Goal: Transaction & Acquisition: Purchase product/service

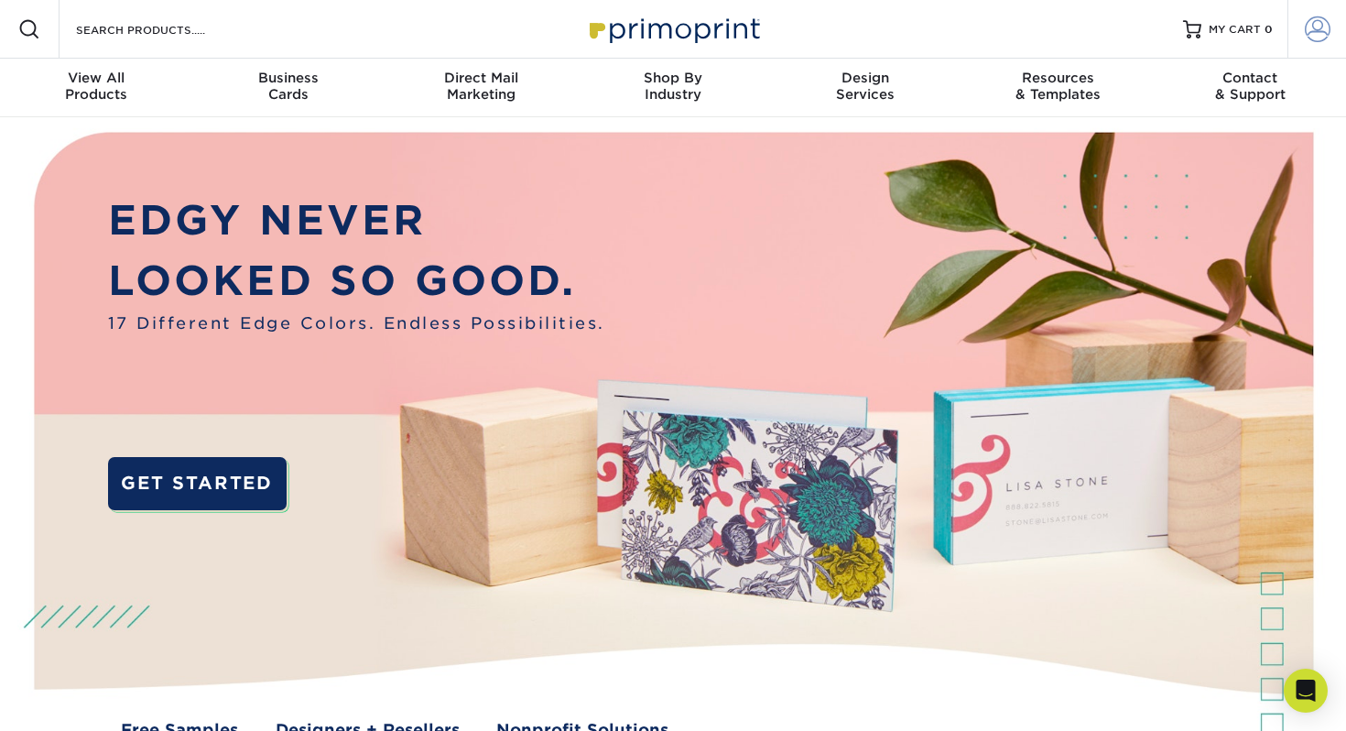
click at [673, 28] on span at bounding box center [1318, 29] width 26 height 26
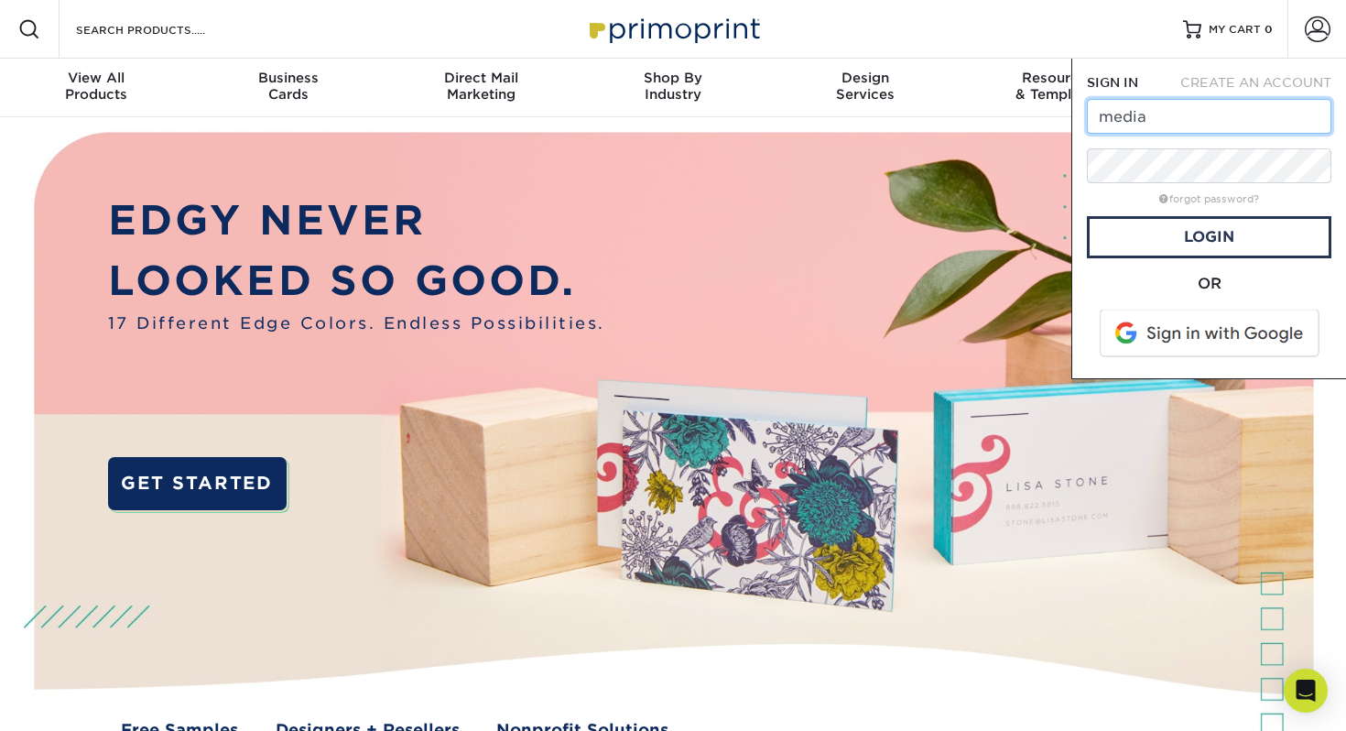
type input "[EMAIL_ADDRESS][DOMAIN_NAME]"
click at [673, 47] on div "Resources Menu Search Products Account SIGN IN CREATE AN ACCOUNT media@stewartr…" at bounding box center [673, 29] width 1346 height 59
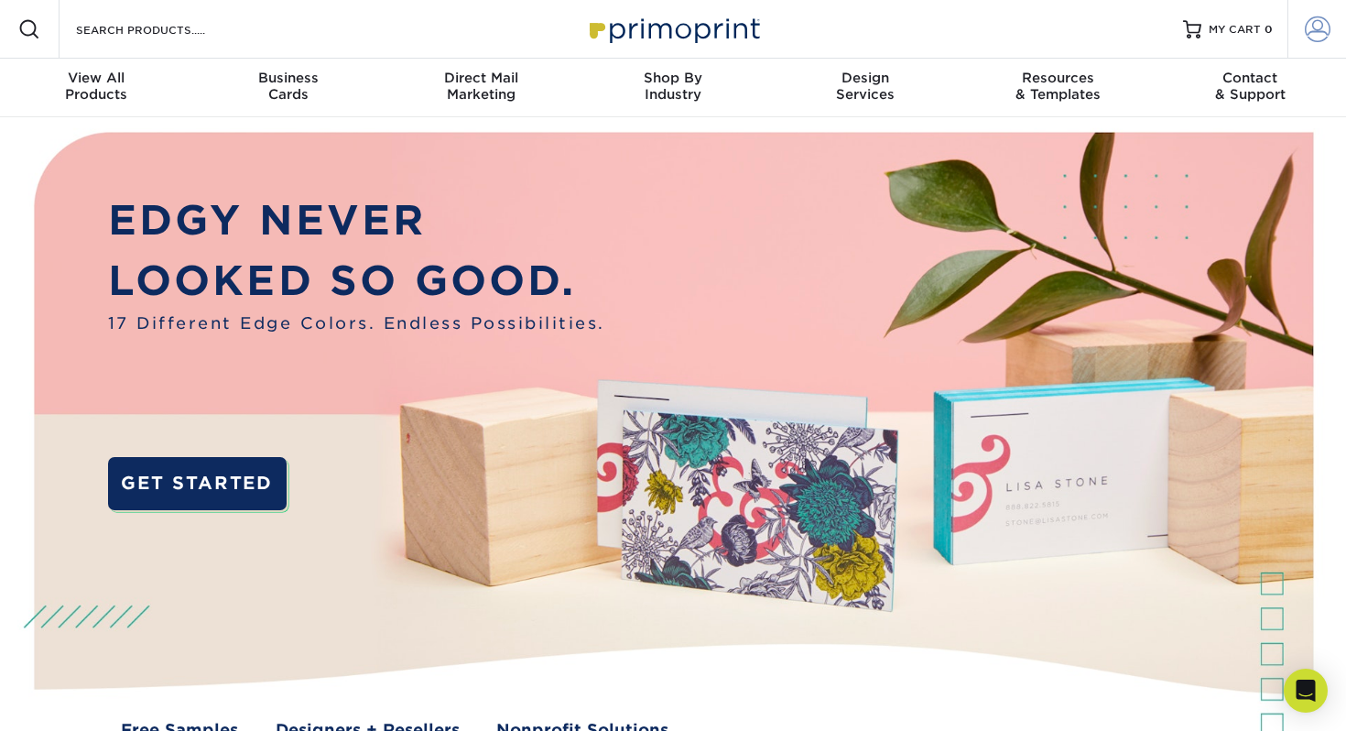
click at [673, 29] on span at bounding box center [1318, 29] width 26 height 26
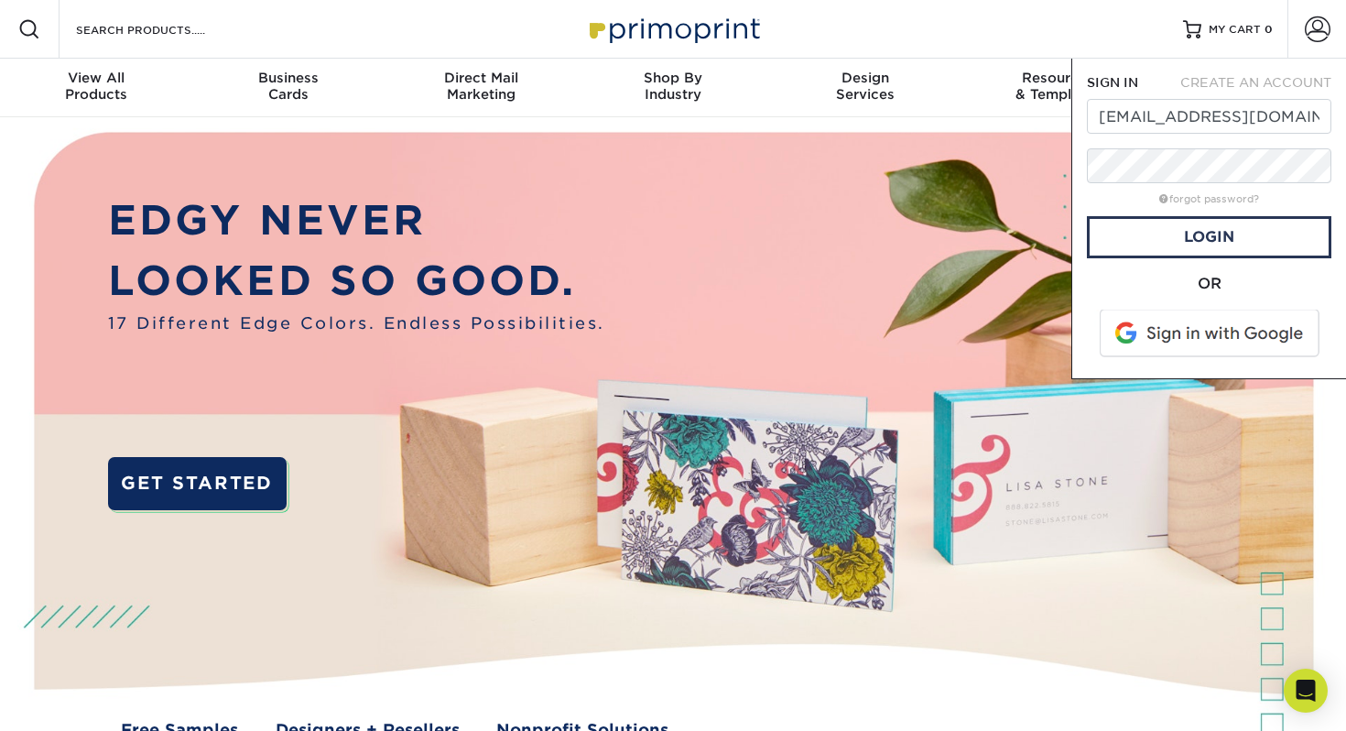
click at [673, 341] on span at bounding box center [1210, 333] width 233 height 48
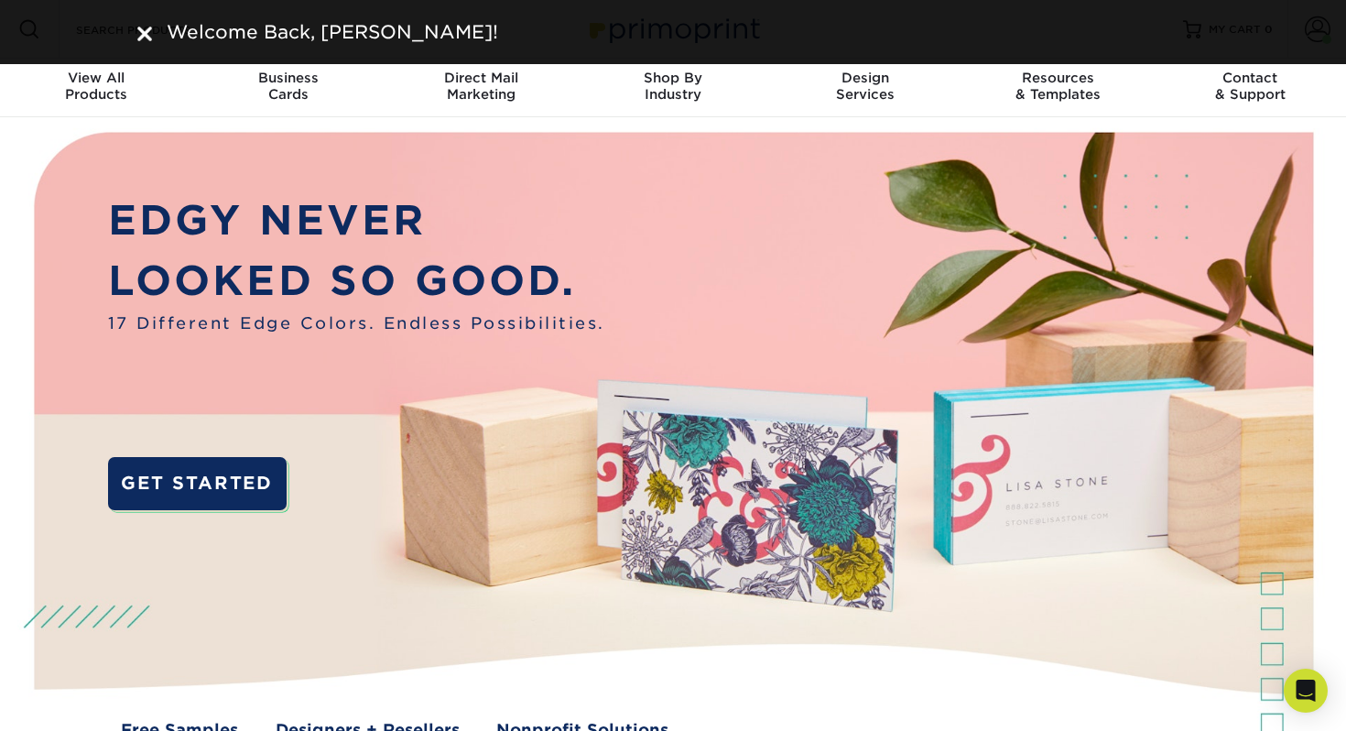
click at [549, 212] on p "EDGY NEVER" at bounding box center [356, 220] width 497 height 60
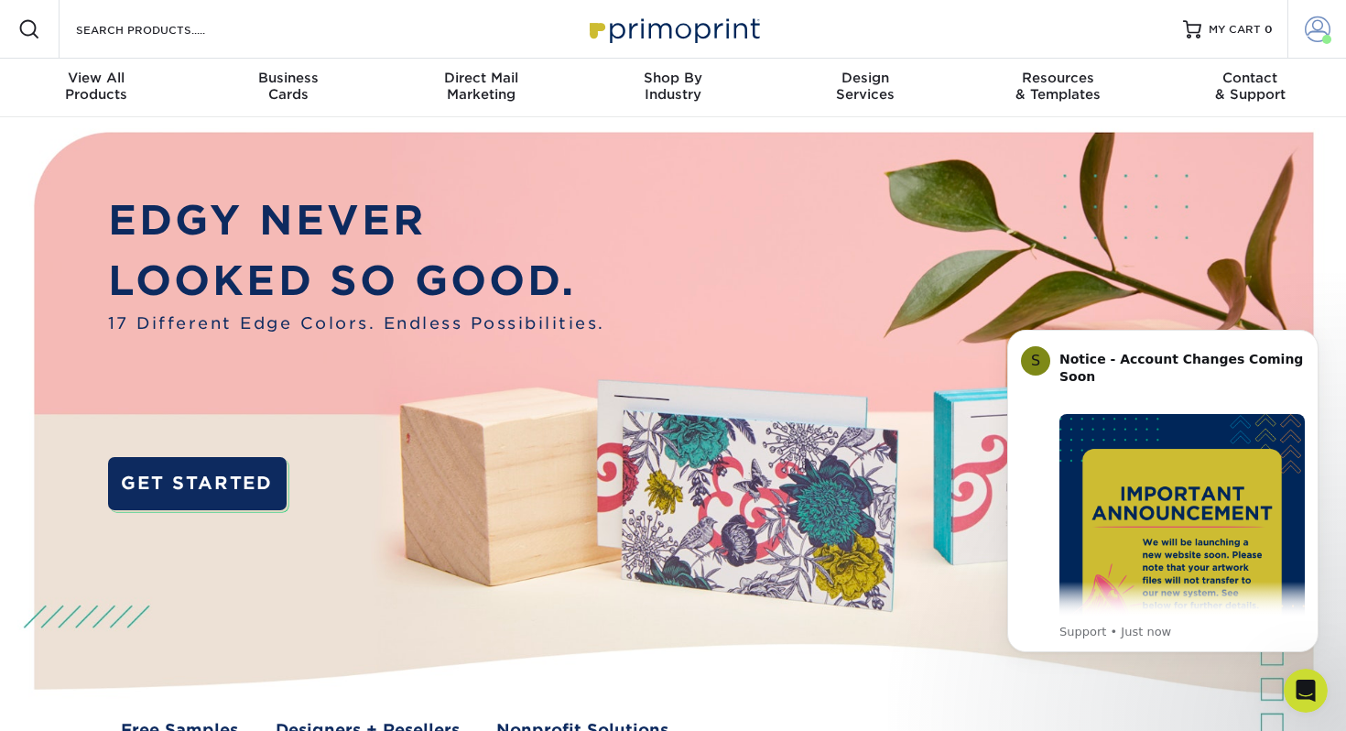
click at [1324, 27] on span at bounding box center [1318, 29] width 26 height 26
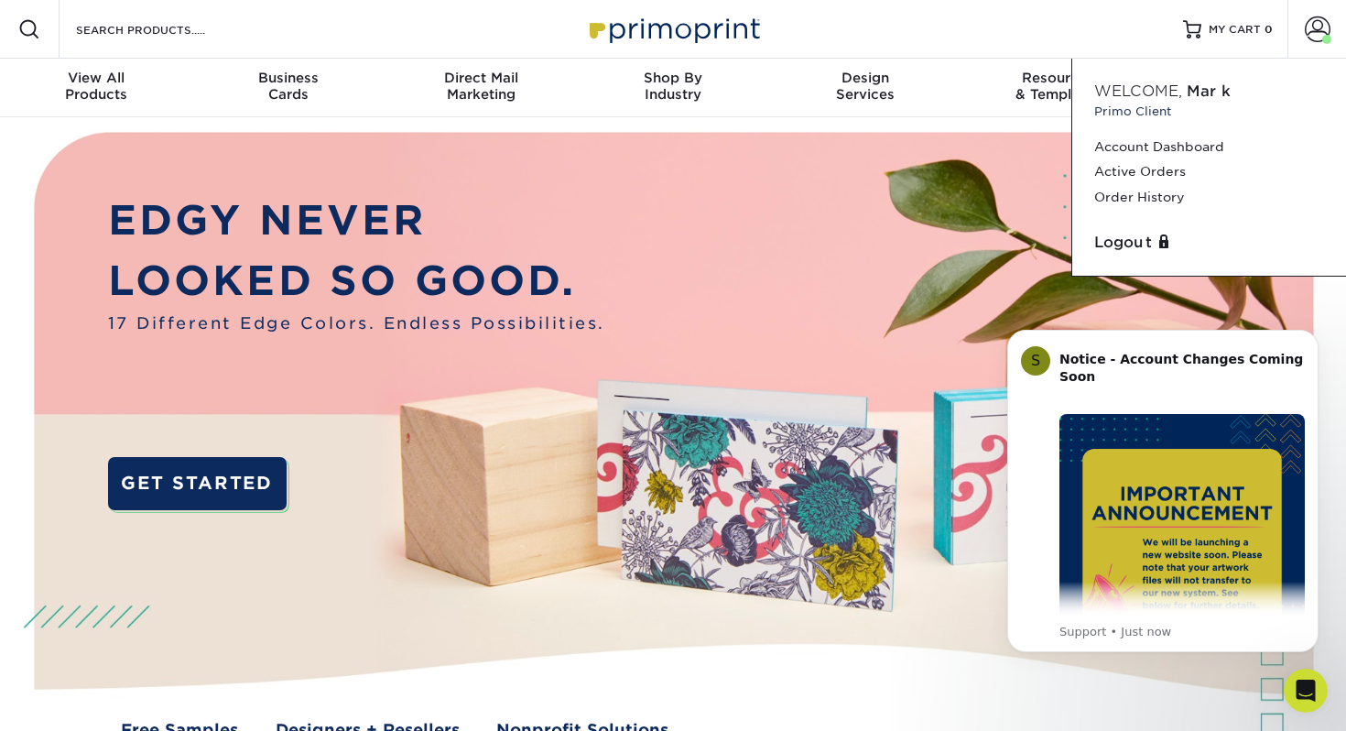
click at [959, 196] on img at bounding box center [672, 450] width 1332 height 666
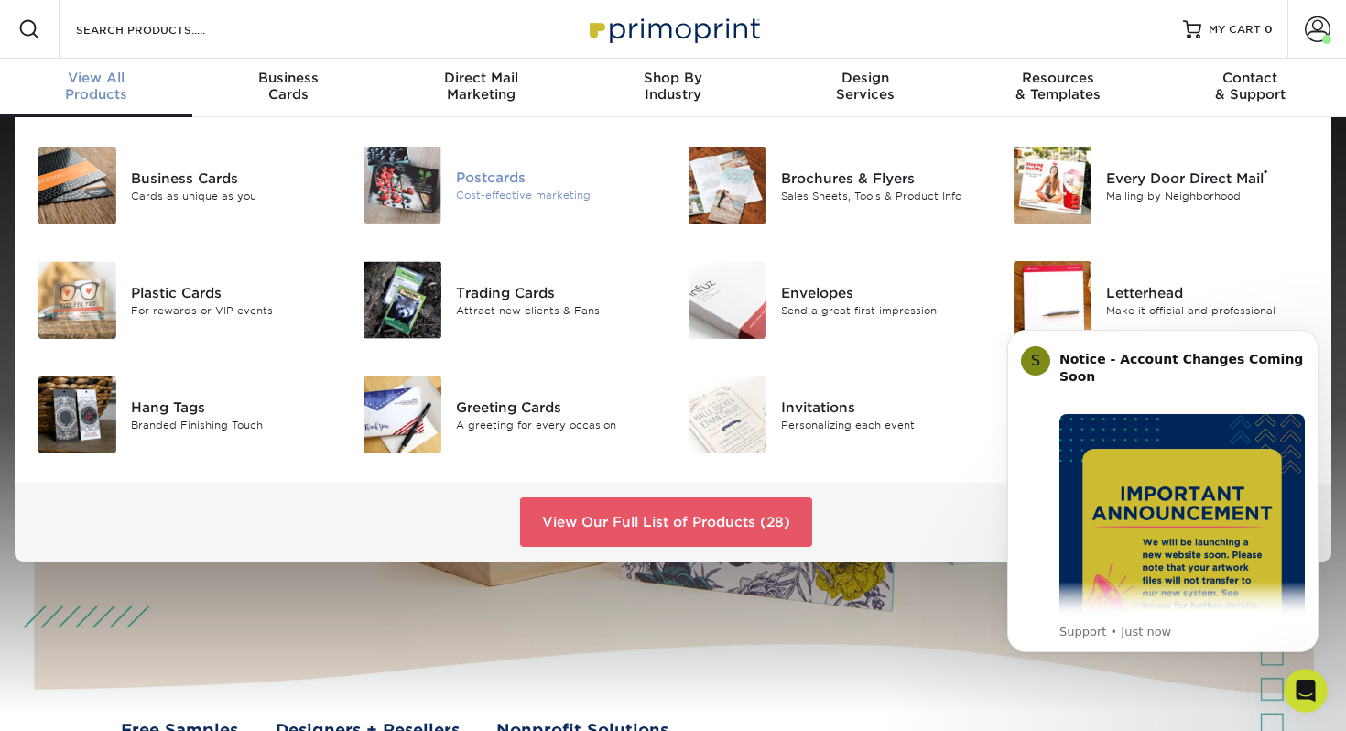
click at [387, 191] on img at bounding box center [402, 184] width 78 height 77
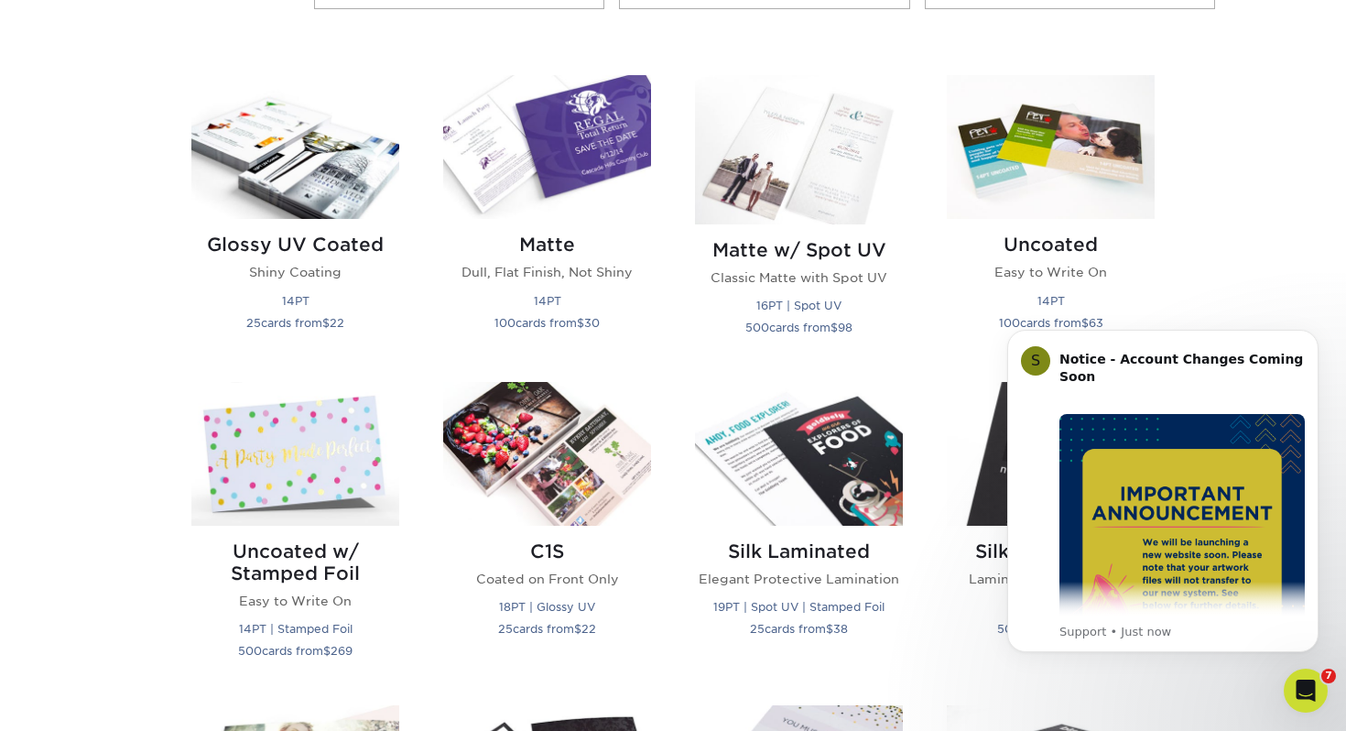
scroll to position [861, 0]
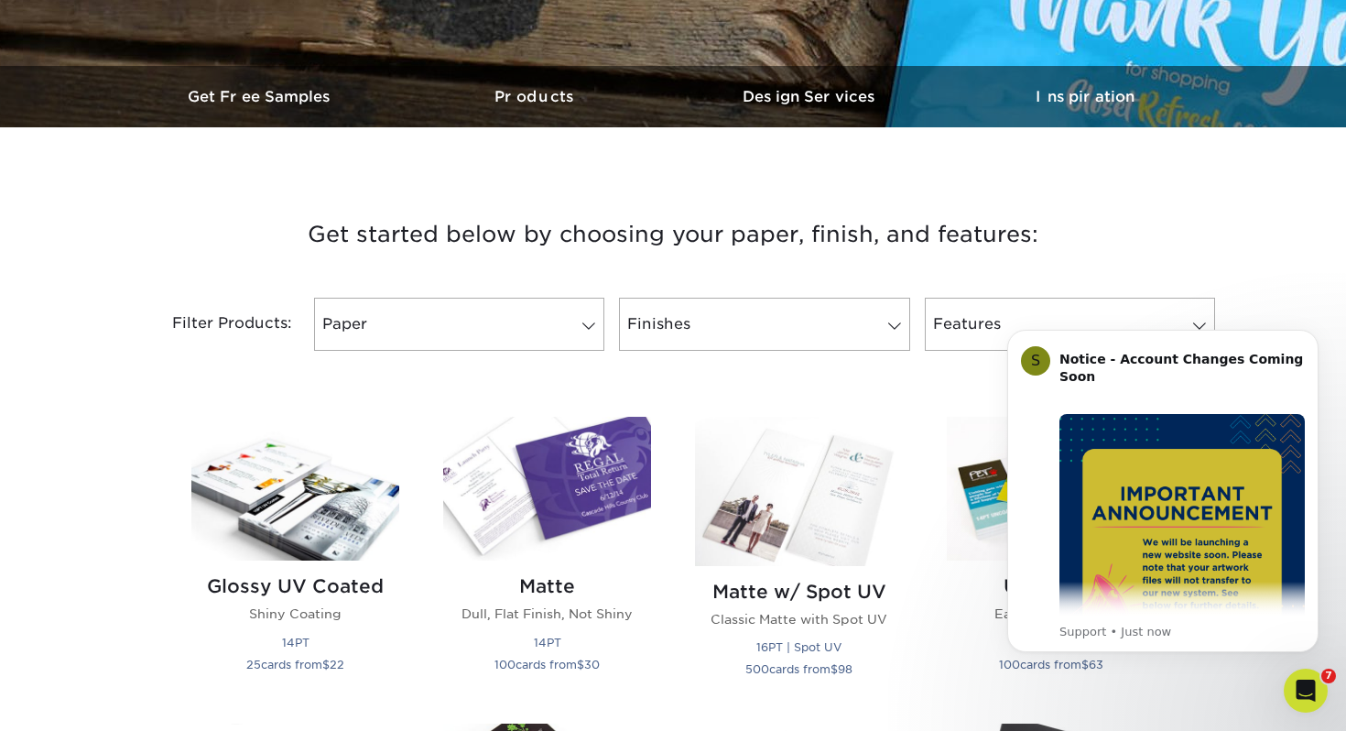
scroll to position [311, 0]
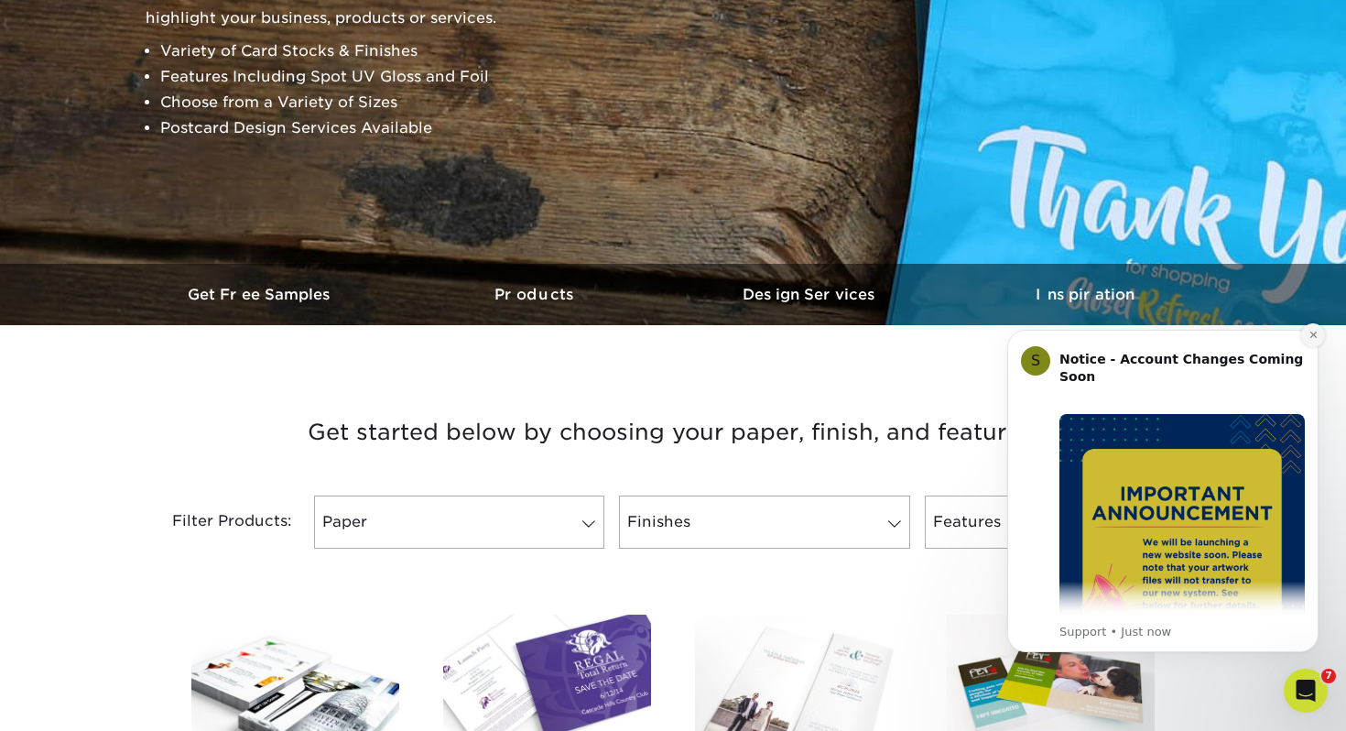
click at [1308, 330] on icon "Dismiss notification" at bounding box center [1313, 335] width 10 height 10
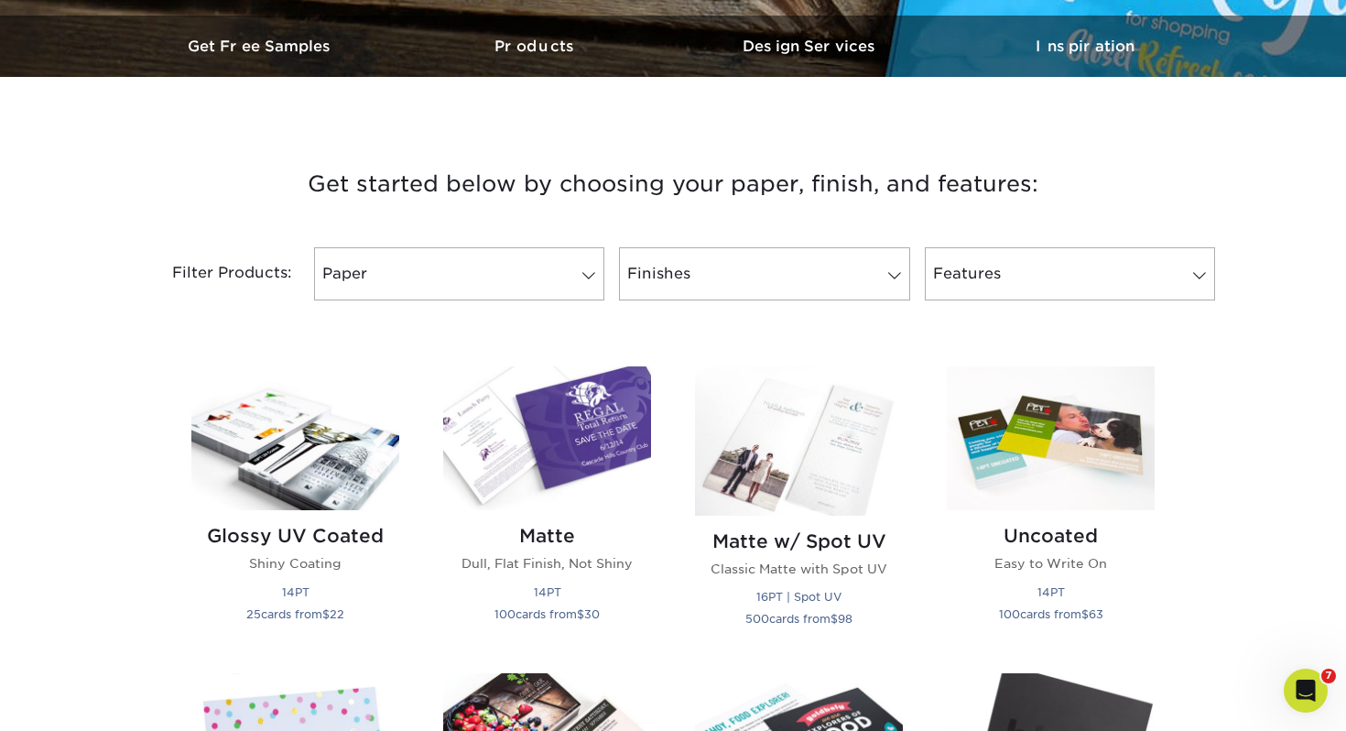
scroll to position [580, 0]
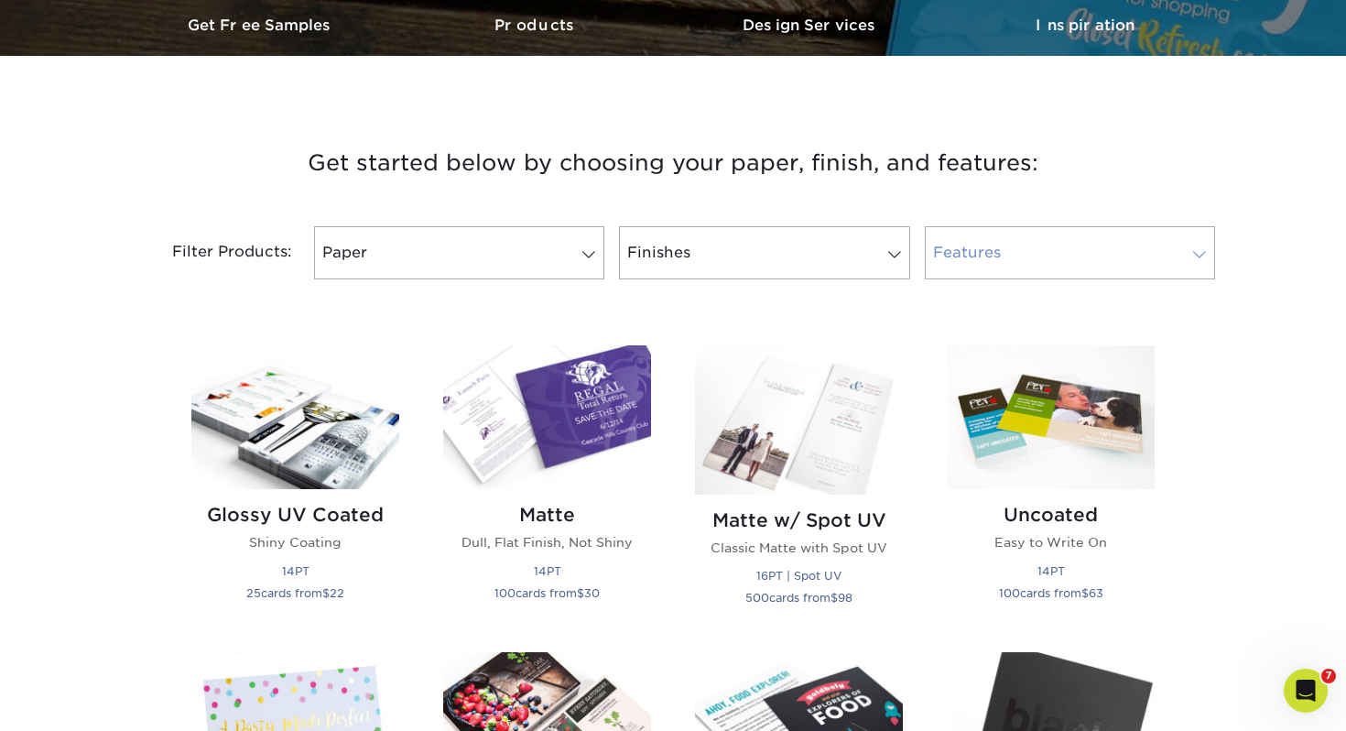
click at [961, 263] on link "Features" at bounding box center [1070, 252] width 290 height 53
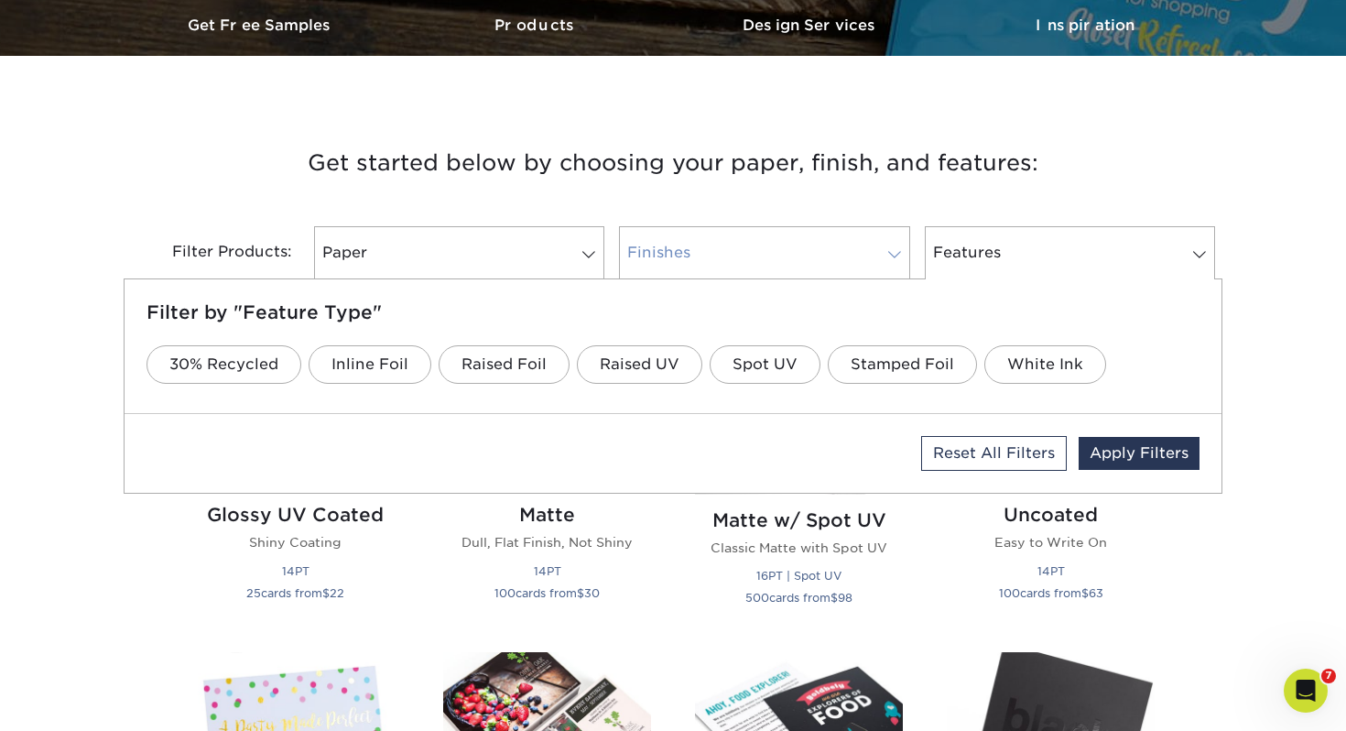
click at [742, 258] on link "Finishes" at bounding box center [764, 252] width 290 height 53
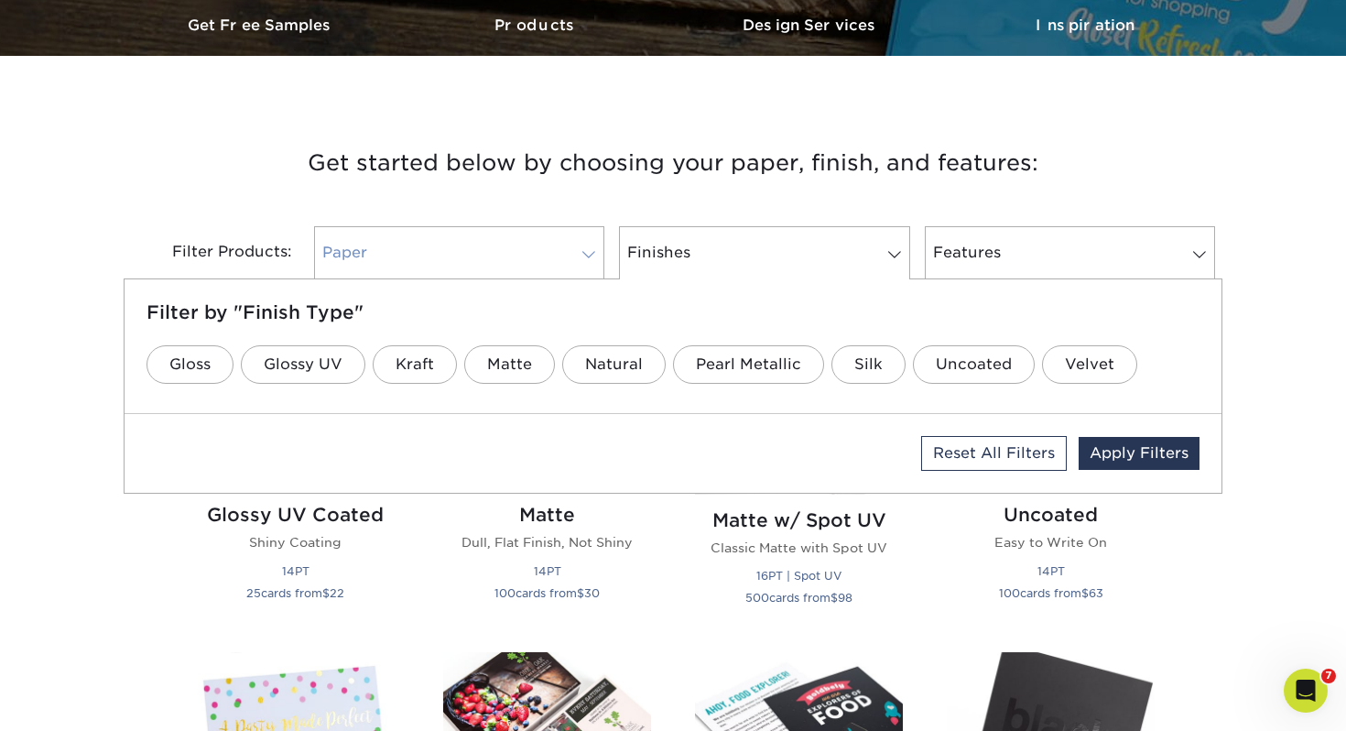
click at [504, 233] on link "Paper" at bounding box center [459, 252] width 290 height 53
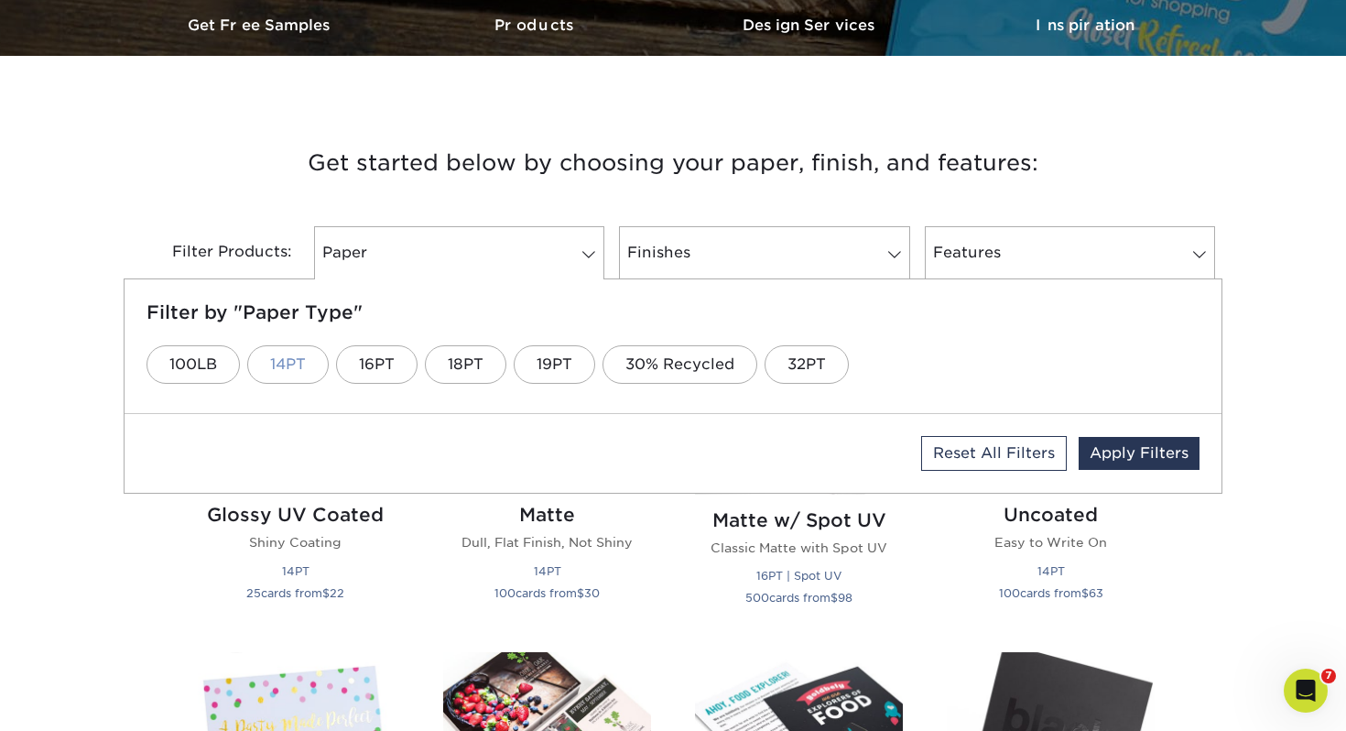
click at [287, 368] on link "14PT" at bounding box center [287, 364] width 81 height 38
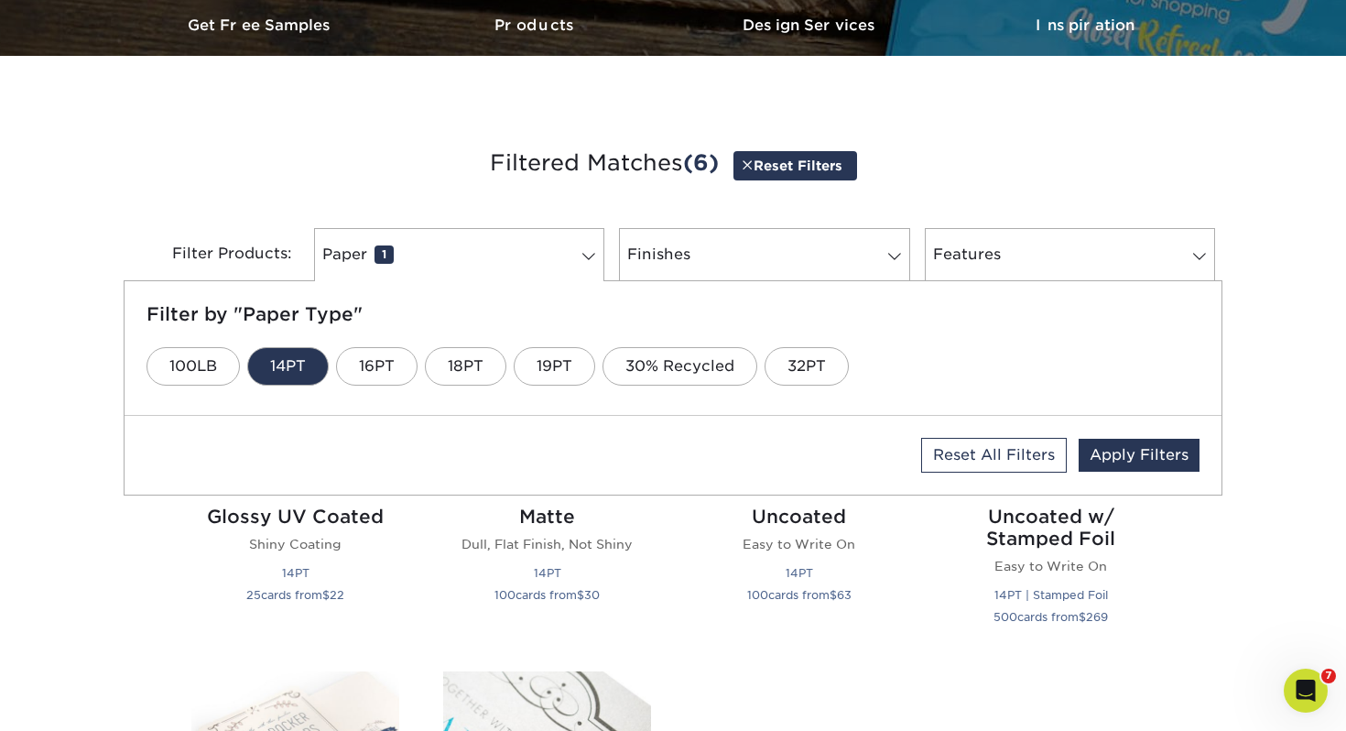
click at [267, 377] on link "14PT" at bounding box center [287, 366] width 81 height 38
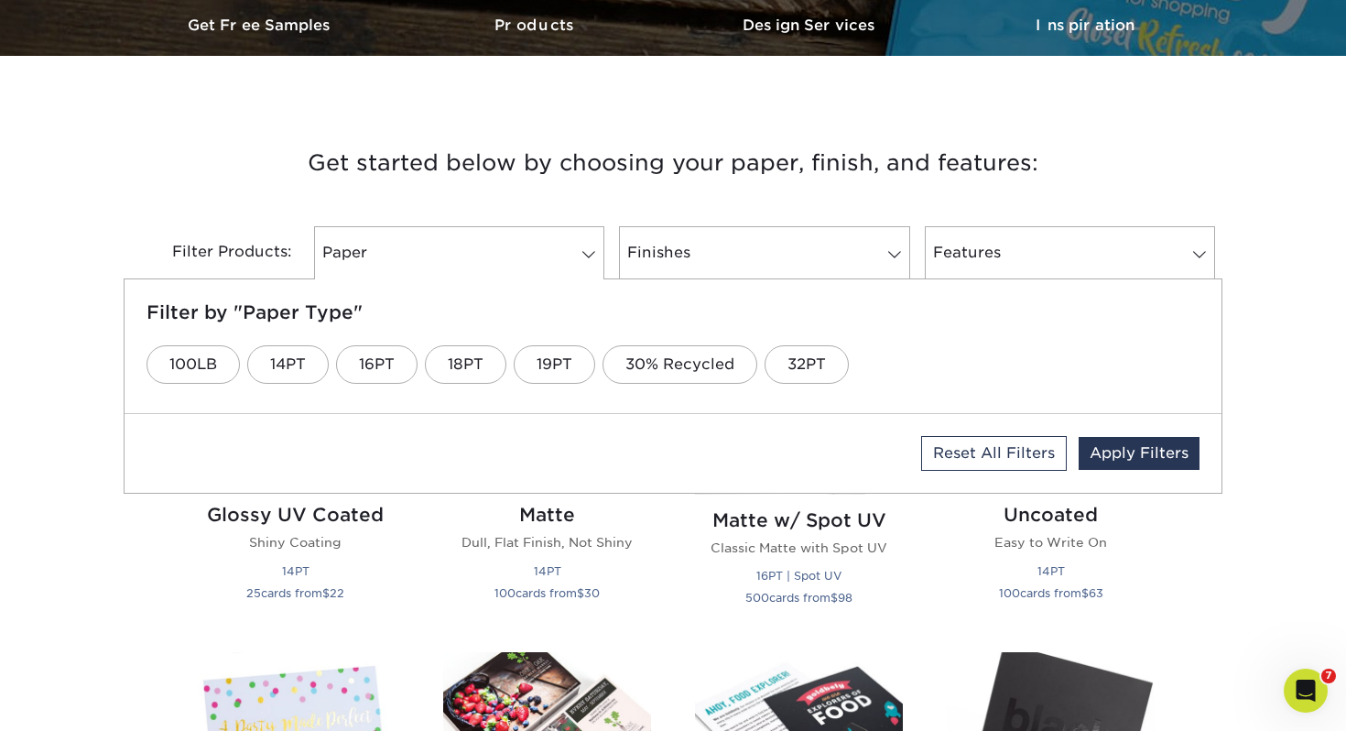
click at [236, 195] on h3 "Get started below by choosing your paper, finish, and features:" at bounding box center [672, 163] width 1071 height 82
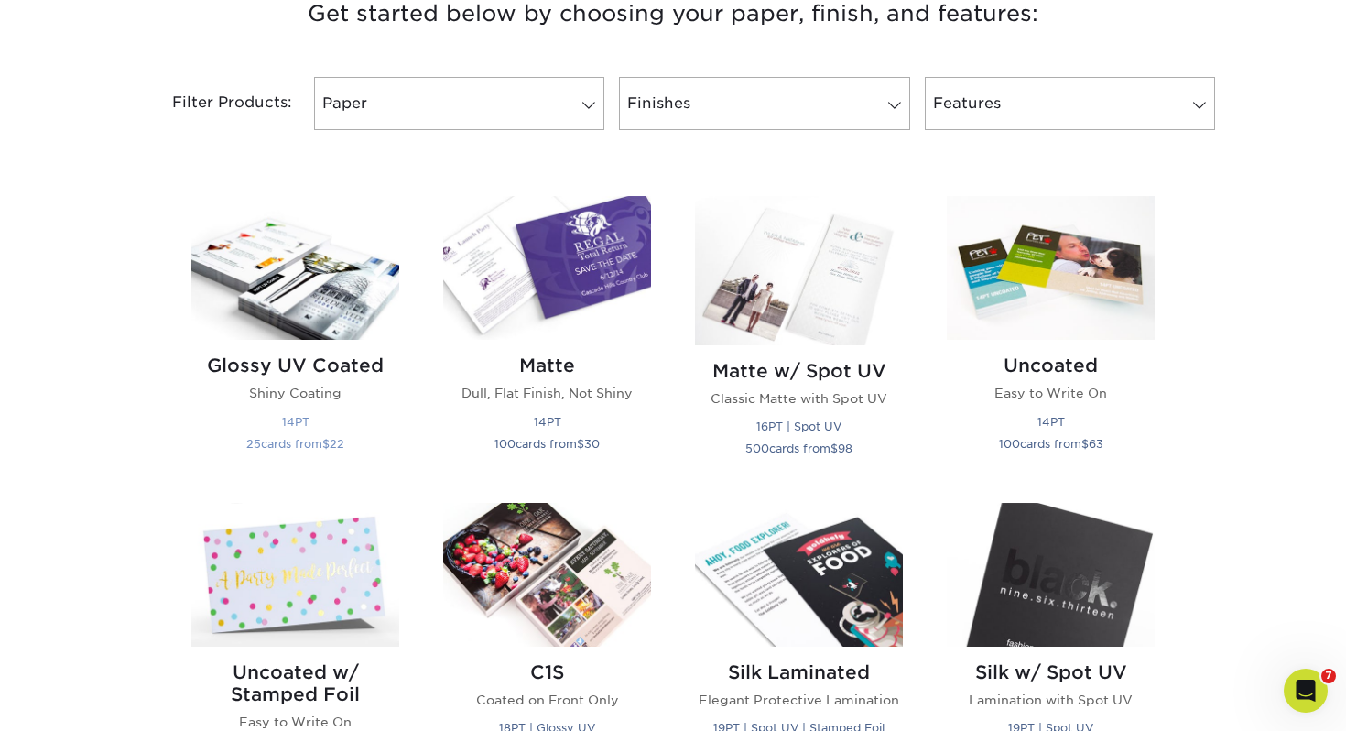
scroll to position [760, 0]
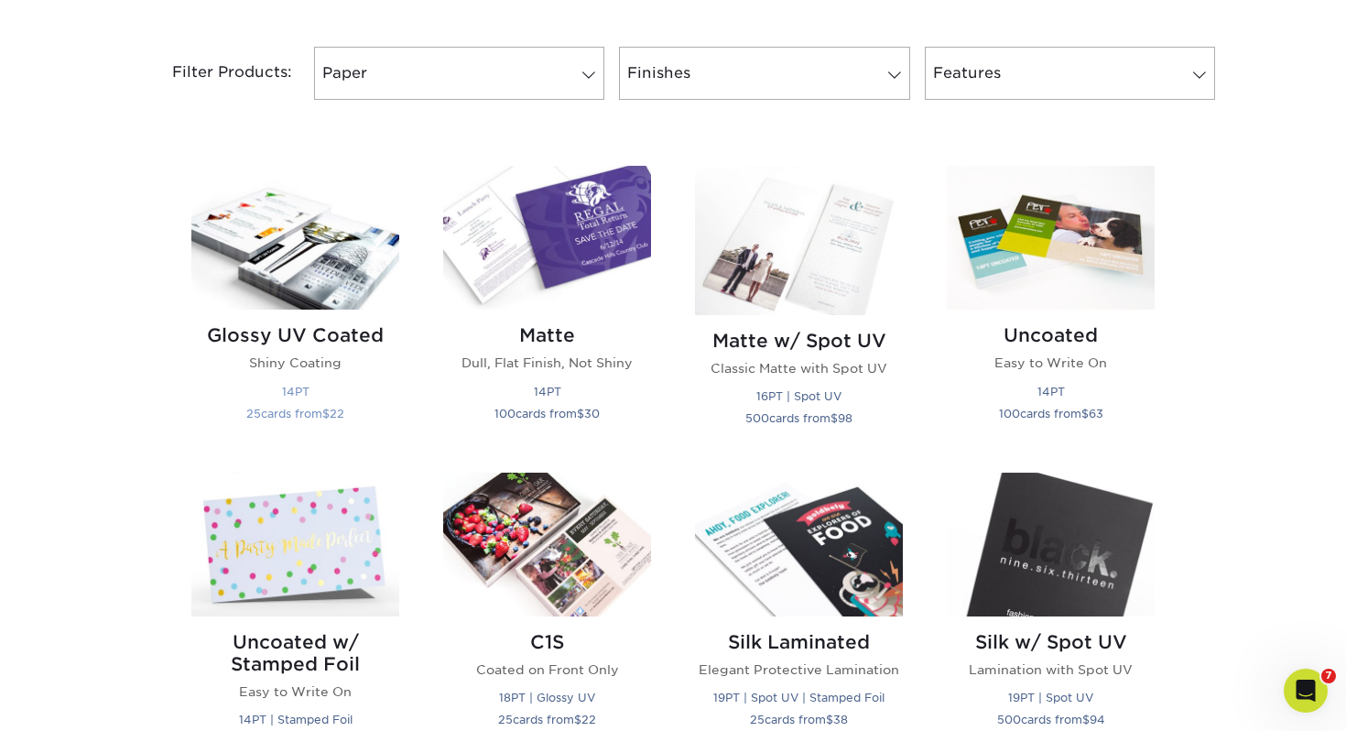
click at [299, 265] on img at bounding box center [295, 238] width 208 height 144
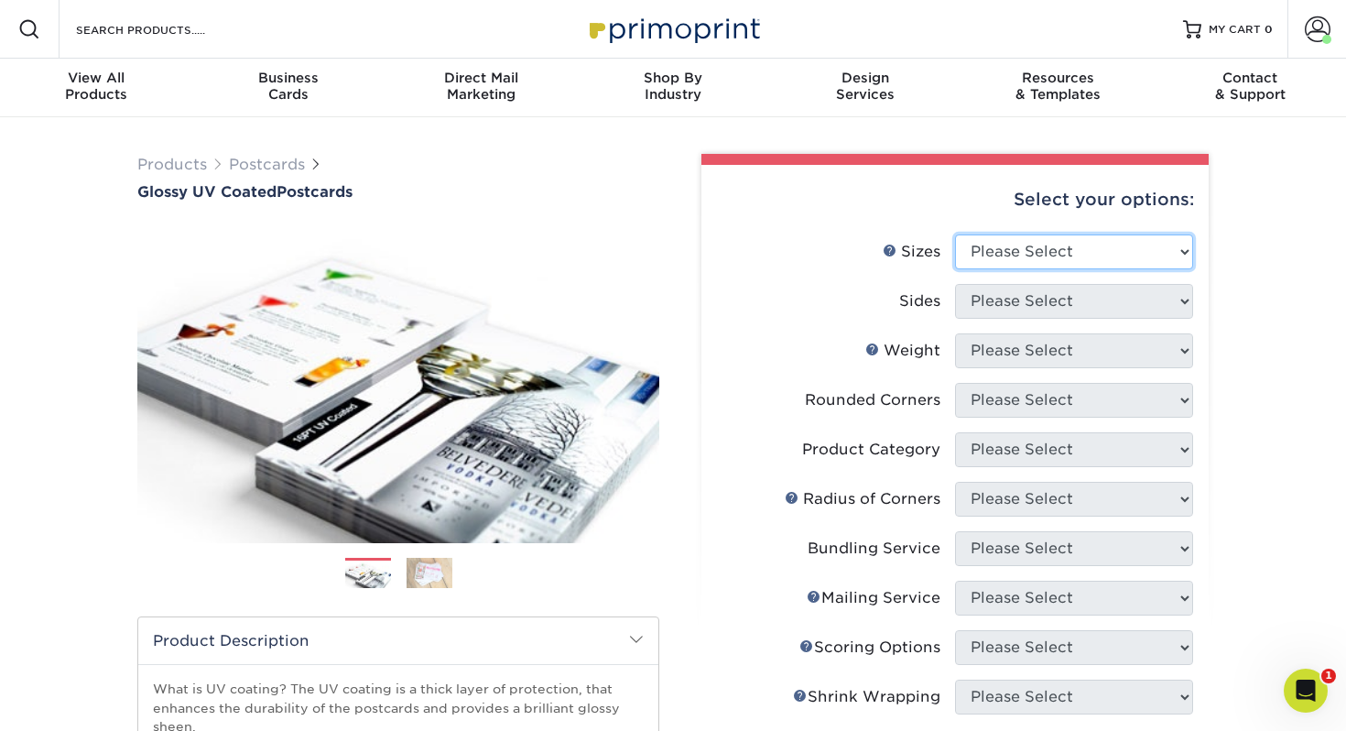
click at [984, 241] on select "Please Select 1.5" x 7" 2" x 4" 2" x 6" 2" x 7" 2" x 8" 2.12" x 5.5" 2.12" x 5.…" at bounding box center [1074, 251] width 238 height 35
select select "4.00x6.00"
click at [955, 234] on select "Please Select 1.5" x 7" 2" x 4" 2" x 6" 2" x 7" 2" x 8" 2.12" x 5.5" 2.12" x 5.…" at bounding box center [1074, 251] width 238 height 35
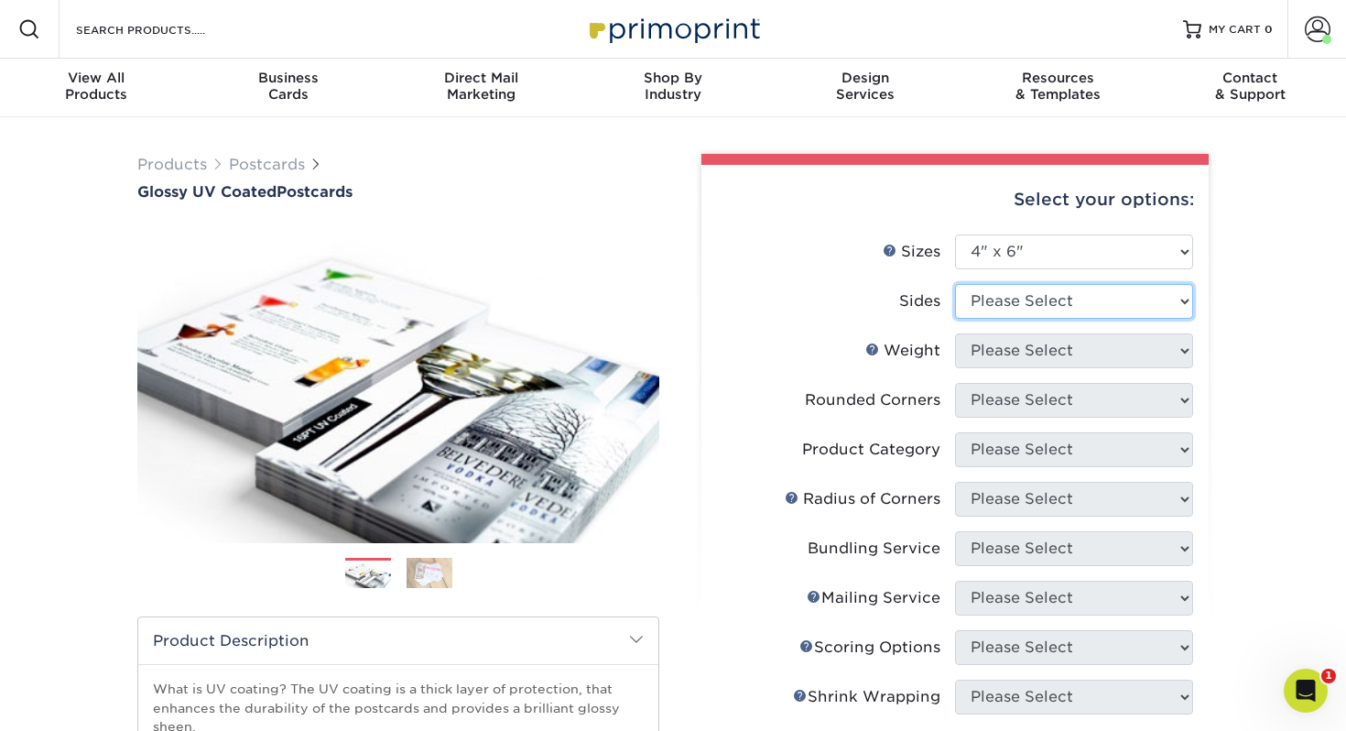
click at [1028, 305] on select "Please Select Print Both Sides Print Front Only" at bounding box center [1074, 301] width 238 height 35
select select "13abbda7-1d64-4f25-8bb2-c179b224825d"
click at [955, 284] on select "Please Select Print Both Sides Print Front Only" at bounding box center [1074, 301] width 238 height 35
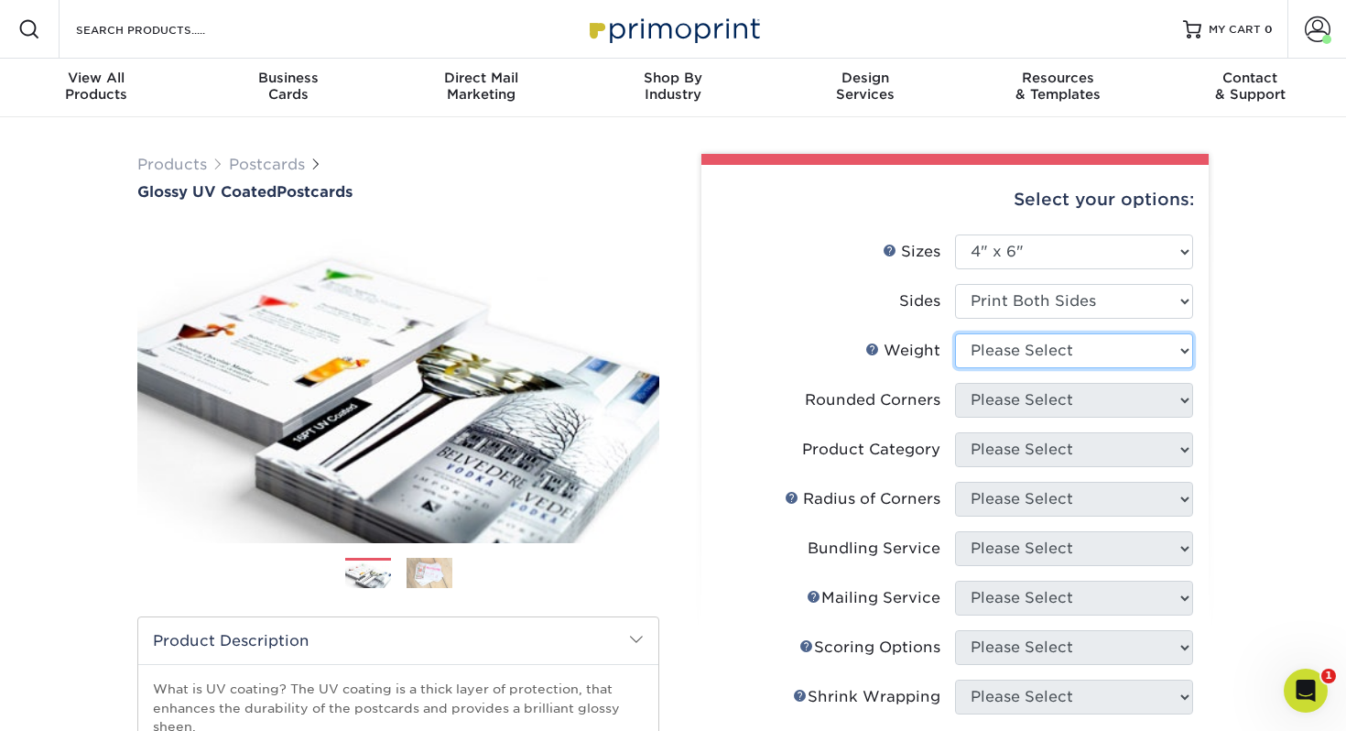
click at [1017, 344] on select "Please Select 14PT 16PT 18PT C1S" at bounding box center [1074, 350] width 238 height 35
select select "14PT"
click at [955, 333] on select "Please Select 14PT 16PT 18PT C1S" at bounding box center [1074, 350] width 238 height 35
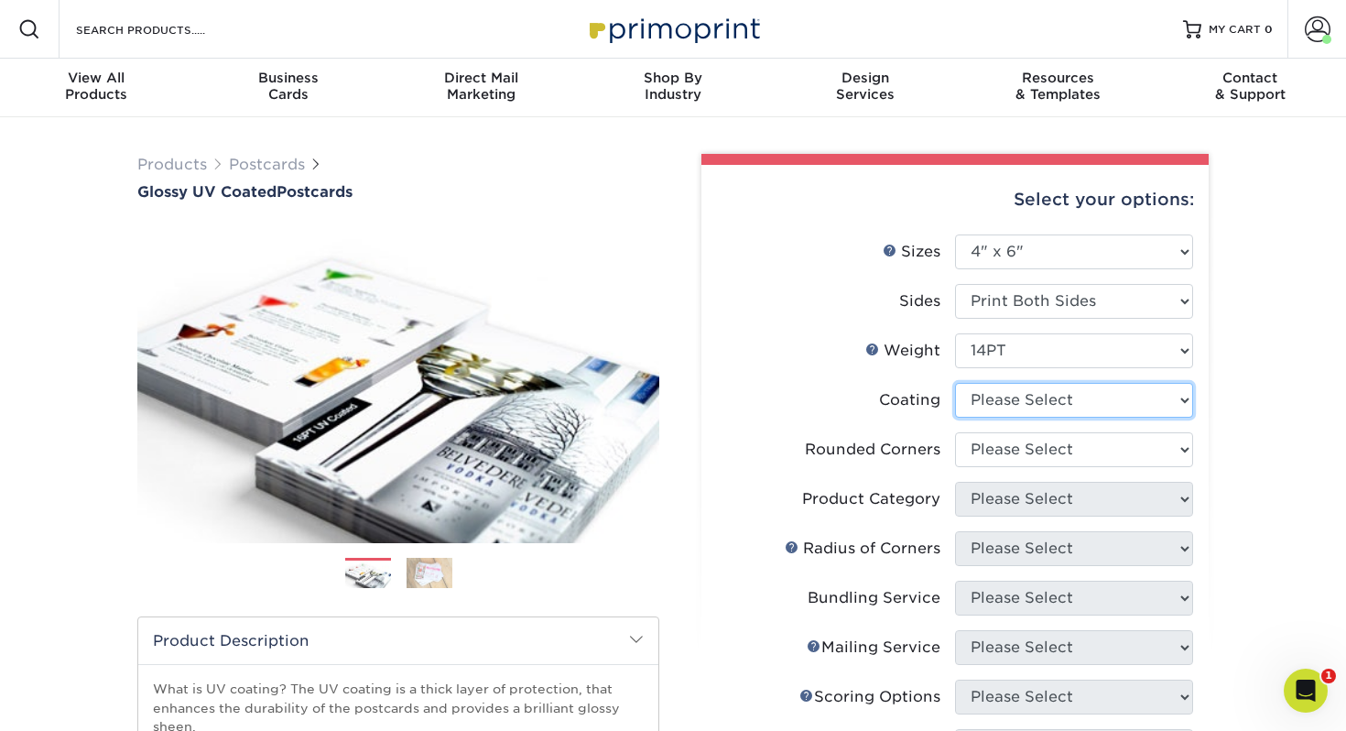
click at [1004, 405] on select at bounding box center [1074, 400] width 238 height 35
select select "1e8116af-acfc-44b1-83dc-8181aa338834"
click at [955, 383] on select at bounding box center [1074, 400] width 238 height 35
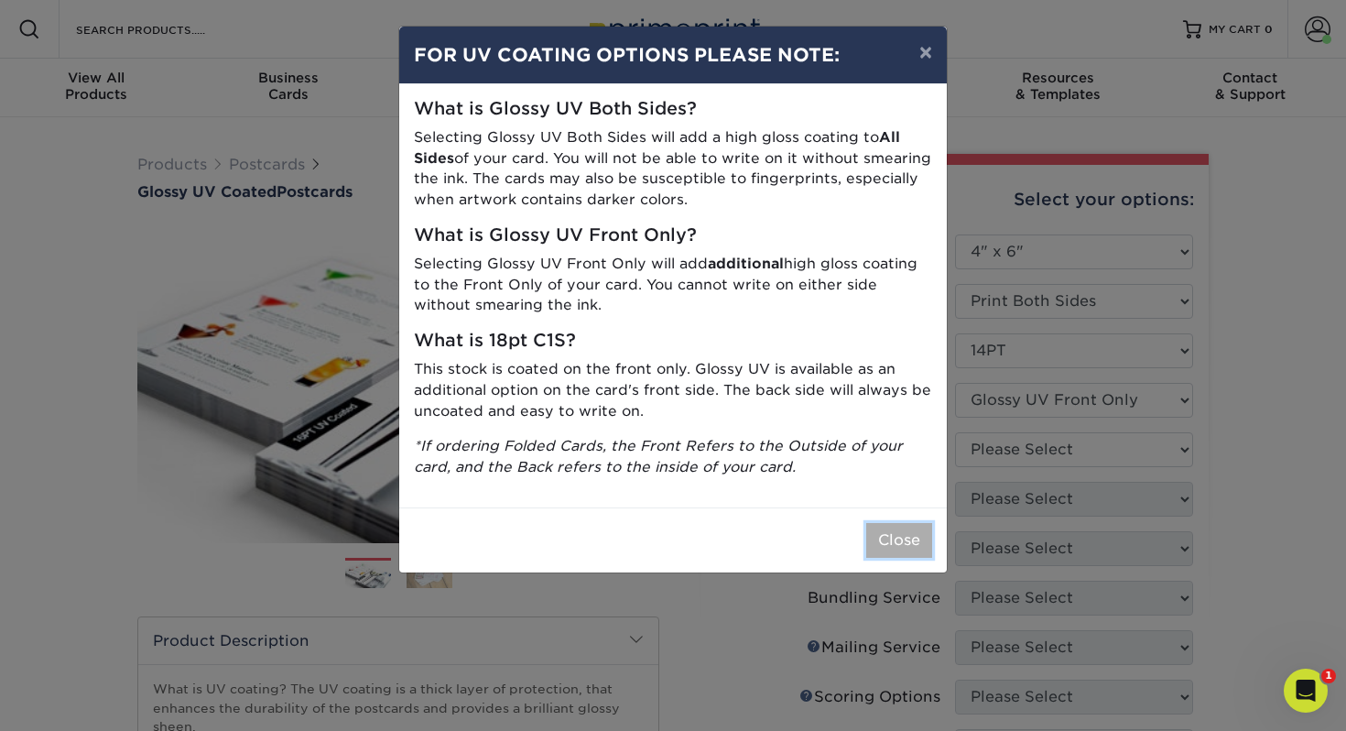
click at [907, 544] on button "Close" at bounding box center [899, 540] width 66 height 35
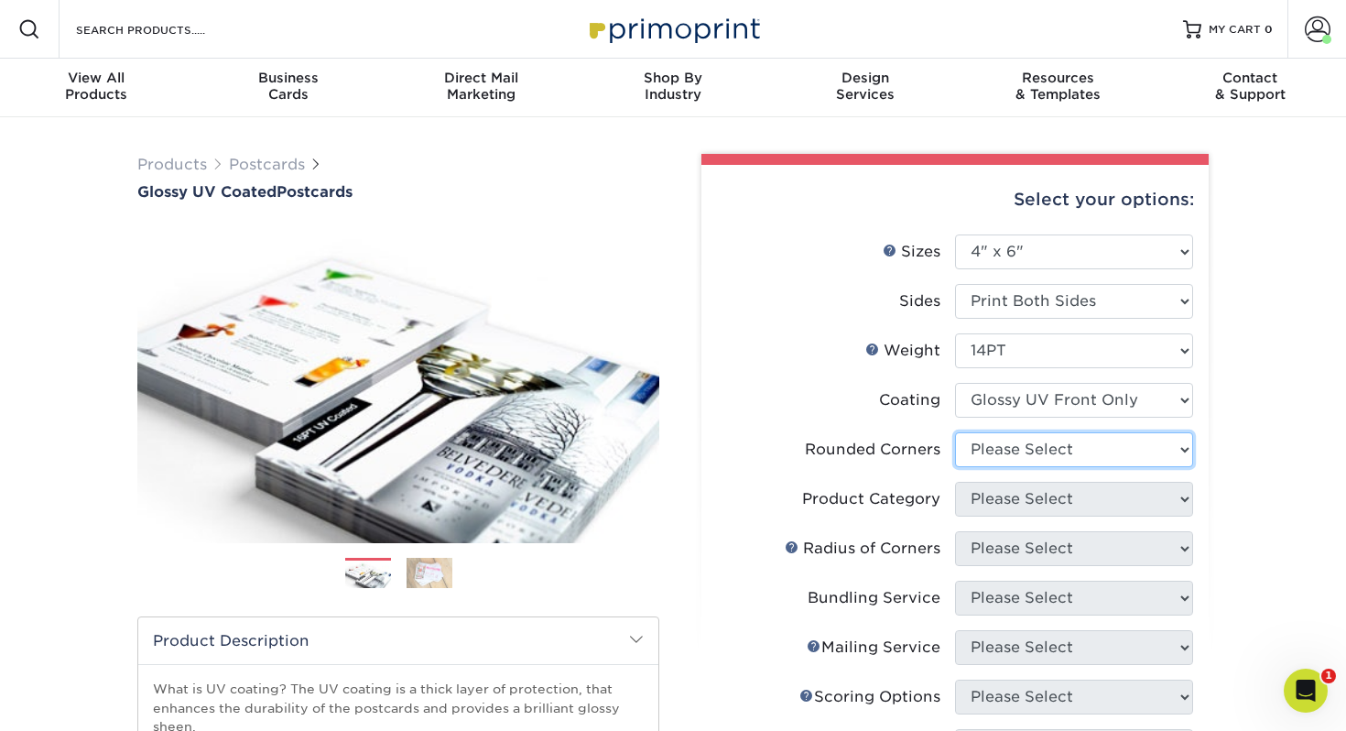
click at [1053, 446] on select "Please Select Yes - Round 4 Corners No" at bounding box center [1074, 449] width 238 height 35
select select "0"
click at [955, 432] on select "Please Select Yes - Round 4 Corners No" at bounding box center [1074, 449] width 238 height 35
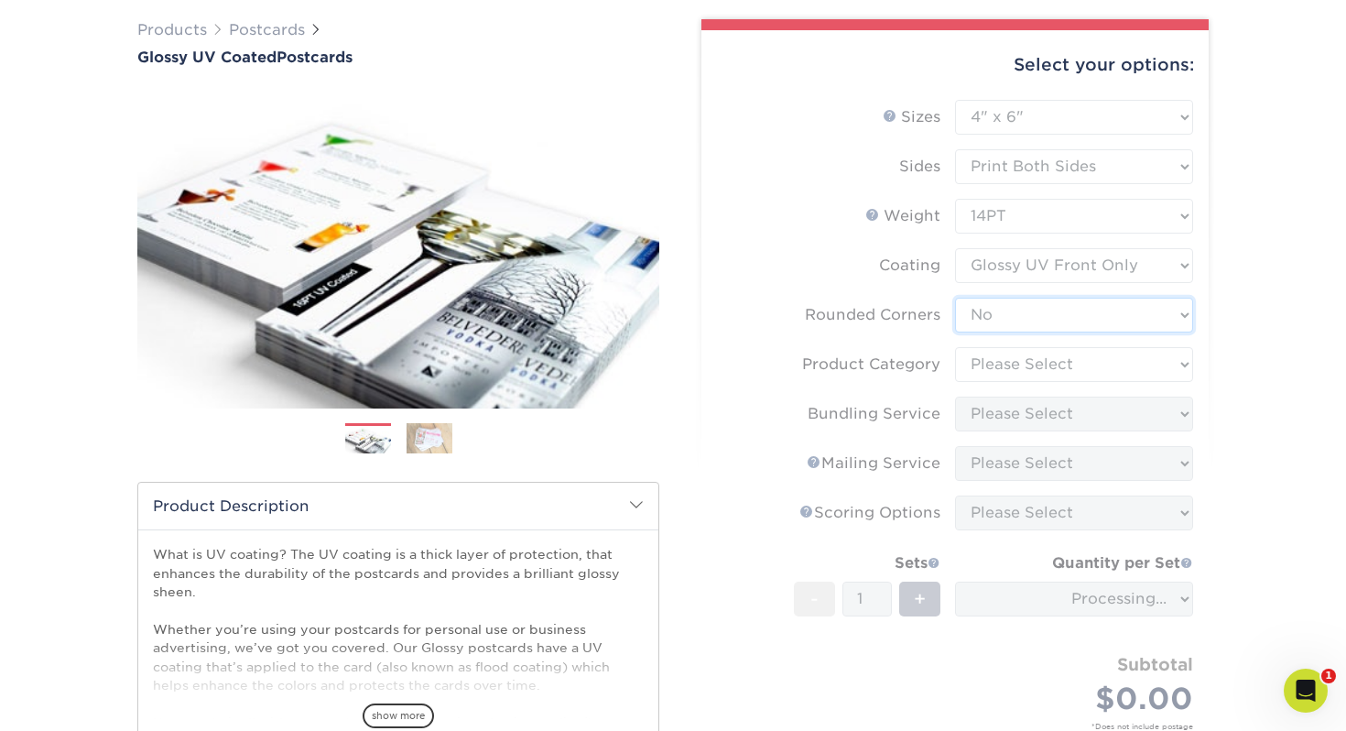
scroll to position [125, 0]
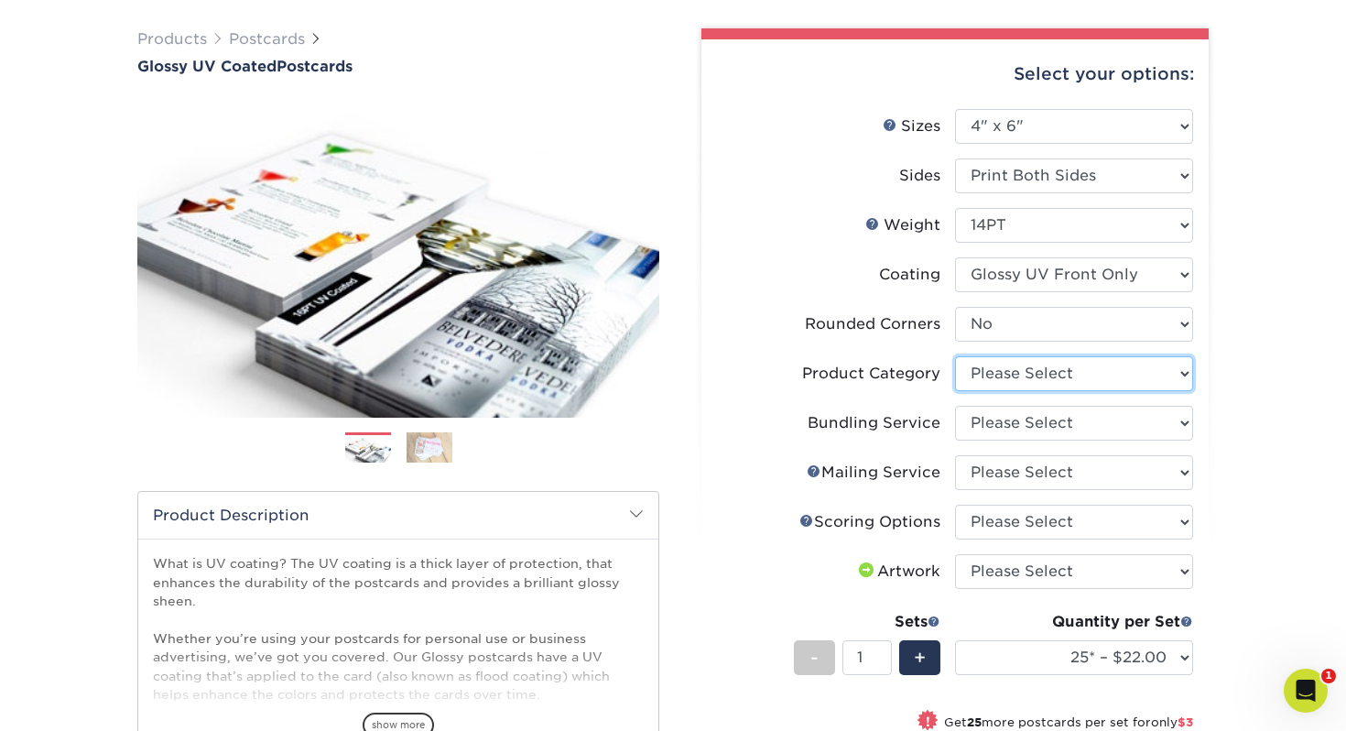
click at [1003, 374] on select "Please Select Postcards" at bounding box center [1074, 373] width 238 height 35
select select "9b7272e0-d6c8-4c3c-8e97-d3a1bcdab858"
click at [955, 356] on select "Please Select Postcards" at bounding box center [1074, 373] width 238 height 35
click at [1001, 425] on select "Please Select No Bundling Services Yes, Bundles of 50 (+2 Days) Yes, Bundles of…" at bounding box center [1074, 423] width 238 height 35
select select "58689abb-25c0-461c-a4c3-a80b627d6649"
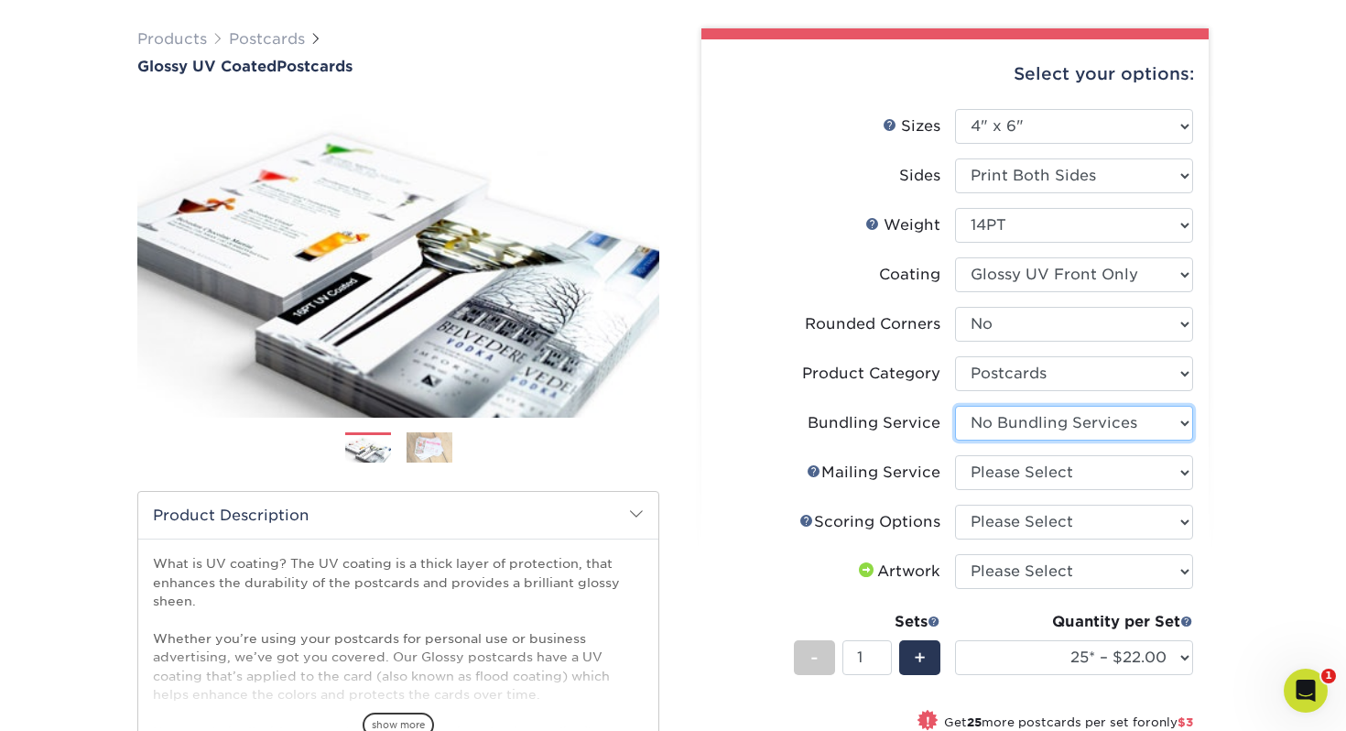
click at [955, 406] on select "Please Select No Bundling Services Yes, Bundles of 50 (+2 Days) Yes, Bundles of…" at bounding box center [1074, 423] width 238 height 35
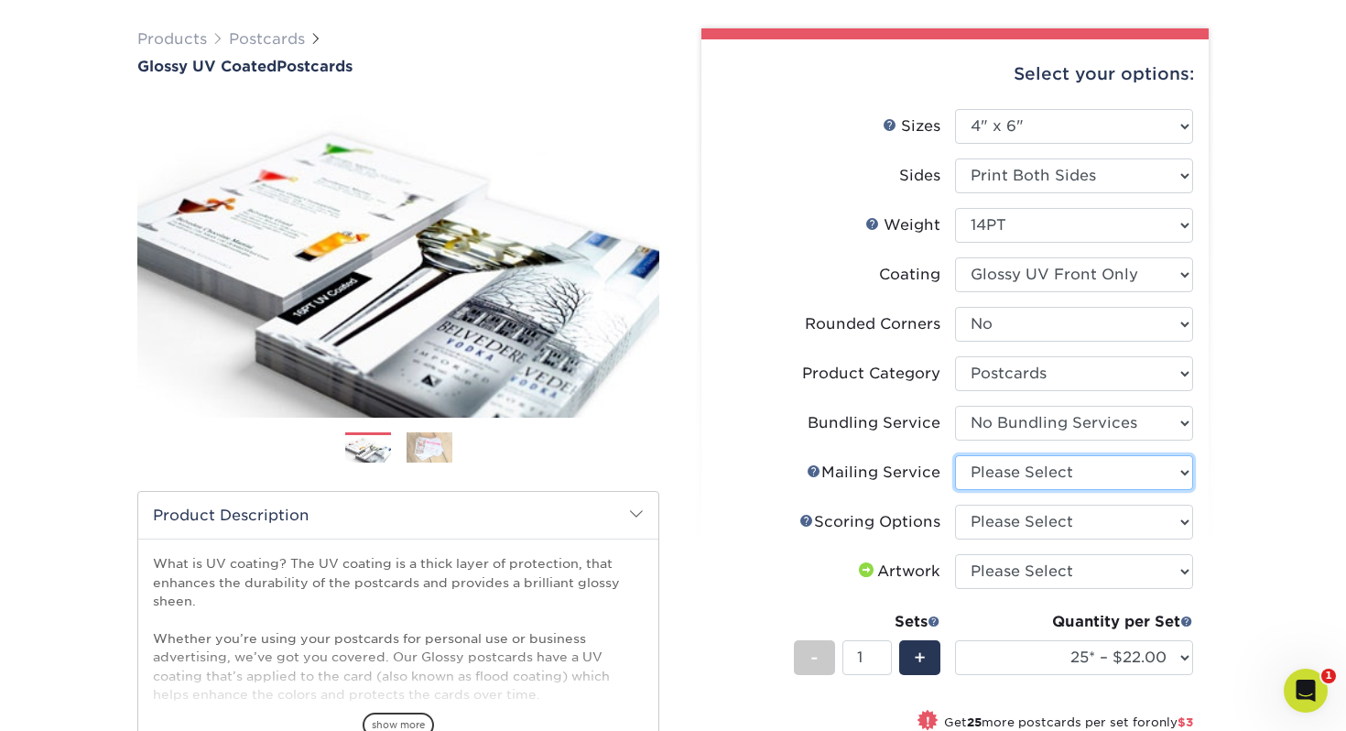
click at [990, 472] on select "Please Select No Direct Mailing Service No, I will mail/stamp/imprint Direct Ma…" at bounding box center [1074, 472] width 238 height 35
select select "3e5e9bdd-d78a-4c28-a41d-fe1407925ca6"
click at [955, 455] on select "Please Select No Direct Mailing Service No, I will mail/stamp/imprint Direct Ma…" at bounding box center [1074, 472] width 238 height 35
click at [983, 517] on select "Please Select No Scoring One Score" at bounding box center [1074, 521] width 238 height 35
select select "16ebe401-5398-422d-8cb0-f3adbb82deb5"
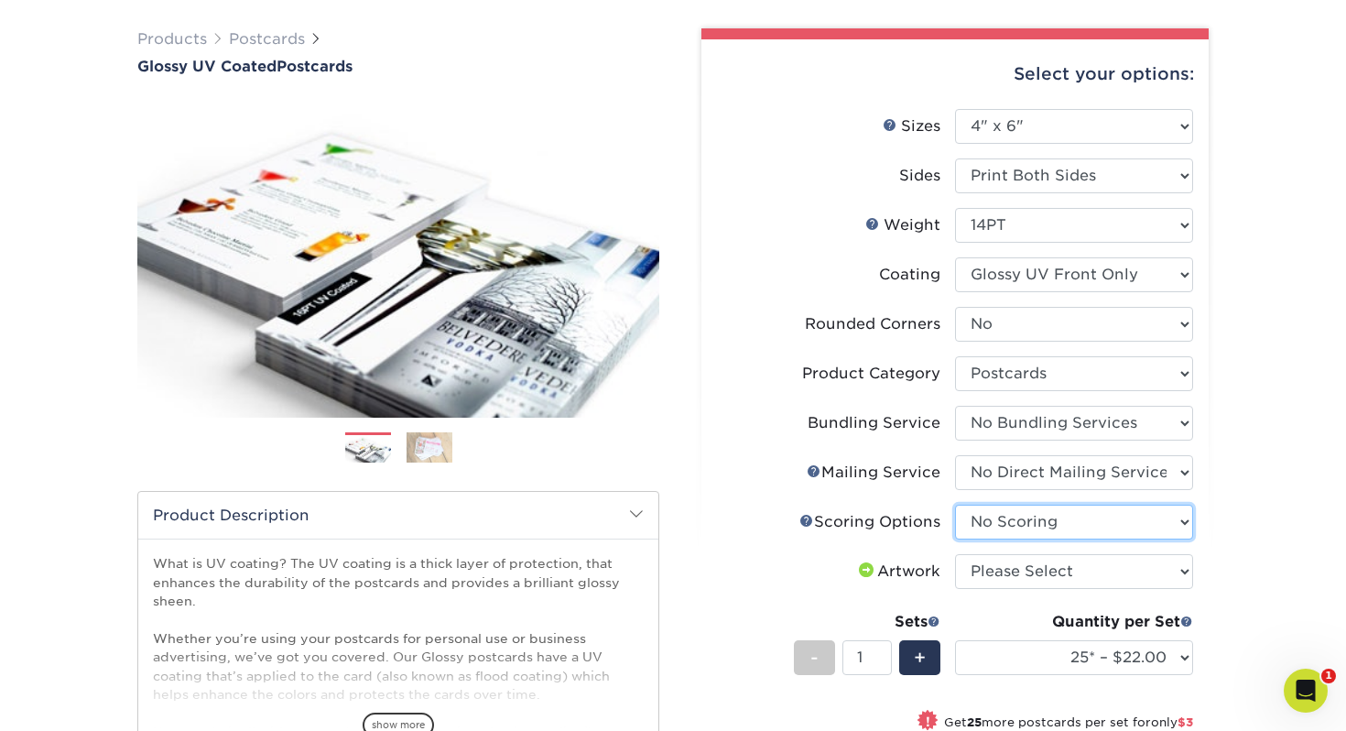
click at [955, 504] on select "Please Select No Scoring One Score" at bounding box center [1074, 521] width 238 height 35
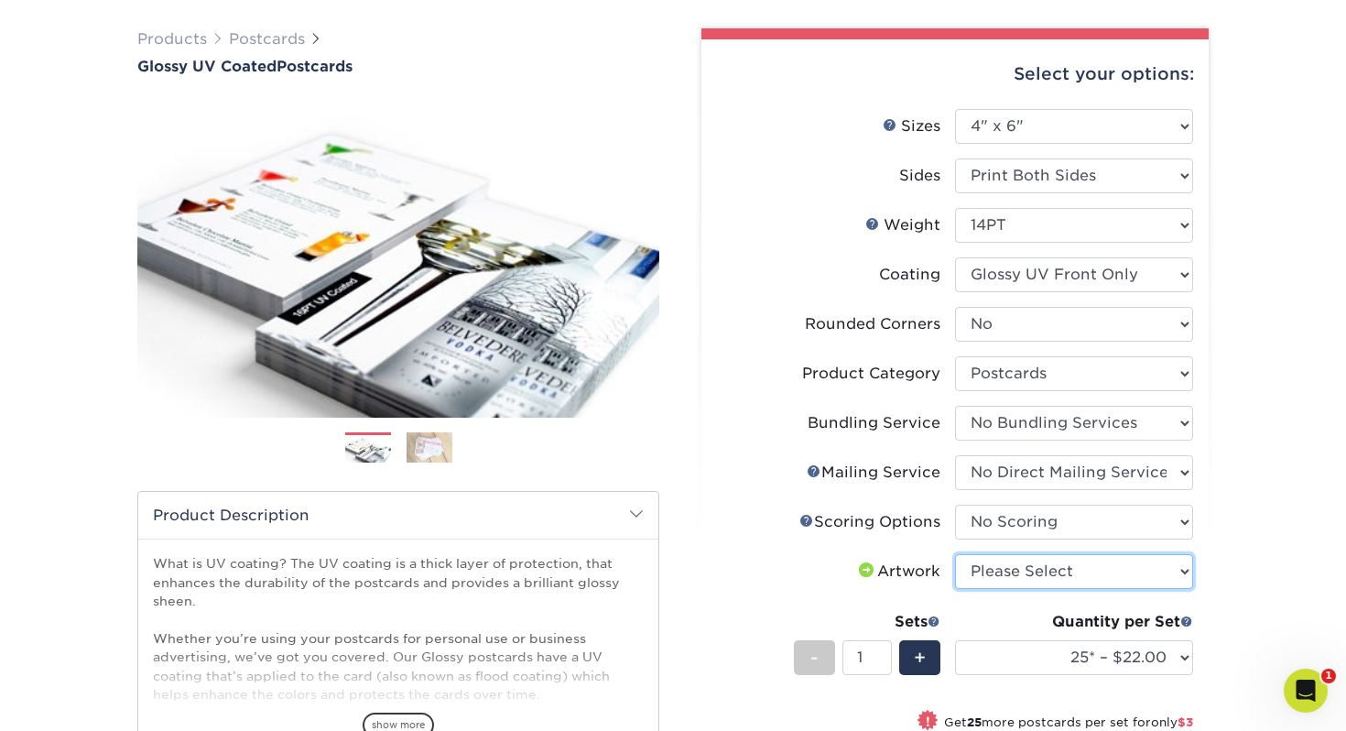
click at [995, 570] on select "Please Select I will upload files I need a design - $150" at bounding box center [1074, 571] width 238 height 35
select select "upload"
click at [955, 554] on select "Please Select I will upload files I need a design - $150" at bounding box center [1074, 571] width 238 height 35
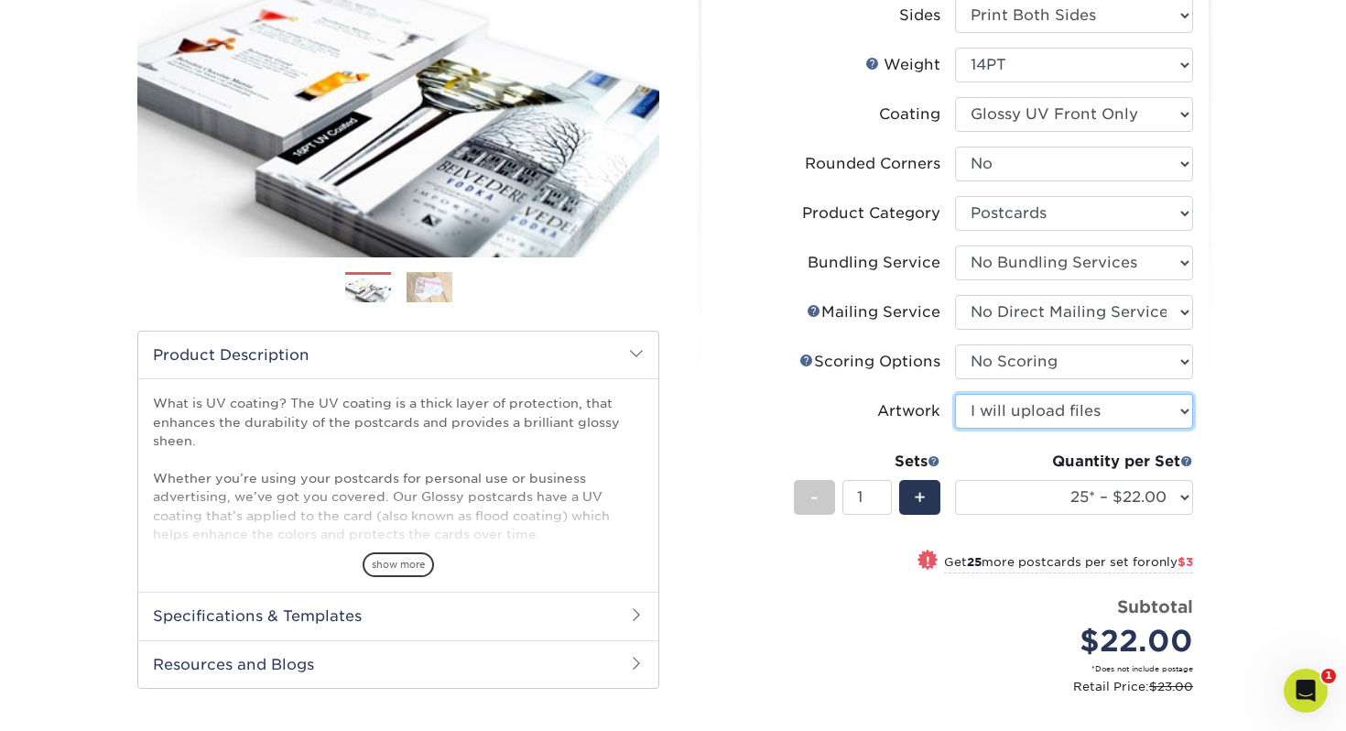
scroll to position [324, 0]
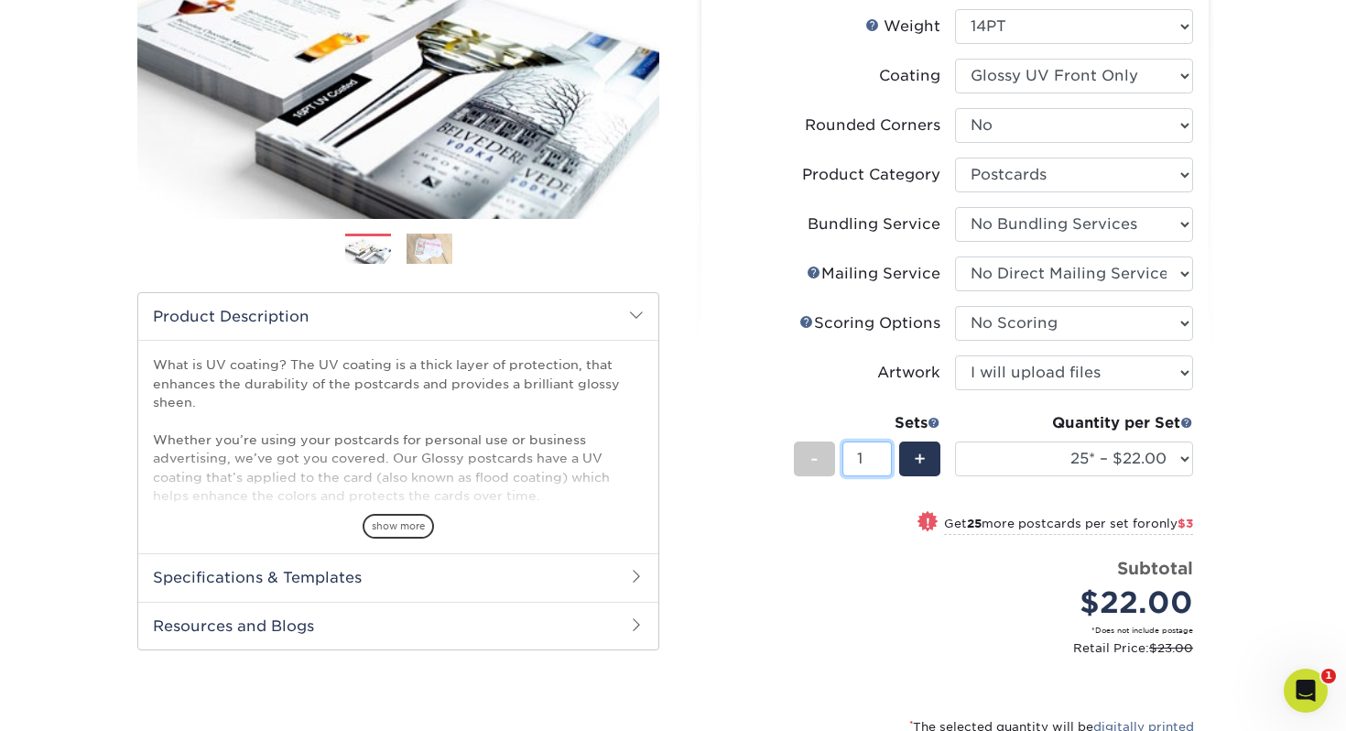
click at [866, 454] on input "1" at bounding box center [866, 458] width 49 height 35
click at [1026, 493] on div "Quantity per Set 25* – $22.00 50* – $25.00 75* – $32.00 100* – $37.00 250* – $6…" at bounding box center [1074, 454] width 238 height 85
click at [1050, 454] on select "25* – $22.00 50* – $25.00 75* – $32.00 100* – $37.00 250* – $68.00 500 – $81.00…" at bounding box center [1074, 458] width 238 height 35
select select "500 – $81.00"
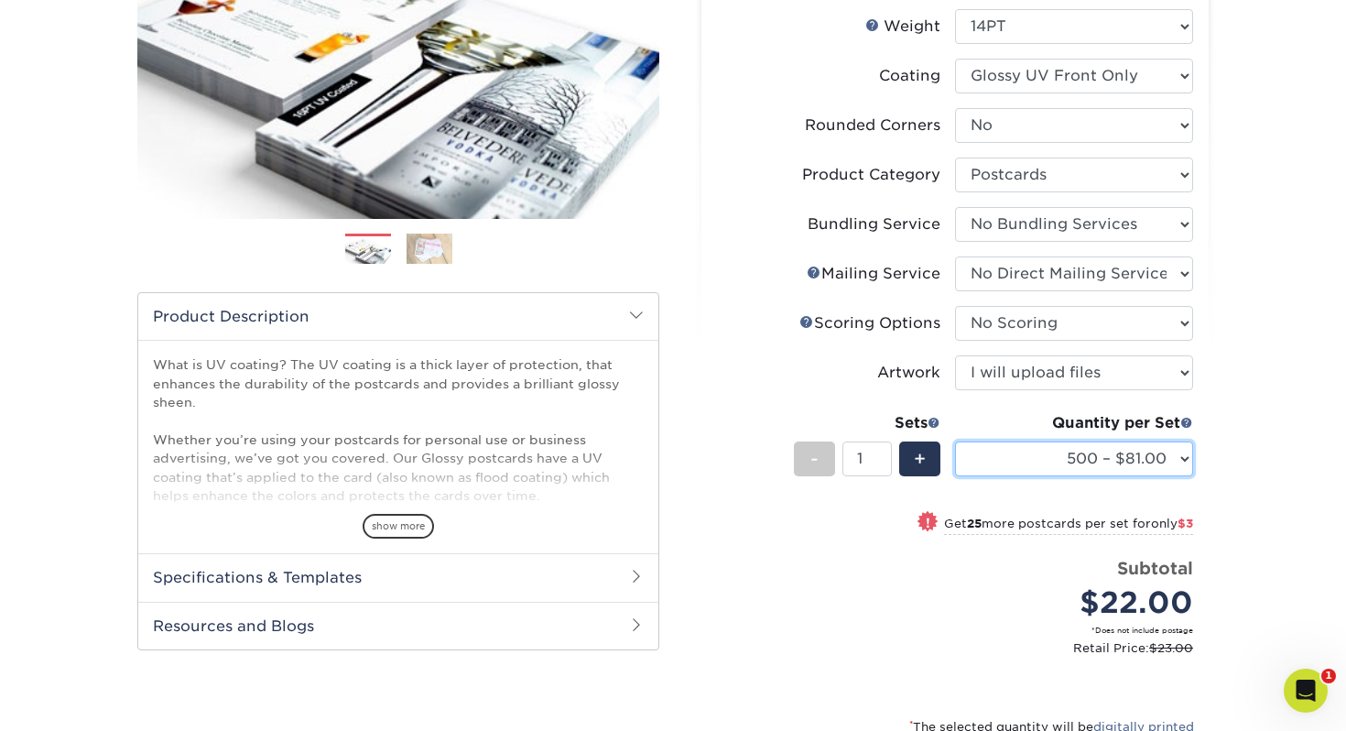
click at [955, 441] on select "25* – $22.00 50* – $25.00 75* – $32.00 100* – $37.00 250* – $68.00 500 – $81.00…" at bounding box center [1074, 458] width 238 height 35
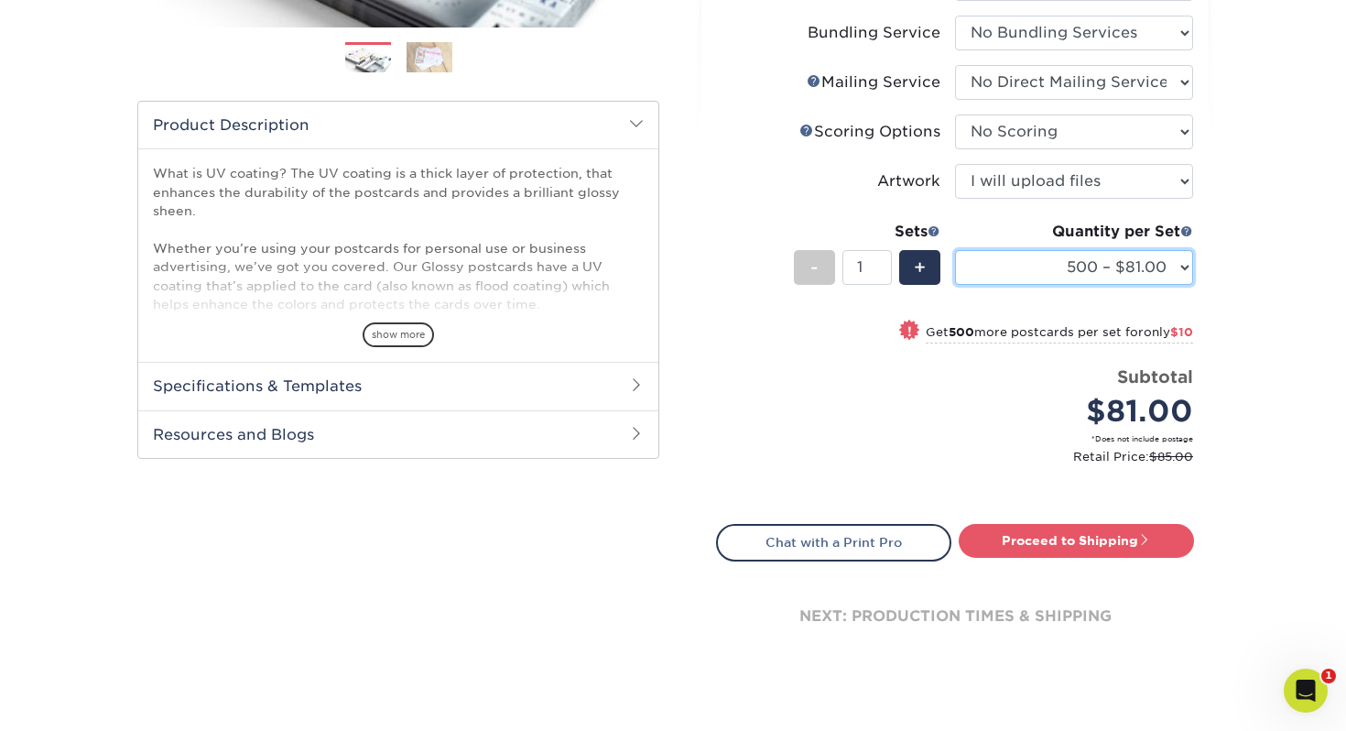
scroll to position [510, 0]
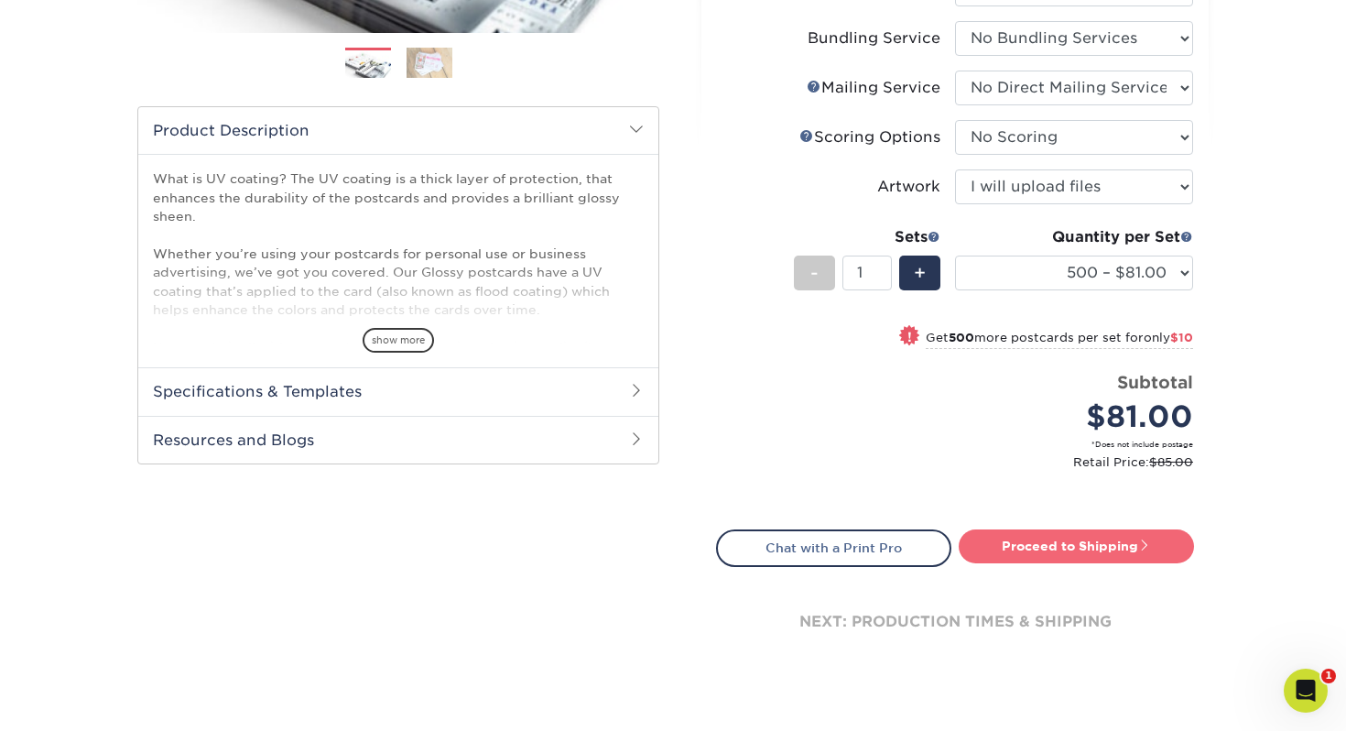
click at [1096, 544] on link "Proceed to Shipping" at bounding box center [1076, 545] width 235 height 33
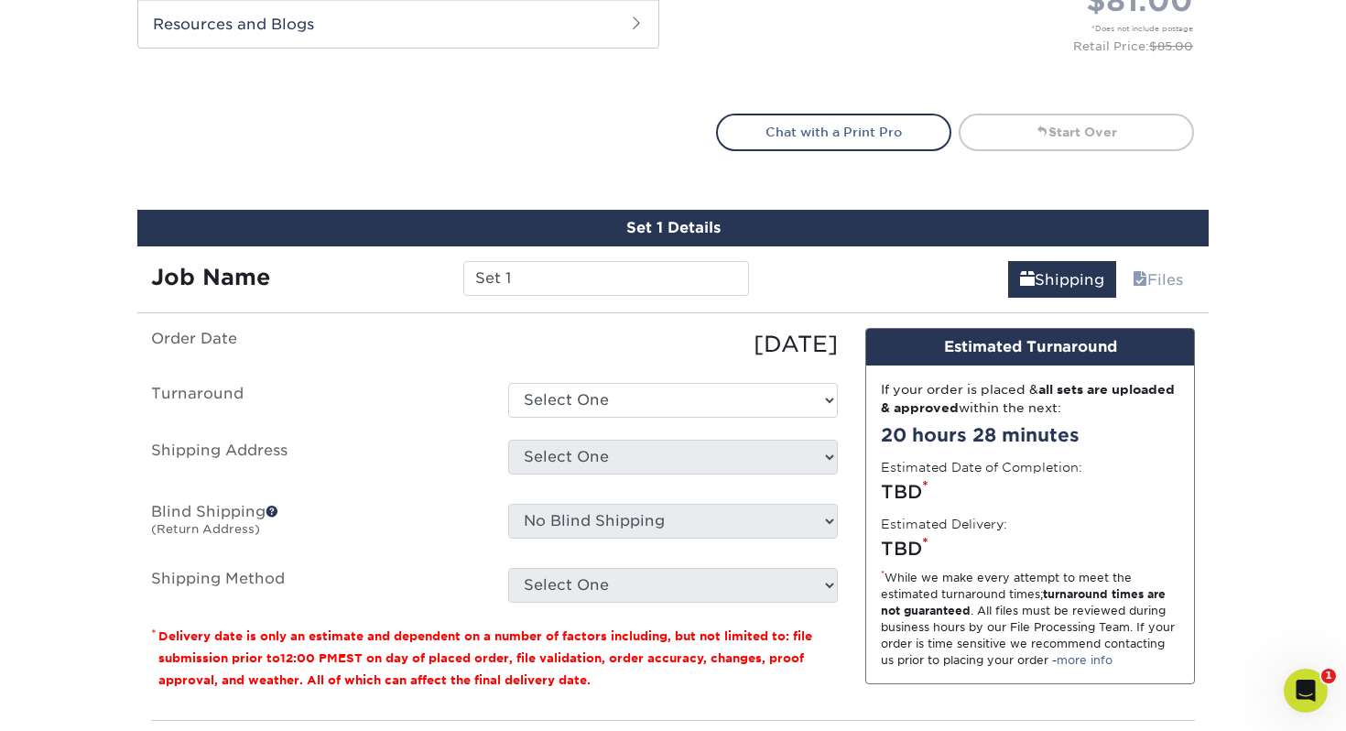
scroll to position [1089, 0]
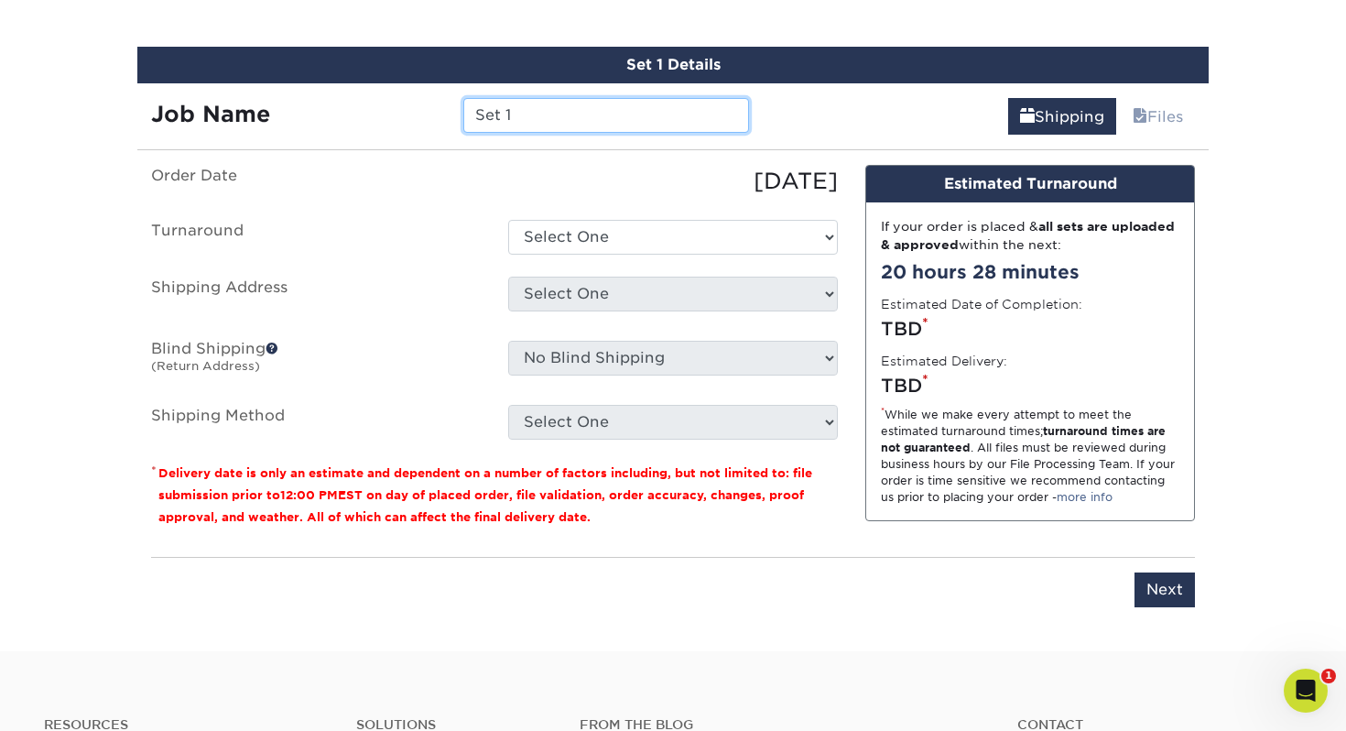
click at [499, 115] on input "Set 1" at bounding box center [605, 115] width 285 height 35
click at [815, 131] on div "Shipping Files" at bounding box center [986, 108] width 447 height 51
click at [635, 114] on input "Welcome Postcards 2025" at bounding box center [605, 115] width 285 height 35
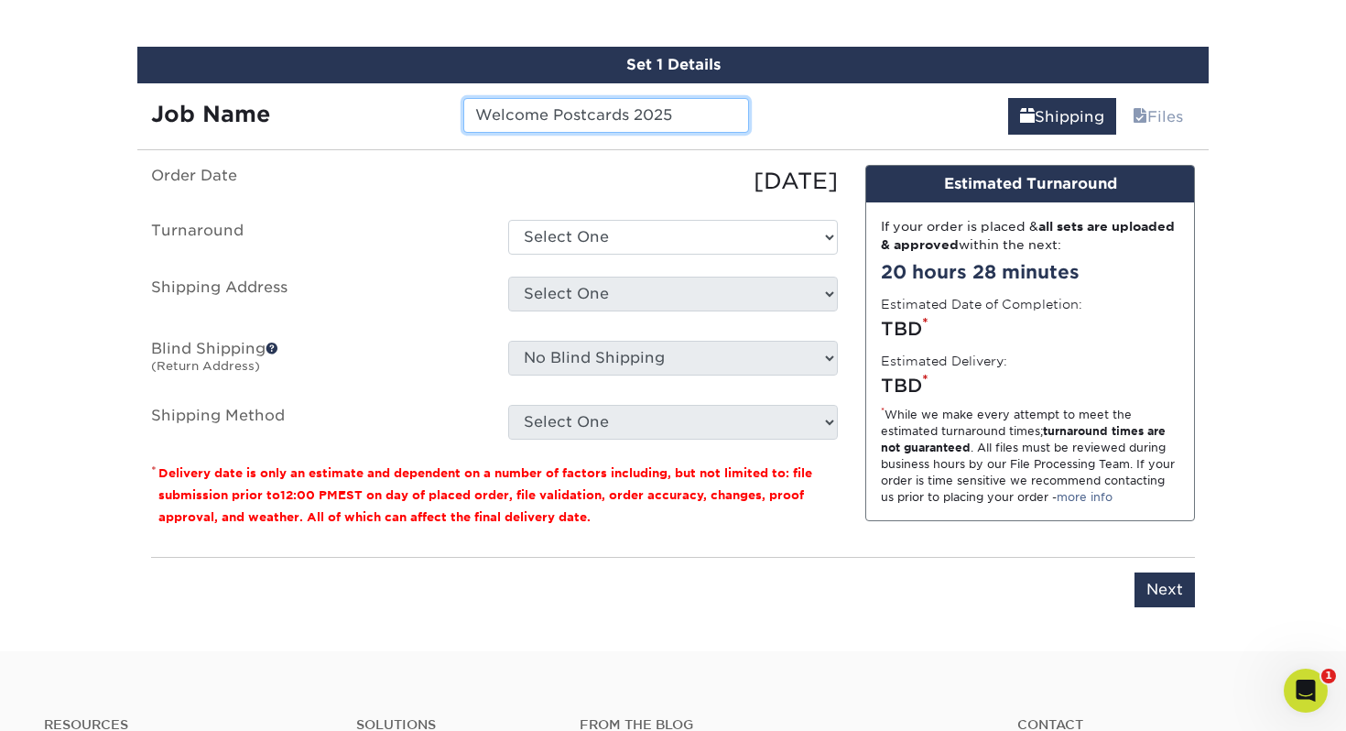
click at [677, 117] on input "Welcome Postcards 2025" at bounding box center [605, 115] width 285 height 35
click at [633, 112] on input "Welcome Postcards 2025" at bounding box center [605, 115] width 285 height 35
type input "Welcome Postcards Q3-2025"
click at [608, 167] on div "[DATE]" at bounding box center [672, 181] width 357 height 33
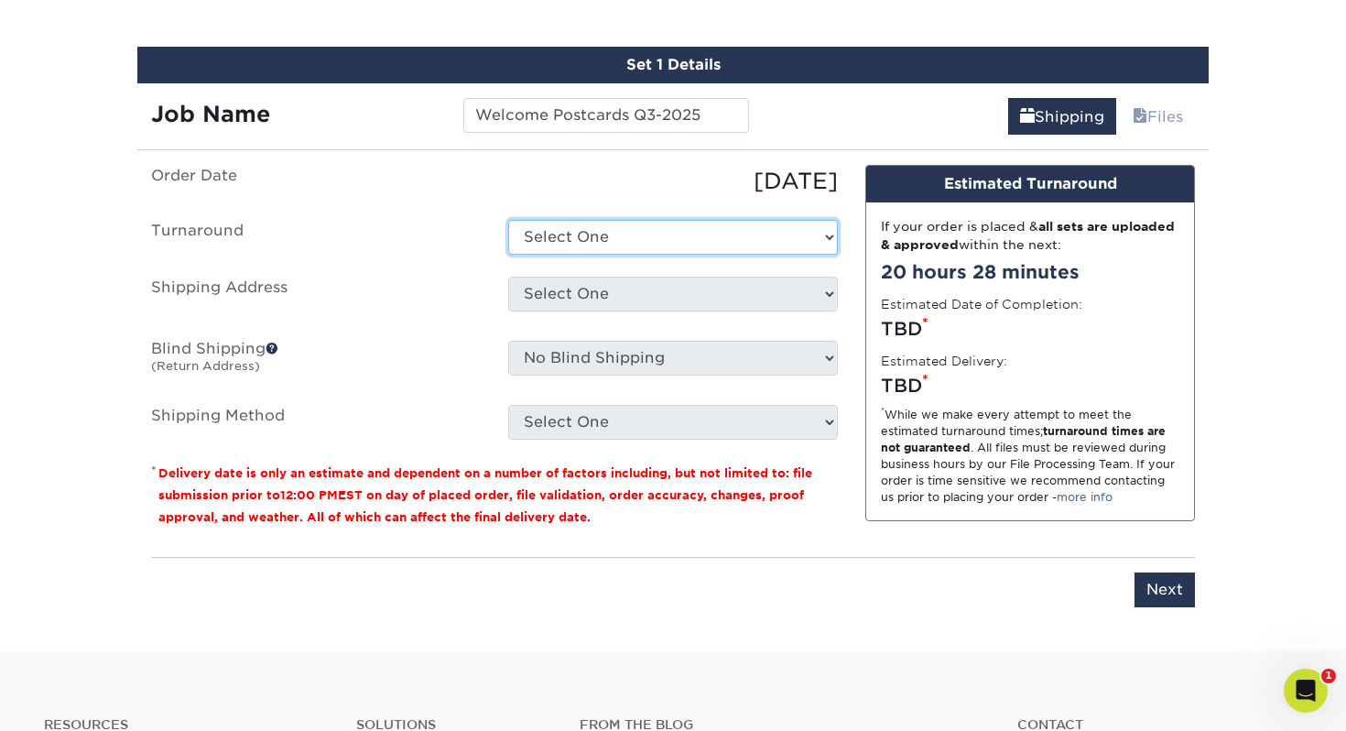
click at [590, 225] on select "Select One 2-4 Business Days 2 Day Next Business Day" at bounding box center [673, 237] width 330 height 35
select select "8c1907bb-f984-46fa-92b6-1e5c5e9f3b2e"
click at [508, 220] on select "Select One 2-4 Business Days 2 Day Next Business Day" at bounding box center [673, 237] width 330 height 35
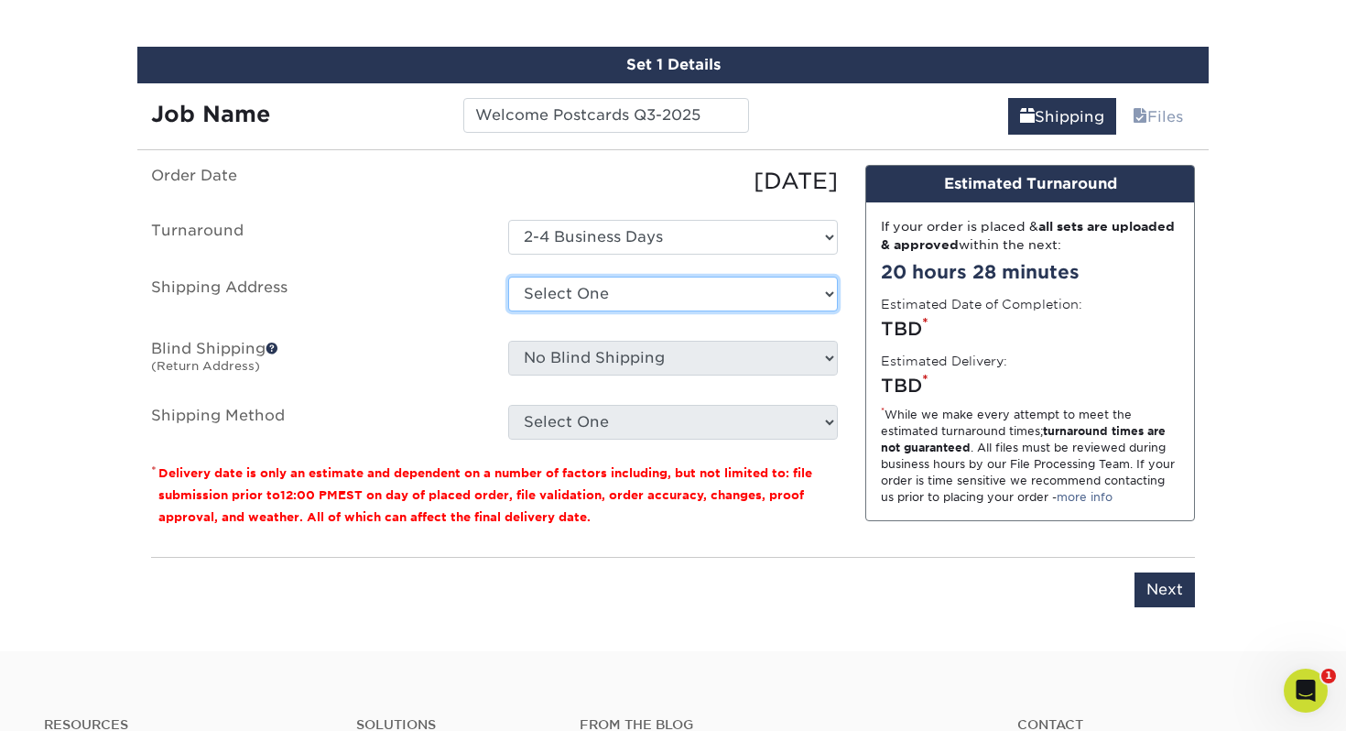
click at [575, 296] on select "Select One [PERSON_NAME]'s [GEOGRAPHIC_DATA][PERSON_NAME][DEMOGRAPHIC_DATA] + A…" at bounding box center [673, 293] width 330 height 35
select select "280563"
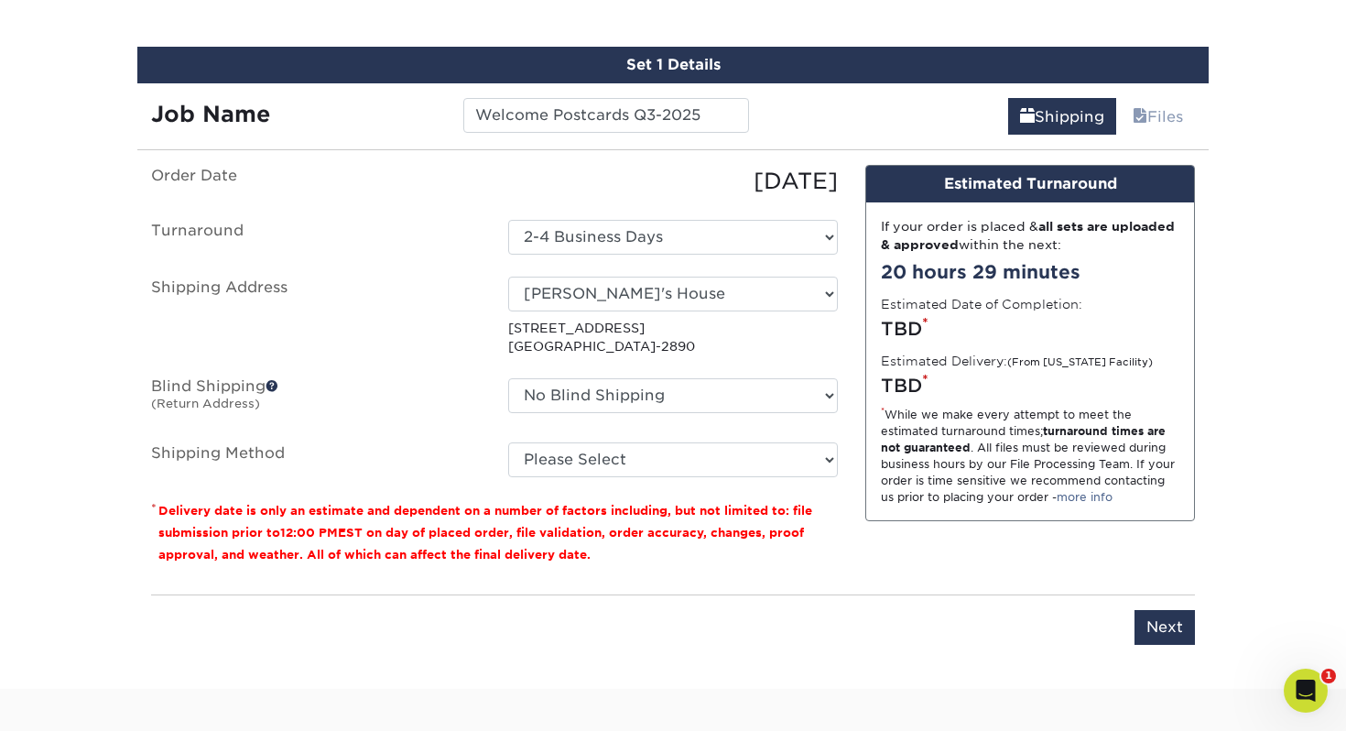
click at [754, 426] on ul "Order Date 08/26/2025 Turnaround Select One 2-4 Business Days 2 Day Next Busine…" at bounding box center [494, 321] width 687 height 312
click at [745, 451] on select "Please Select Ground Shipping (+$25.24) 3 Day Shipping Service (+$32.23) 2 Day …" at bounding box center [673, 459] width 330 height 35
select select "03"
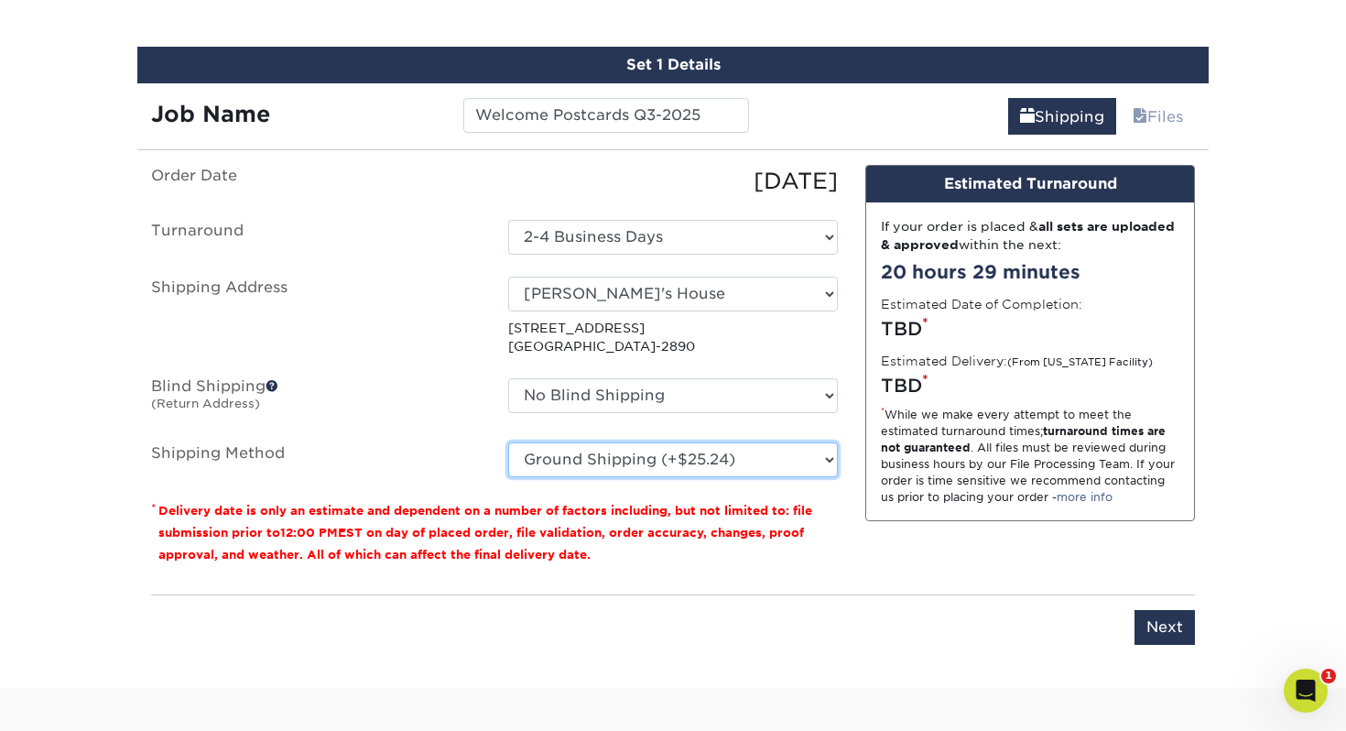
click at [508, 442] on select "Please Select Ground Shipping (+$25.24) 3 Day Shipping Service (+$32.23) 2 Day …" at bounding box center [673, 459] width 330 height 35
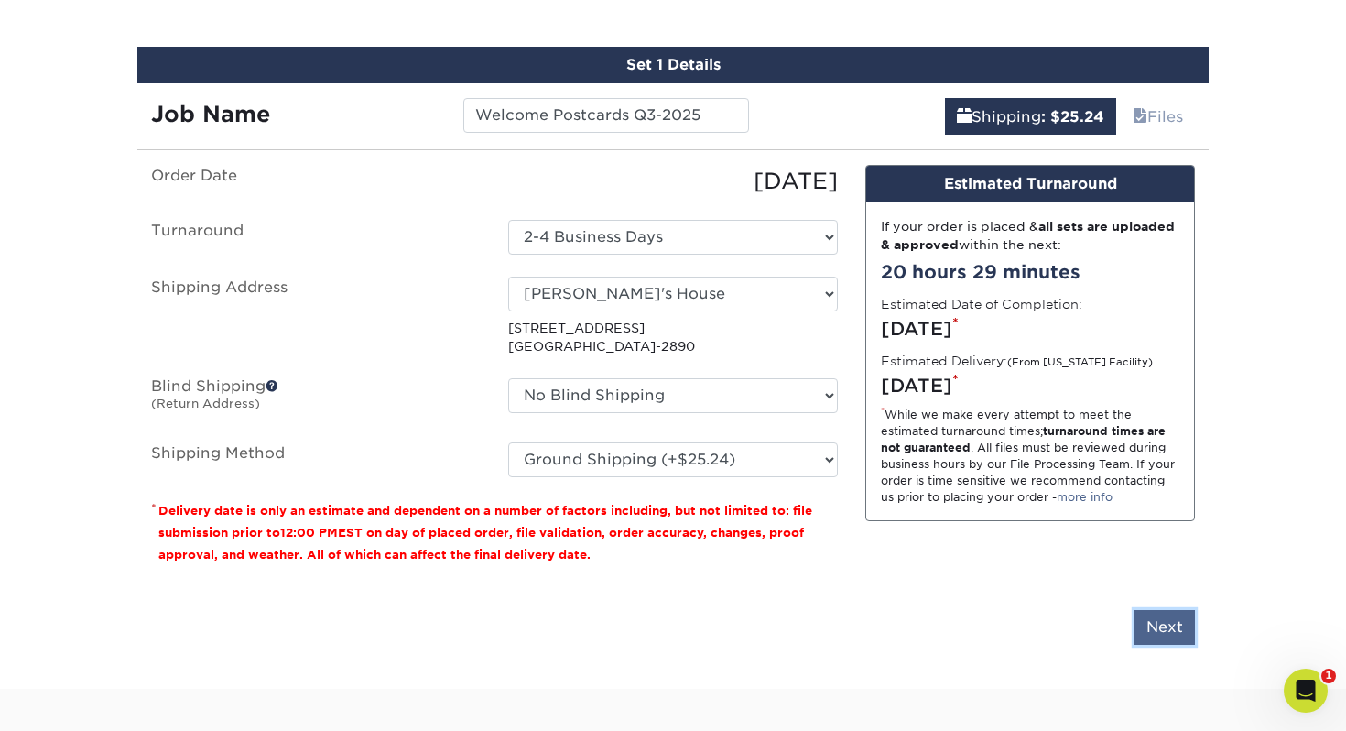
click at [1185, 620] on input "Next" at bounding box center [1164, 627] width 60 height 35
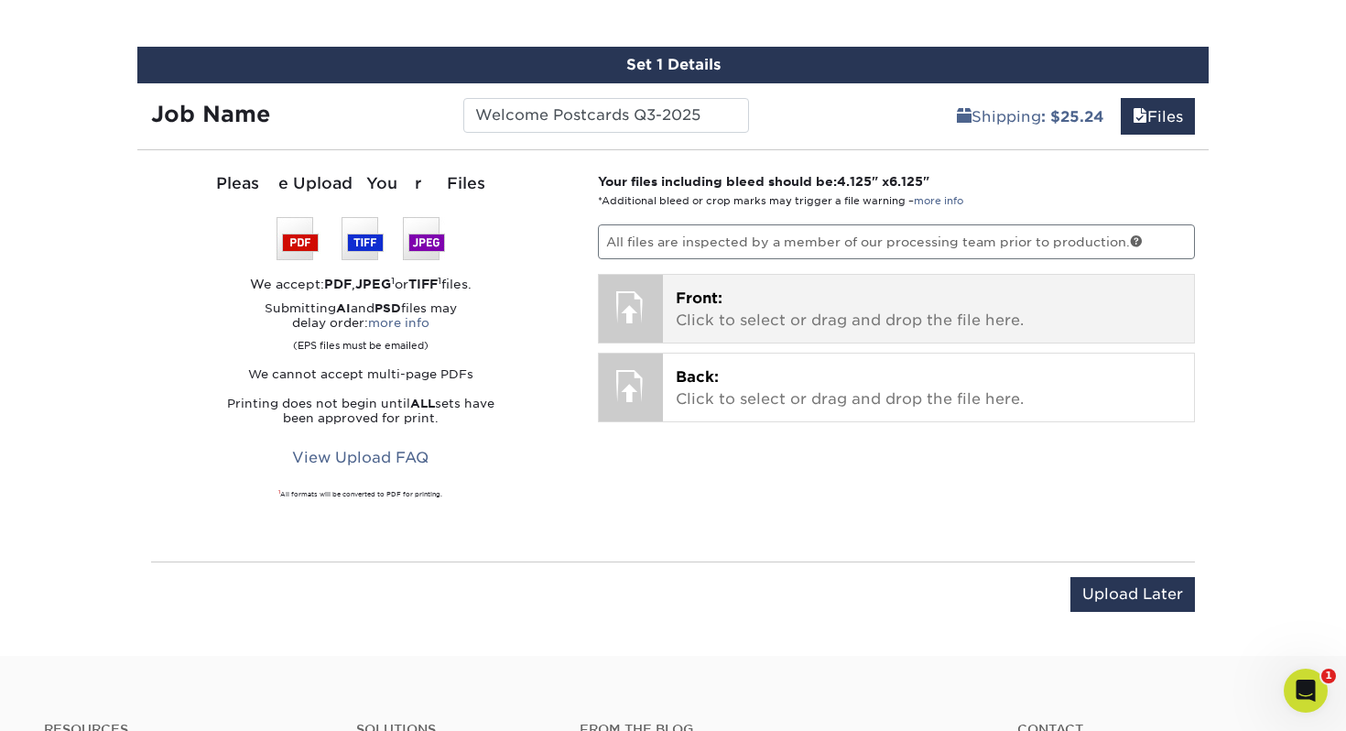
click at [744, 313] on p "Front: Click to select or drag and drop the file here." at bounding box center [929, 309] width 506 height 44
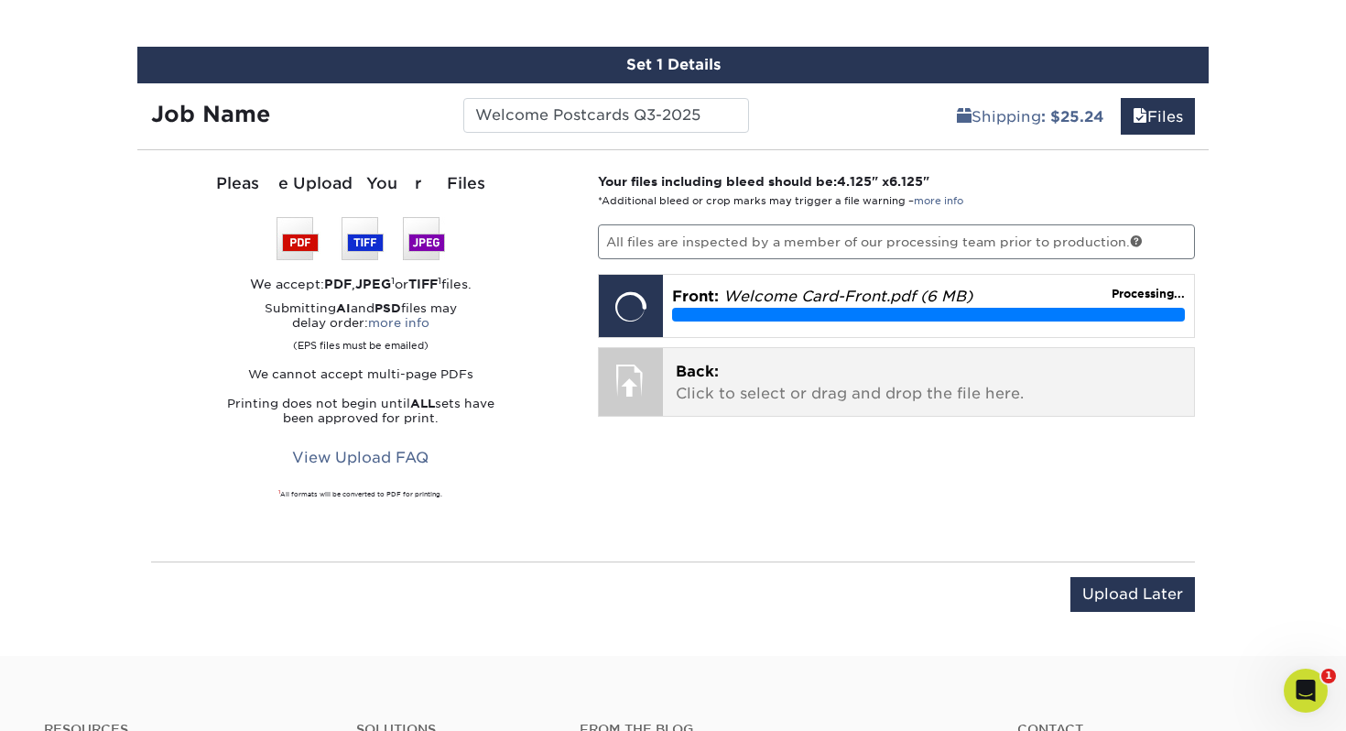
click at [648, 397] on div at bounding box center [631, 380] width 64 height 64
click at [652, 396] on div at bounding box center [631, 380] width 64 height 64
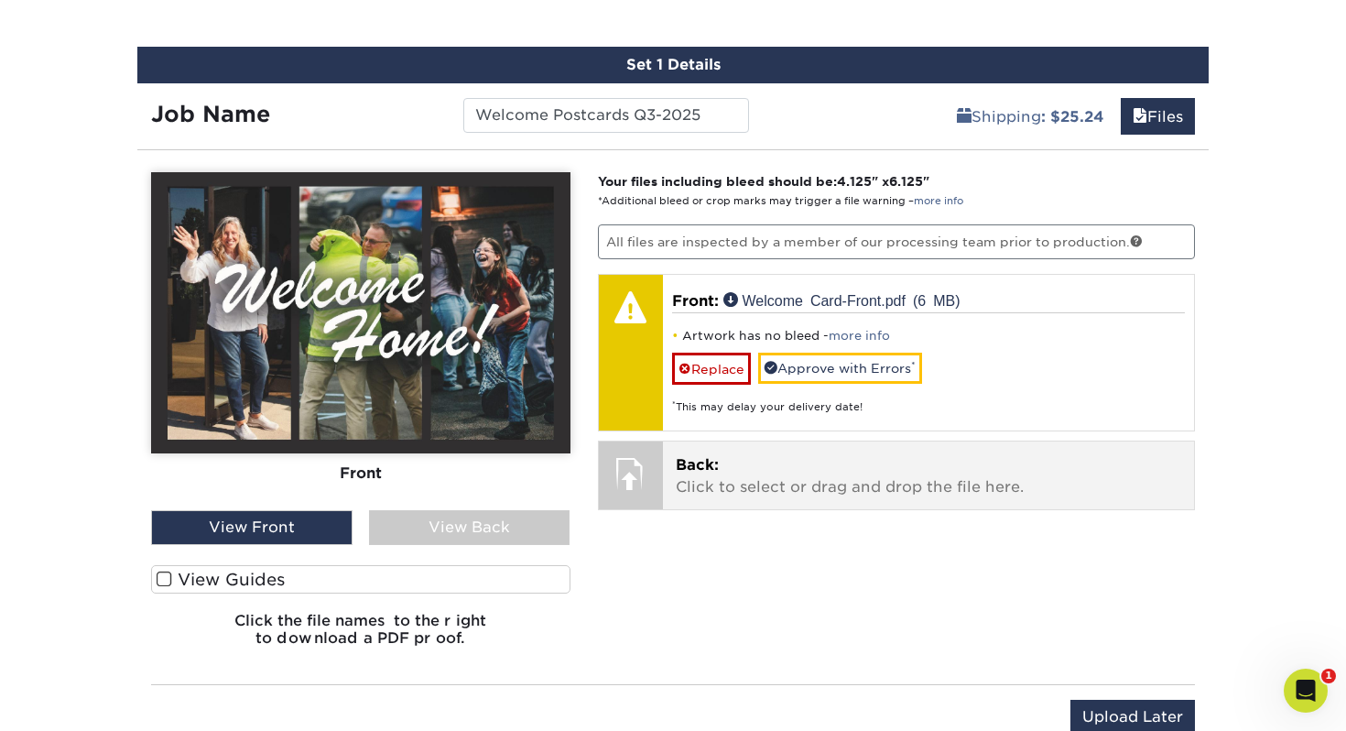
click at [632, 473] on div at bounding box center [631, 473] width 64 height 64
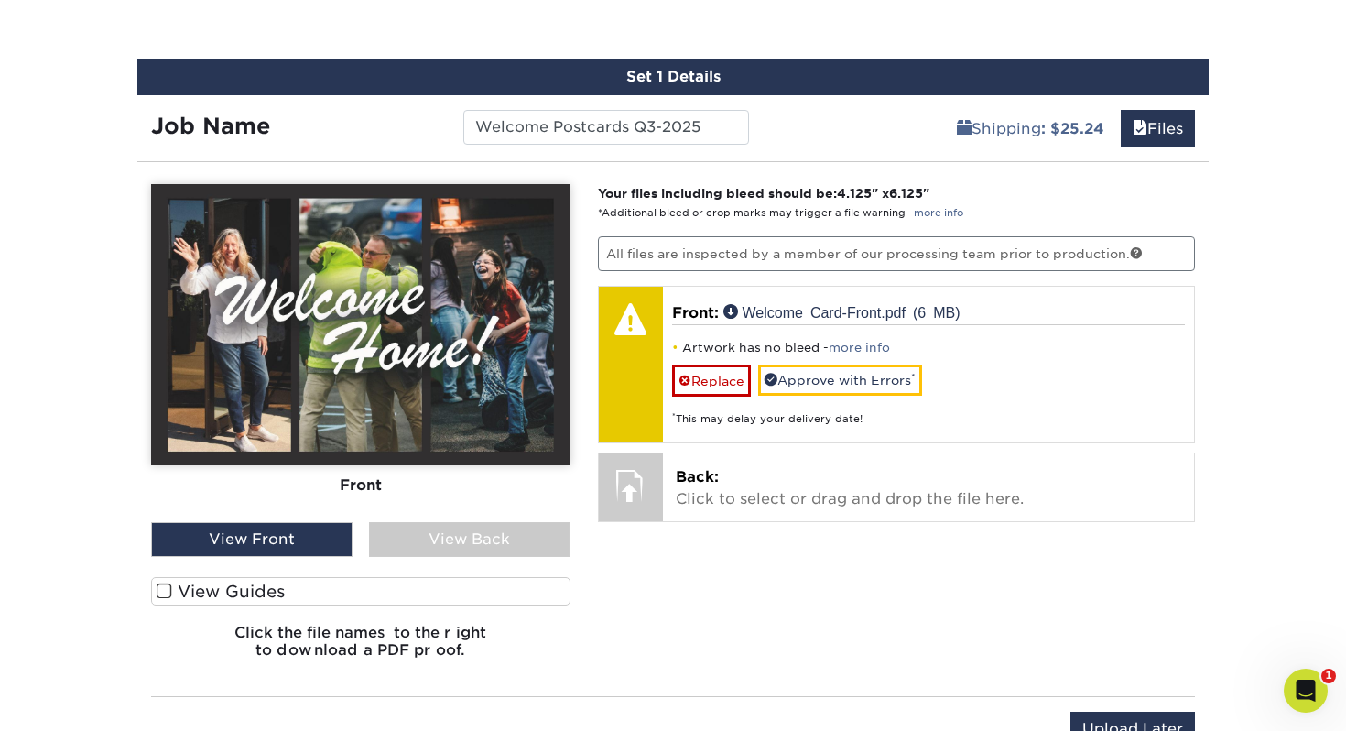
scroll to position [1111, 0]
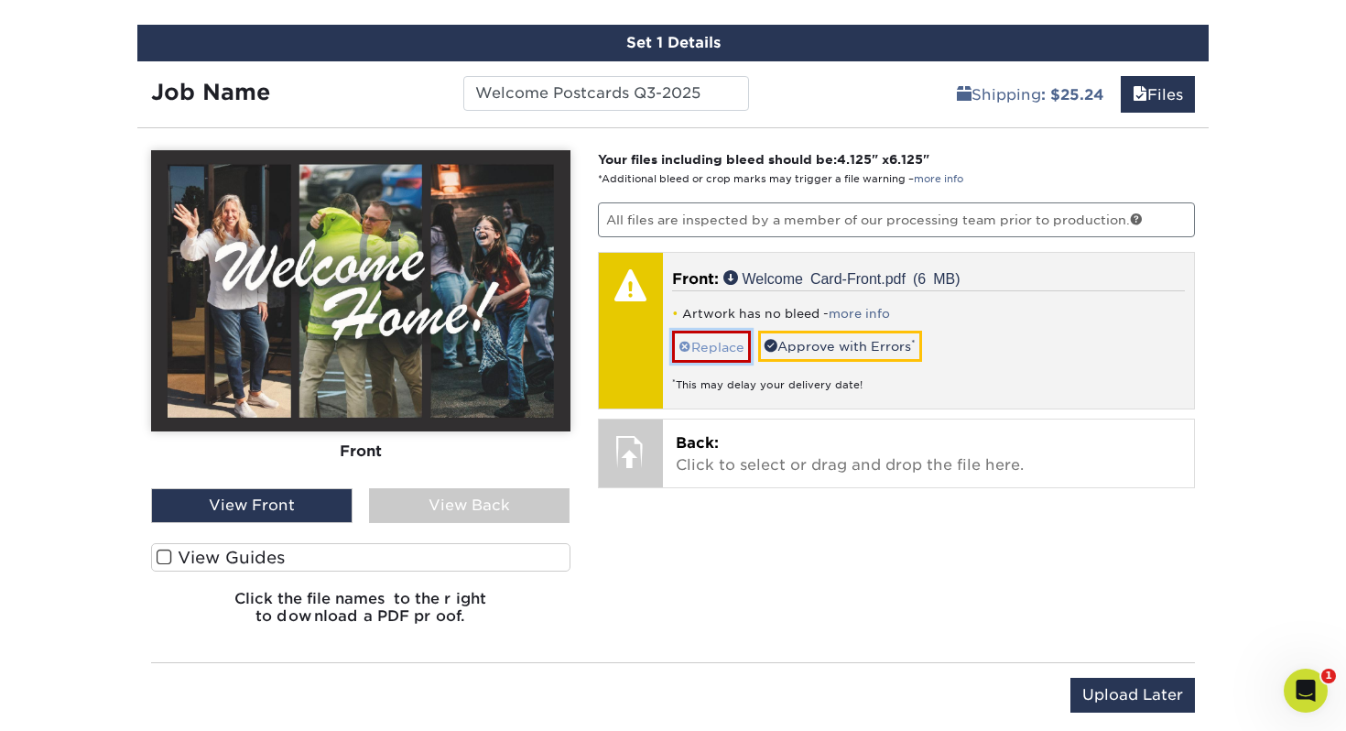
click at [697, 343] on link "Replace" at bounding box center [711, 346] width 79 height 32
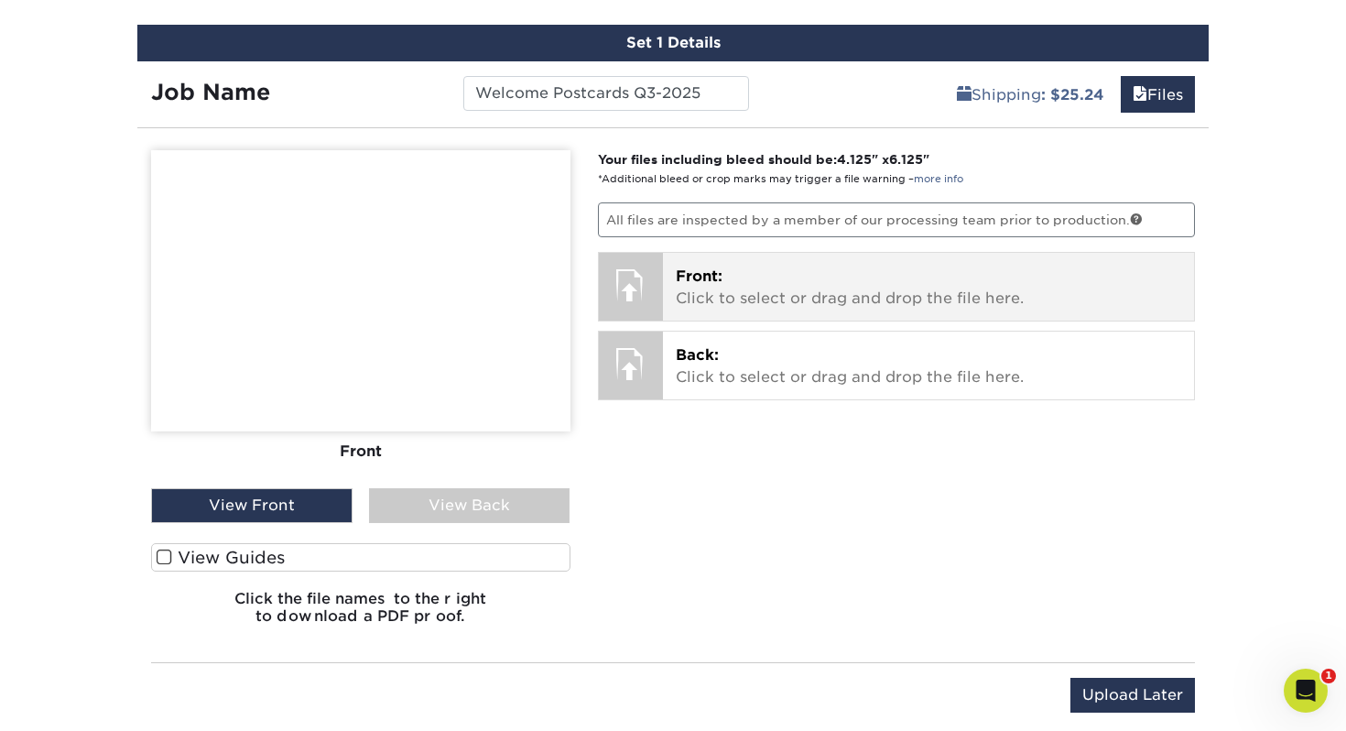
click at [699, 269] on span "Front:" at bounding box center [699, 275] width 47 height 17
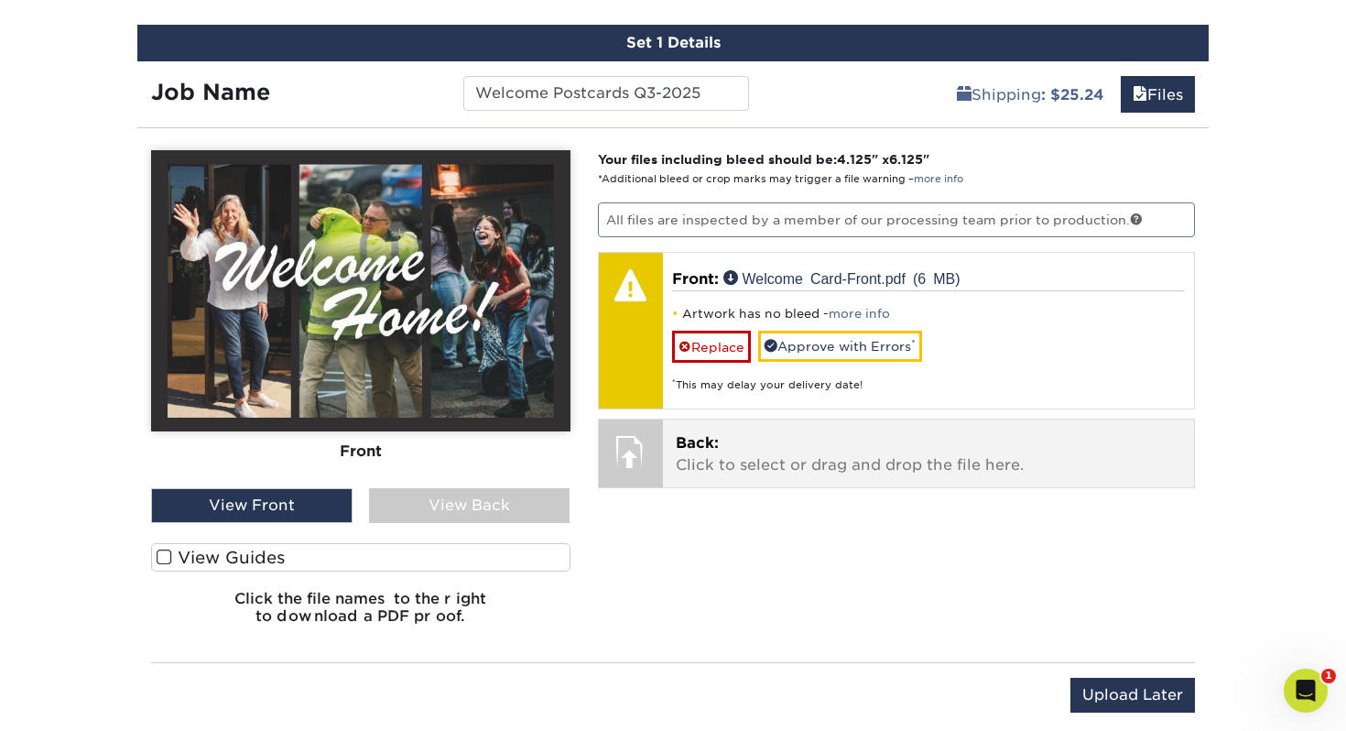
click at [853, 441] on p "Back: Click to select or drag and drop the file here." at bounding box center [929, 454] width 506 height 44
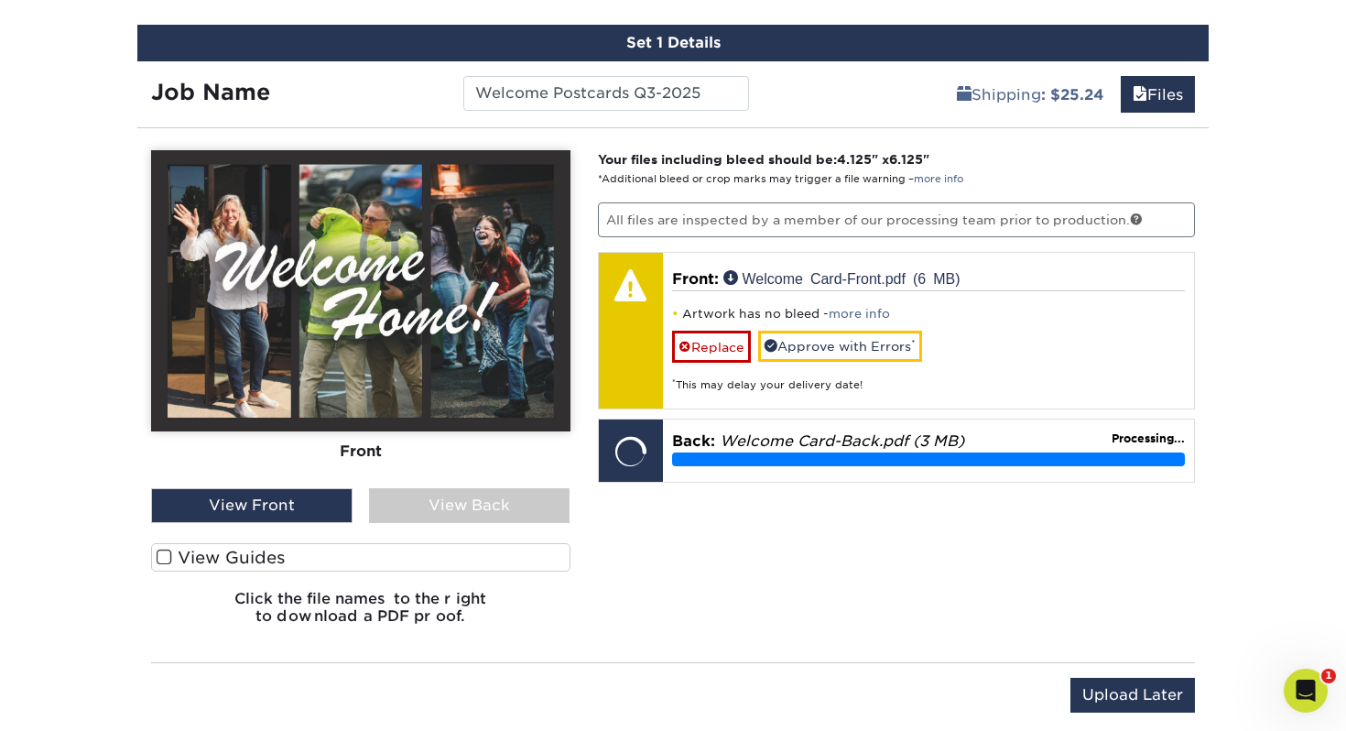
click at [169, 554] on span at bounding box center [165, 556] width 16 height 17
click at [0, 0] on input "View Guides" at bounding box center [0, 0] width 0 height 0
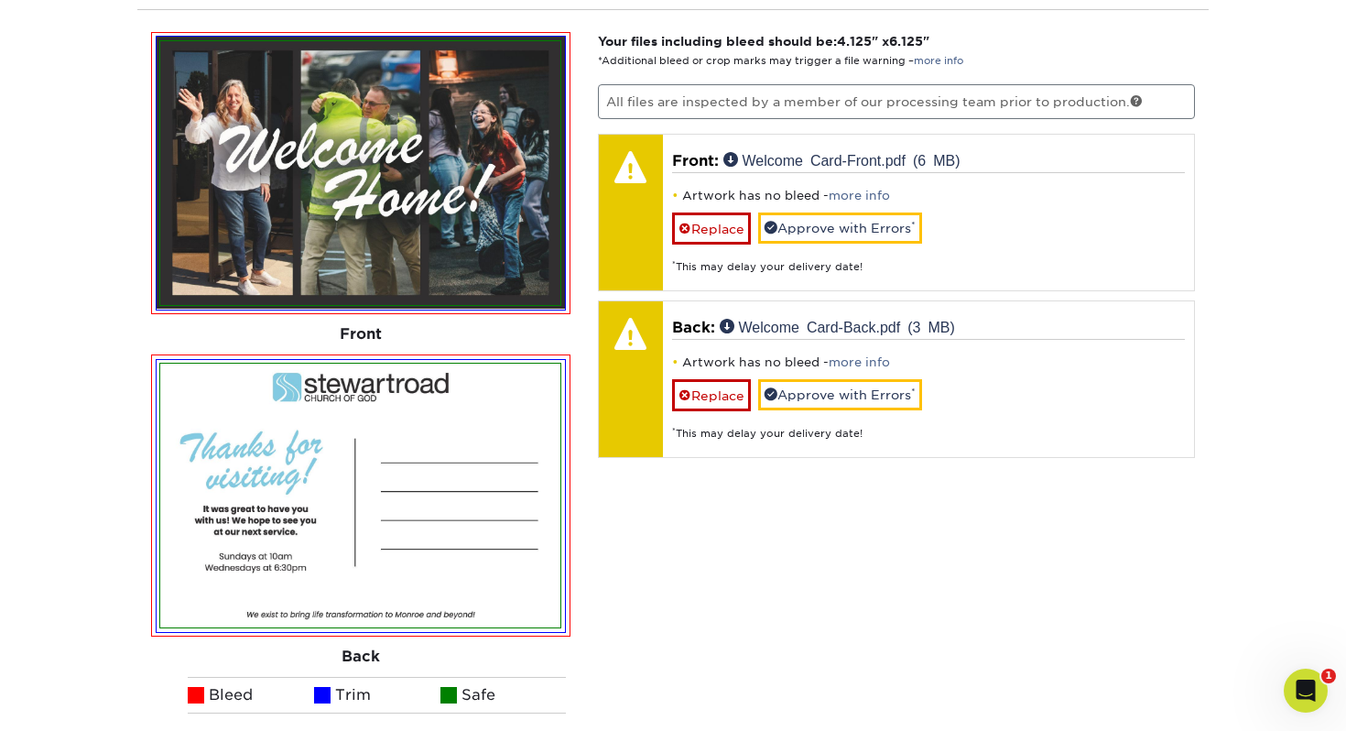
scroll to position [1207, 0]
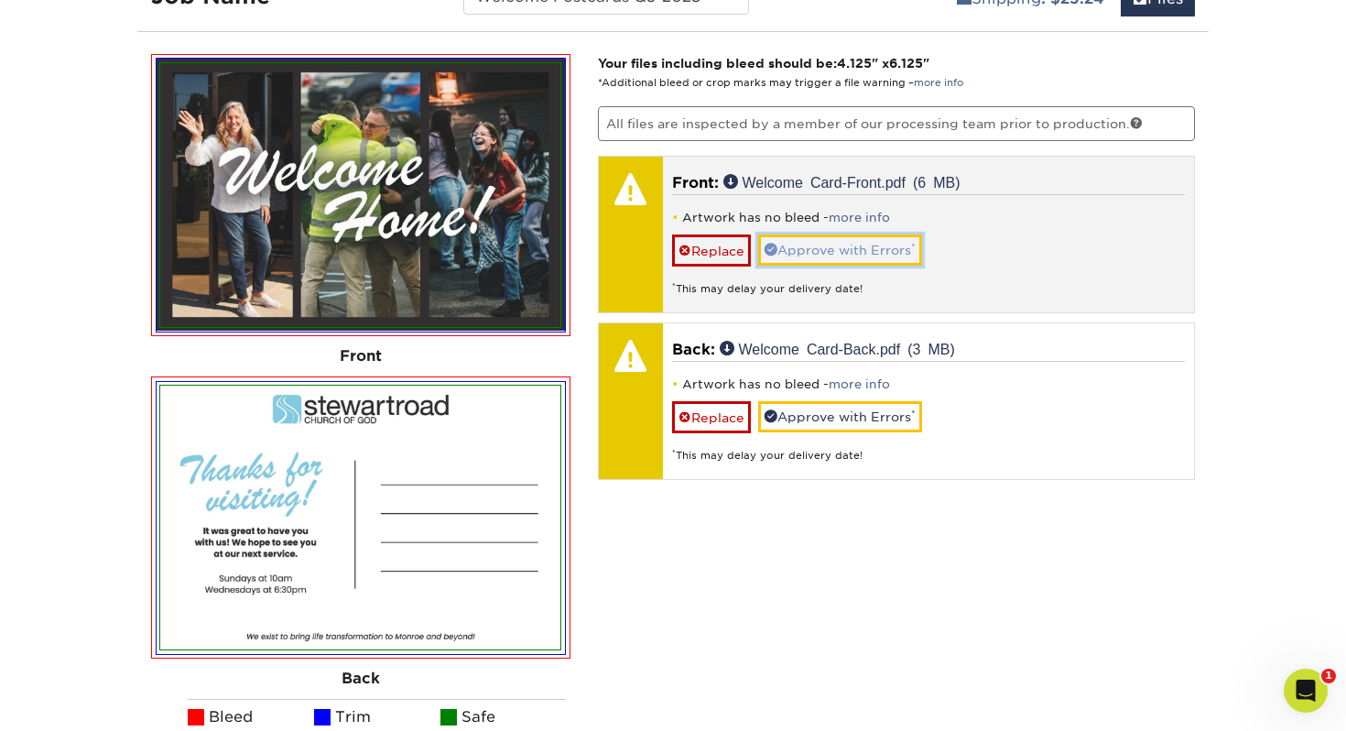
click at [810, 245] on link "Approve with Errors *" at bounding box center [840, 249] width 164 height 31
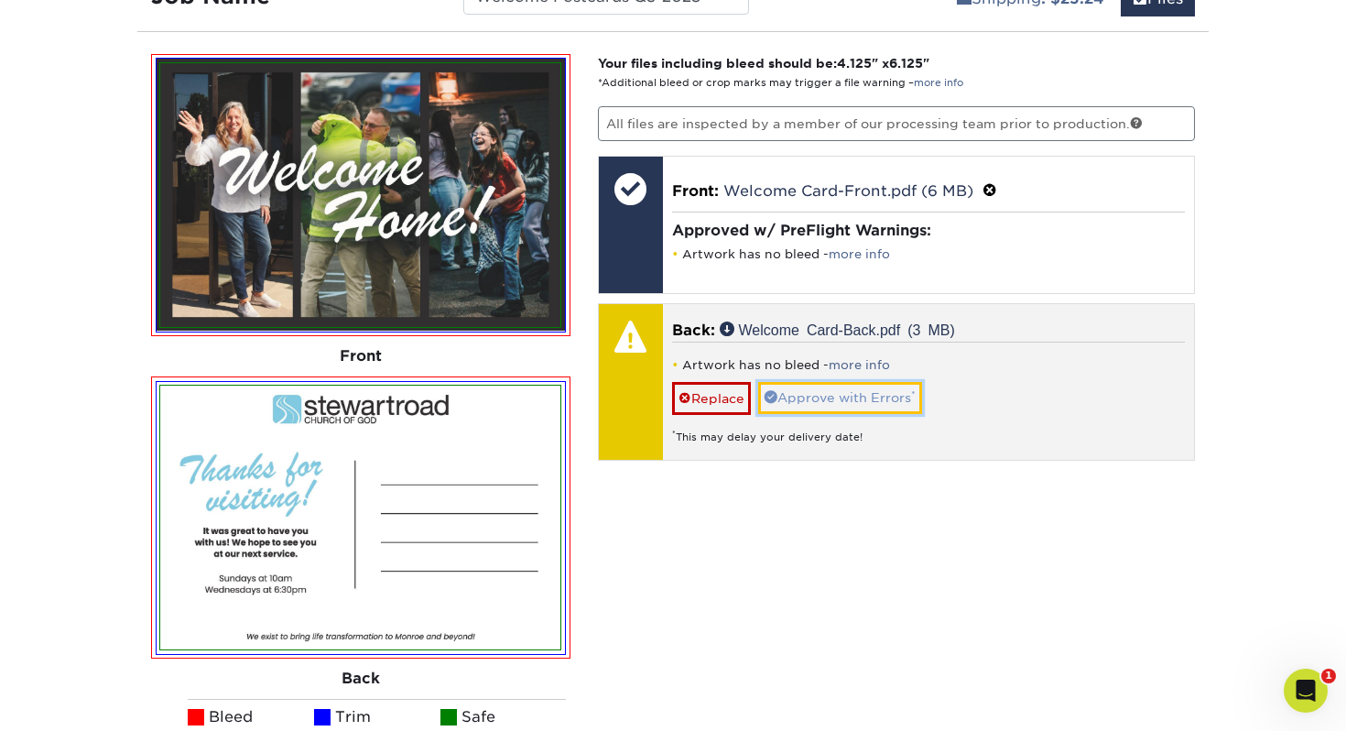
click at [805, 396] on link "Approve with Errors *" at bounding box center [840, 397] width 164 height 31
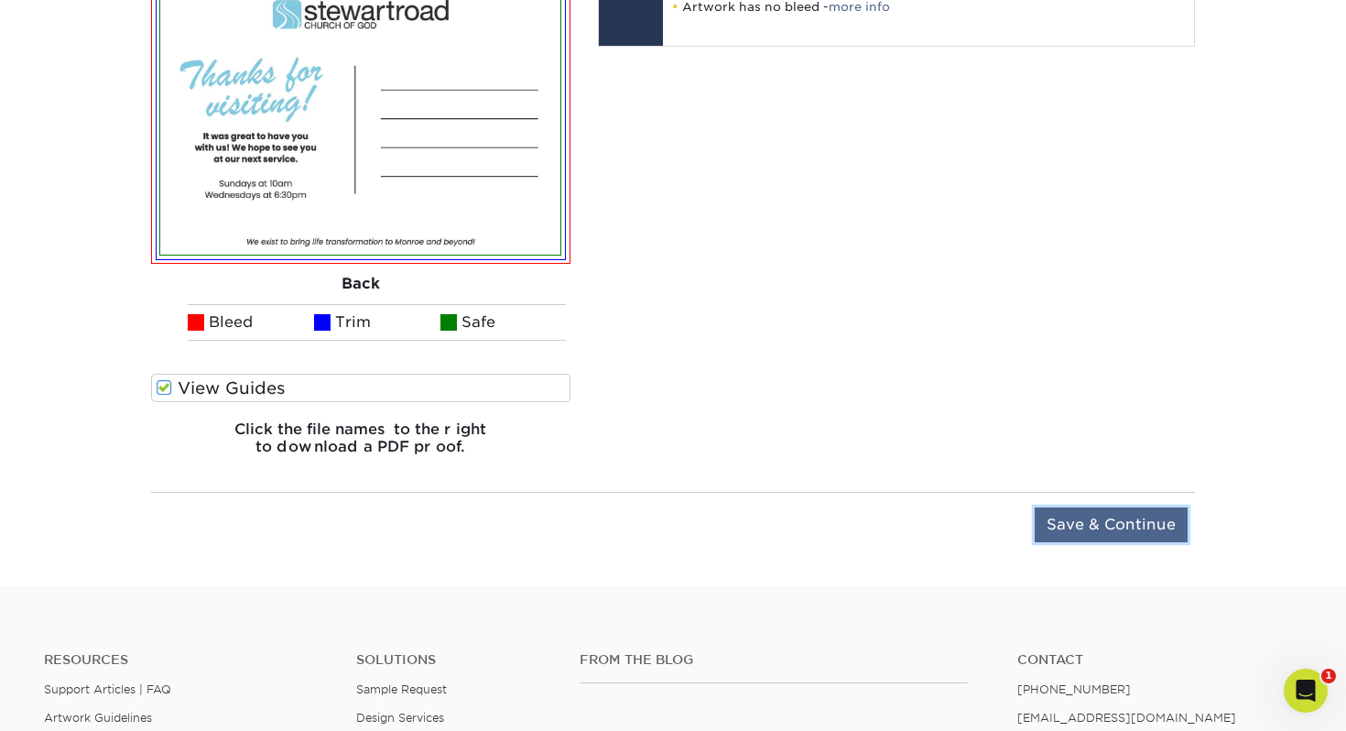
click at [1065, 523] on input "Save & Continue" at bounding box center [1111, 524] width 153 height 35
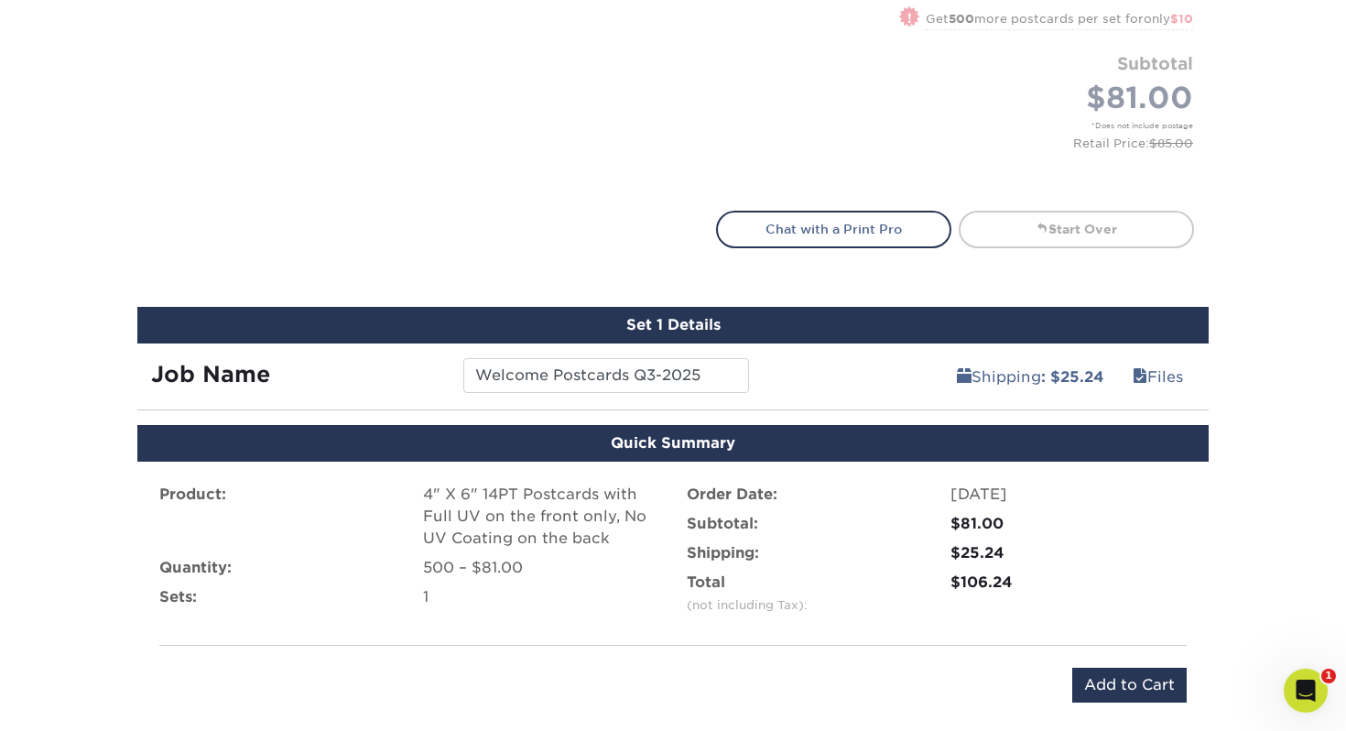
scroll to position [1379, 0]
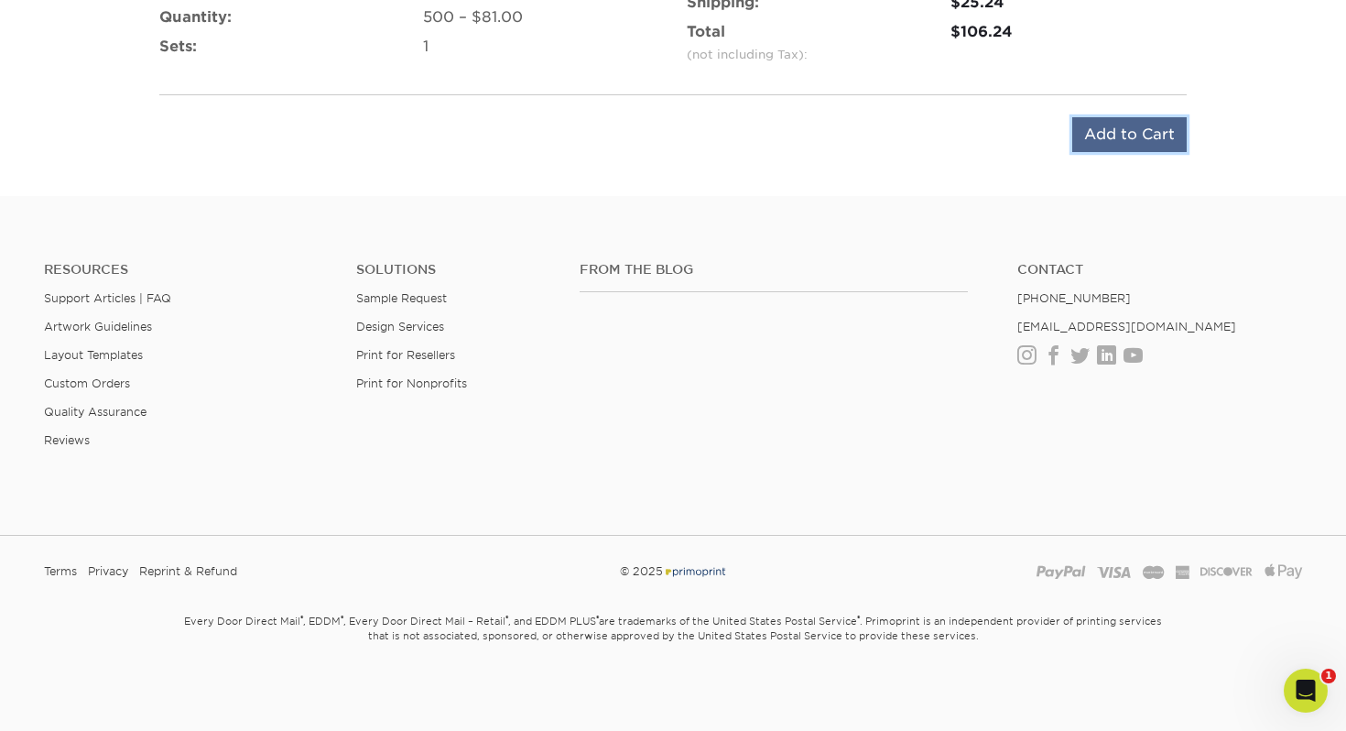
click at [1147, 130] on input "Add to Cart" at bounding box center [1129, 134] width 114 height 35
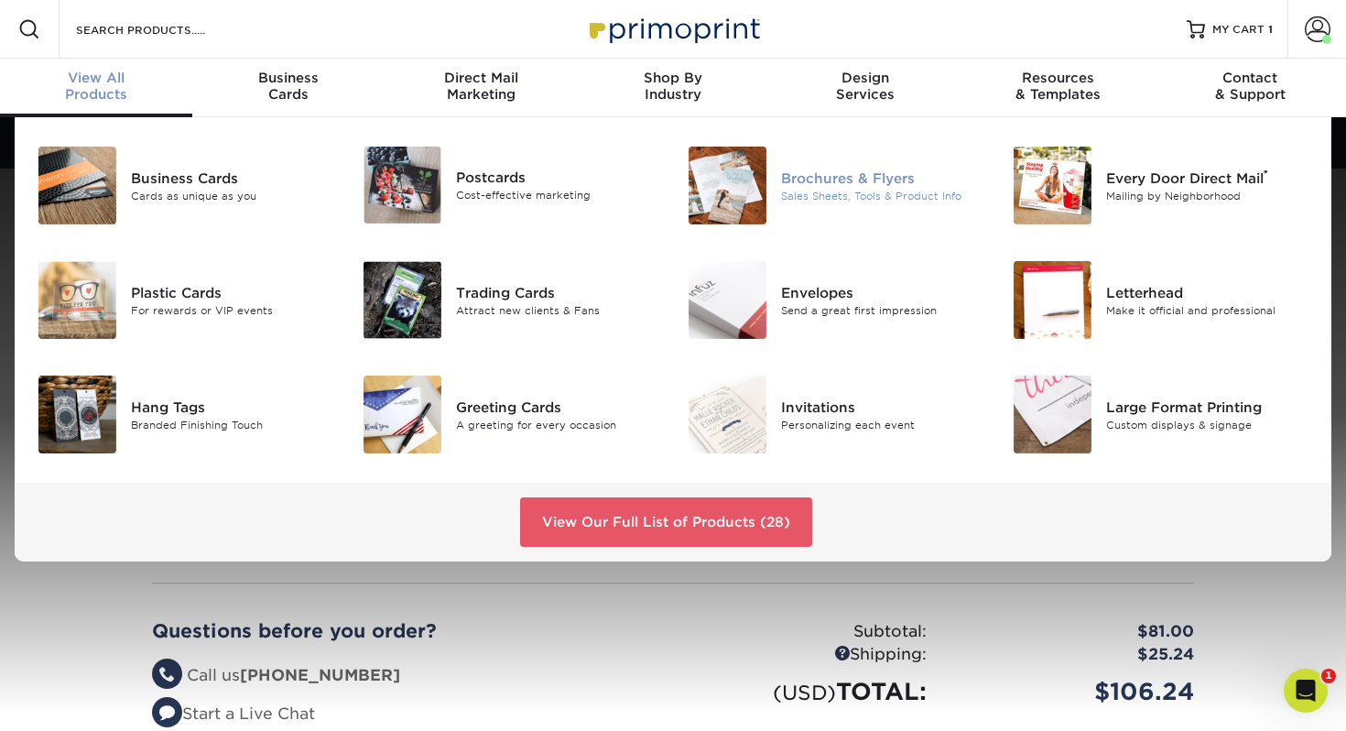
click at [815, 178] on div "Brochures & Flyers" at bounding box center [882, 178] width 203 height 20
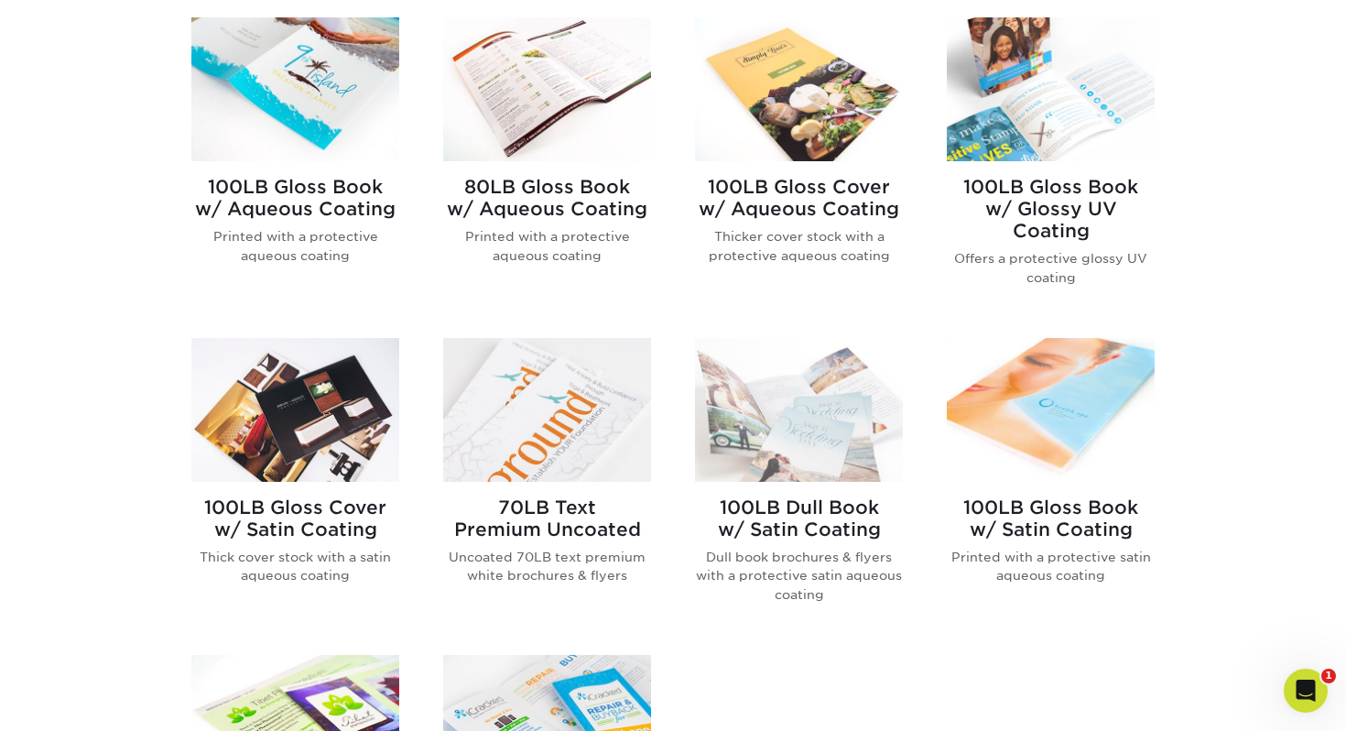
scroll to position [704, 0]
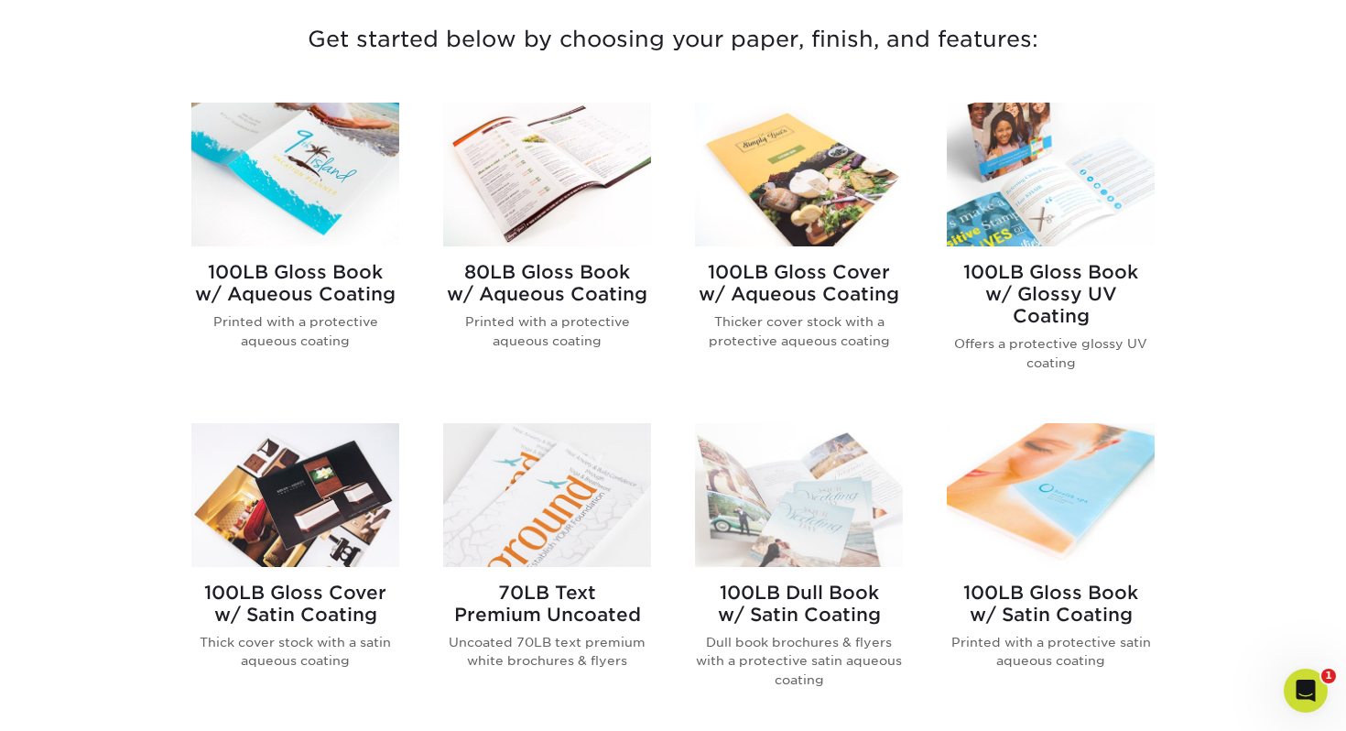
click at [1078, 293] on h2 "100LB Gloss Book w/ Glossy UV Coating" at bounding box center [1051, 294] width 208 height 66
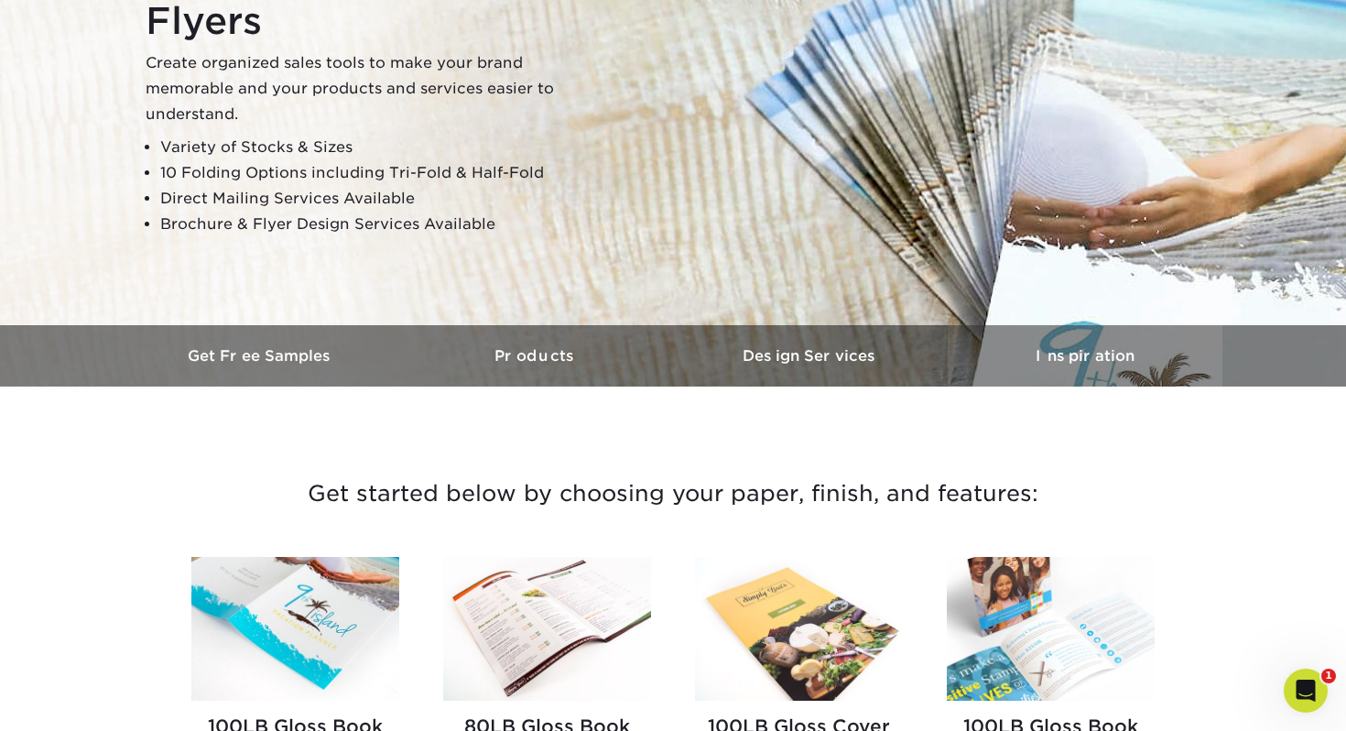
scroll to position [0, 0]
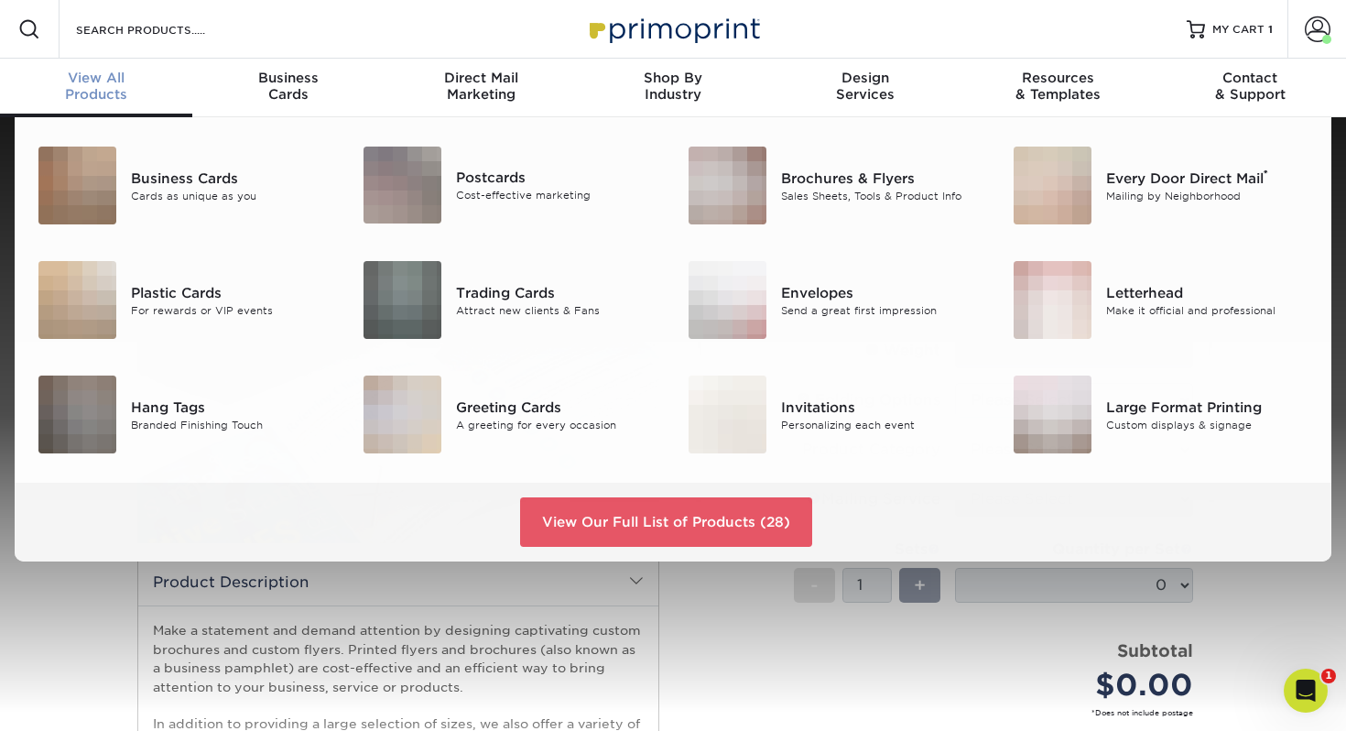
click at [133, 88] on div "View All Products" at bounding box center [96, 86] width 192 height 33
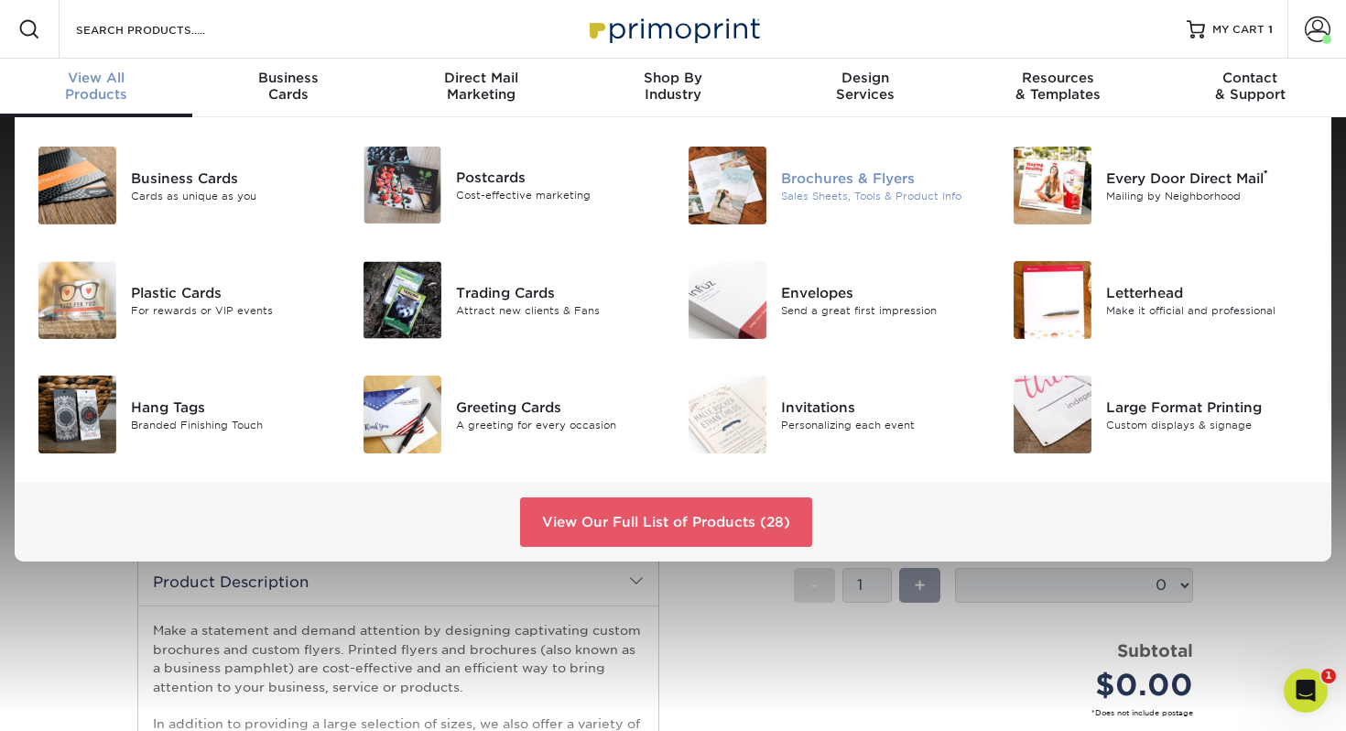
click at [743, 183] on img at bounding box center [727, 185] width 78 height 78
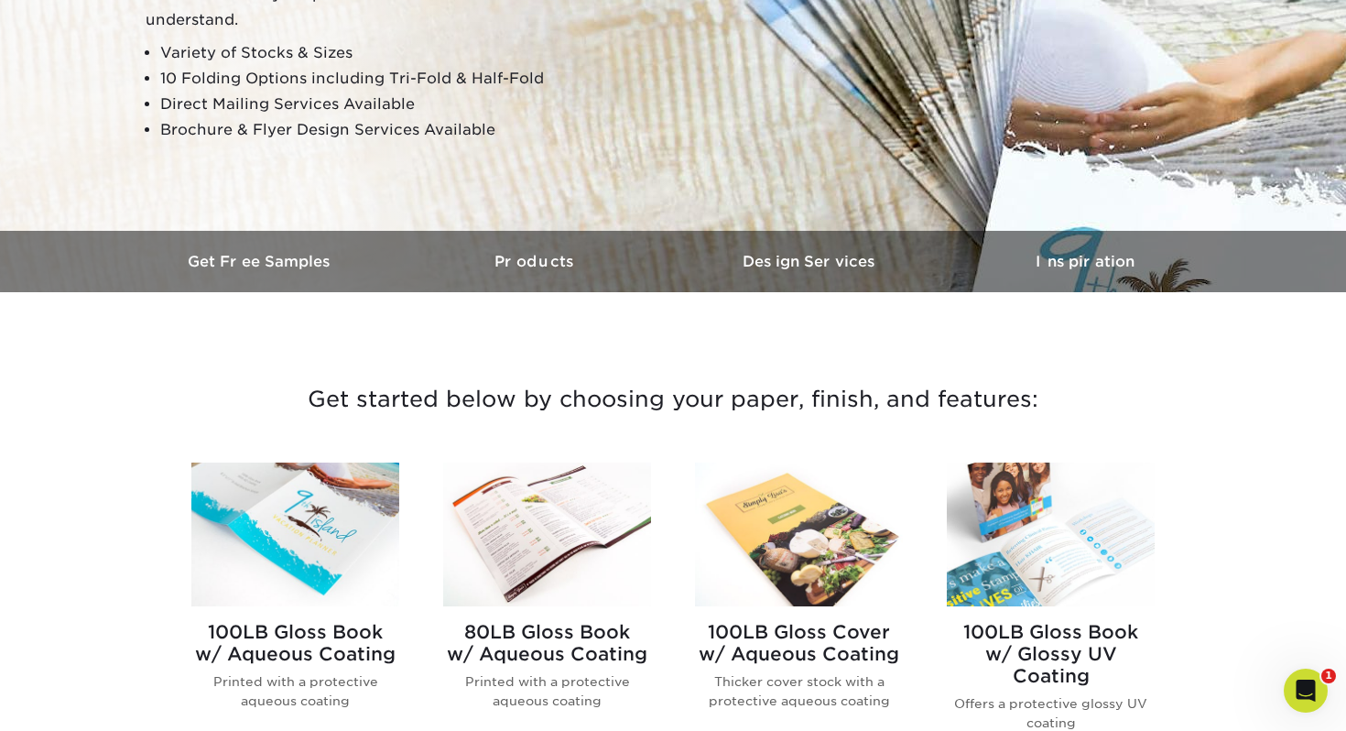
scroll to position [340, 0]
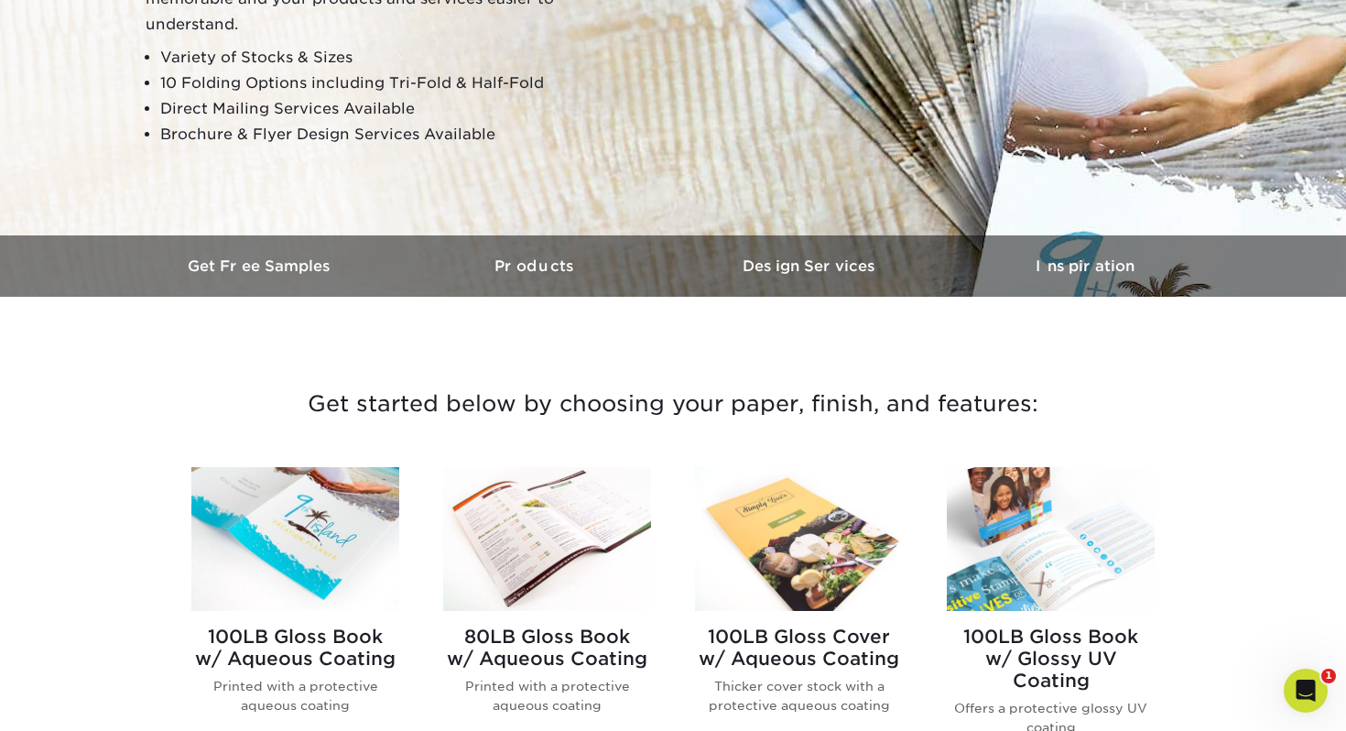
click at [1147, 386] on h3 "Get started below by choosing your paper, finish, and features:" at bounding box center [672, 404] width 1071 height 82
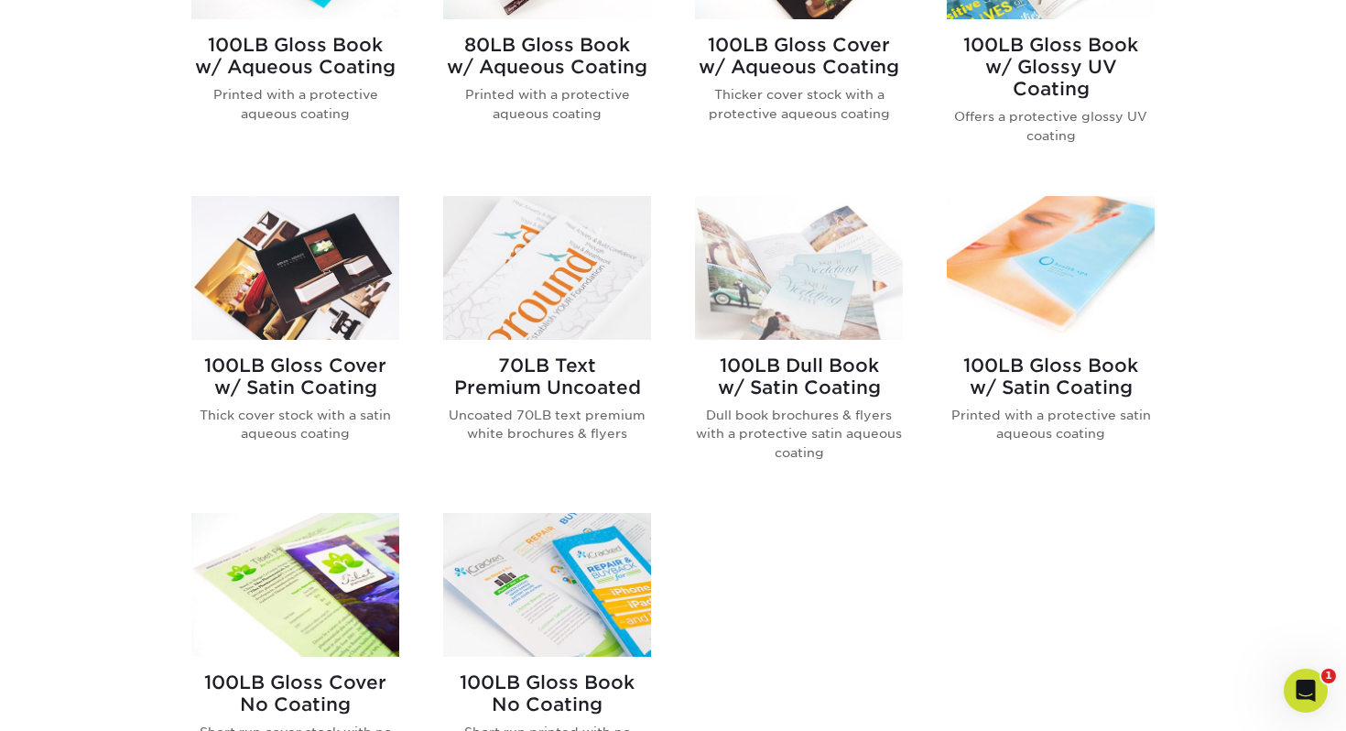
scroll to position [970, 0]
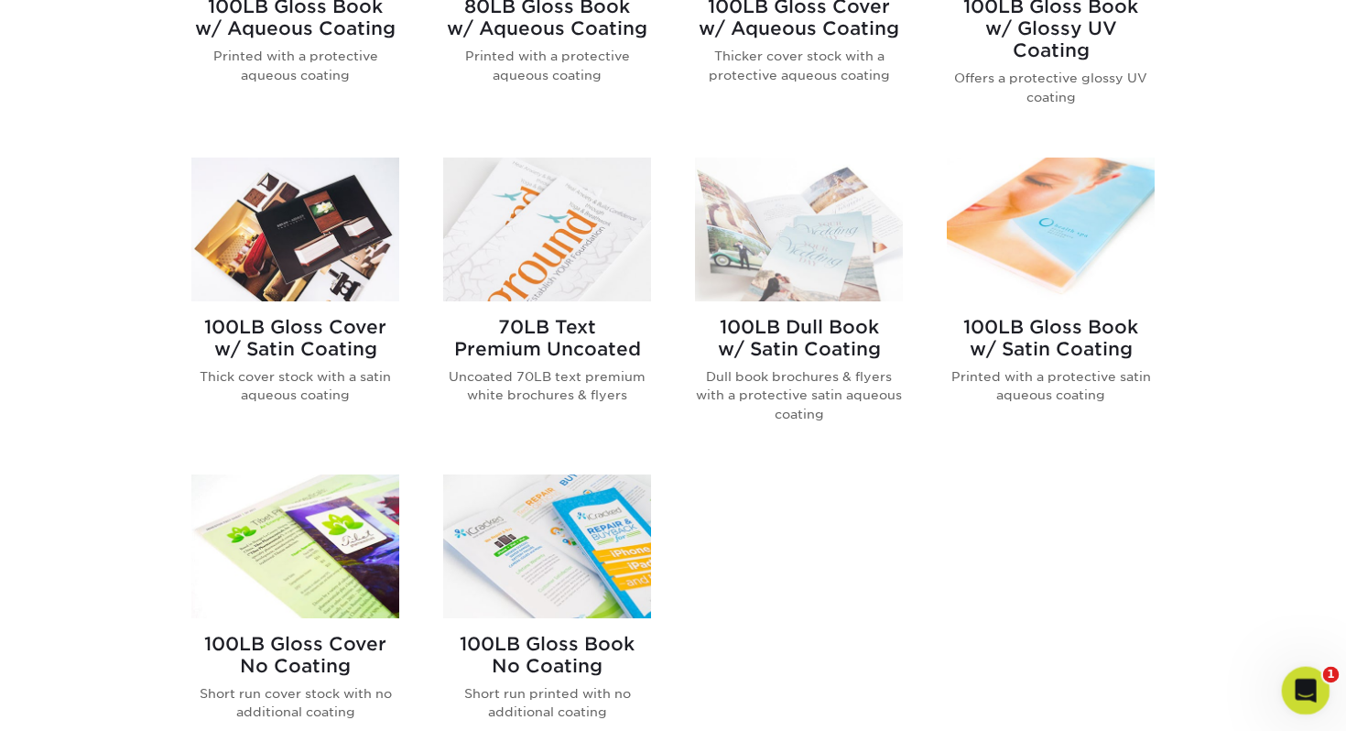
click at [1284, 668] on div "Open Intercom Messenger" at bounding box center [1303, 688] width 44 height 44
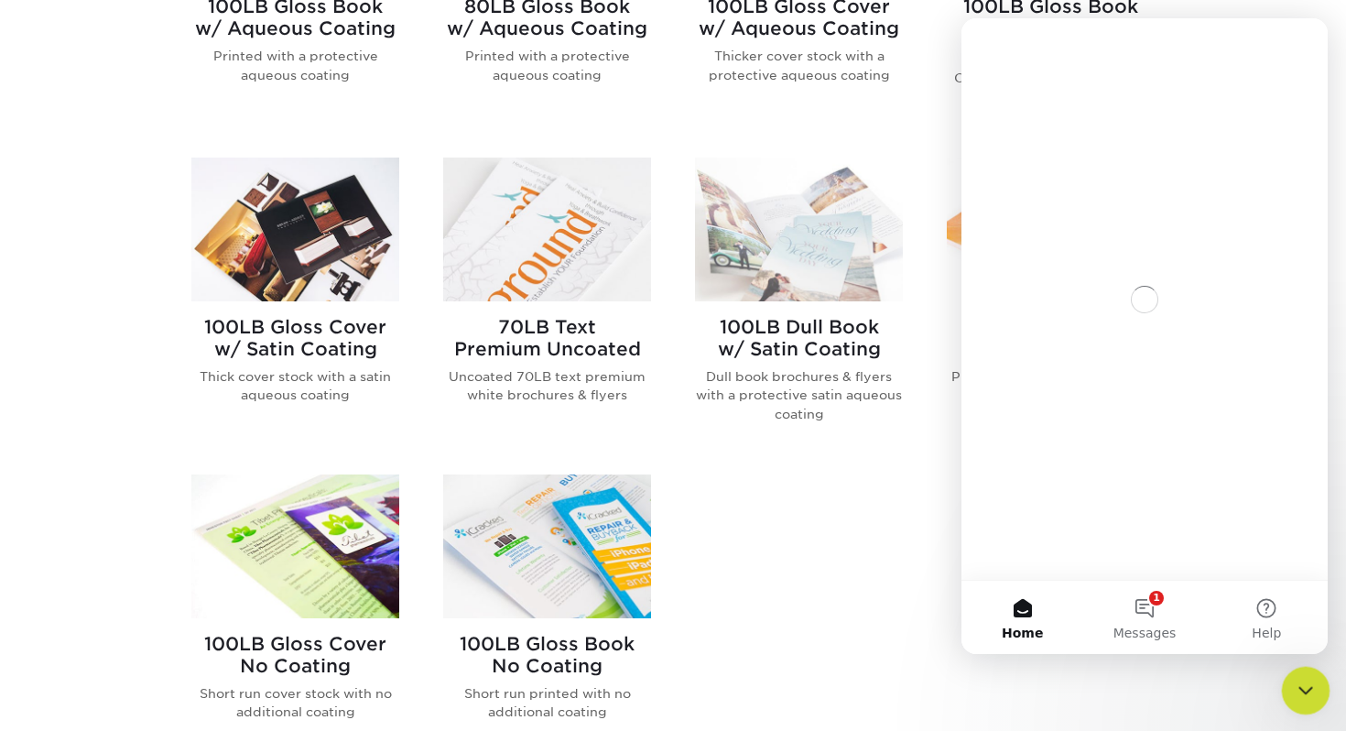
scroll to position [0, 0]
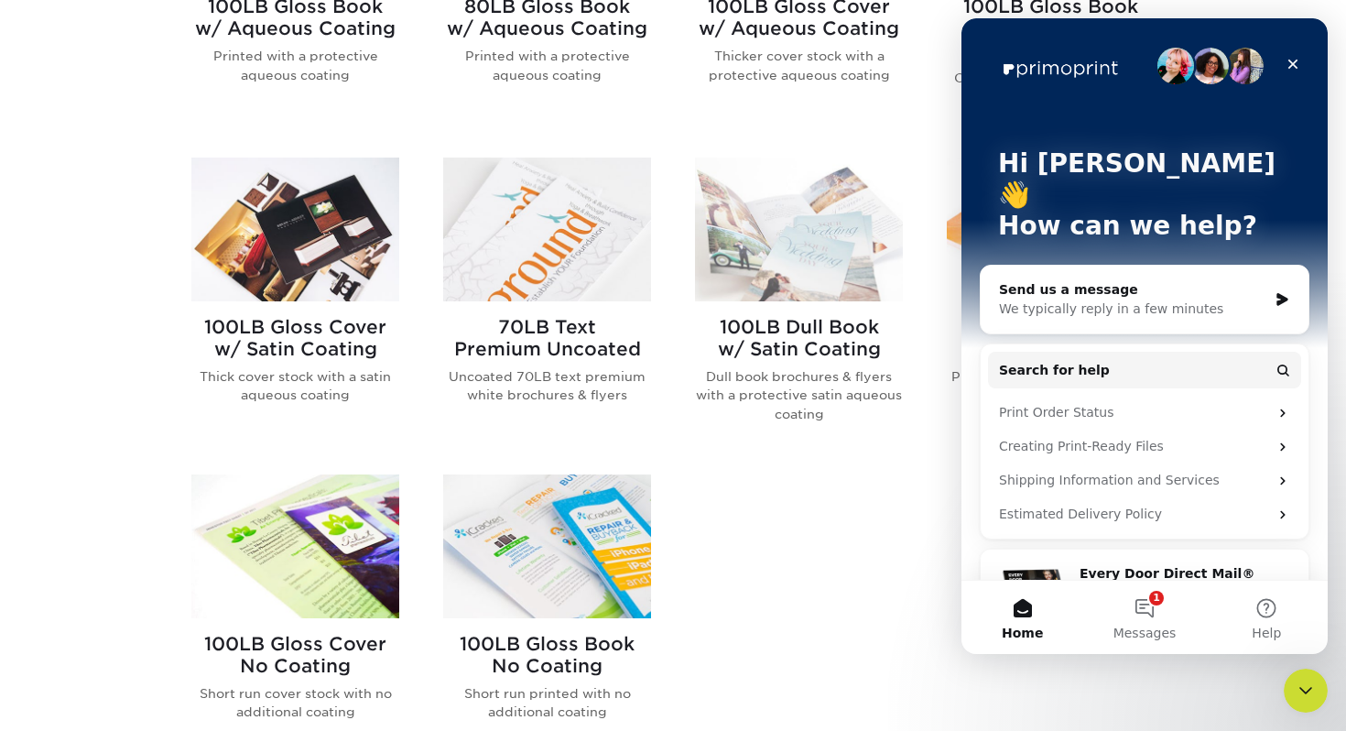
click at [889, 543] on div "100LB Gloss Book w/ Aqueous Coating Printed with a protective aqueous coating 8…" at bounding box center [672, 294] width 1007 height 958
click at [1138, 612] on button "7 Messages" at bounding box center [1144, 616] width 122 height 73
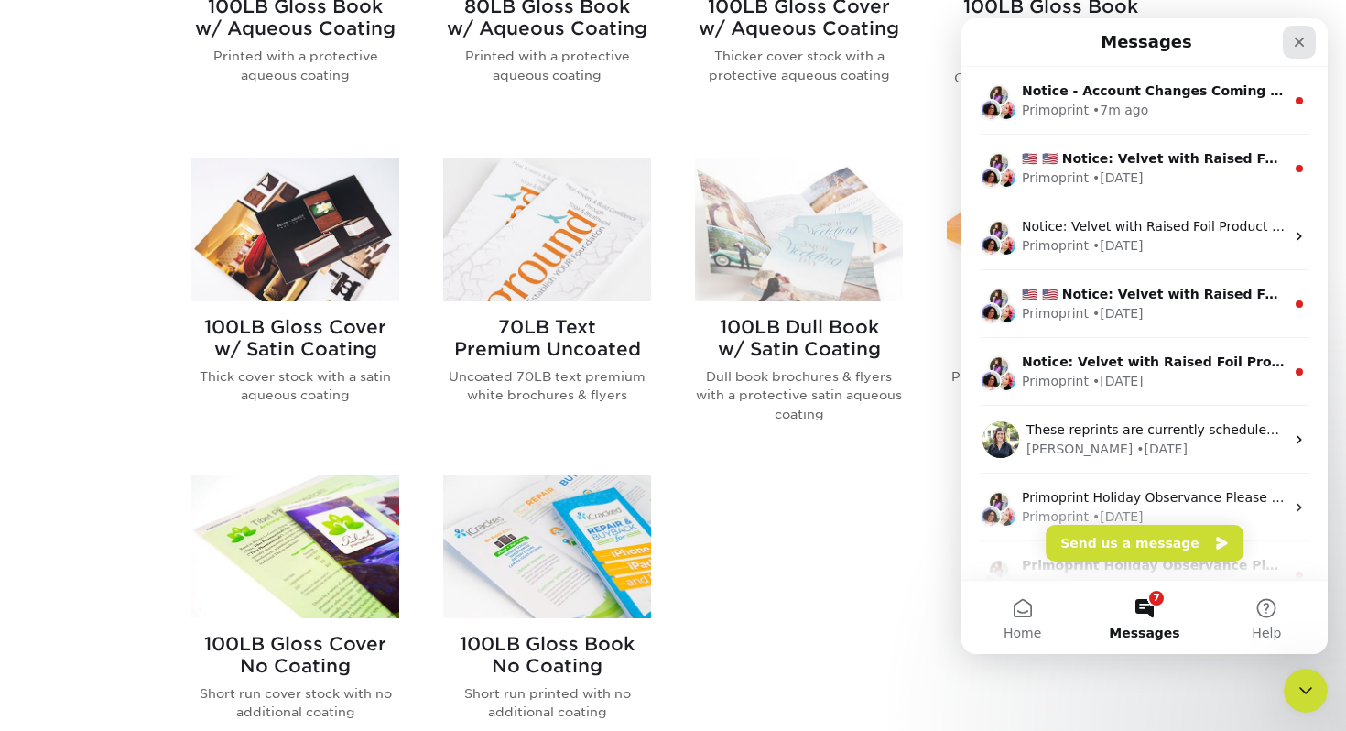
click at [1302, 33] on div "Close" at bounding box center [1299, 42] width 33 height 33
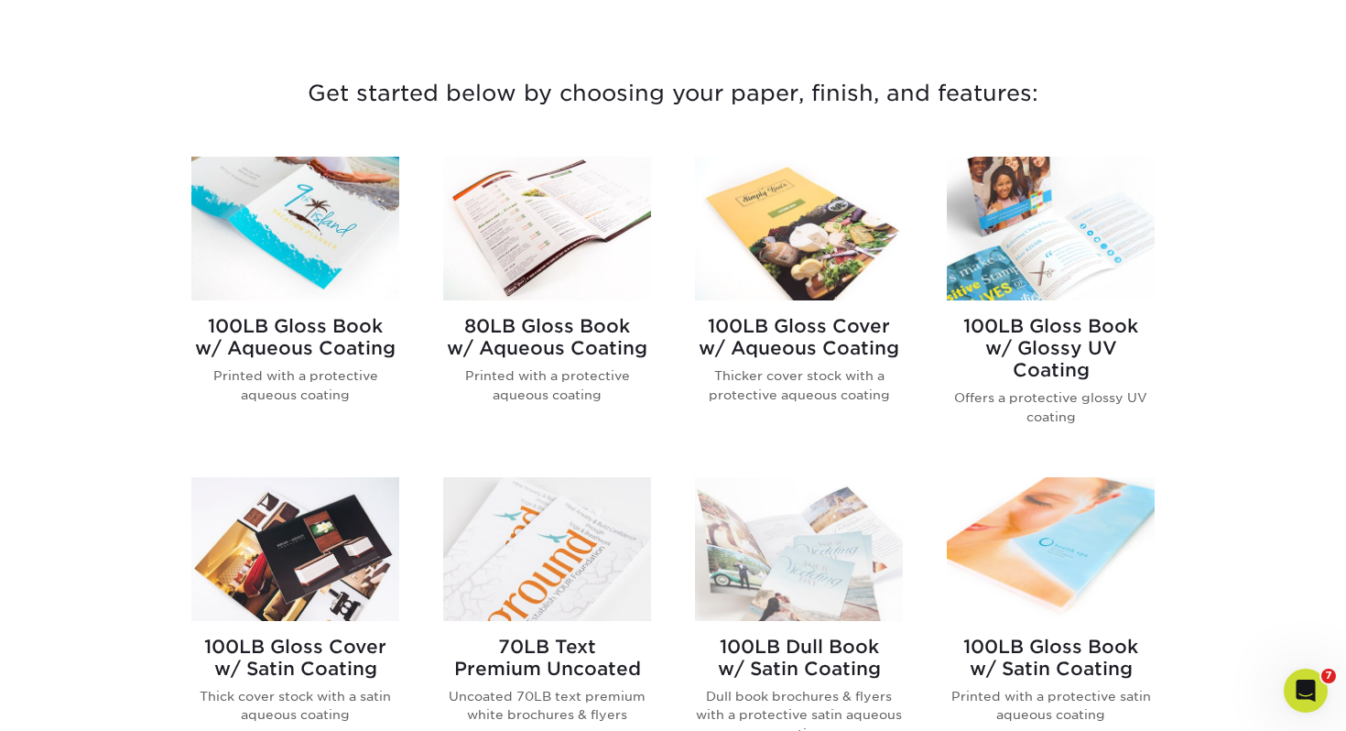
scroll to position [627, 0]
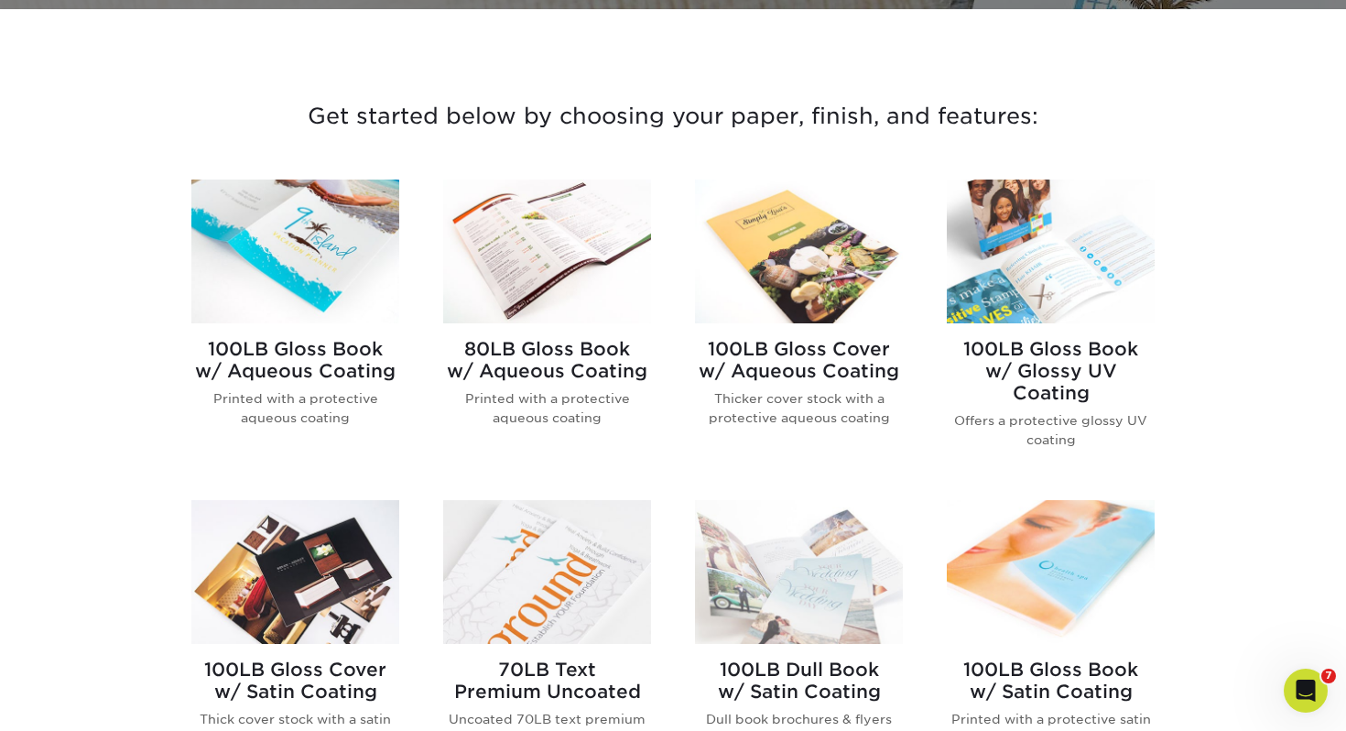
click at [650, 122] on h3 "Get started below by choosing your paper, finish, and features:" at bounding box center [672, 116] width 1071 height 82
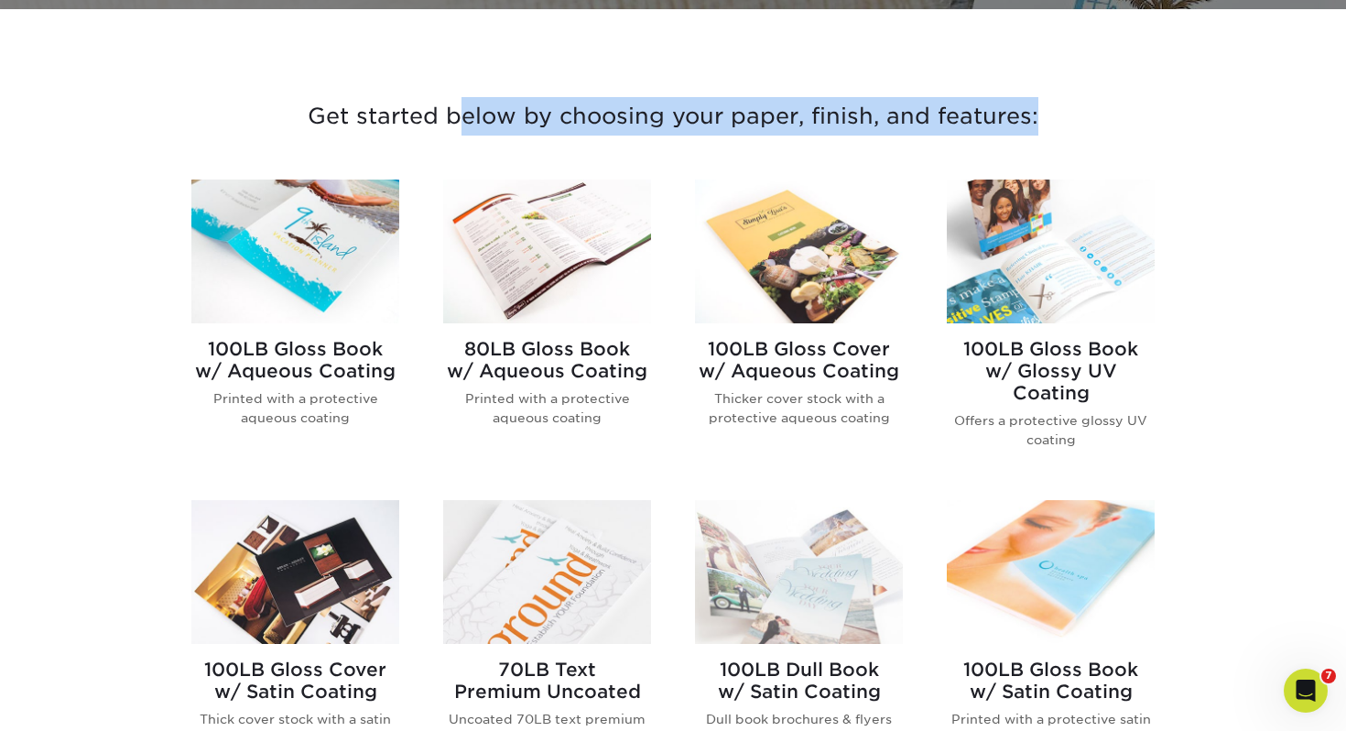
click at [650, 122] on h3 "Get started below by choosing your paper, finish, and features:" at bounding box center [672, 116] width 1071 height 82
click at [533, 156] on h3 "Get started below by choosing your paper, finish, and features:" at bounding box center [672, 116] width 1071 height 82
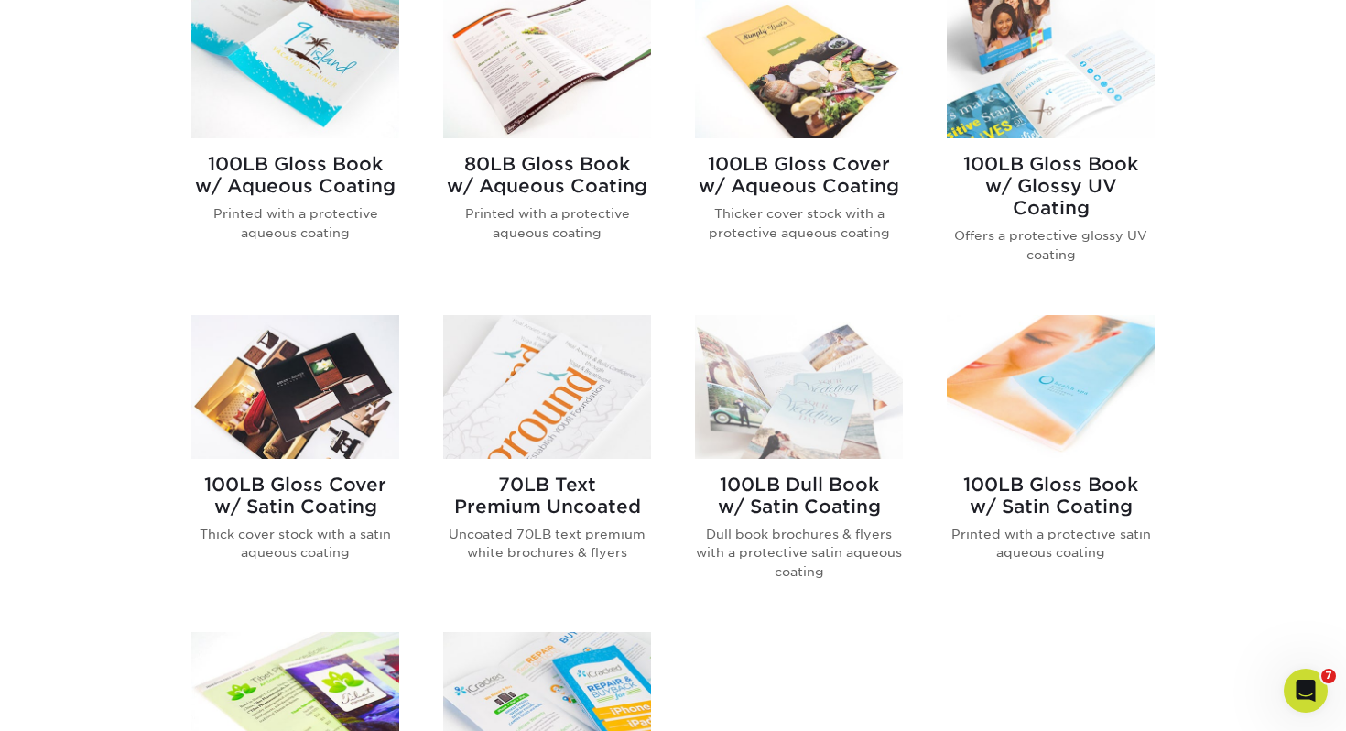
scroll to position [824, 0]
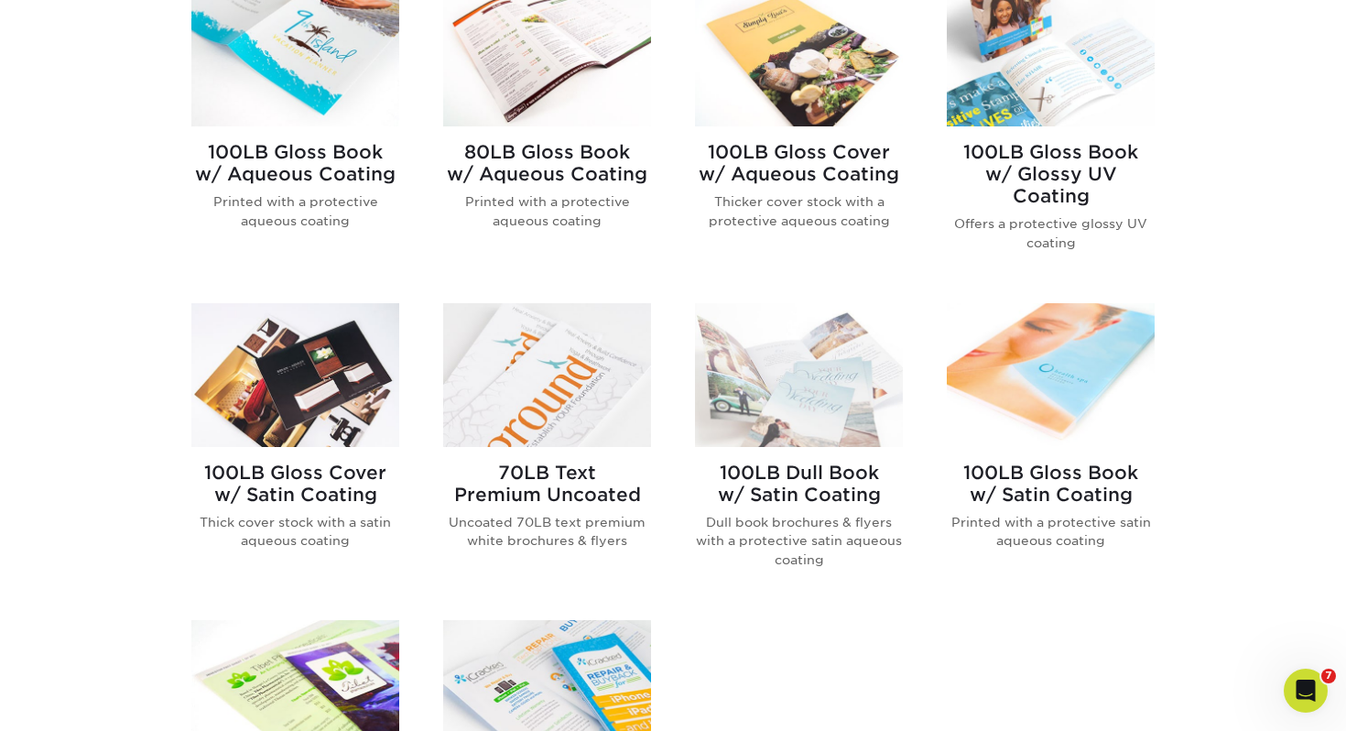
click at [1052, 81] on img at bounding box center [1051, 55] width 208 height 144
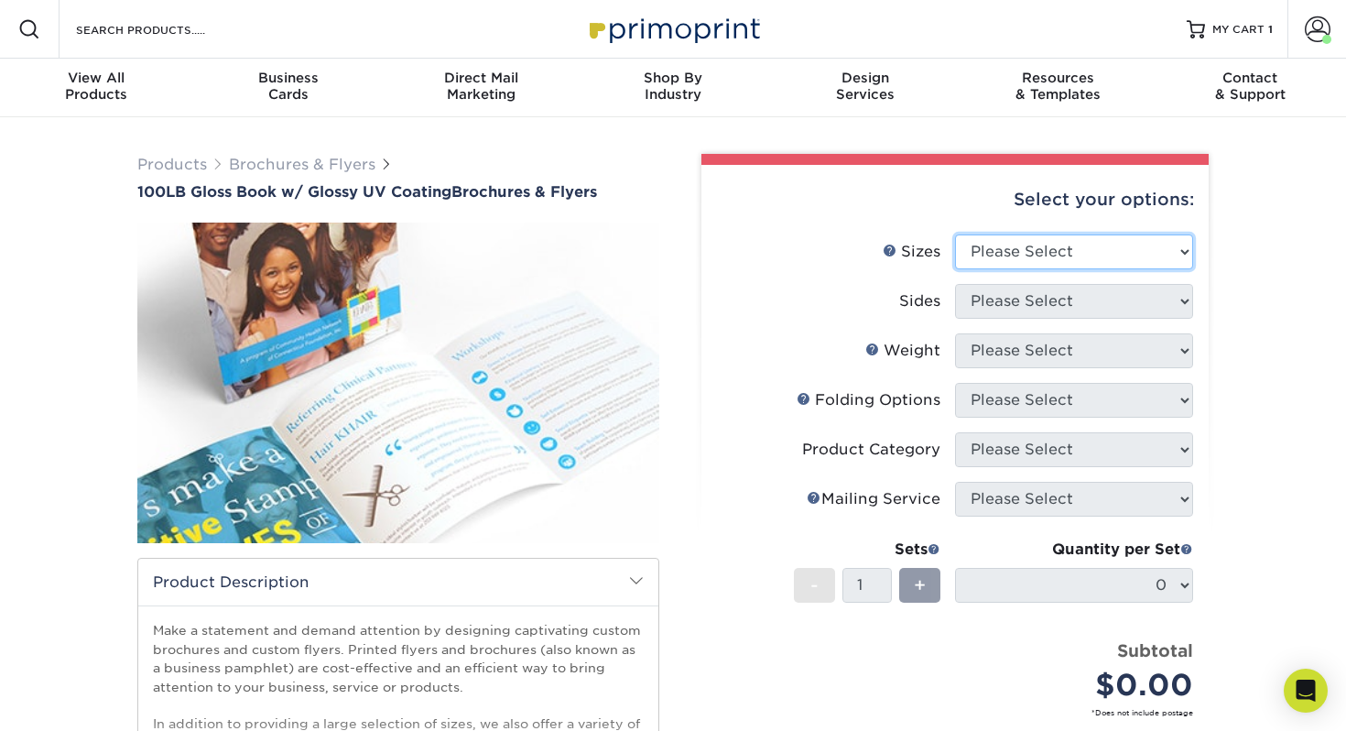
click at [987, 257] on select "Please Select 3.67" x 8.5" 4" x 6" 4" x 8.5" 4" x 9" 4" x 11" 4.25" x 5.5" 4.25…" at bounding box center [1074, 251] width 238 height 35
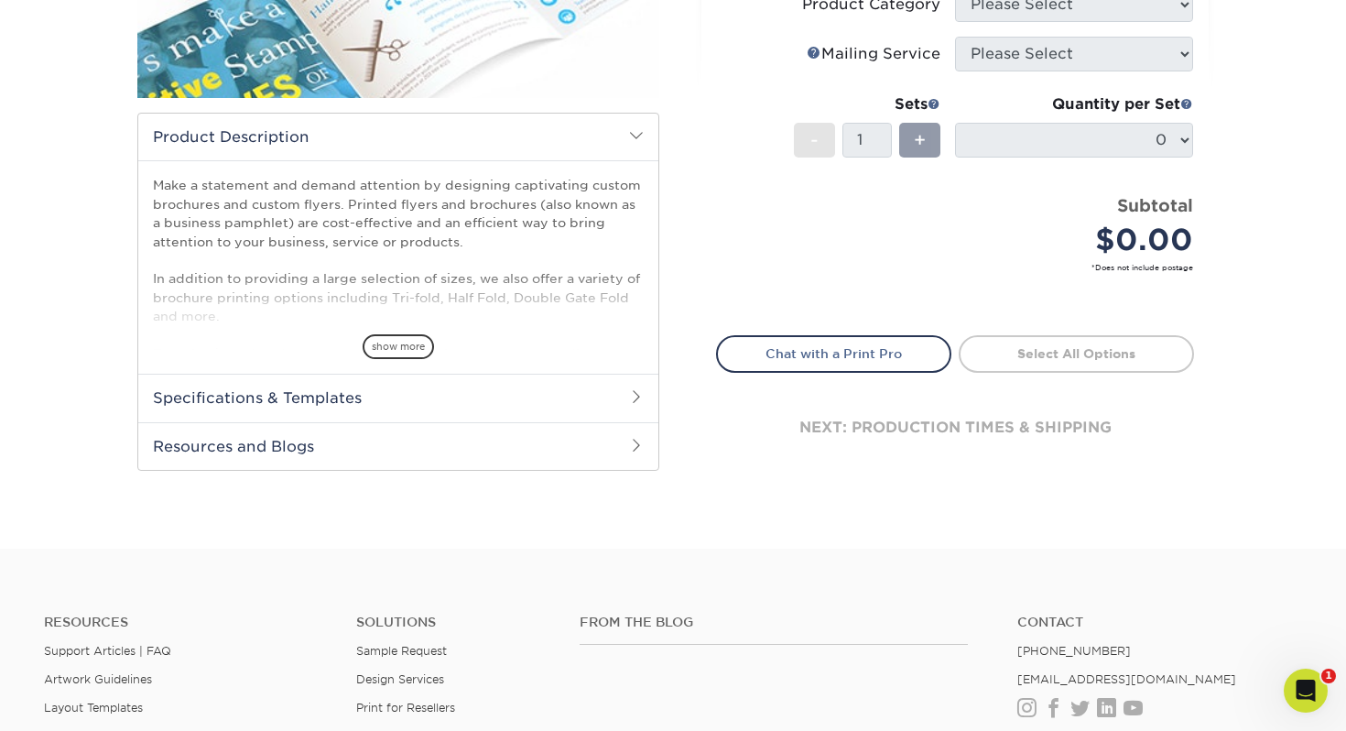
scroll to position [451, 0]
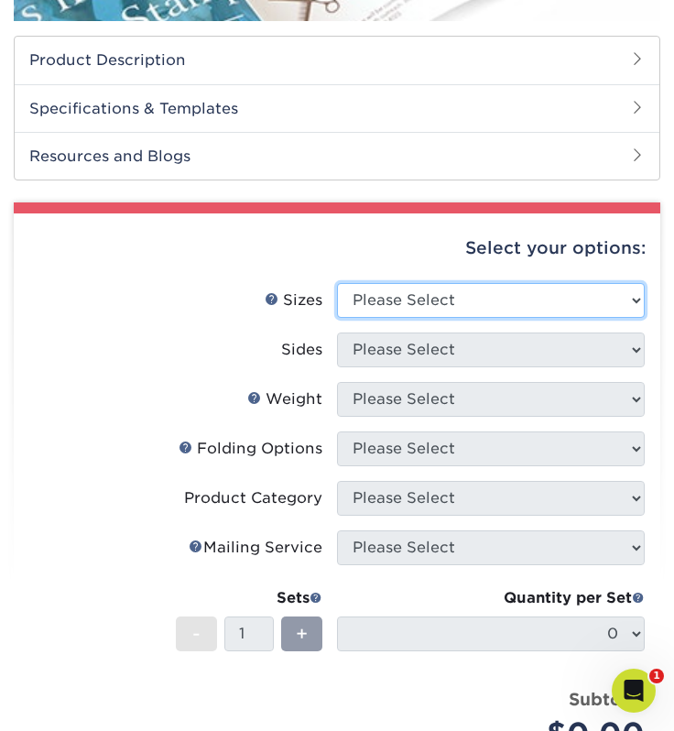
click at [418, 304] on select "Please Select 3.67" x 8.5" 4" x 6" 4" x 8.5" 4" x 9" 4" x 11" 4.25" x 5.5" 4.25…" at bounding box center [491, 300] width 308 height 35
select select "8.50x11.00"
click at [337, 283] on select "Please Select 3.67" x 8.5" 4" x 6" 4" x 8.5" 4" x 9" 4" x 11" 4.25" x 5.5" 4.25…" at bounding box center [491, 300] width 308 height 35
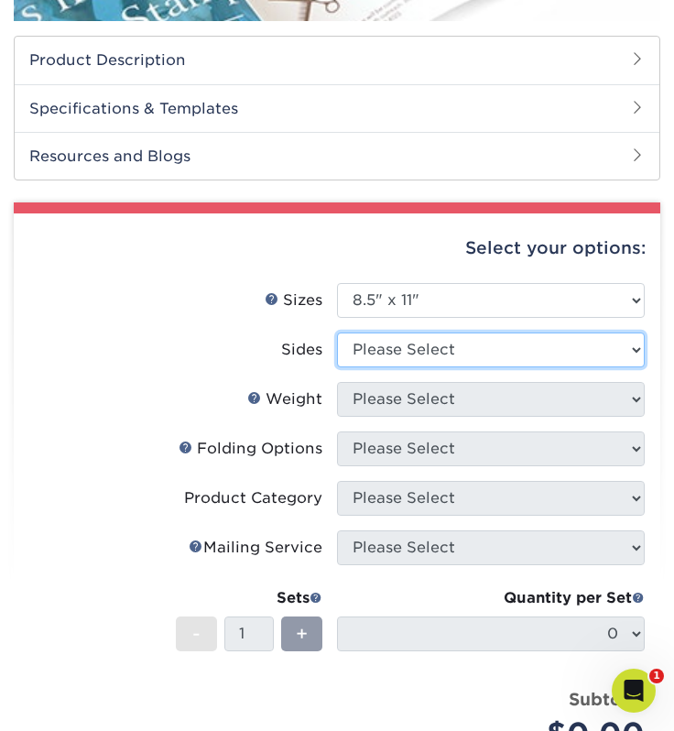
click at [389, 354] on select "Please Select Print Both Sides Print Front Only" at bounding box center [491, 349] width 308 height 35
select select "13abbda7-1d64-4f25-8bb2-c179b224825d"
click at [337, 332] on select "Please Select Print Both Sides Print Front Only" at bounding box center [491, 349] width 308 height 35
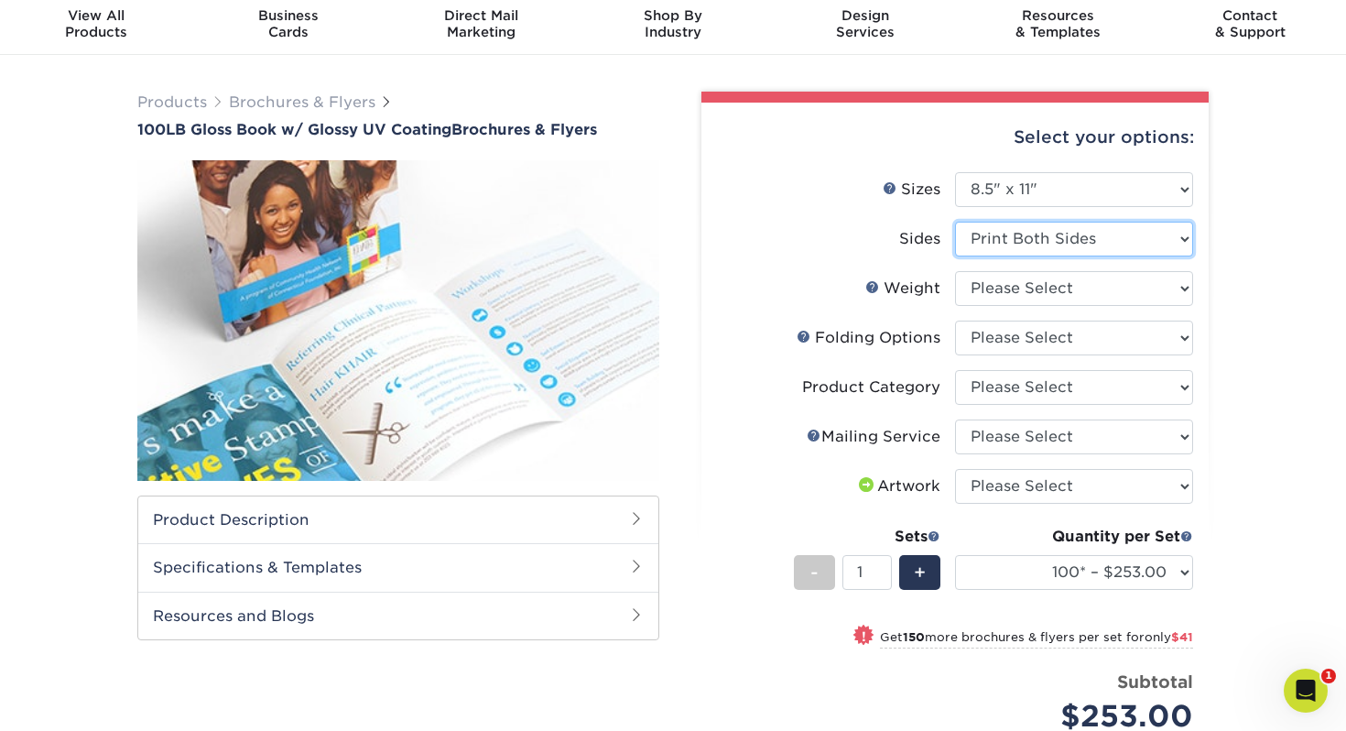
scroll to position [16, 0]
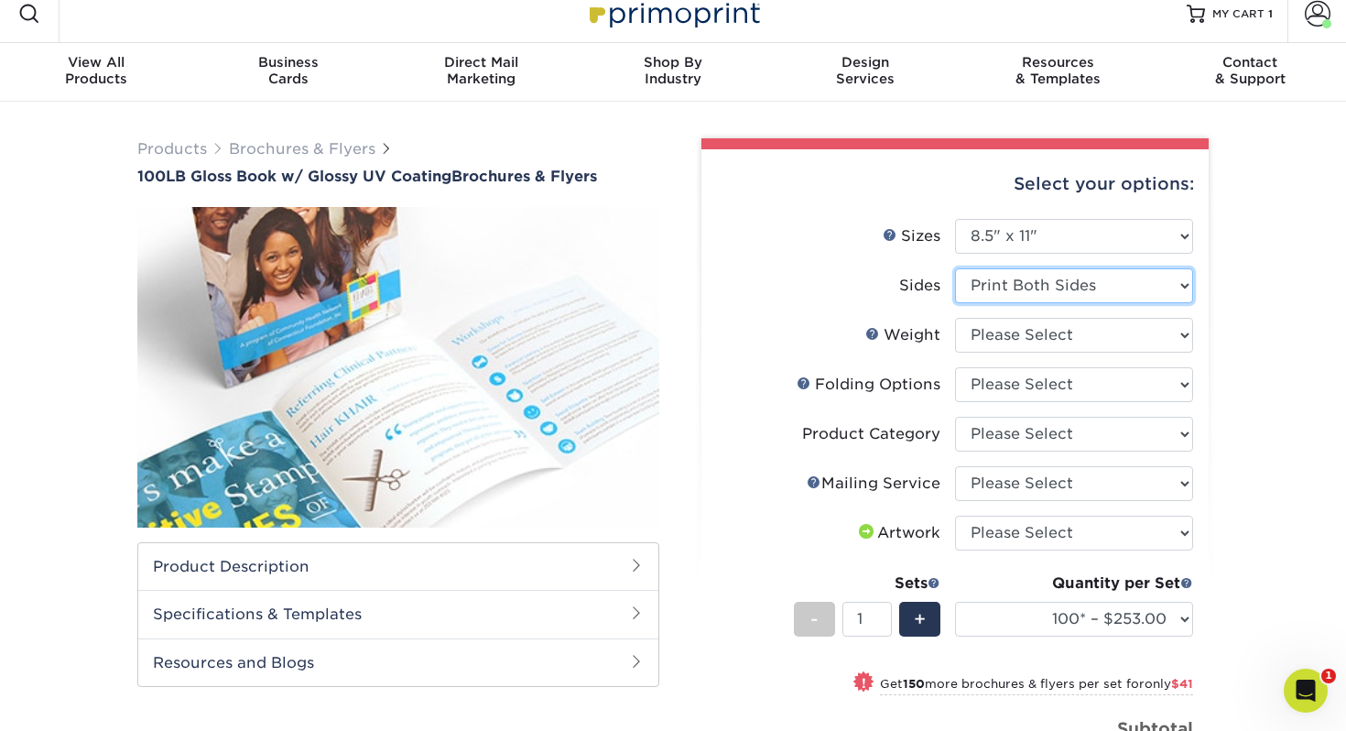
click at [986, 278] on select "Please Select Print Both Sides Print Front Only" at bounding box center [1074, 285] width 238 height 35
click at [955, 268] on select "Please Select Print Both Sides Print Front Only" at bounding box center [1074, 285] width 238 height 35
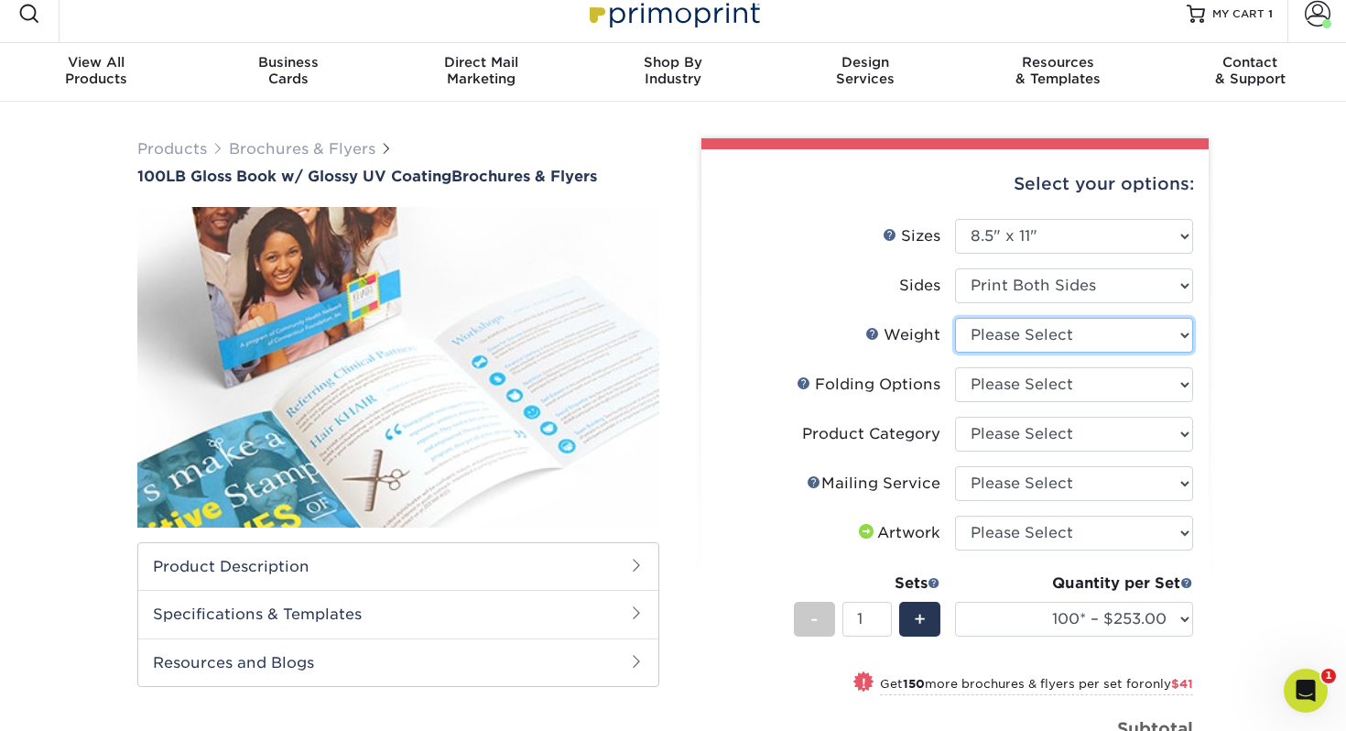
click at [977, 334] on select "Please Select 100LB" at bounding box center [1074, 335] width 238 height 35
select select "100LB"
click at [955, 318] on select "Please Select 100LB" at bounding box center [1074, 335] width 238 height 35
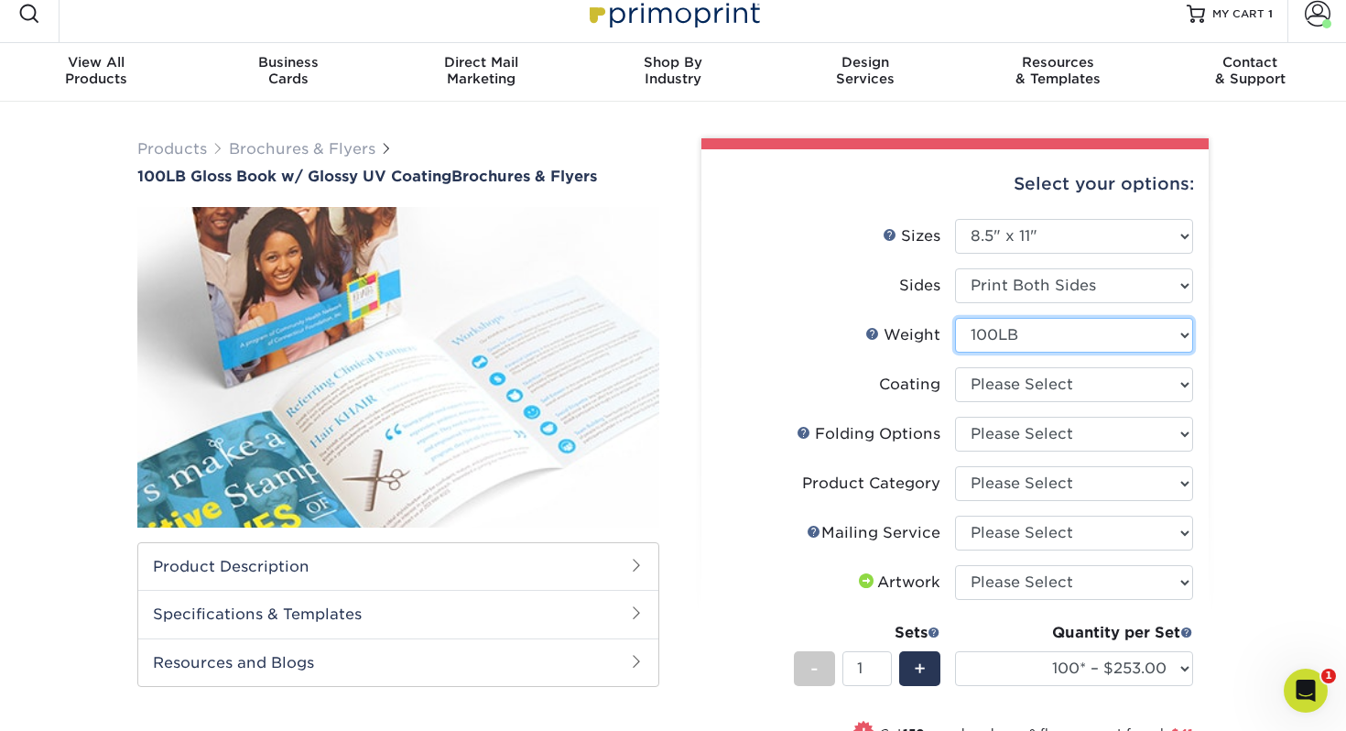
click at [981, 341] on select "Please Select 100LB" at bounding box center [1074, 335] width 238 height 35
click at [955, 318] on select "Please Select 100LB" at bounding box center [1074, 335] width 238 height 35
click at [982, 379] on select at bounding box center [1074, 384] width 238 height 35
select select "ae367451-b2b8-45df-a344-0f05b6a12993"
click at [955, 367] on select at bounding box center [1074, 384] width 238 height 35
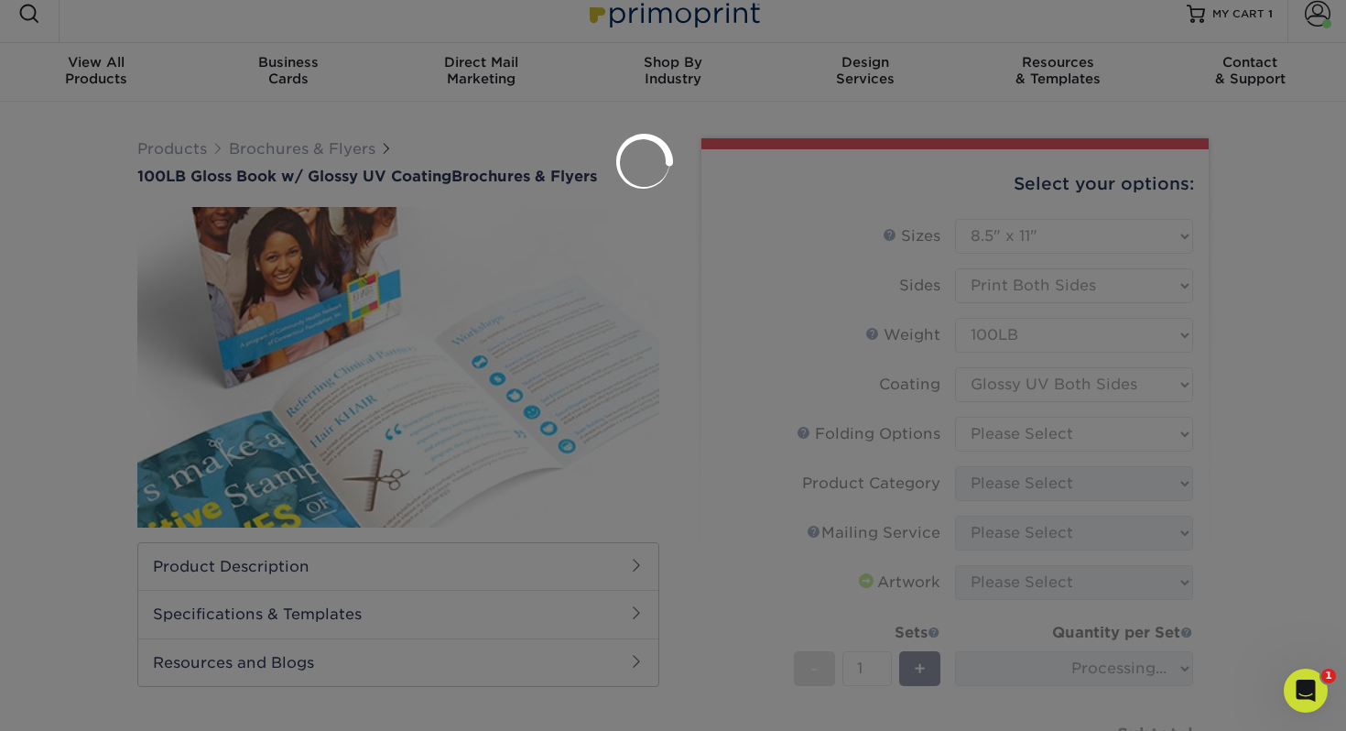
click at [987, 434] on div at bounding box center [673, 365] width 1346 height 731
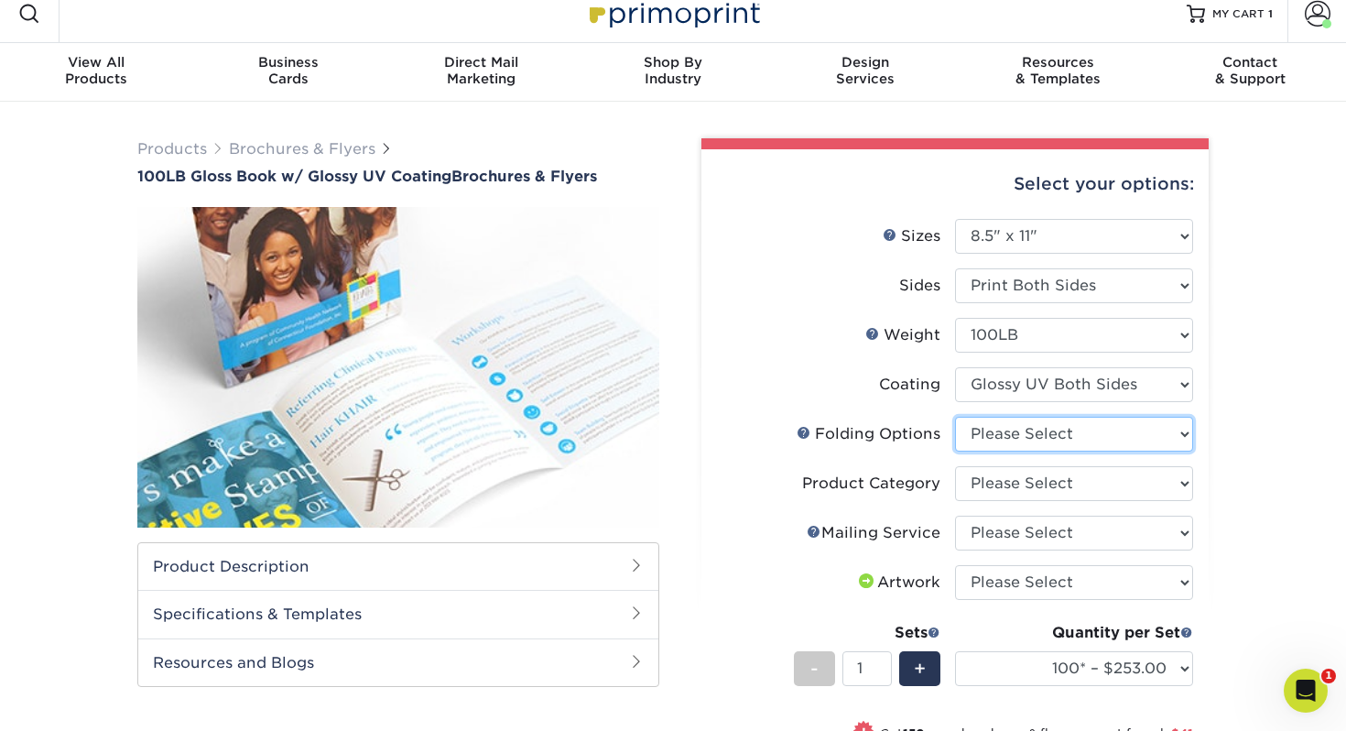
click at [1038, 437] on select "Please Select FLAT - No Folding Accordion Fold Half-Fold (Vertical) Half-Fold (…" at bounding box center [1074, 434] width 238 height 35
select select "6bd2fd9e-193e-4811-88f7-94c08206d735"
click at [955, 417] on select "Please Select FLAT - No Folding Accordion Fold Half-Fold (Vertical) Half-Fold (…" at bounding box center [1074, 434] width 238 height 35
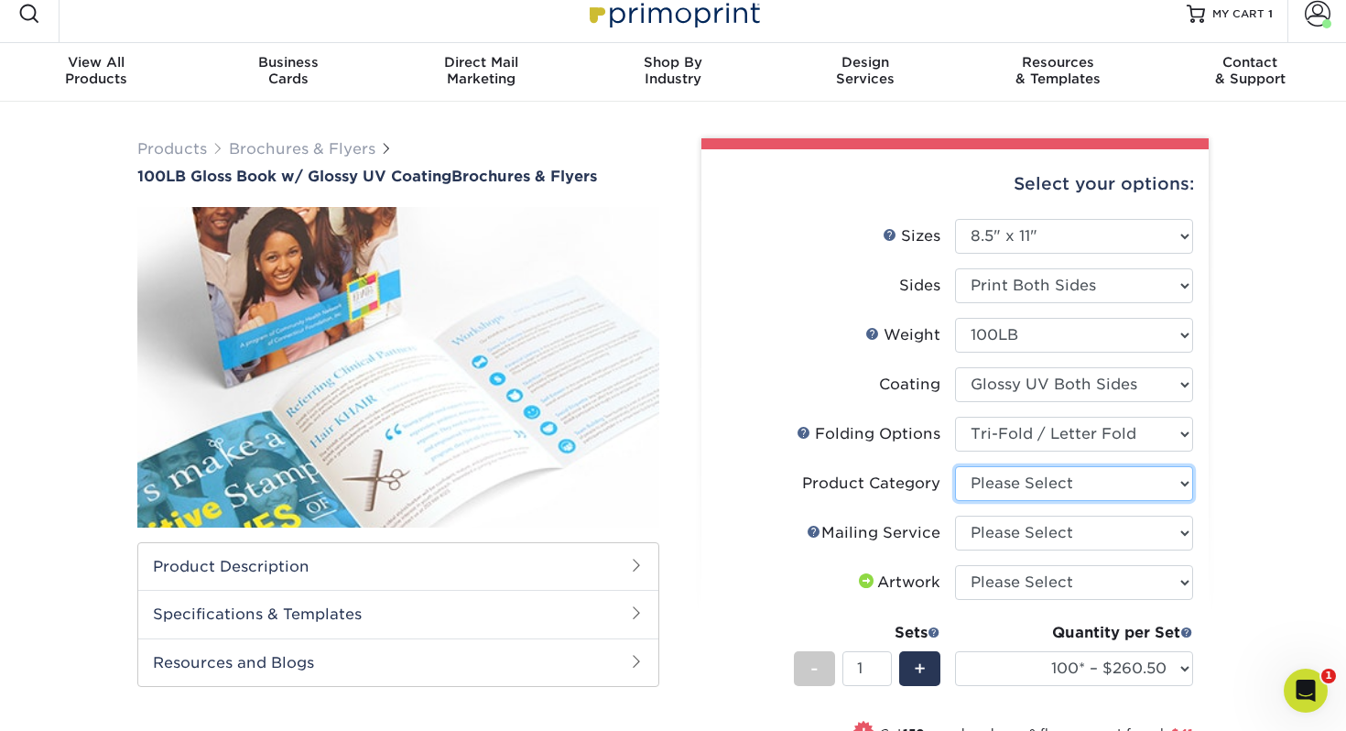
click at [1052, 484] on select "Please Select Flyers and Brochures" at bounding box center [1074, 483] width 238 height 35
select select "1a668080-6b7c-4174-b399-2c3833b27ef4"
click at [955, 466] on select "Please Select Flyers and Brochures" at bounding box center [1074, 483] width 238 height 35
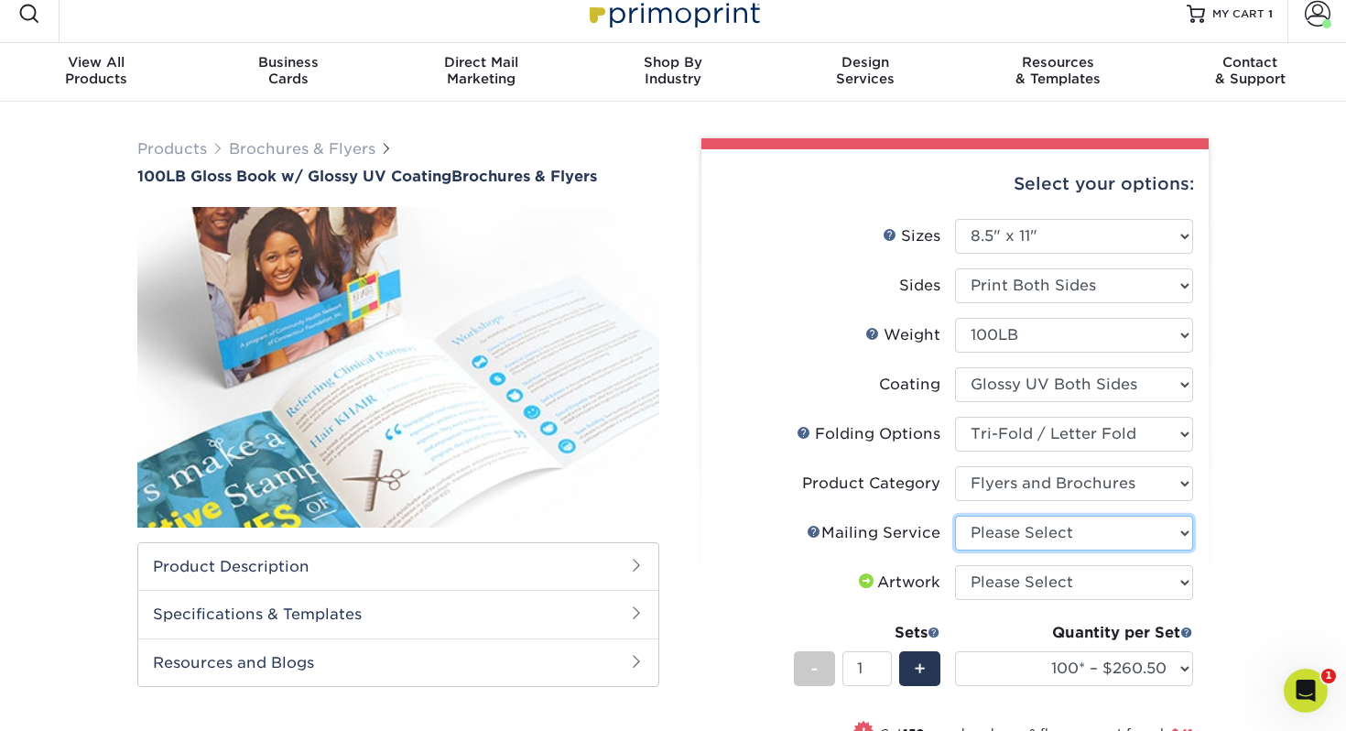
click at [1044, 535] on select "Please Select No Direct Mailing Service No, I will mail/stamp/imprint Direct Ma…" at bounding box center [1074, 532] width 238 height 35
select select "3e5e9bdd-d78a-4c28-a41d-fe1407925ca6"
click at [955, 515] on select "Please Select No Direct Mailing Service No, I will mail/stamp/imprint Direct Ma…" at bounding box center [1074, 532] width 238 height 35
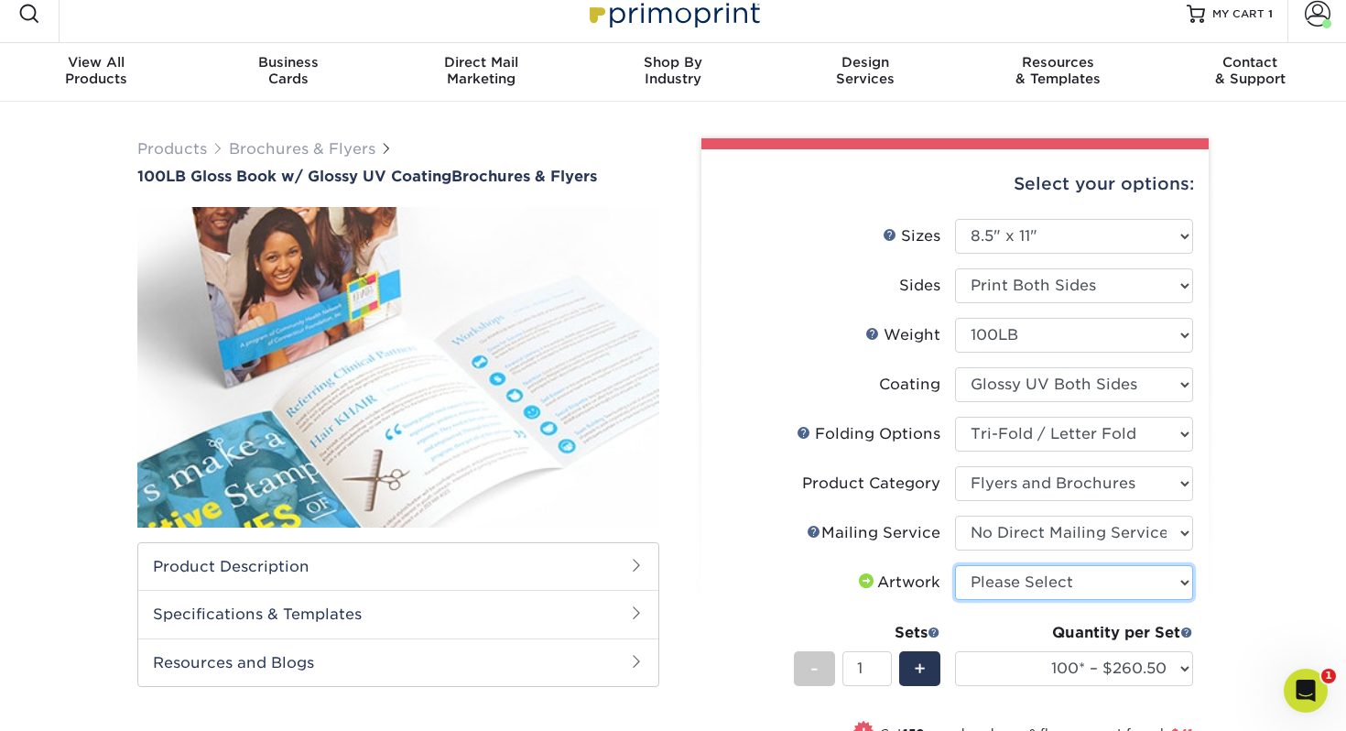
click at [1016, 586] on select "Please Select I will upload files I need a design - $175" at bounding box center [1074, 582] width 238 height 35
select select "upload"
click at [955, 565] on select "Please Select I will upload files I need a design - $175" at bounding box center [1074, 582] width 238 height 35
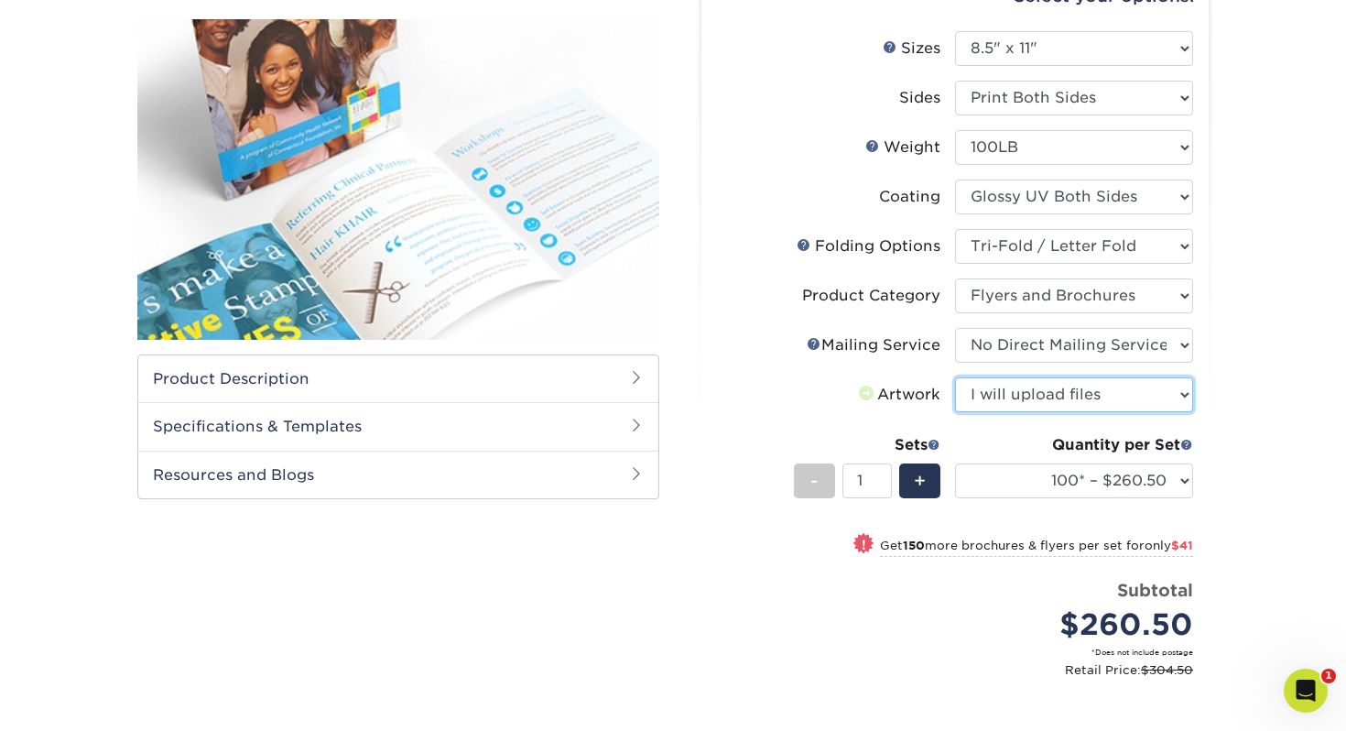
scroll to position [218, 0]
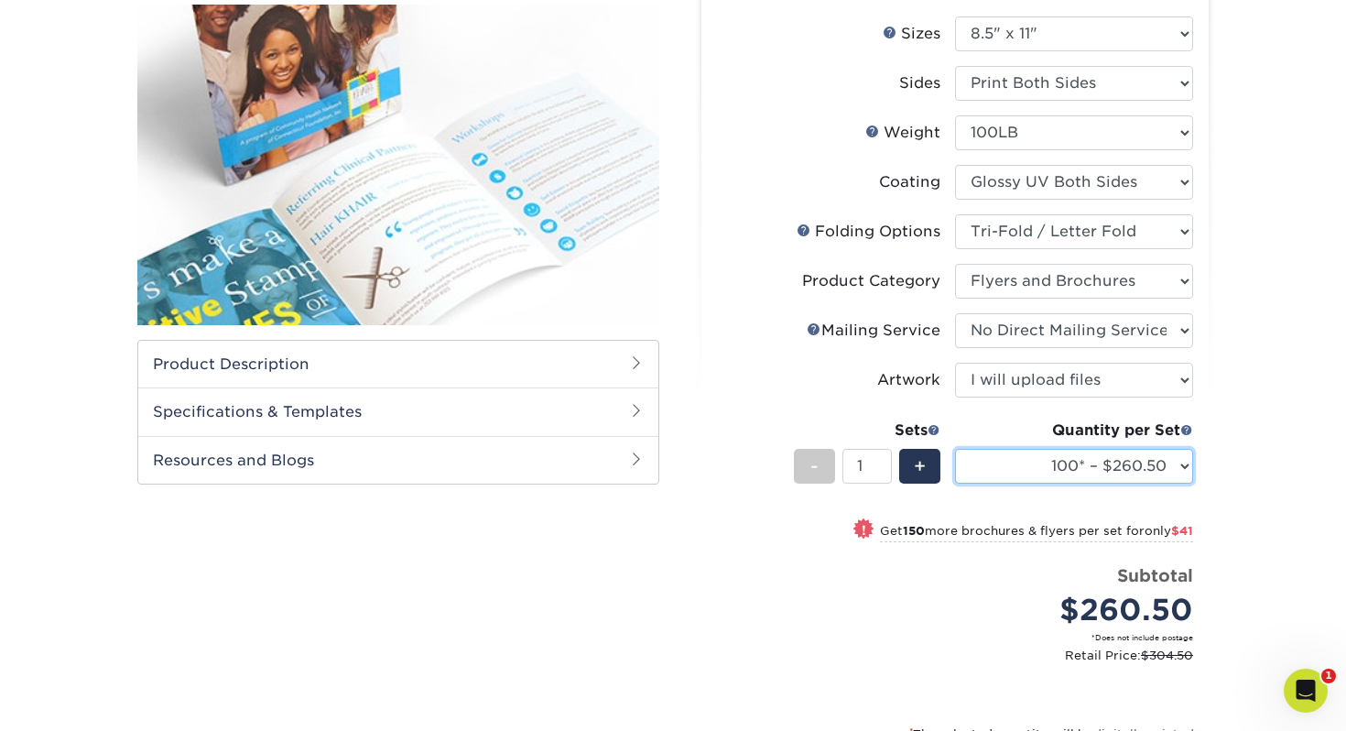
click at [1038, 452] on select "100* – $260.50 250* – $301.50 500 – $333.00 750 – $422.38 1000 – $532.75 1500 –…" at bounding box center [1074, 466] width 238 height 35
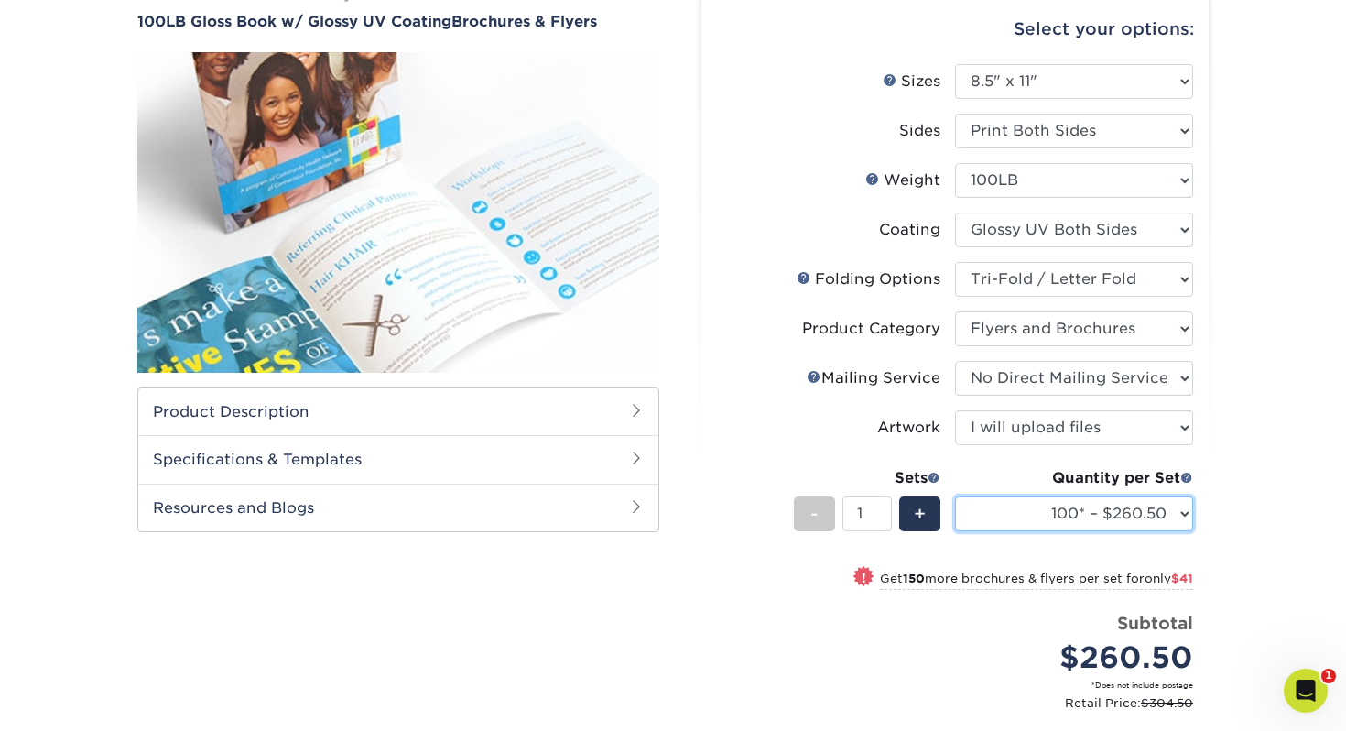
scroll to position [201, 0]
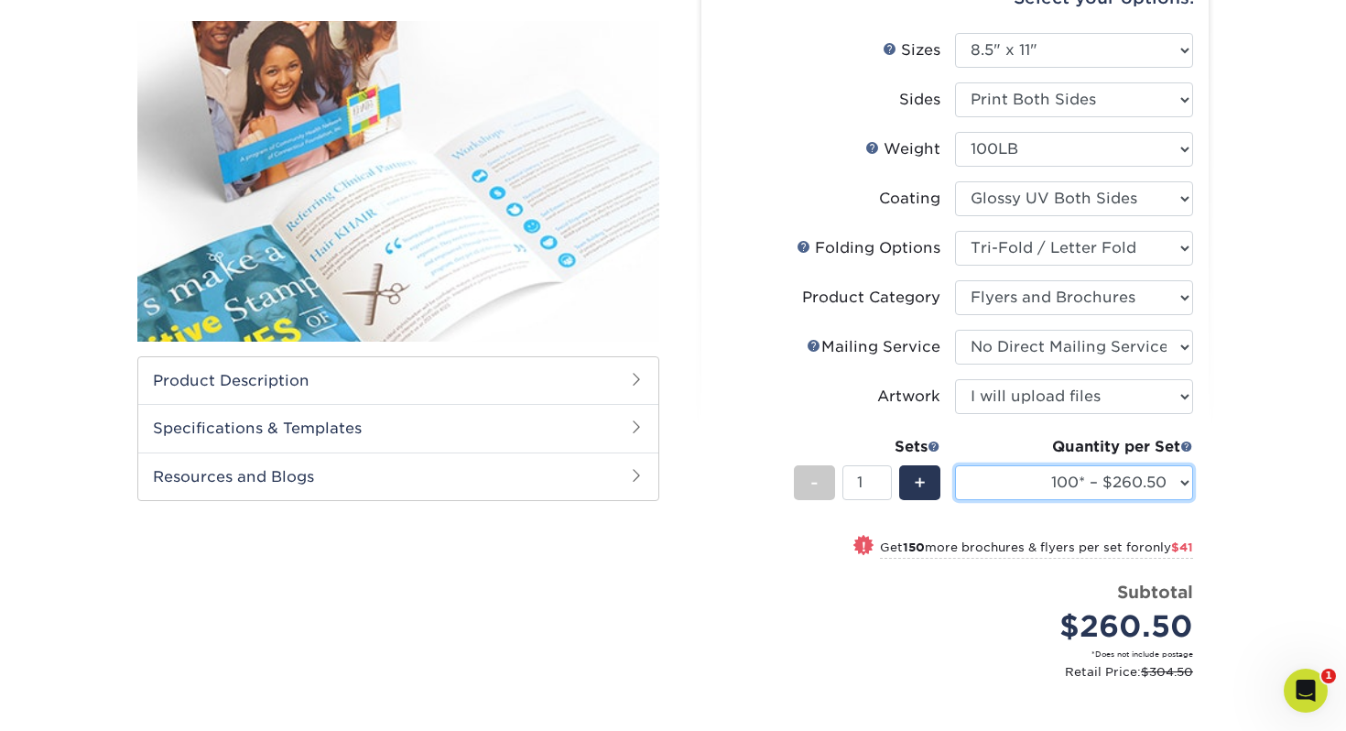
click at [1061, 482] on select "100* – $260.50 250* – $301.50 500 – $333.00 750 – $422.38 1000 – $532.75 1500 –…" at bounding box center [1074, 482] width 238 height 35
click at [1135, 474] on select "100* – $260.50 250* – $301.50 500 – $333.00 750 – $422.38 1000 – $532.75 1500 –…" at bounding box center [1074, 482] width 238 height 35
select select "500 – $333.00"
click at [955, 465] on select "100* – $260.50 250* – $301.50 500 – $333.00 750 – $422.38 1000 – $532.75 1500 –…" at bounding box center [1074, 482] width 238 height 35
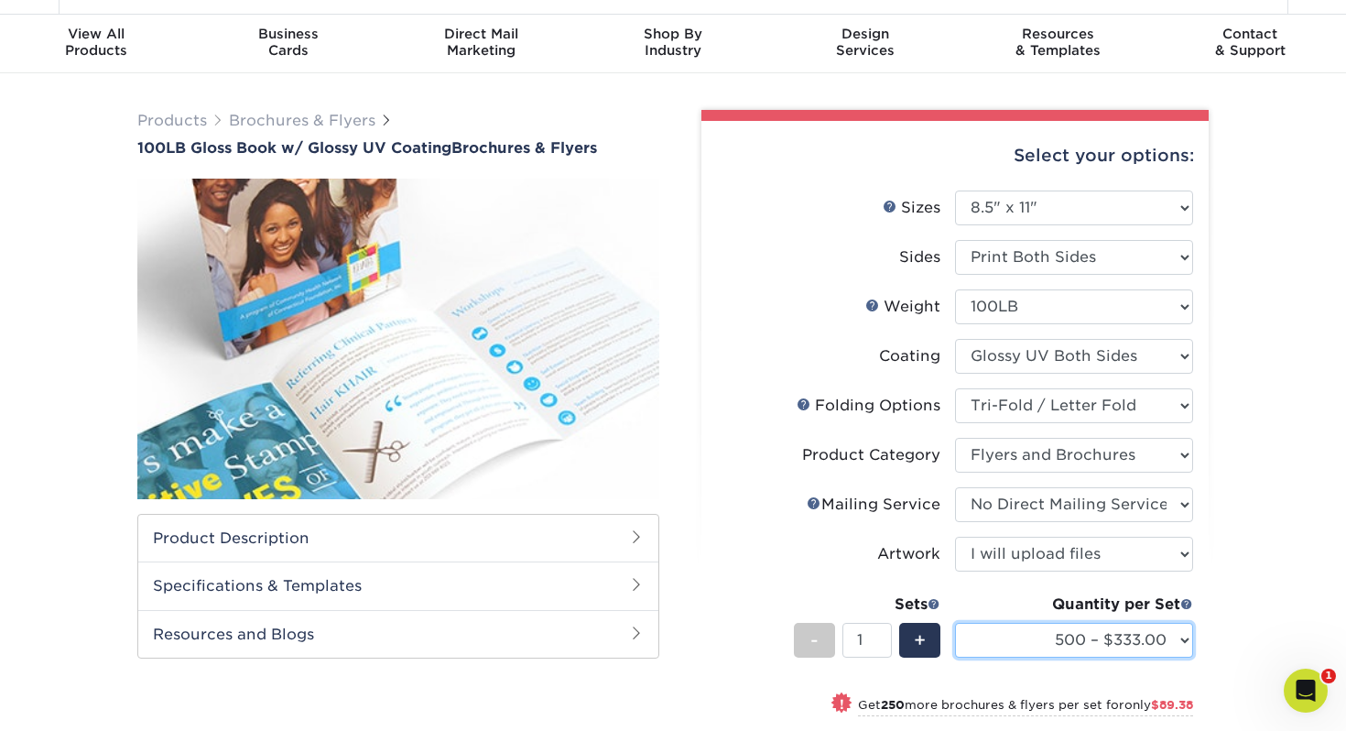
scroll to position [0, 0]
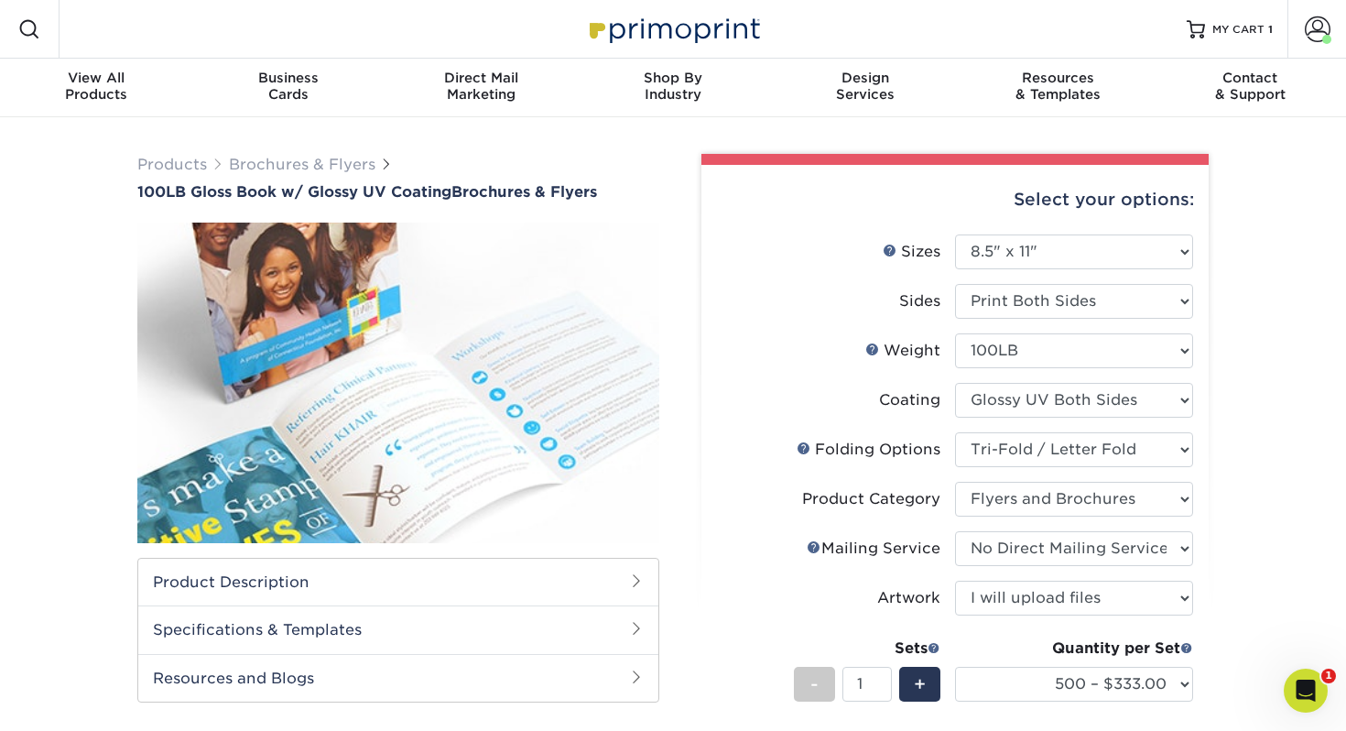
drag, startPoint x: 1313, startPoint y: 28, endPoint x: 1066, endPoint y: 5, distance: 248.3
click at [0, 0] on div "Resources Menu Search Products Account Welcome, Mark Primo Client Account Dashb…" at bounding box center [673, 29] width 1346 height 59
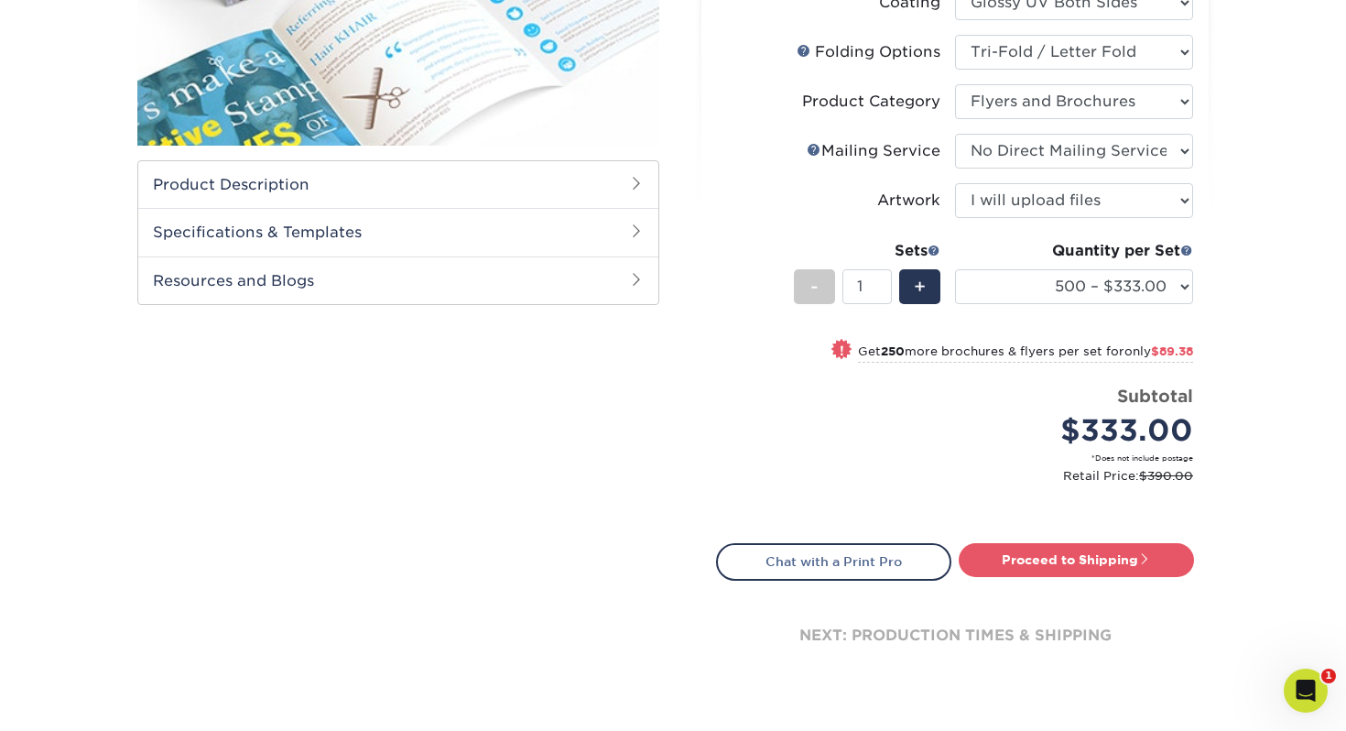
scroll to position [400, 0]
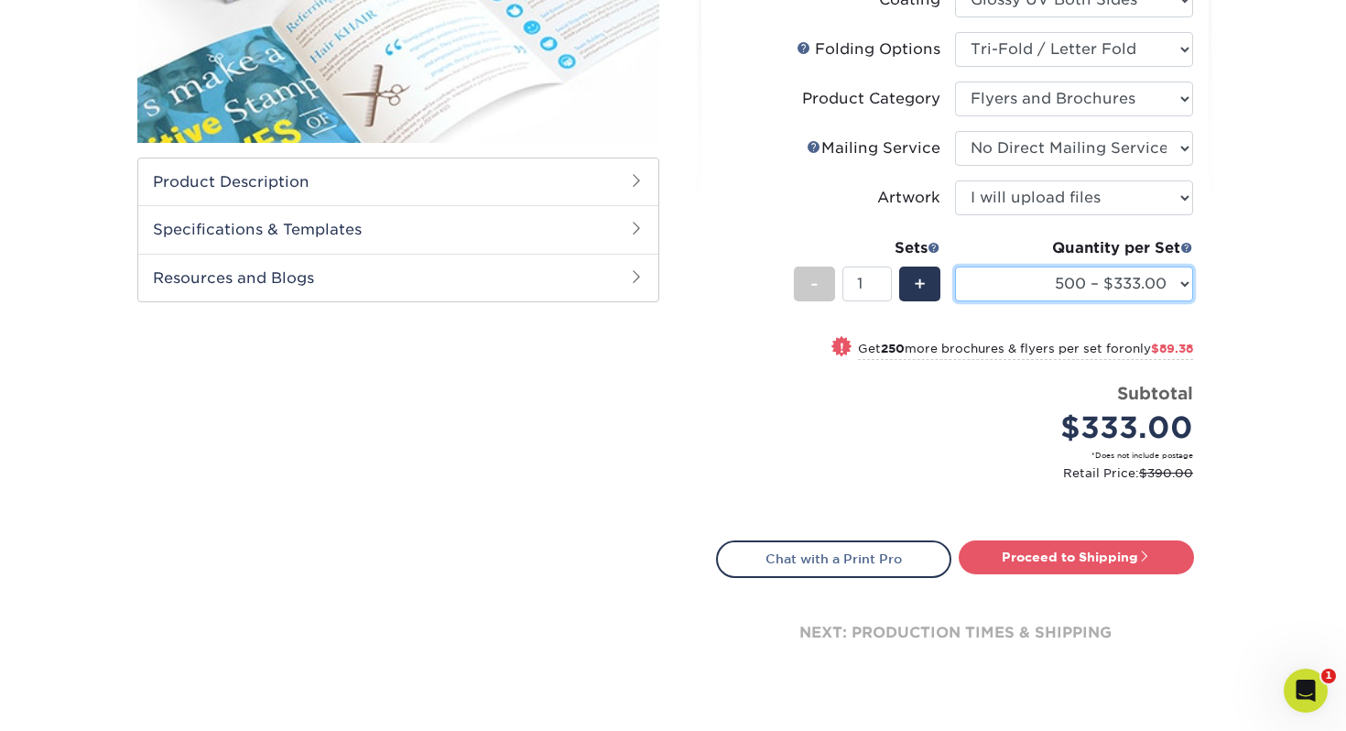
click at [1157, 296] on select "100* – $260.50 250* – $301.50 500 – $333.00 750 – $422.38 1000 – $532.75 1500 –…" at bounding box center [1074, 283] width 238 height 35
click at [955, 266] on select "100* – $260.50 250* – $301.50 500 – $333.00 750 – $422.38 1000 – $532.75 1500 –…" at bounding box center [1074, 283] width 238 height 35
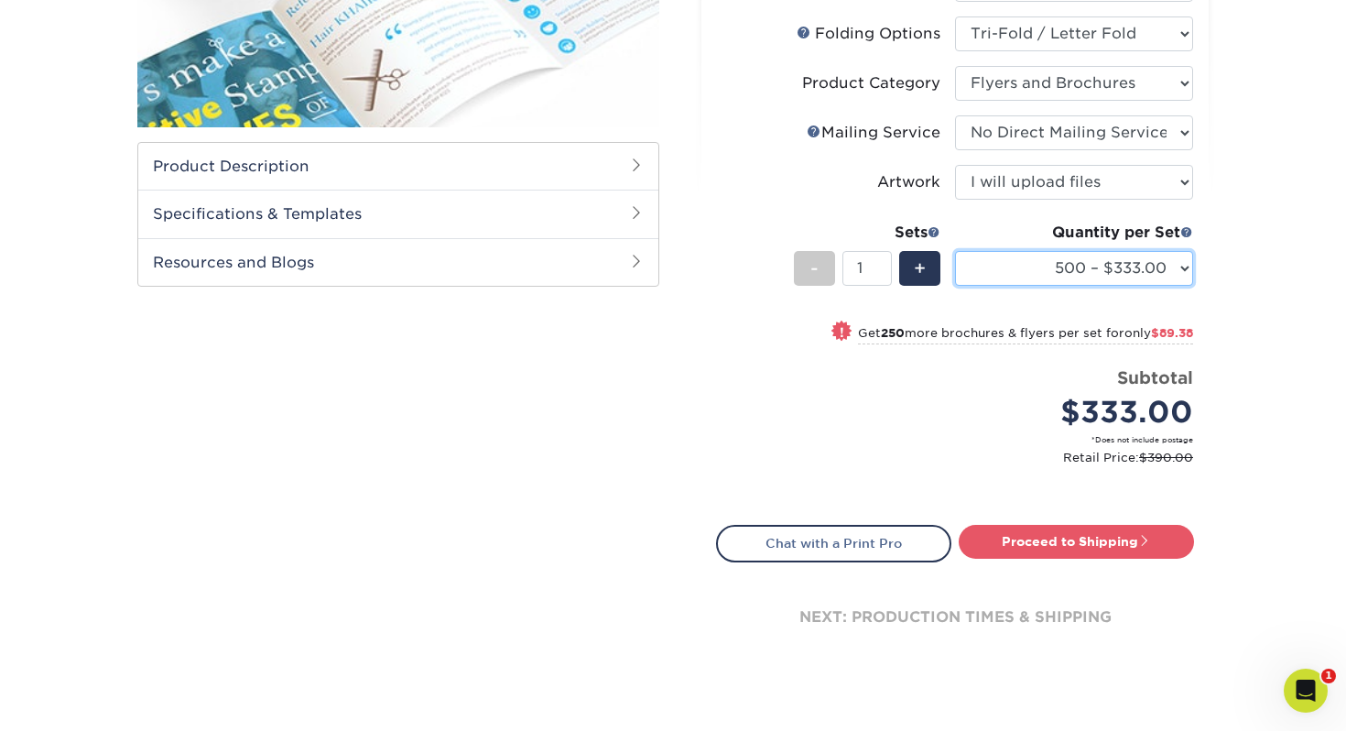
scroll to position [421, 0]
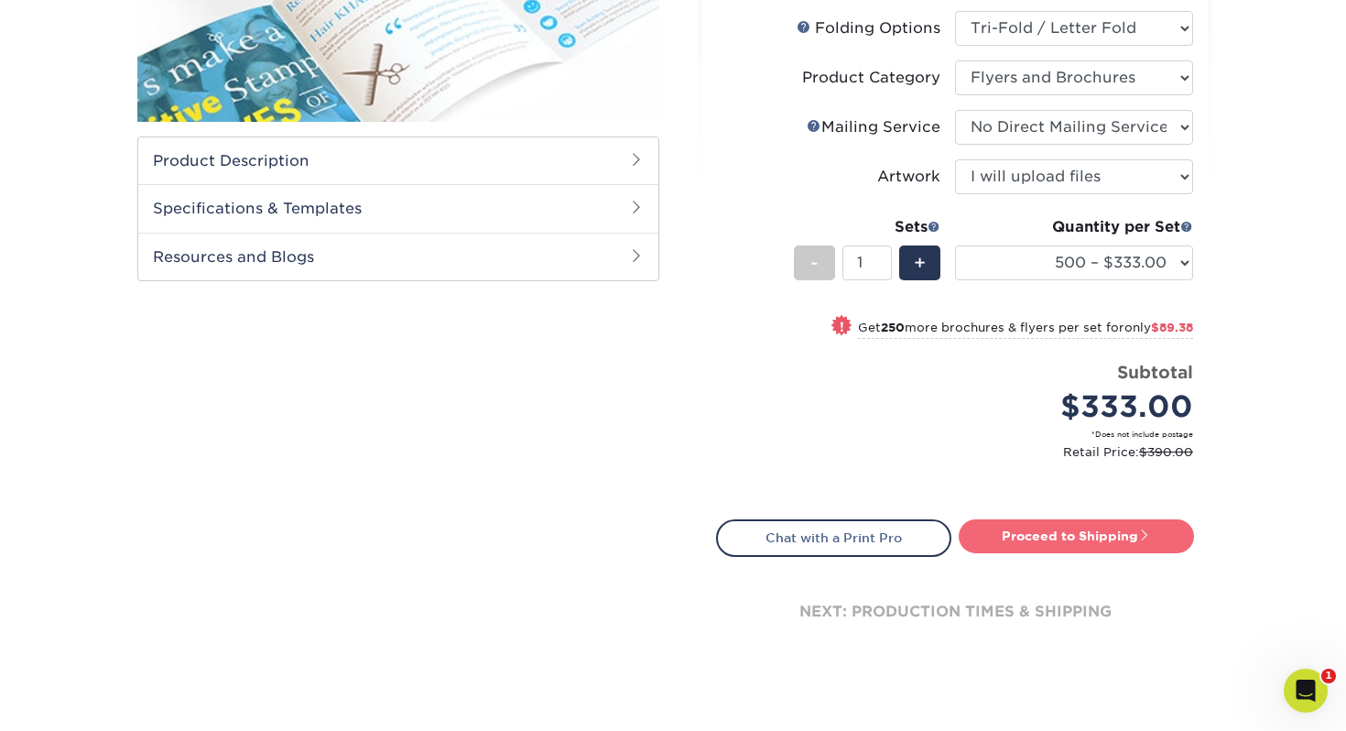
click at [1051, 542] on link "Proceed to Shipping" at bounding box center [1076, 535] width 235 height 33
type input "Set 1"
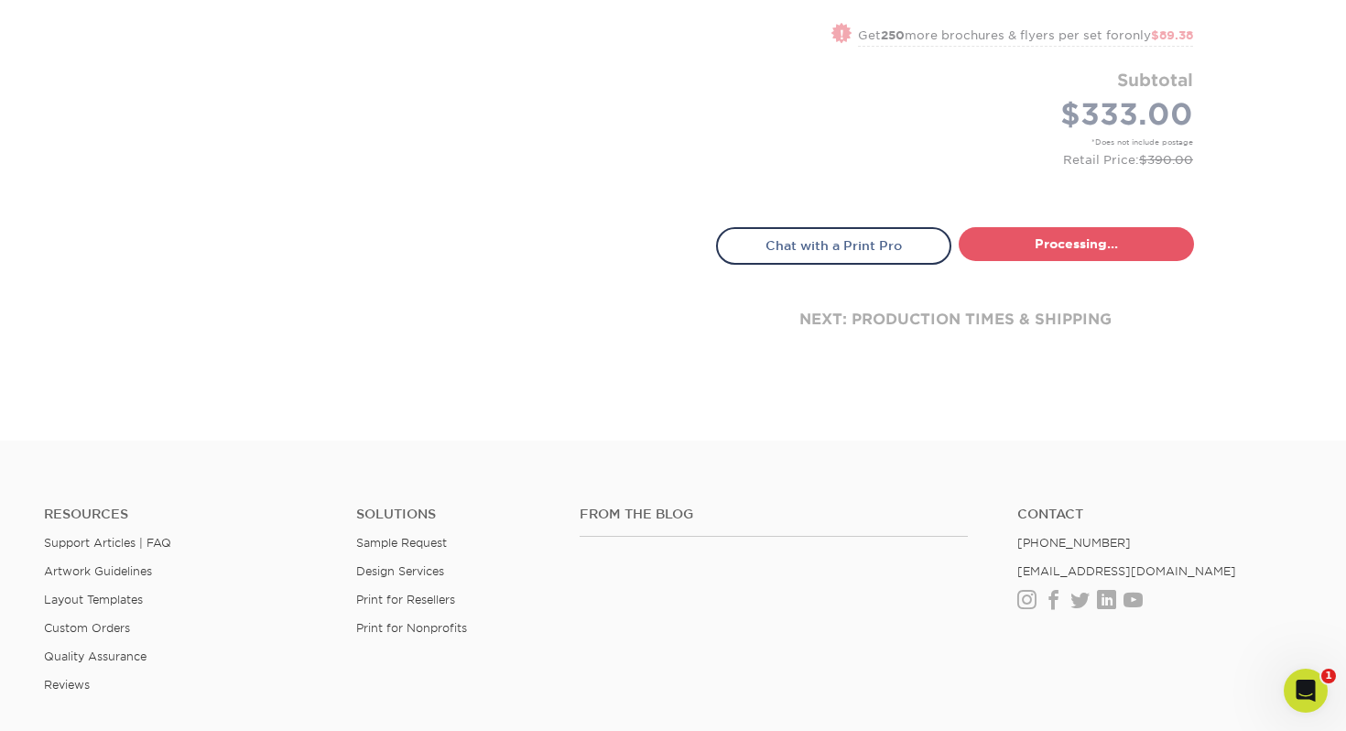
select select "870cb588-f53f-466e-b463-33aed7e90279"
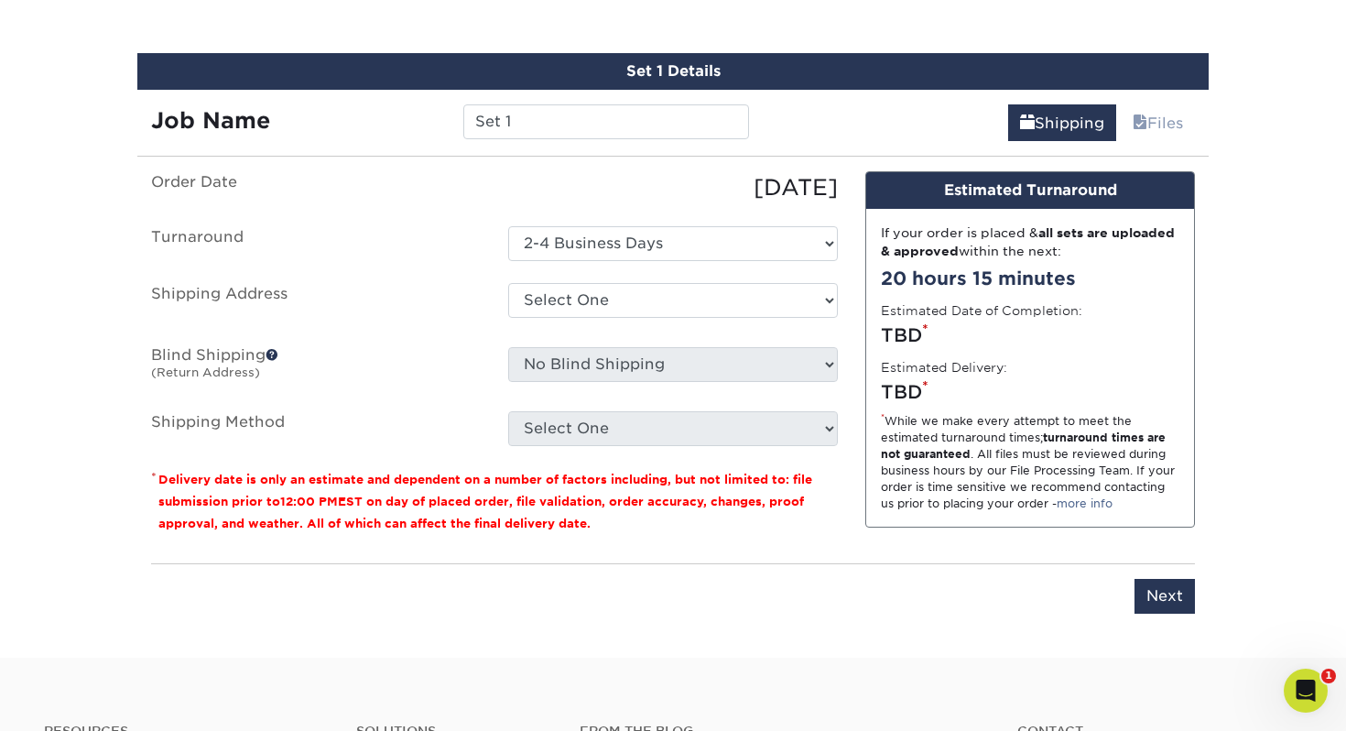
scroll to position [990, 0]
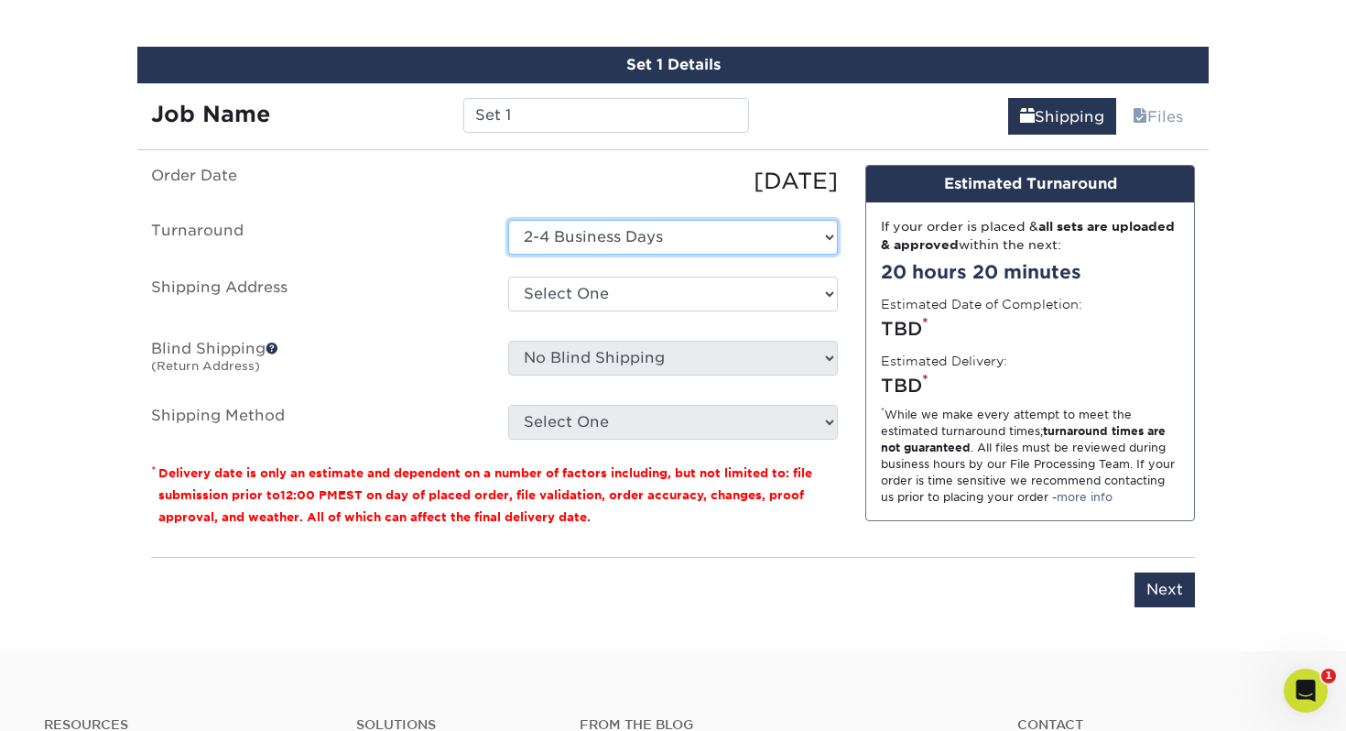
click at [645, 233] on select "Select One 2-4 Business Days" at bounding box center [673, 237] width 330 height 35
click at [508, 220] on select "Select One 2-4 Business Days" at bounding box center [673, 237] width 330 height 35
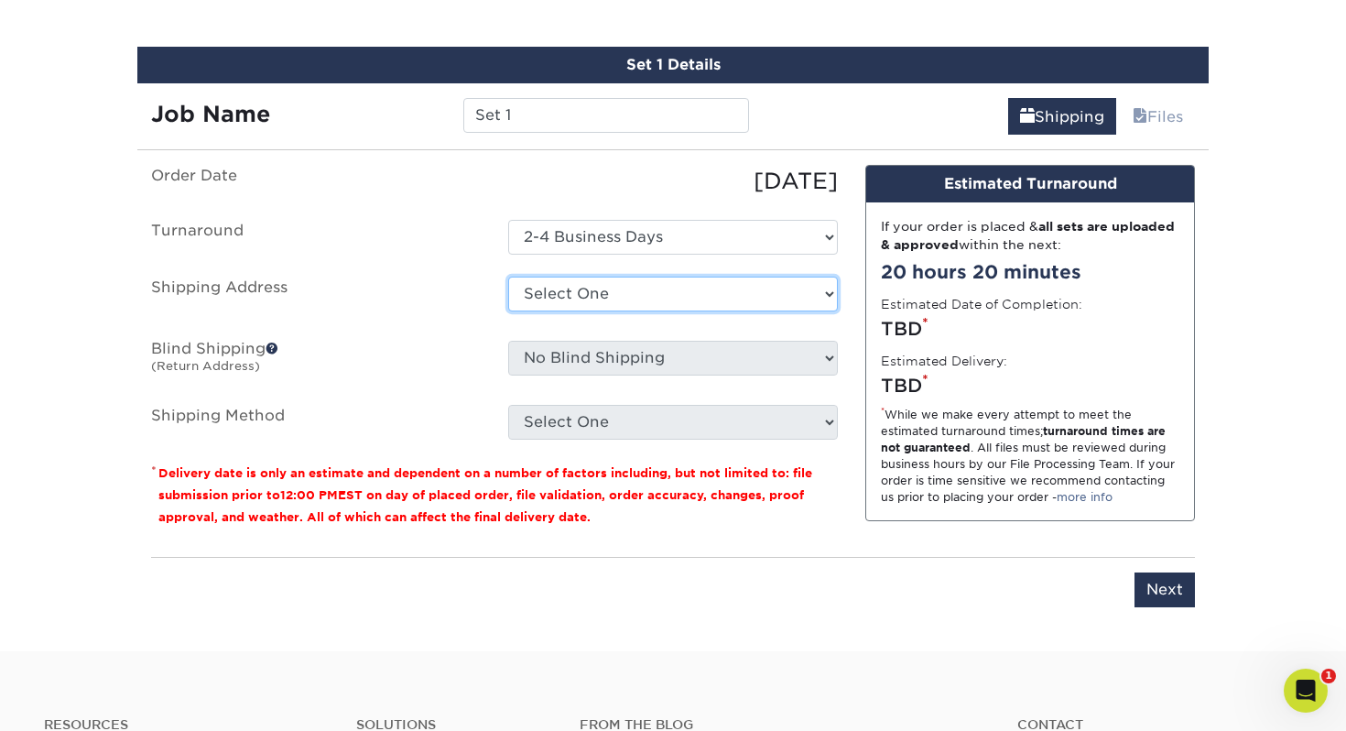
click at [624, 286] on select "Select One Elaine's House Stewart Road Church + Add New Address" at bounding box center [673, 293] width 330 height 35
select select "280563"
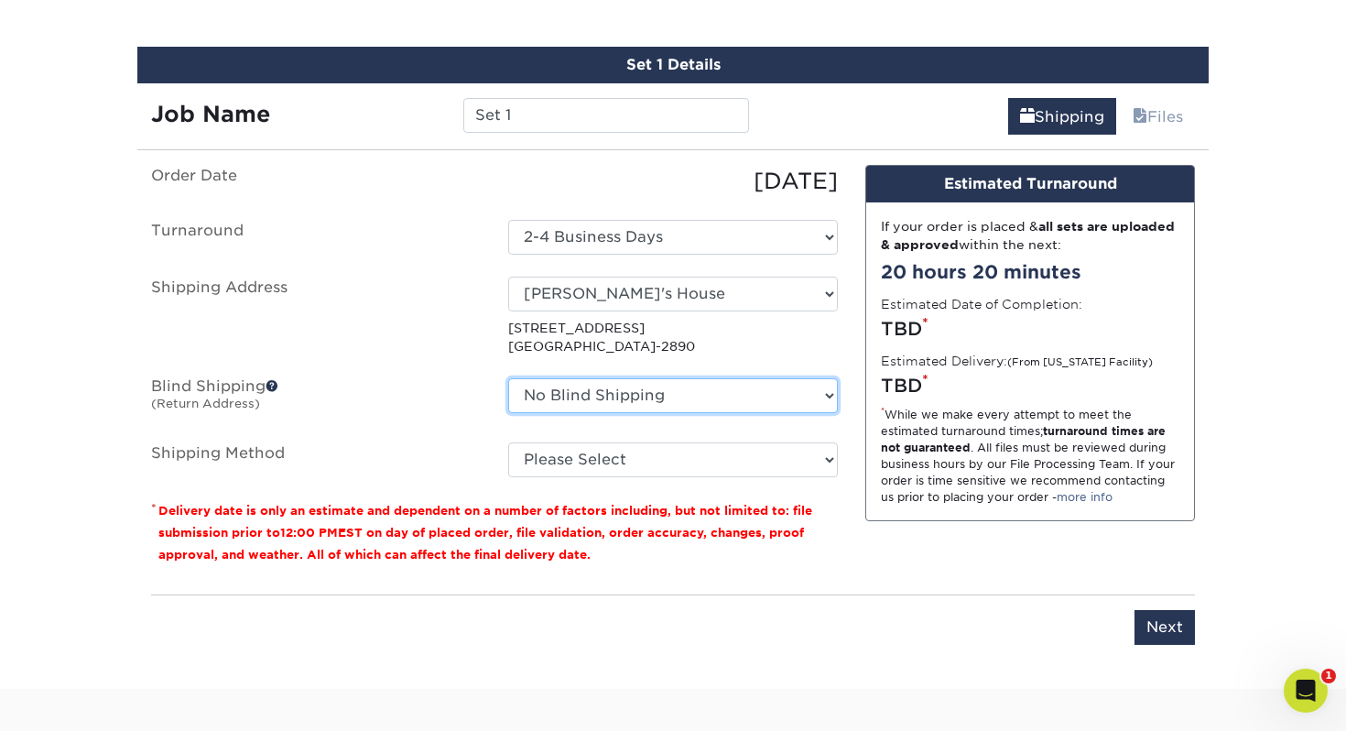
click at [601, 392] on select "No Blind Shipping Elaine's House Stewart Road Church + Add New Address" at bounding box center [673, 395] width 330 height 35
click at [508, 378] on select "No Blind Shipping Elaine's House Stewart Road Church + Add New Address" at bounding box center [673, 395] width 330 height 35
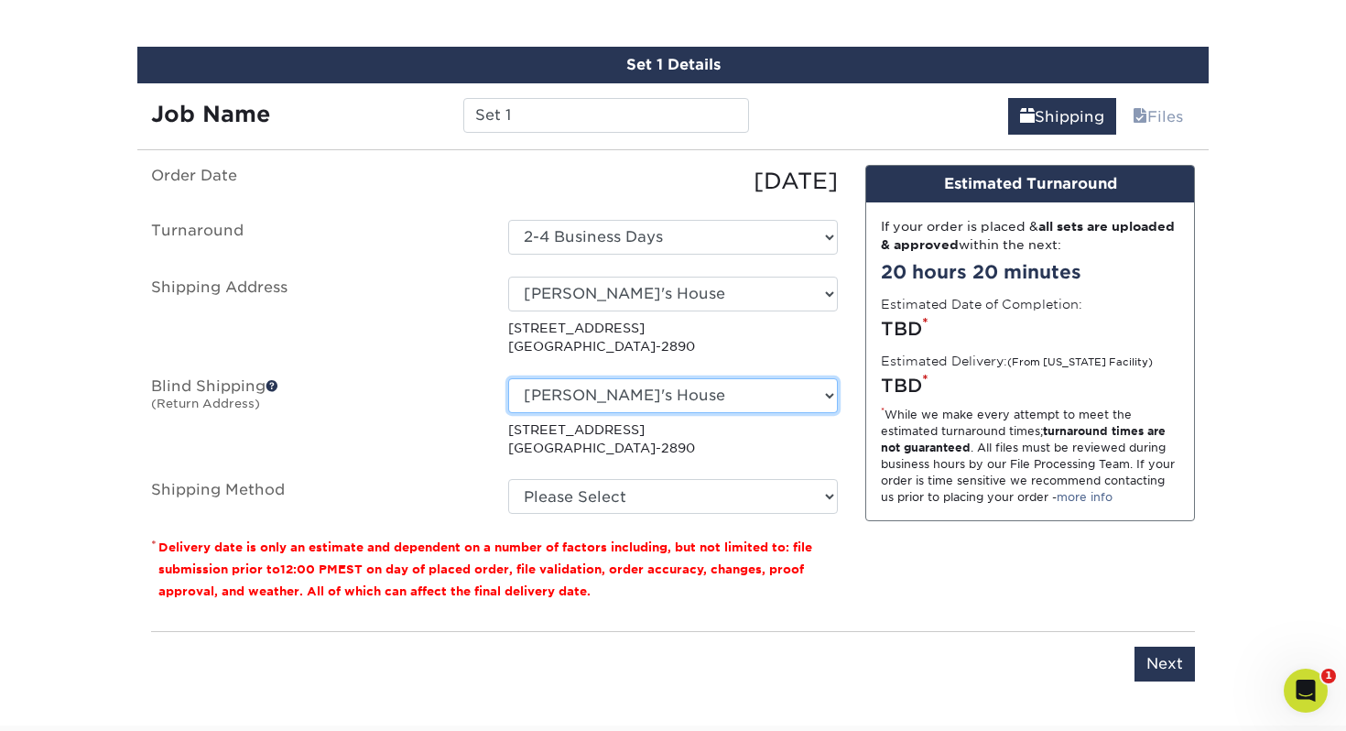
click at [610, 410] on select "No Blind Shipping Elaine's House Stewart Road Church + Add New Address" at bounding box center [673, 395] width 330 height 35
select select "-1"
click at [508, 378] on select "No Blind Shipping Elaine's House Stewart Road Church + Add New Address" at bounding box center [673, 395] width 330 height 35
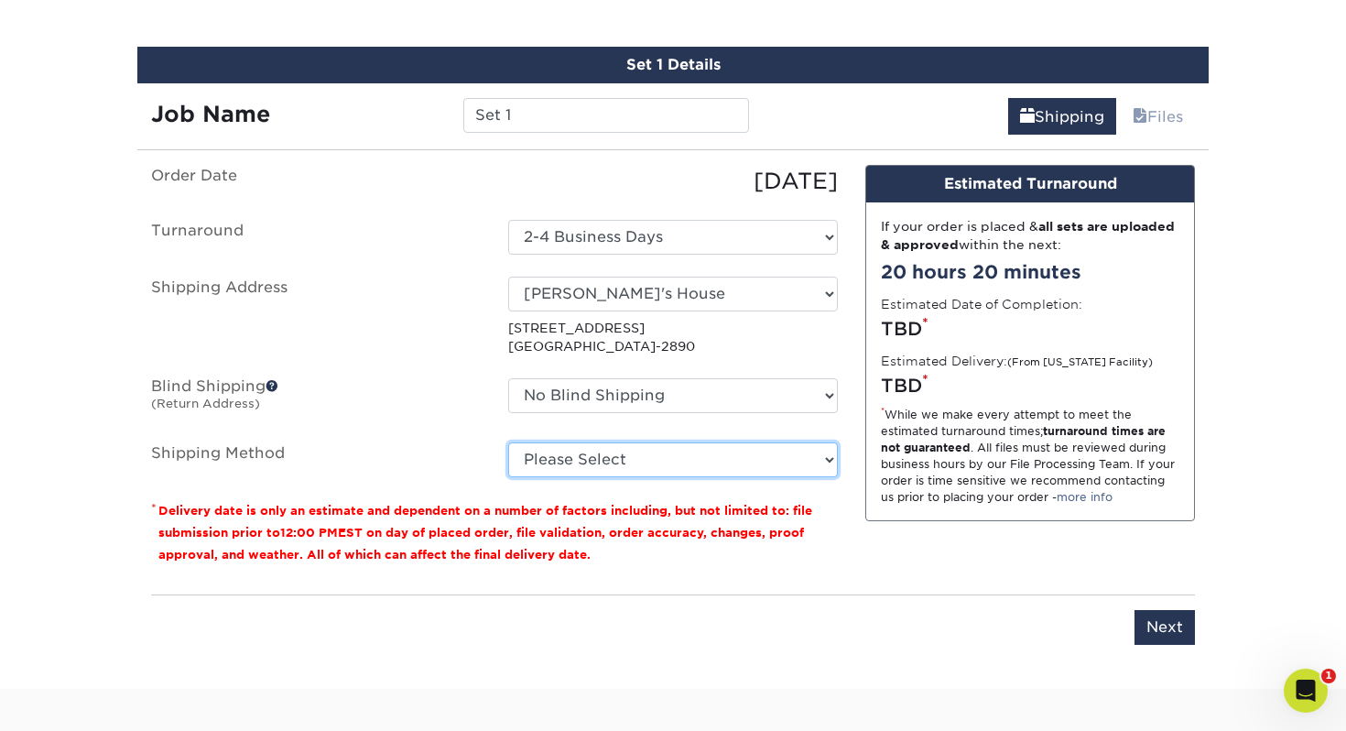
click at [680, 447] on select "Please Select Ground Shipping (+$30.27) 3 Day Shipping Service (+$59.33) 2 Day …" at bounding box center [673, 459] width 330 height 35
select select "03"
click at [508, 442] on select "Please Select Ground Shipping (+$30.27) 3 Day Shipping Service (+$59.33) 2 Day …" at bounding box center [673, 459] width 330 height 35
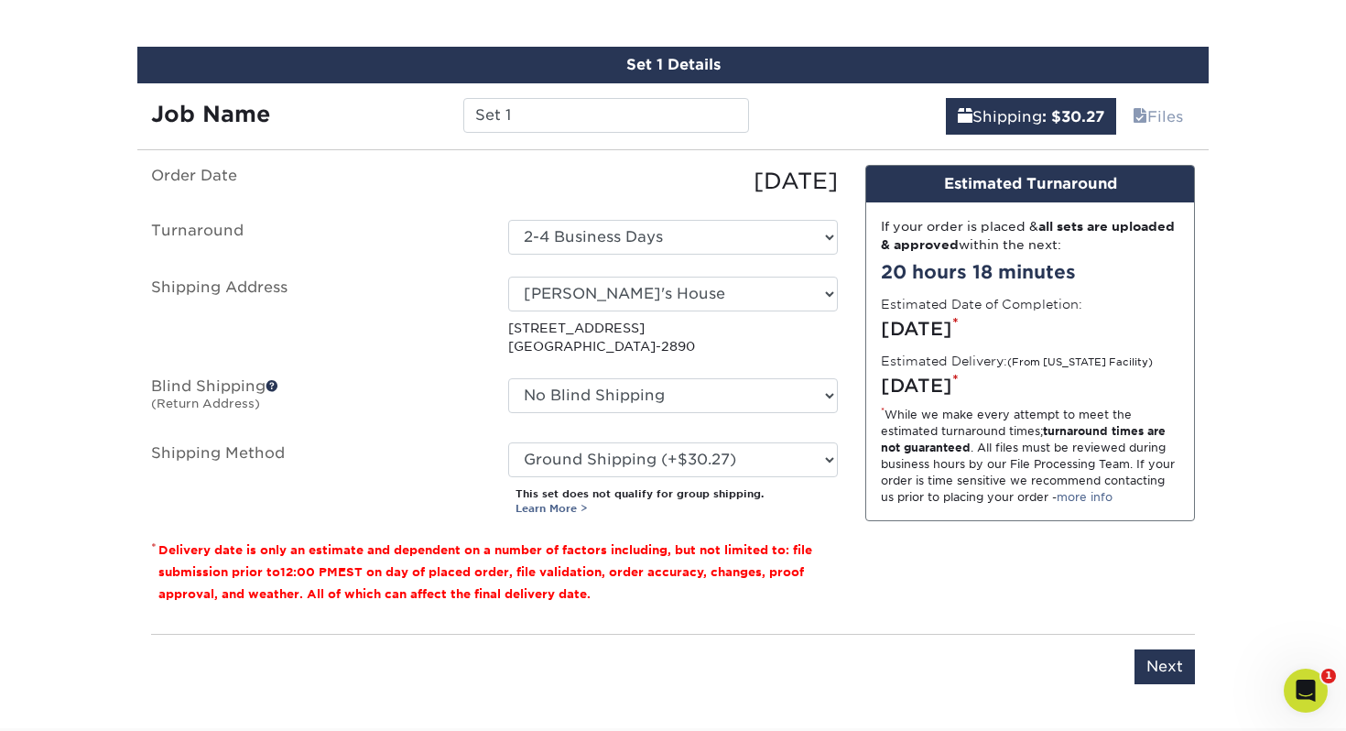
click at [1040, 547] on div "Design Estimated Turnaround If your order is placed & all sets are uploaded & a…" at bounding box center [1029, 392] width 357 height 454
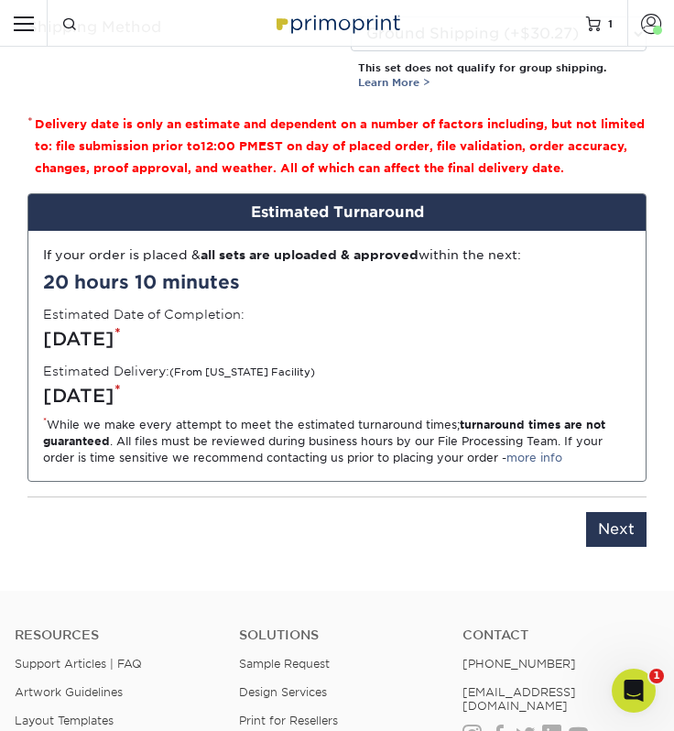
scroll to position [1990, 0]
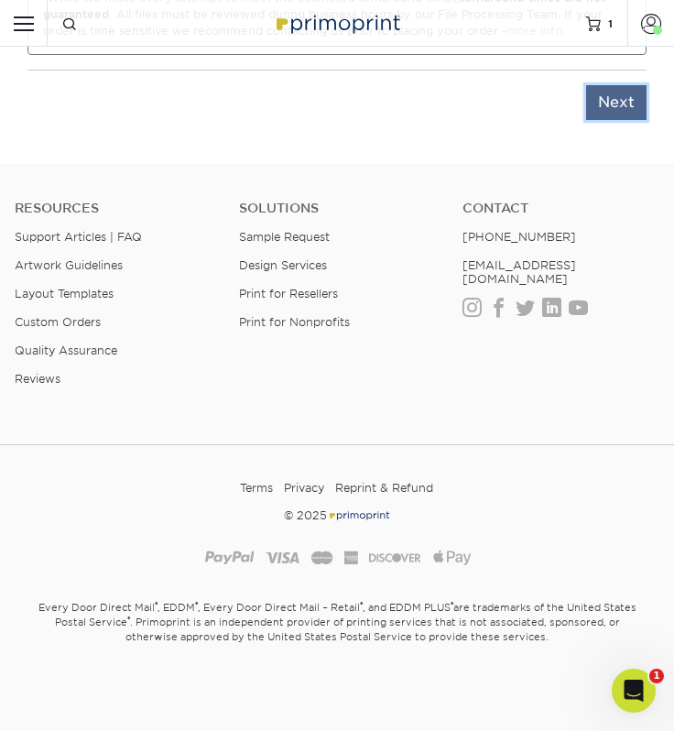
click at [627, 100] on input "Next" at bounding box center [616, 102] width 60 height 35
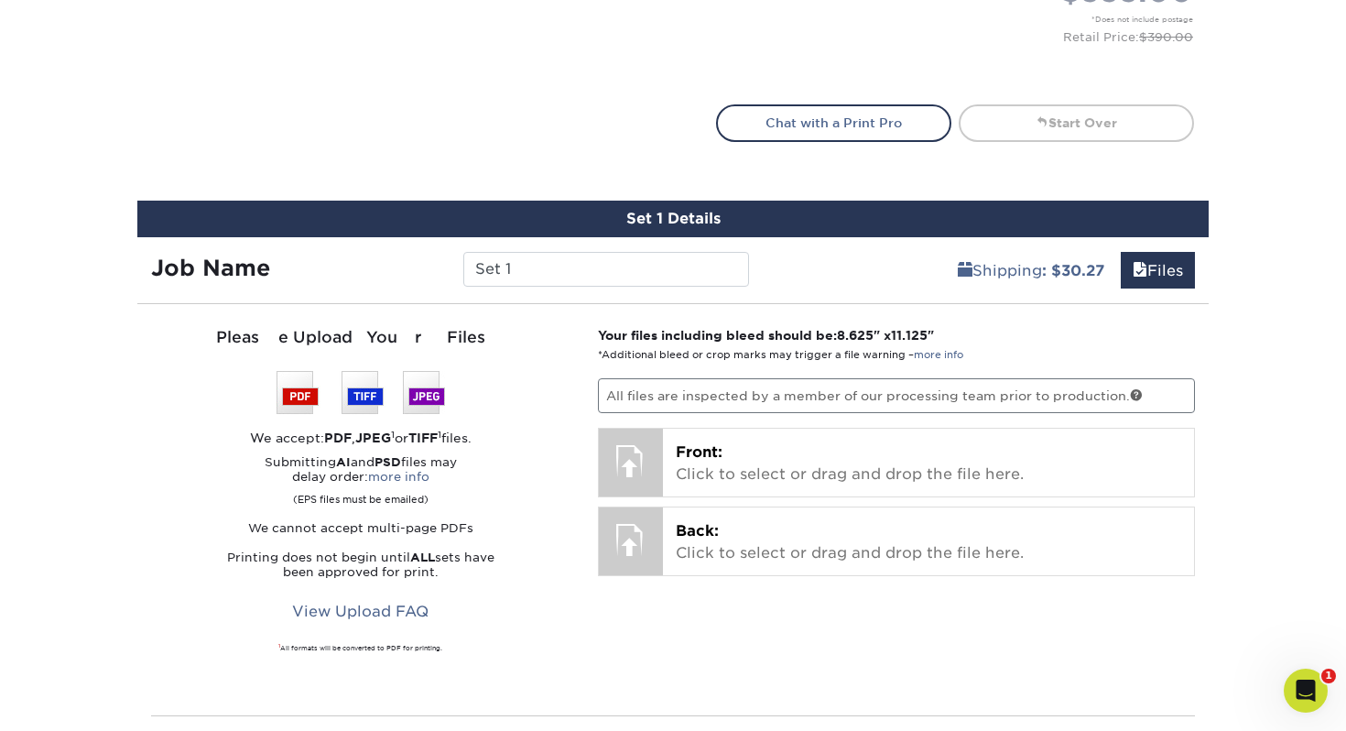
scroll to position [833, 0]
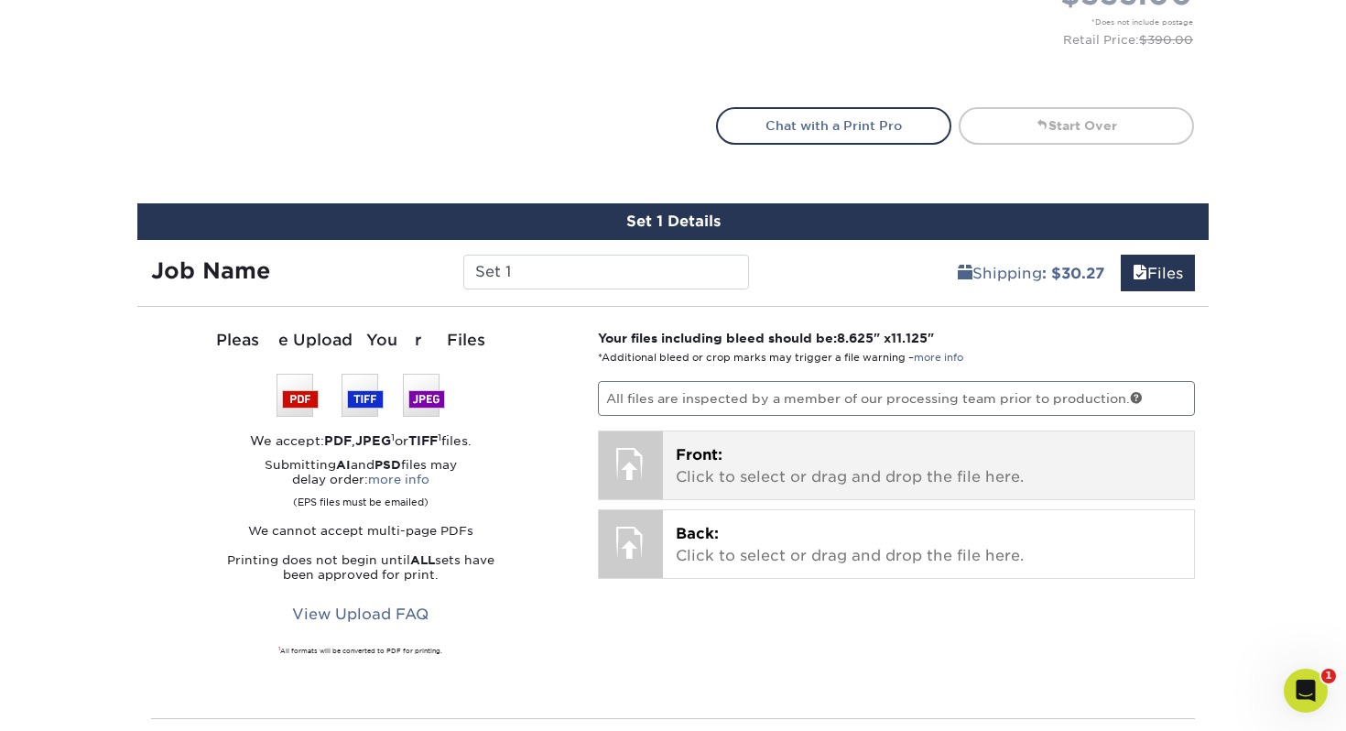
click at [698, 458] on span "Front:" at bounding box center [699, 454] width 47 height 17
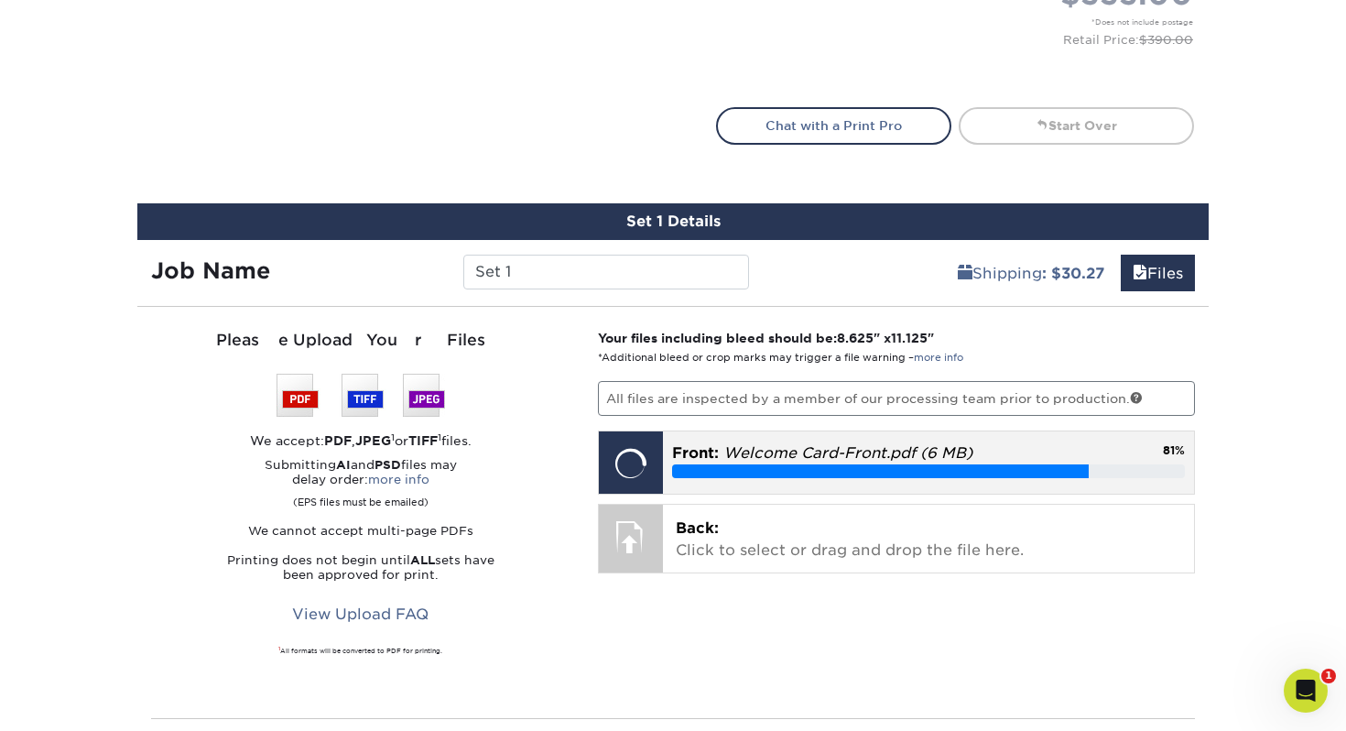
click at [1097, 451] on p "Front: Welcome Card-Front.pdf (6 MB)" at bounding box center [929, 453] width 514 height 22
click at [696, 444] on span "Front:" at bounding box center [695, 452] width 47 height 17
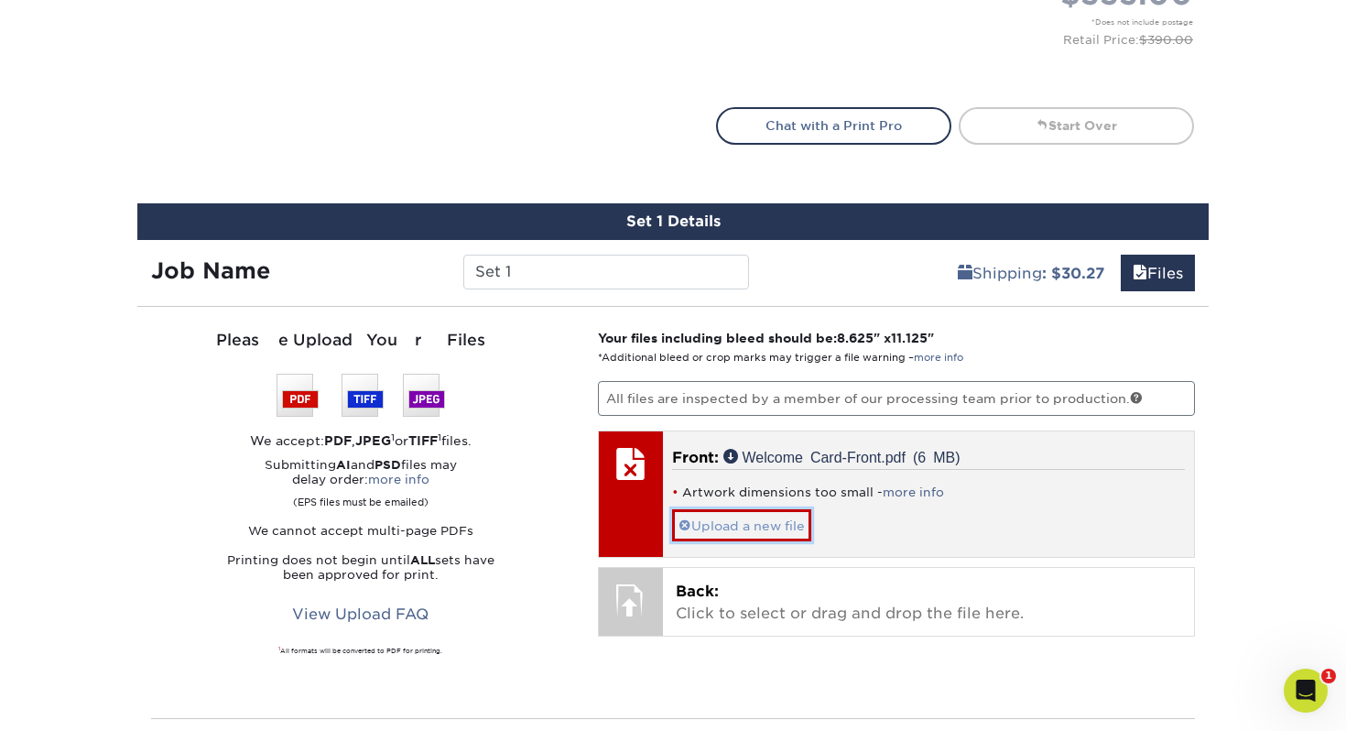
click at [753, 511] on link "Upload a new file" at bounding box center [741, 525] width 139 height 32
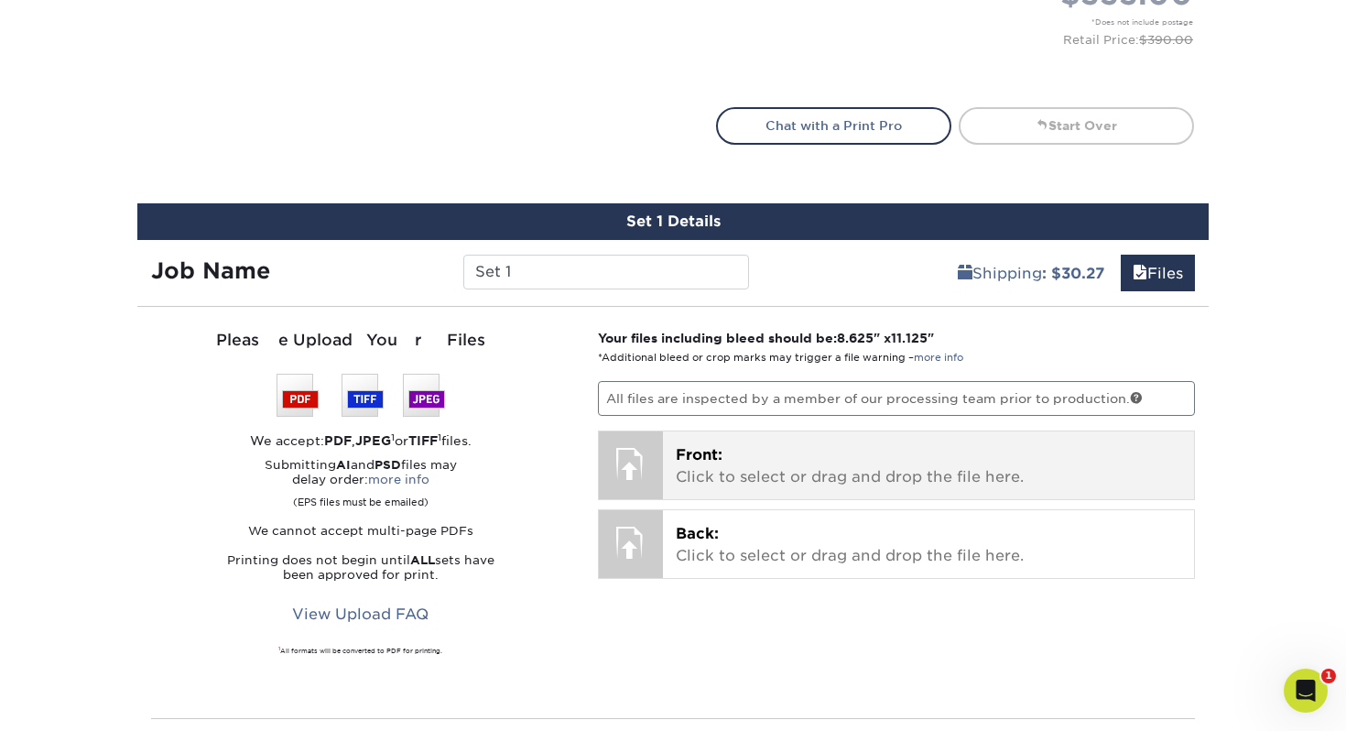
click at [748, 466] on p "Front: Click to select or drag and drop the file here." at bounding box center [929, 466] width 506 height 44
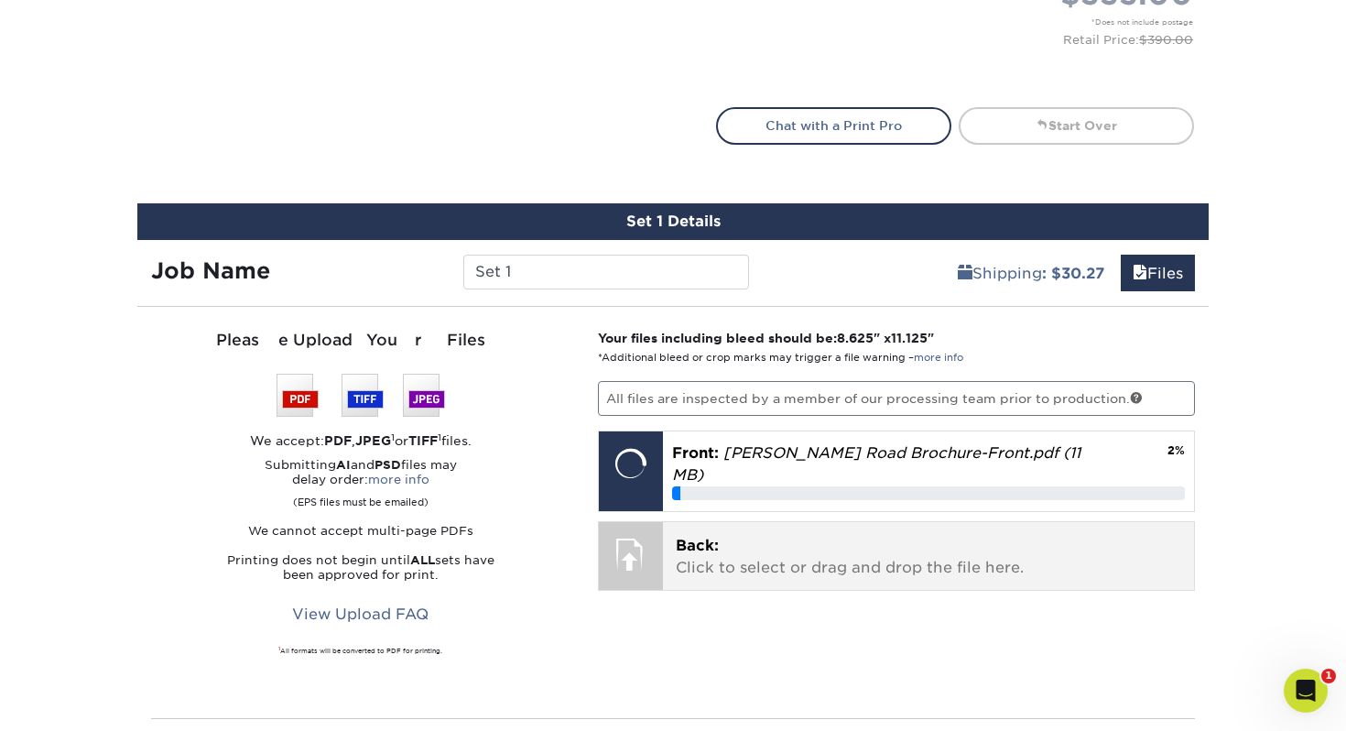
click at [778, 535] on p "Back: Click to select or drag and drop the file here." at bounding box center [929, 557] width 506 height 44
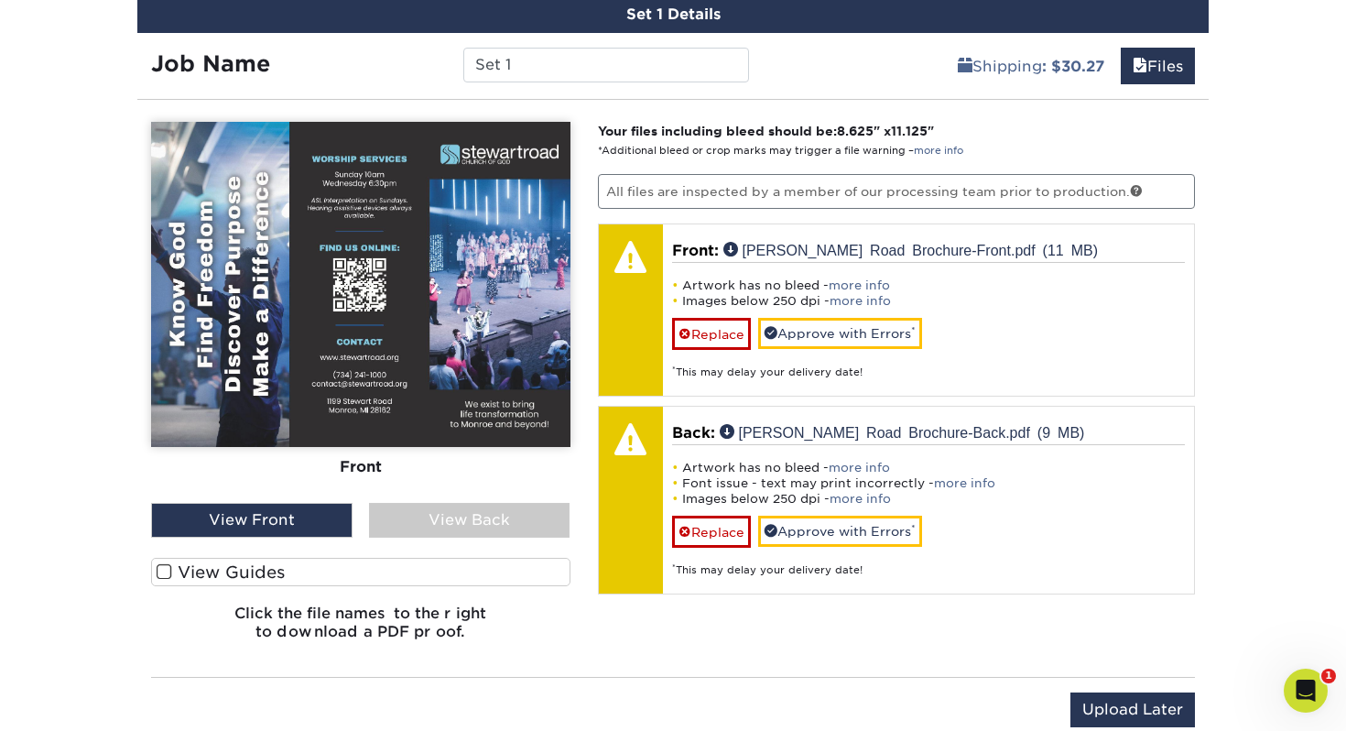
scroll to position [1049, 0]
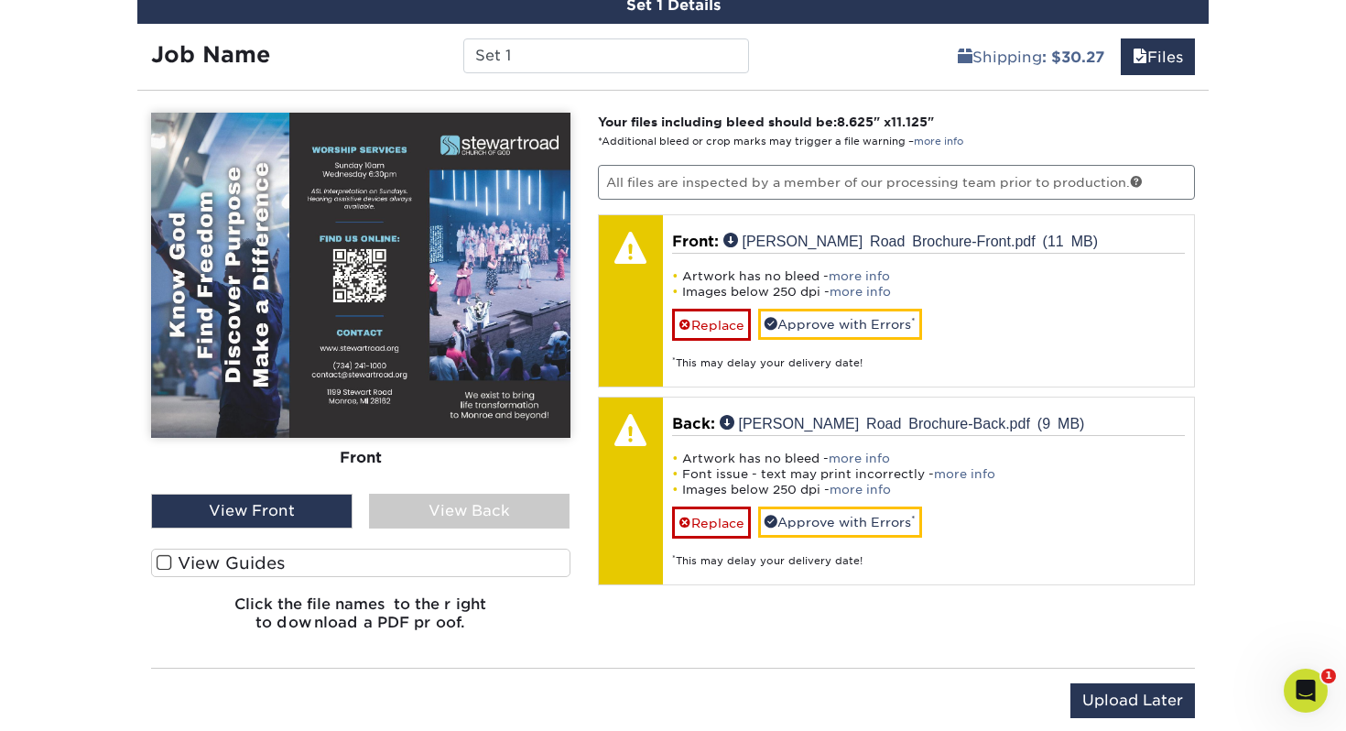
click at [157, 559] on span at bounding box center [165, 562] width 16 height 17
click at [0, 0] on input "View Guides" at bounding box center [0, 0] width 0 height 0
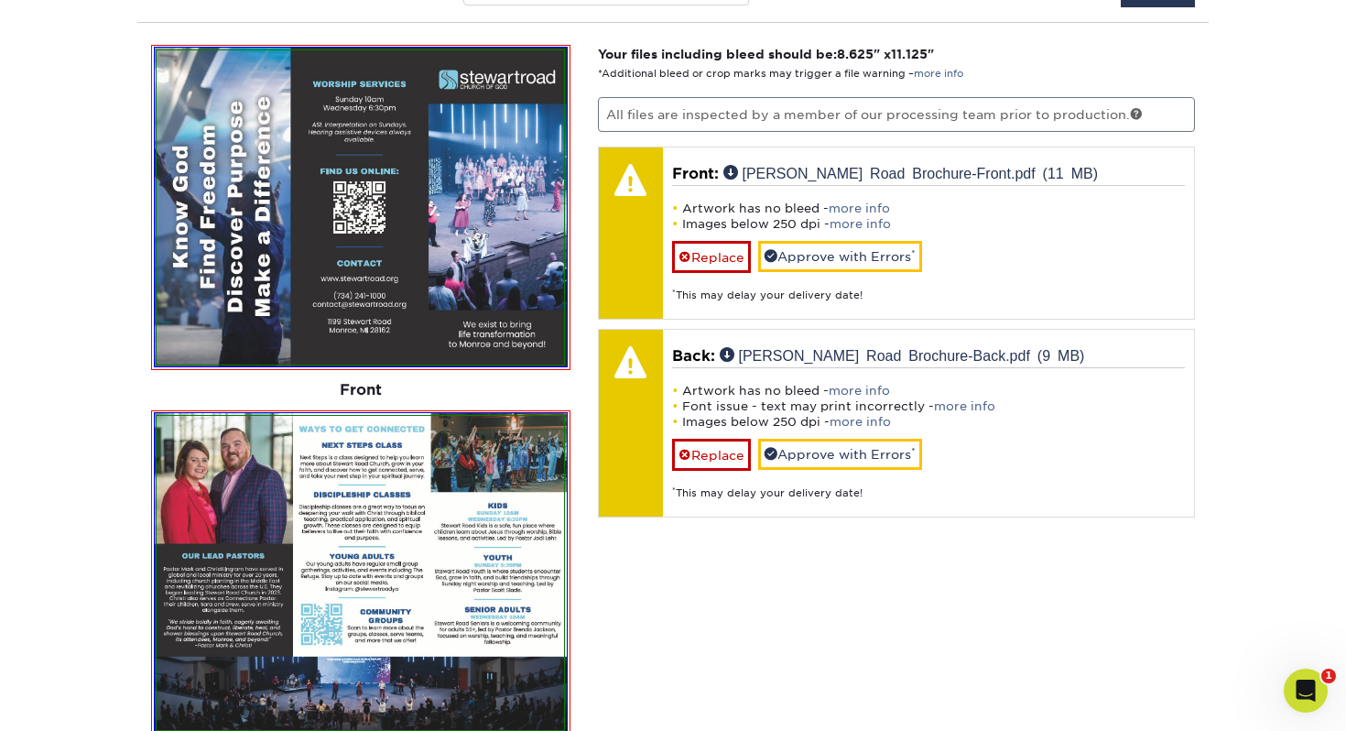
scroll to position [1112, 0]
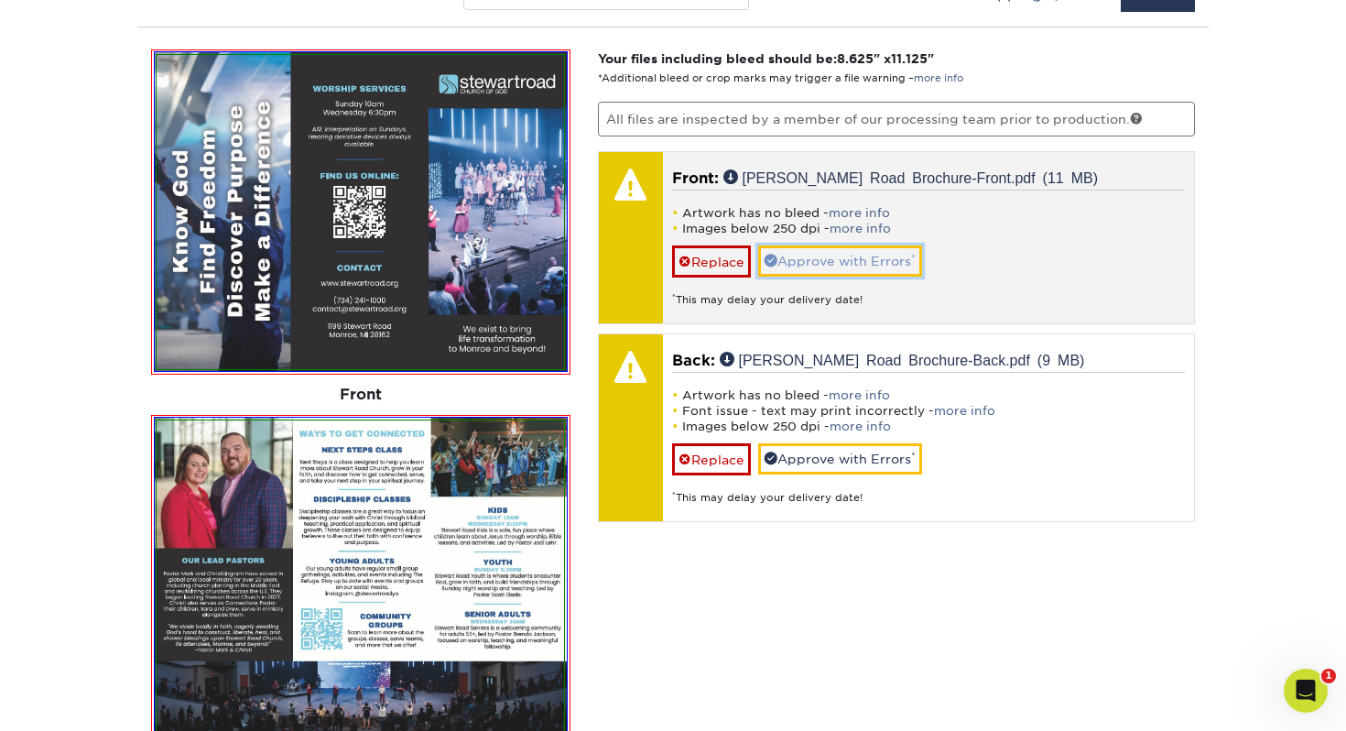
click at [818, 255] on link "Approve with Errors *" at bounding box center [840, 260] width 164 height 31
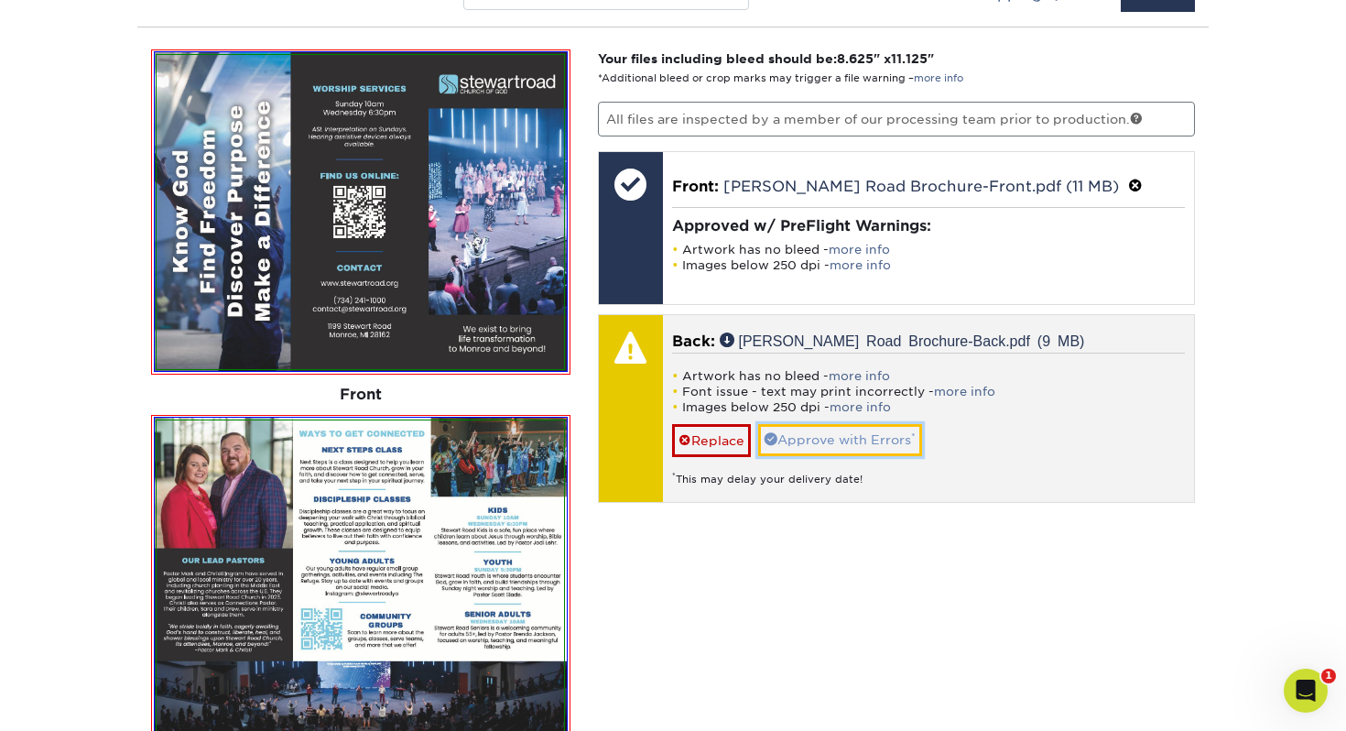
click at [840, 441] on link "Approve with Errors *" at bounding box center [840, 439] width 164 height 31
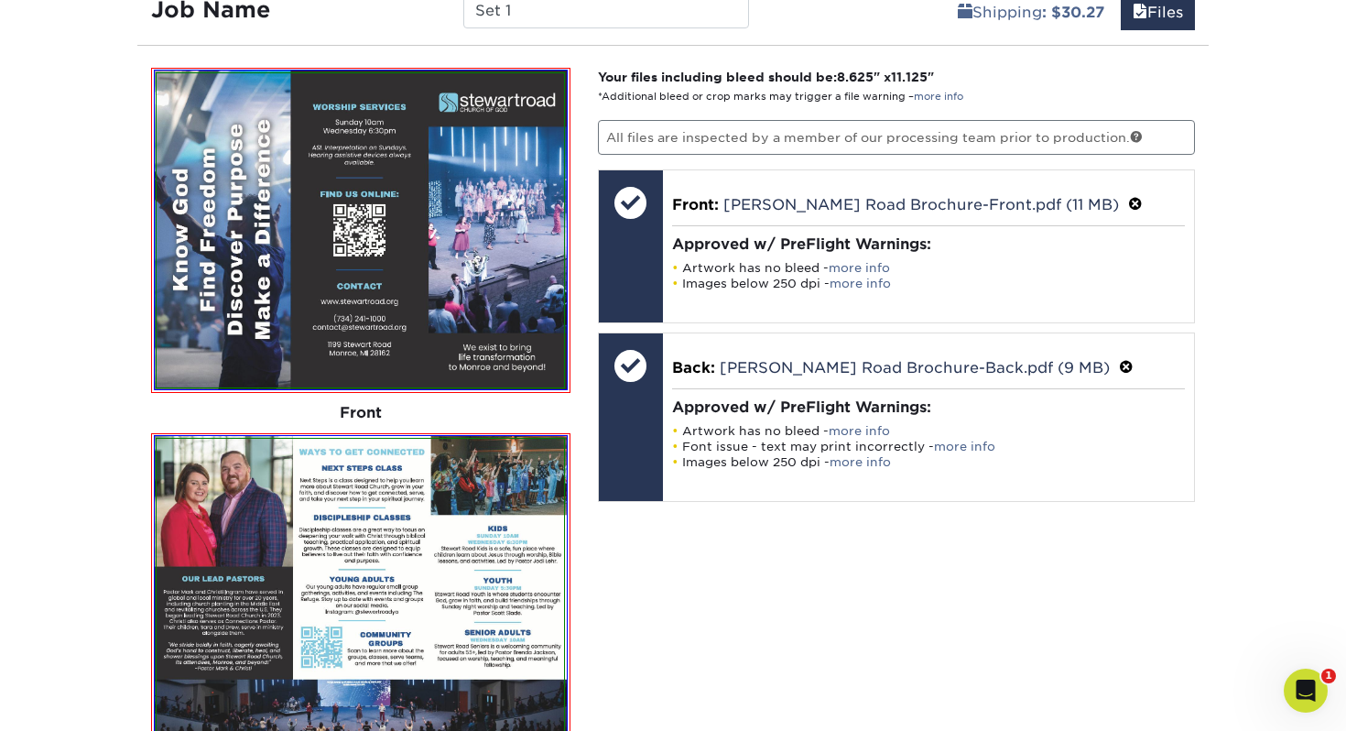
scroll to position [1092, 0]
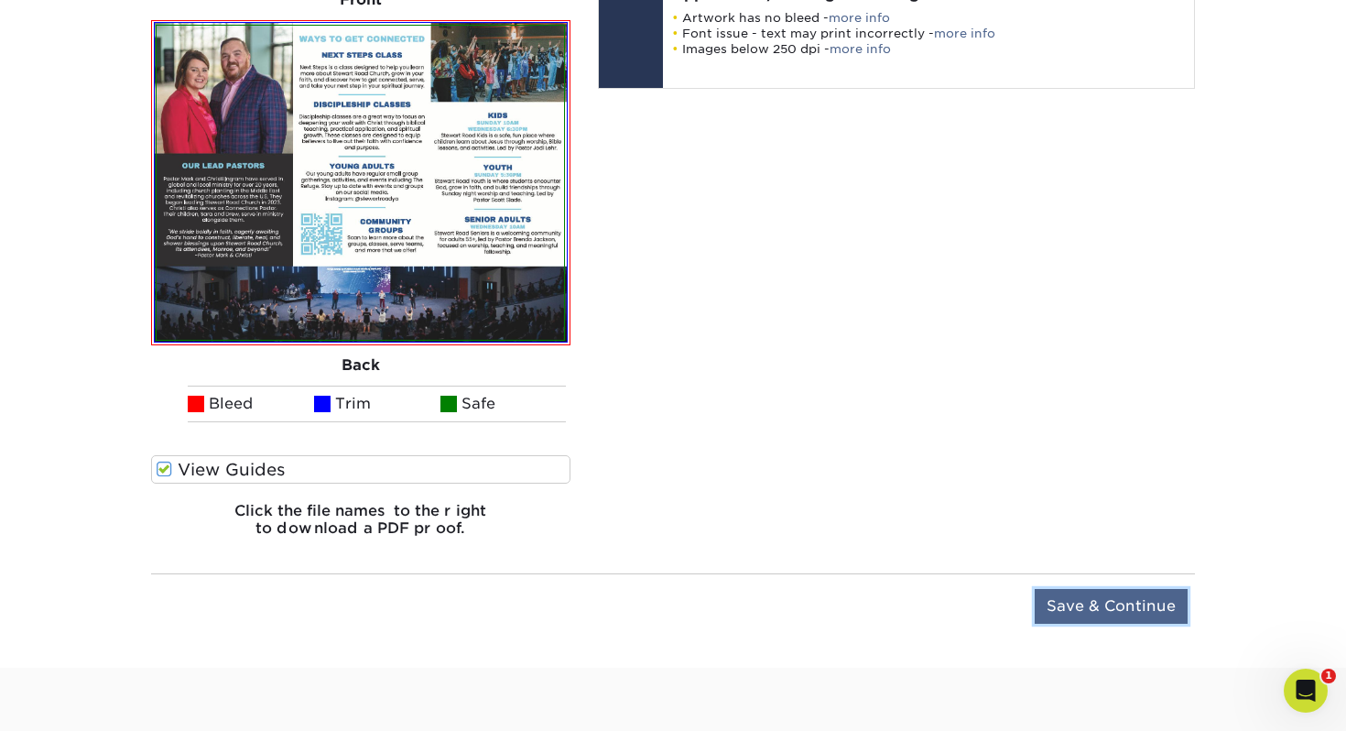
click at [1123, 608] on input "Save & Continue" at bounding box center [1111, 606] width 153 height 35
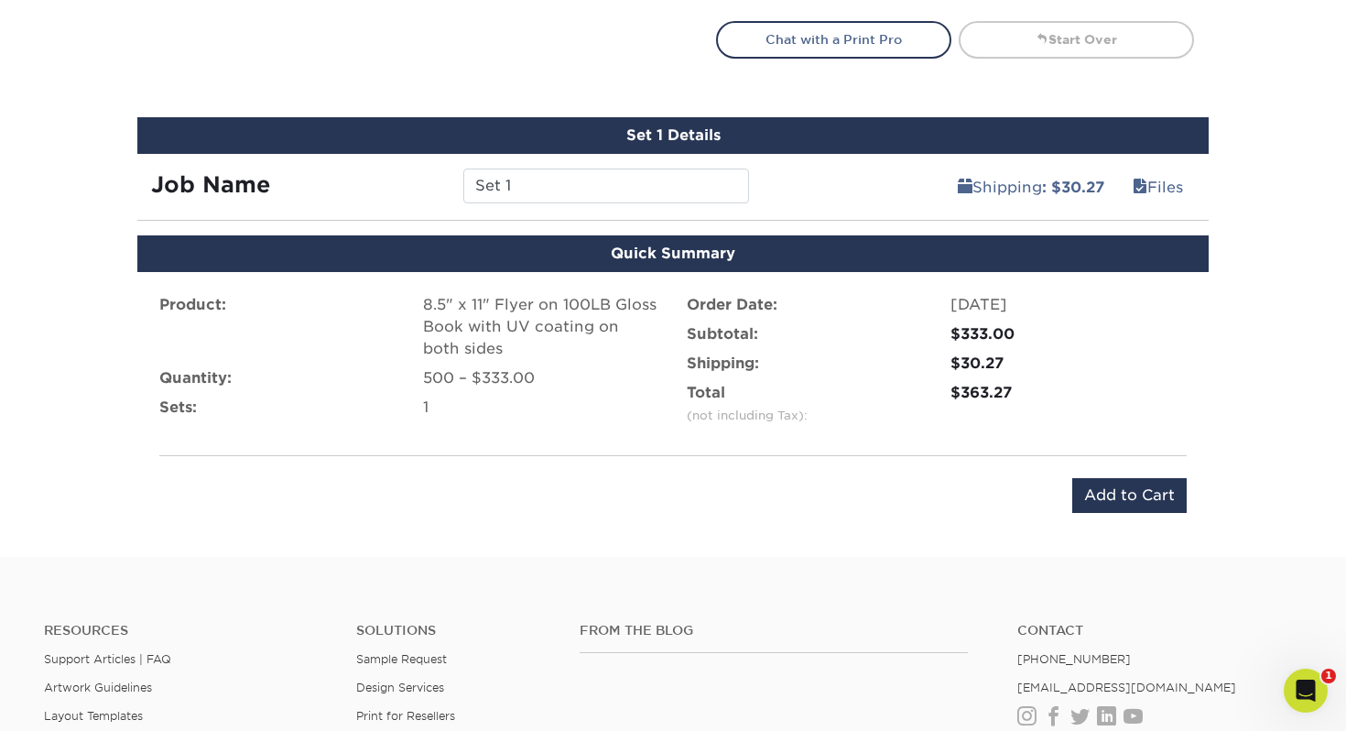
scroll to position [921, 0]
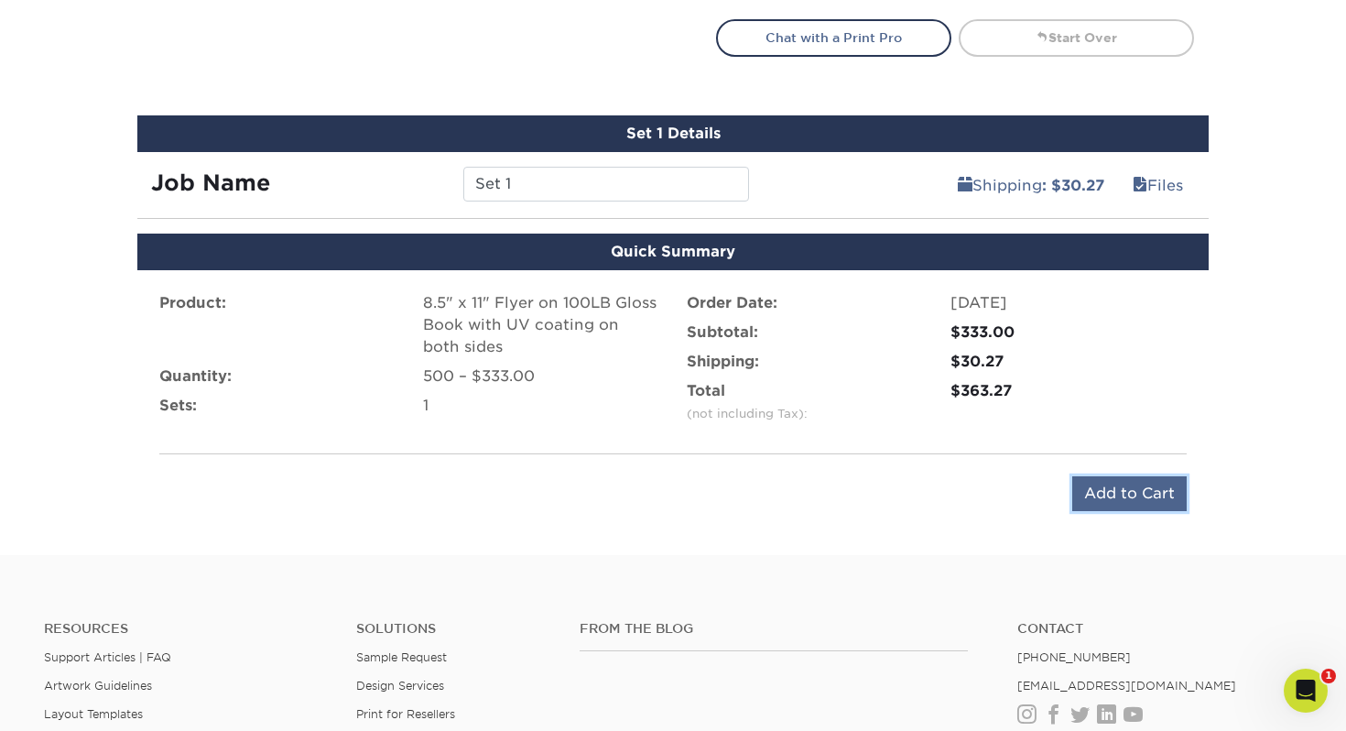
click at [1123, 504] on input "Add to Cart" at bounding box center [1129, 493] width 114 height 35
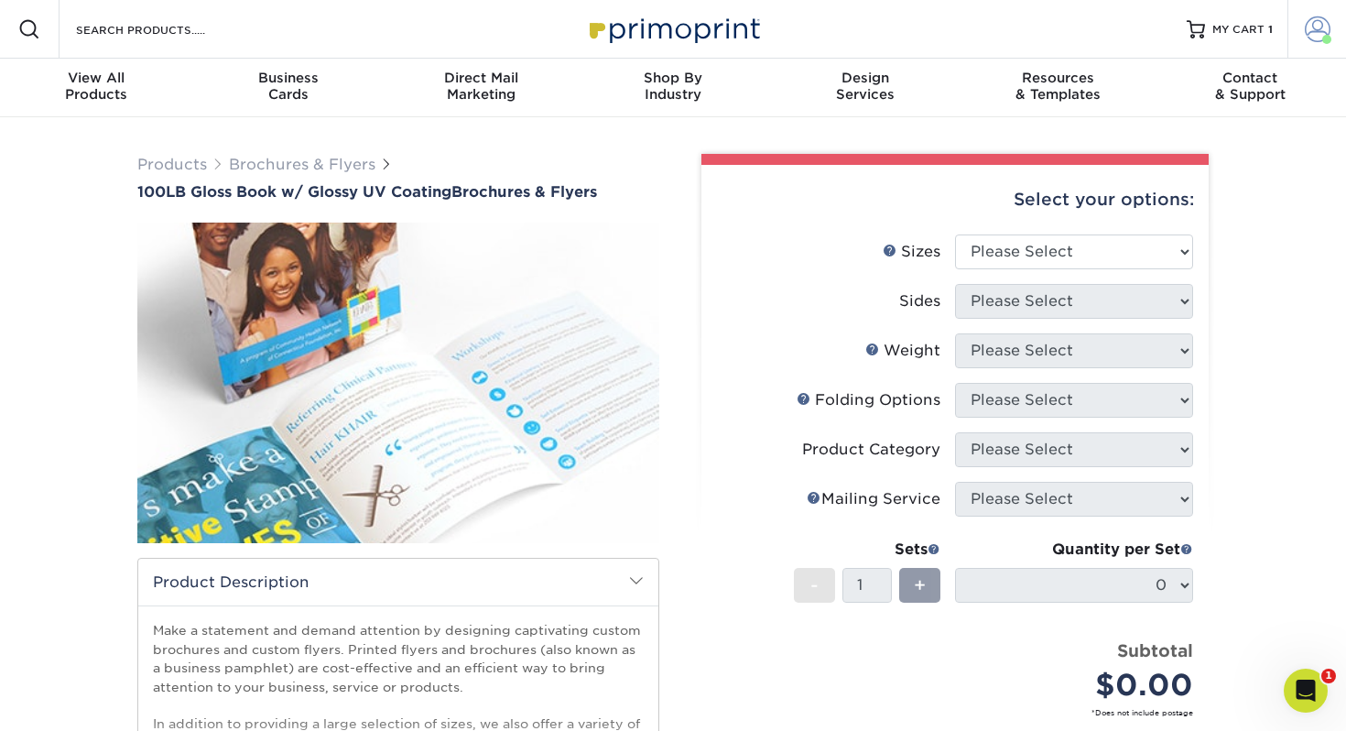
click at [1311, 31] on span at bounding box center [1318, 29] width 26 height 26
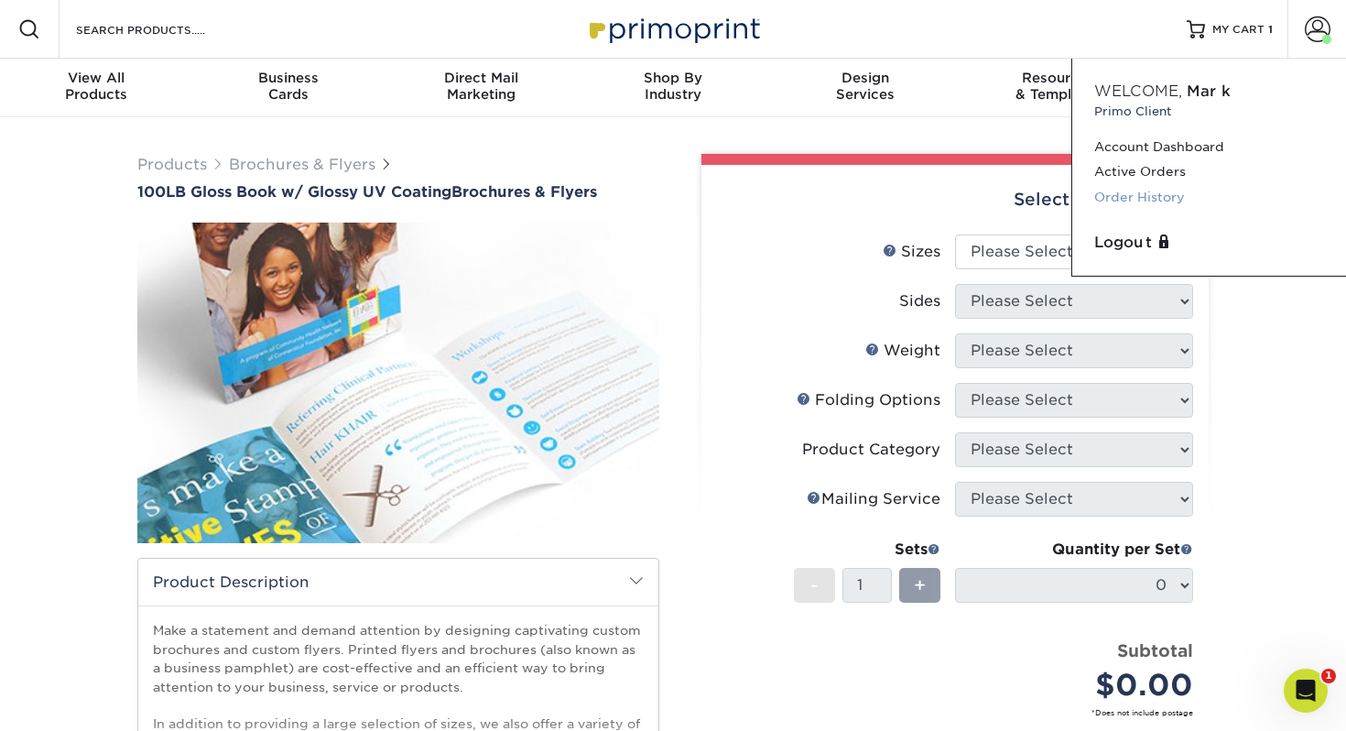
click at [1162, 191] on link "Order History" at bounding box center [1209, 197] width 230 height 25
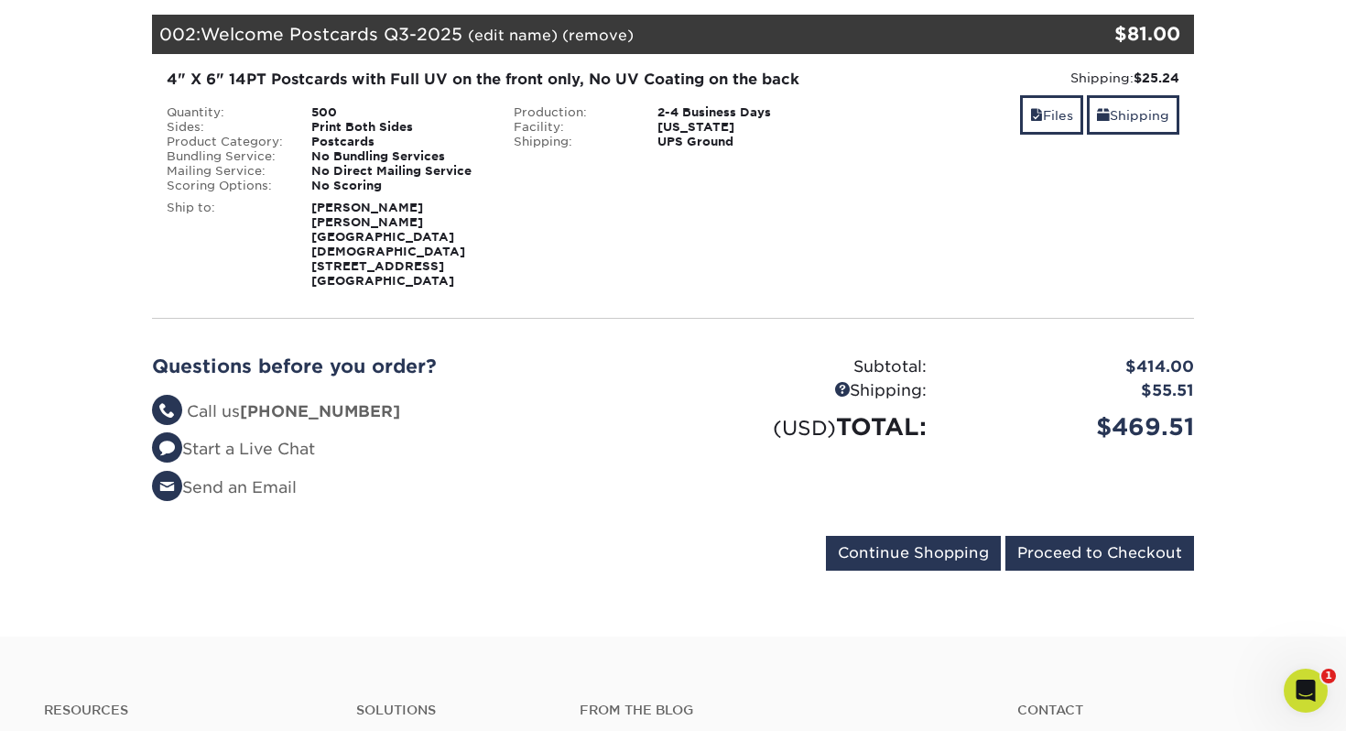
scroll to position [544, 0]
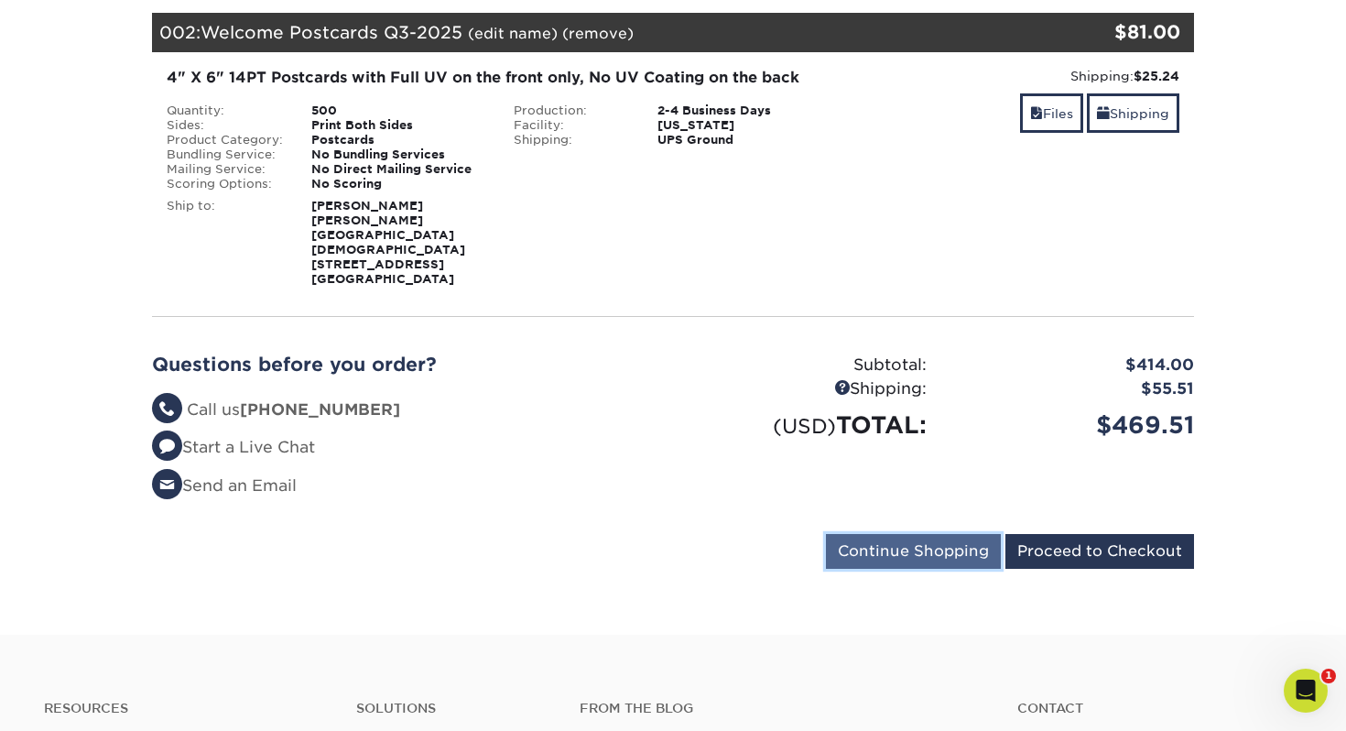
click at [844, 534] on input "Continue Shopping" at bounding box center [913, 551] width 175 height 35
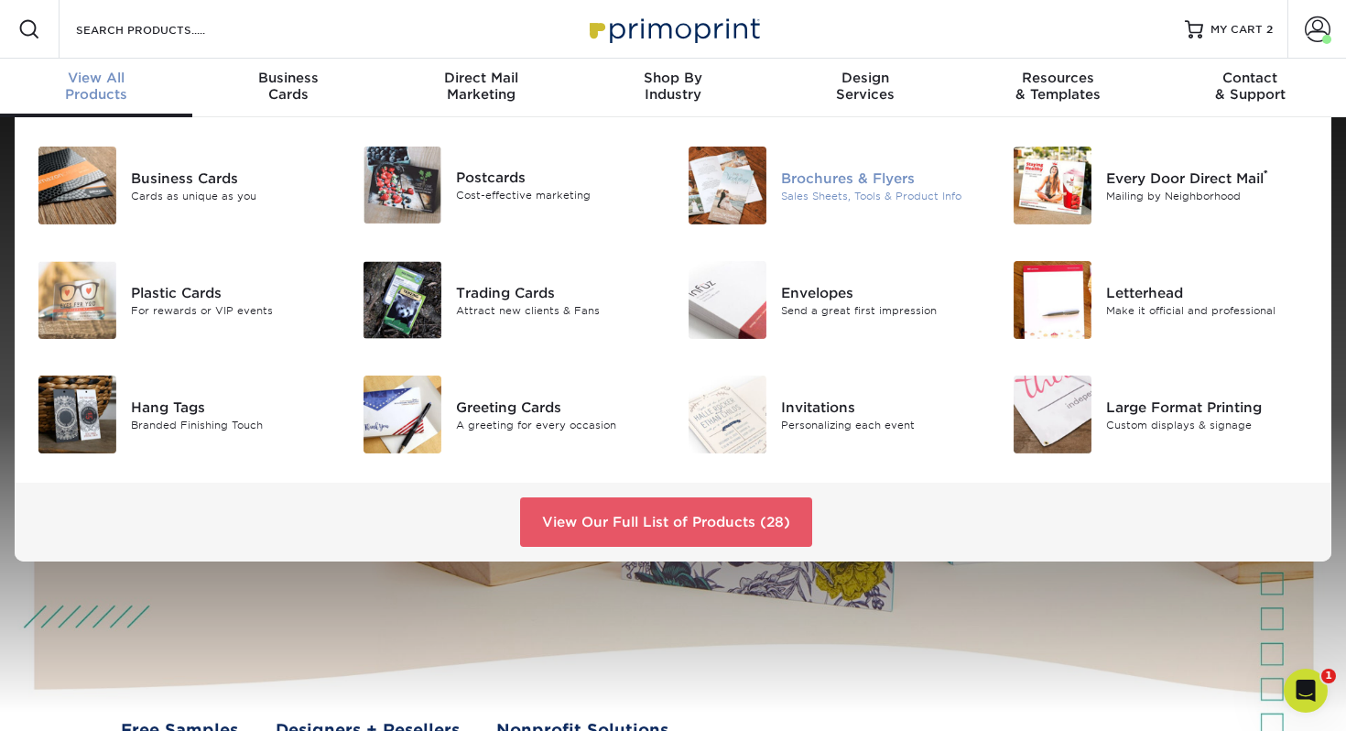
click at [761, 186] on img at bounding box center [727, 185] width 78 height 78
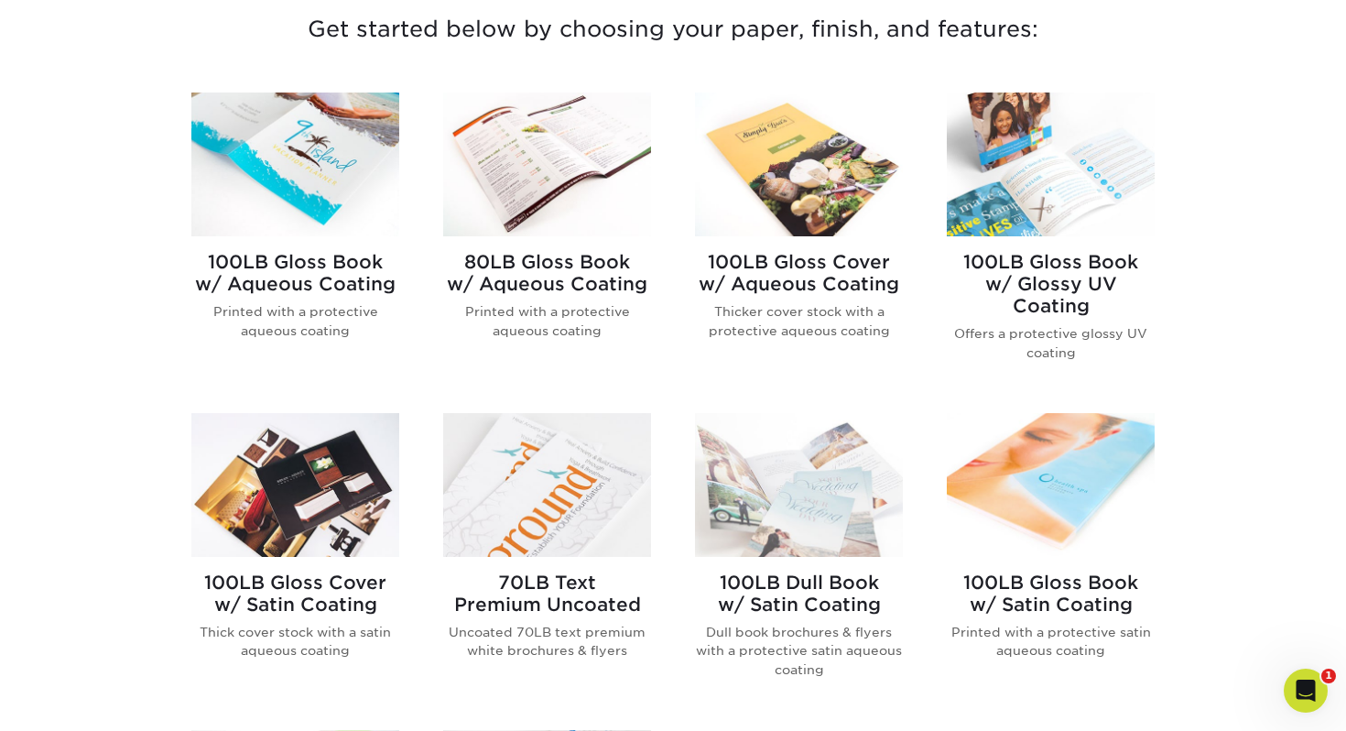
scroll to position [710, 0]
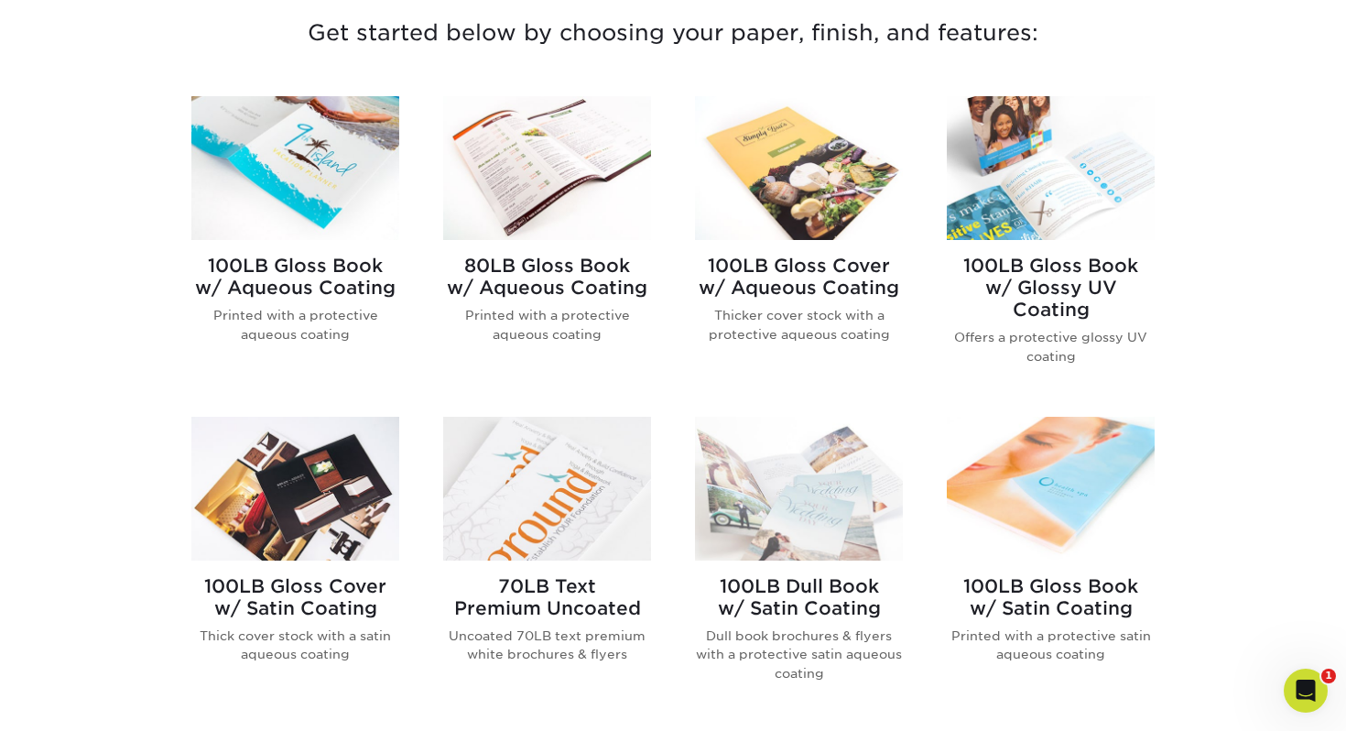
click at [1089, 174] on img at bounding box center [1051, 168] width 208 height 144
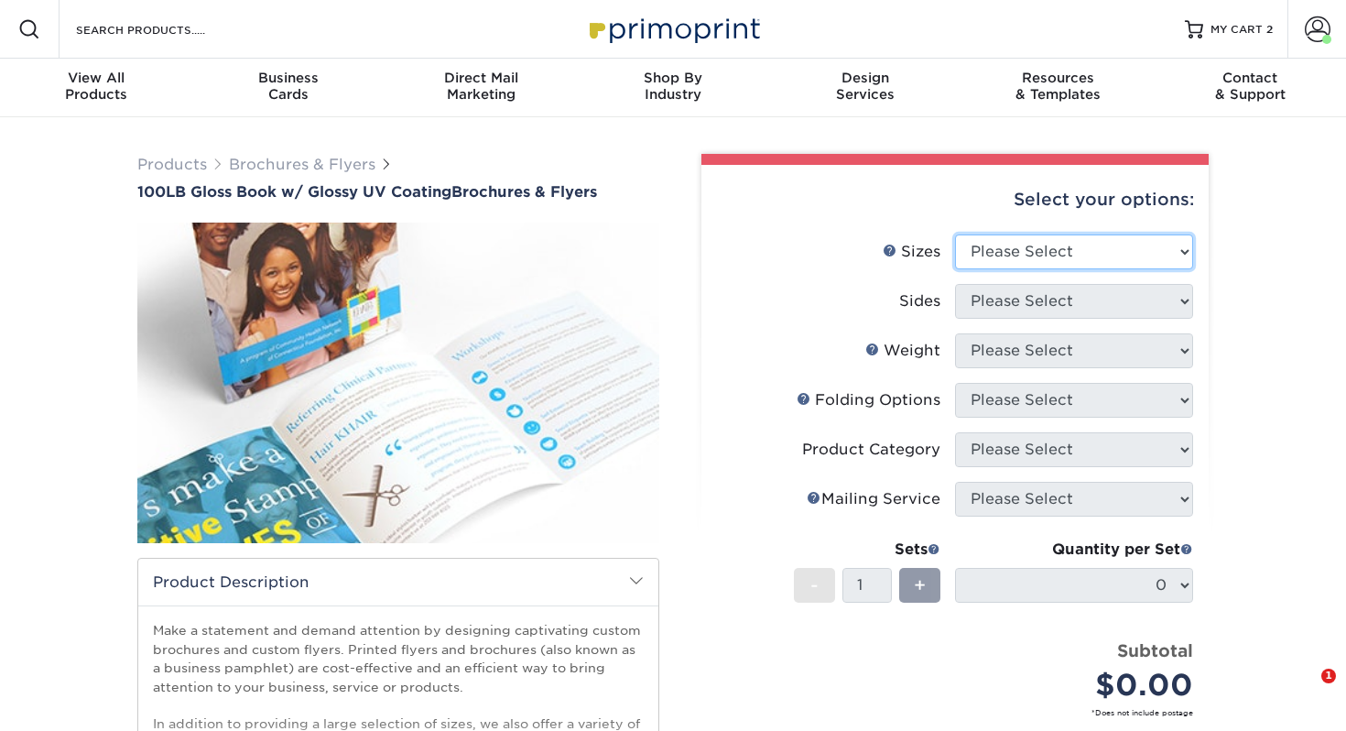
click at [1056, 252] on select "Please Select 3.67" x 8.5" 4" x 6" 4" x 8.5" 4" x 9" 4" x 11" 4.25" x 5.5" 4.25…" at bounding box center [1074, 251] width 238 height 35
click at [1039, 240] on select "Please Select 3.67" x 8.5" 4" x 6" 4" x 8.5" 4" x 9" 4" x 11" 4.25" x 5.5" 4.25…" at bounding box center [1074, 251] width 238 height 35
click at [1042, 241] on select "Please Select 3.67" x 8.5" 4" x 6" 4" x 8.5" 4" x 9" 4" x 11" 4.25" x 5.5" 4.25…" at bounding box center [1074, 251] width 238 height 35
click at [1004, 252] on select "Please Select 3.67" x 8.5" 4" x 6" 4" x 8.5" 4" x 9" 4" x 11" 4.25" x 5.5" 4.25…" at bounding box center [1074, 251] width 238 height 35
click at [1083, 319] on li "Sides Please Select" at bounding box center [955, 308] width 476 height 49
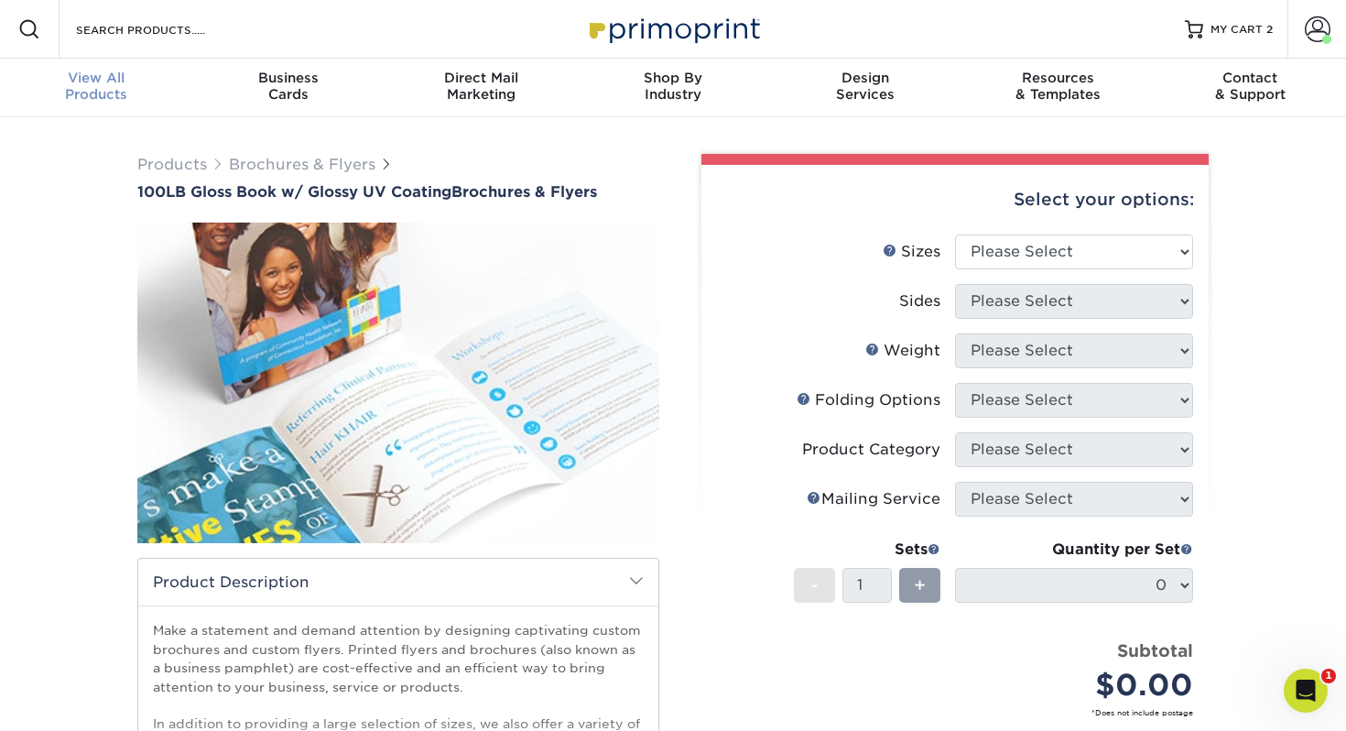
click at [81, 85] on div "View All Products" at bounding box center [96, 86] width 192 height 33
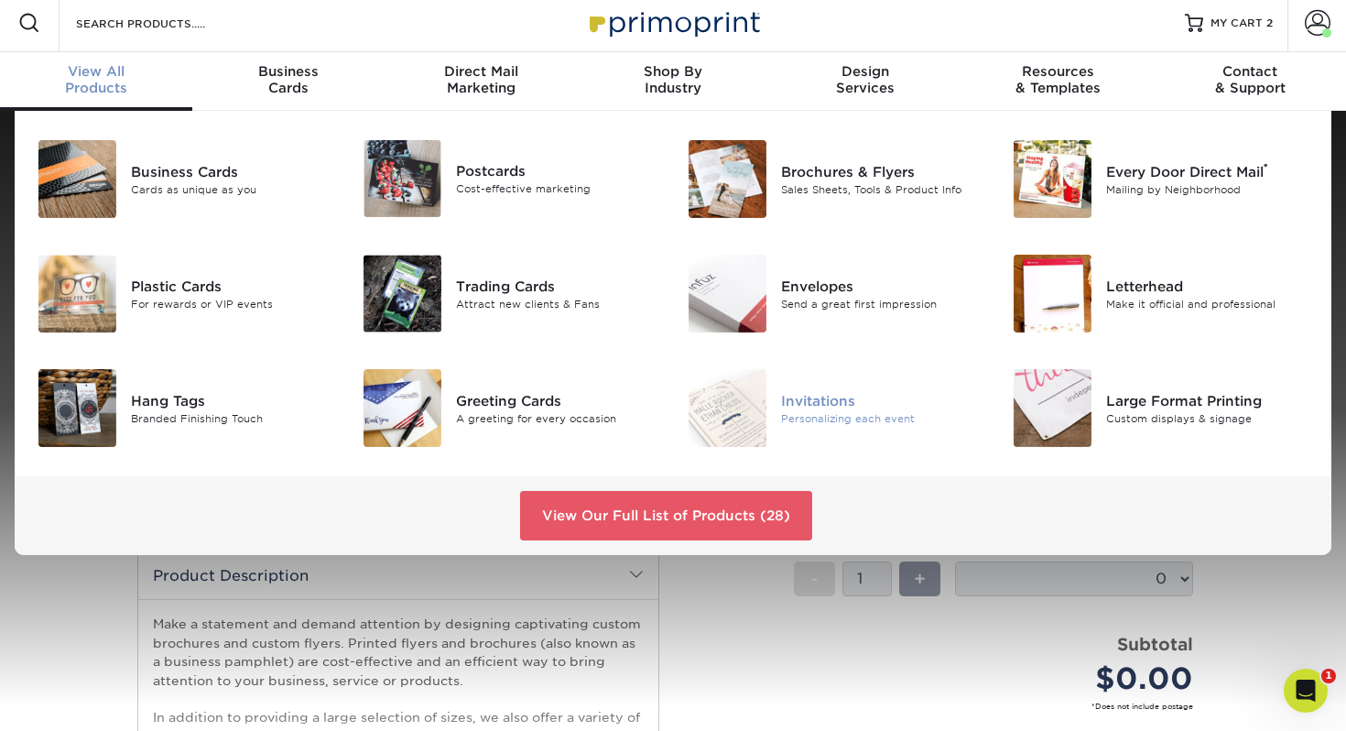
scroll to position [19, 0]
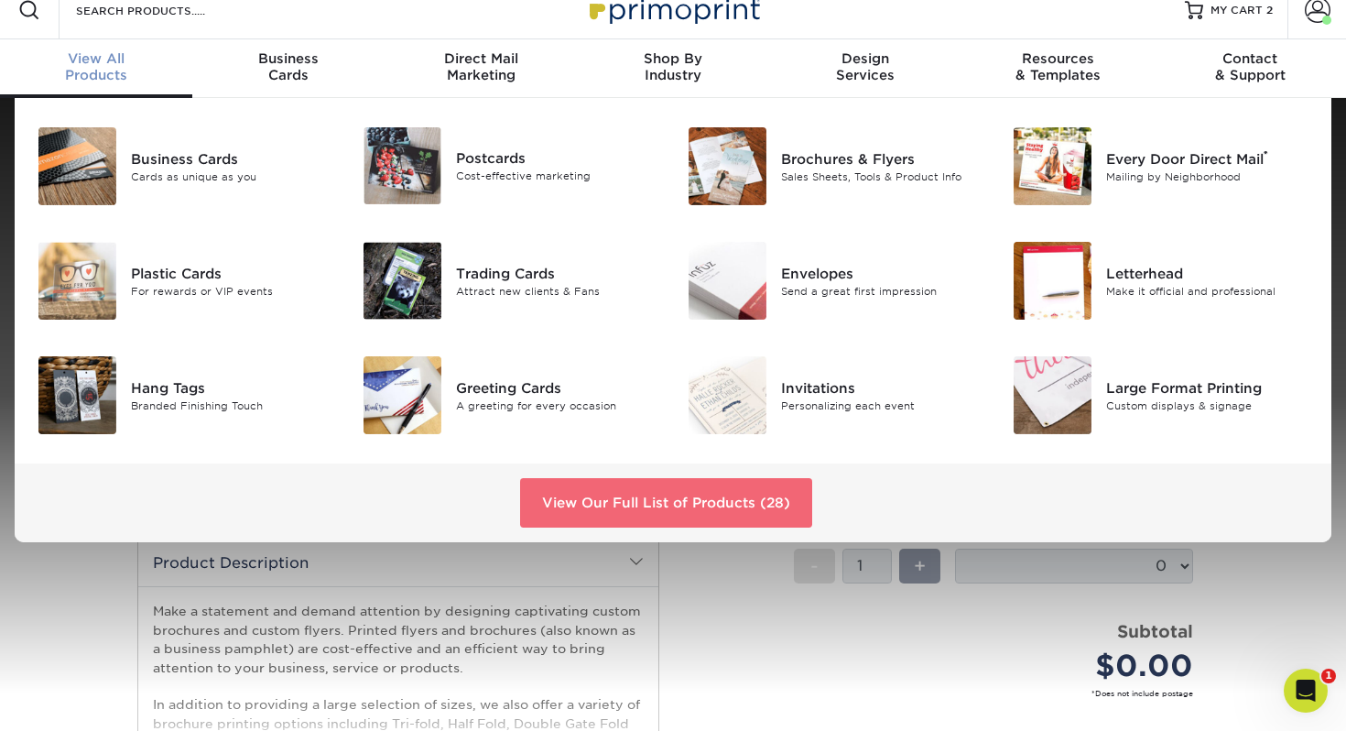
click at [650, 509] on link "View Our Full List of Products (28)" at bounding box center [666, 502] width 292 height 49
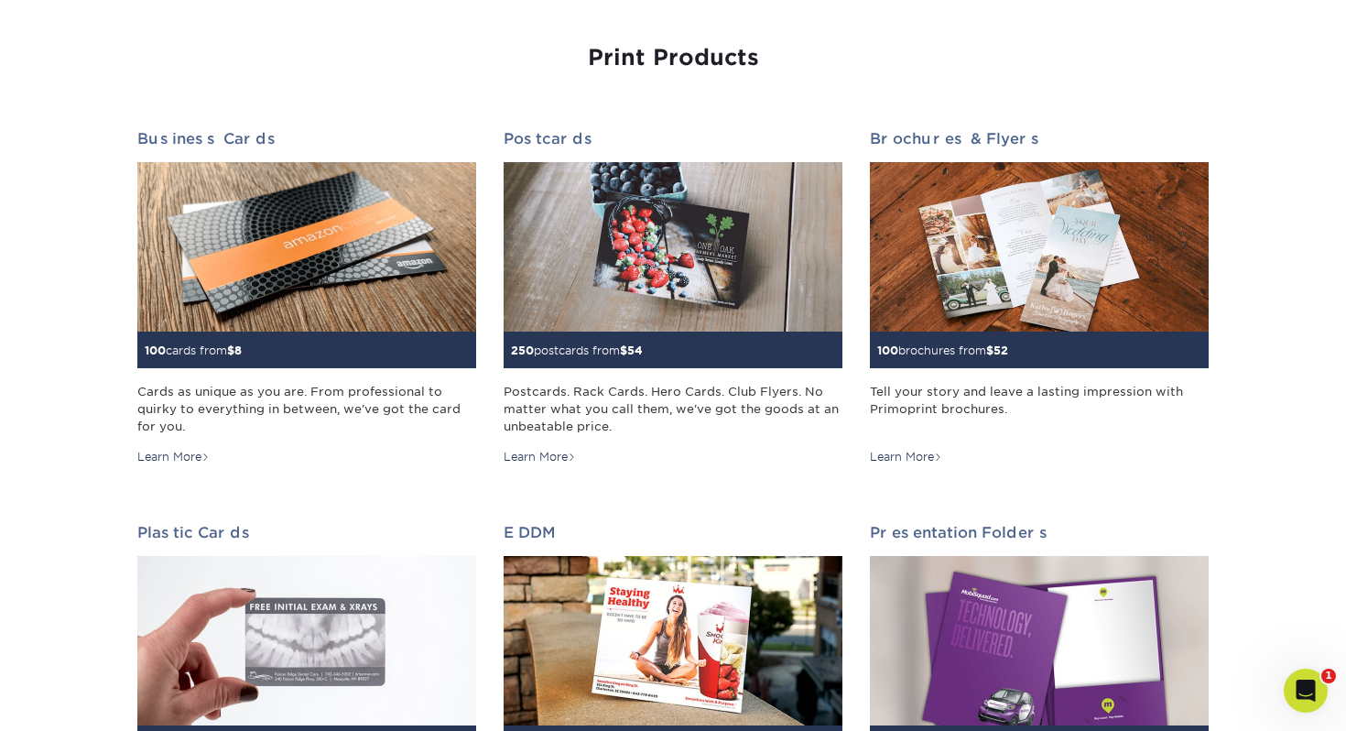
scroll to position [187, 0]
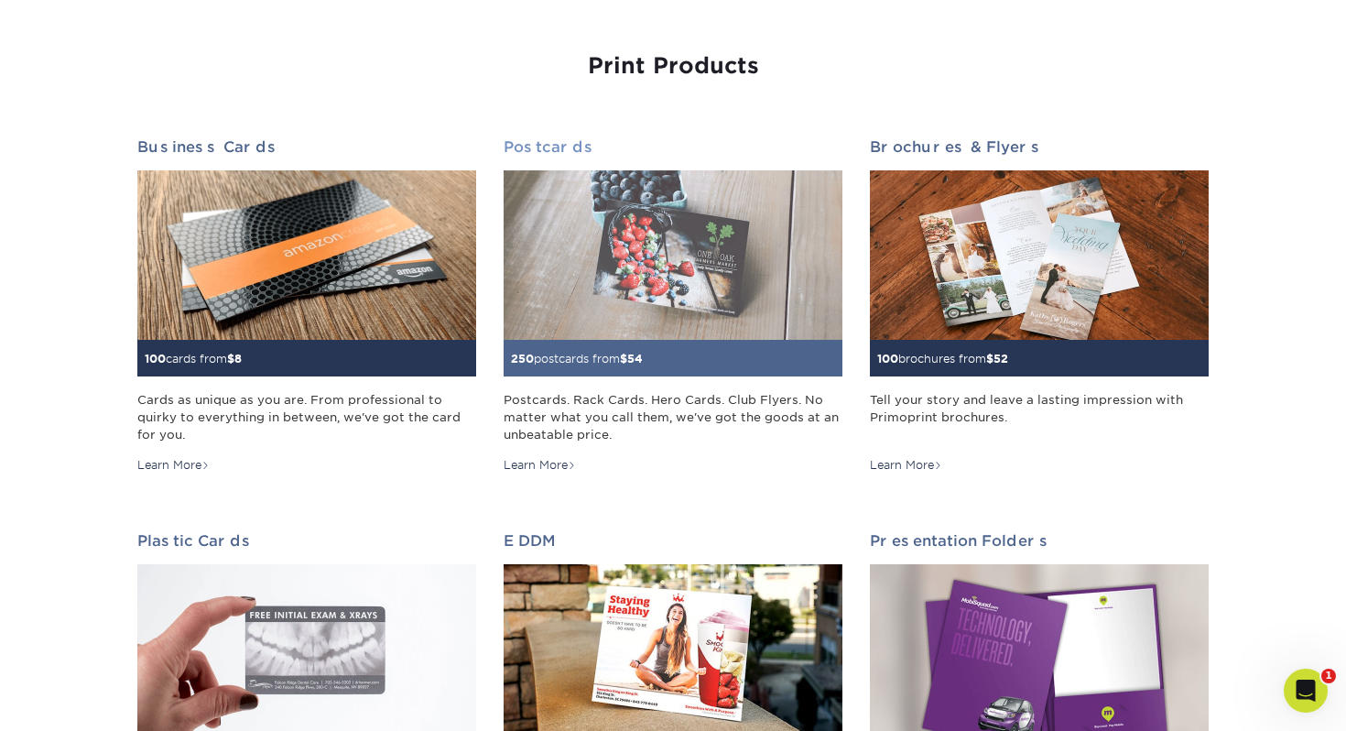
click at [677, 265] on img at bounding box center [673, 254] width 339 height 169
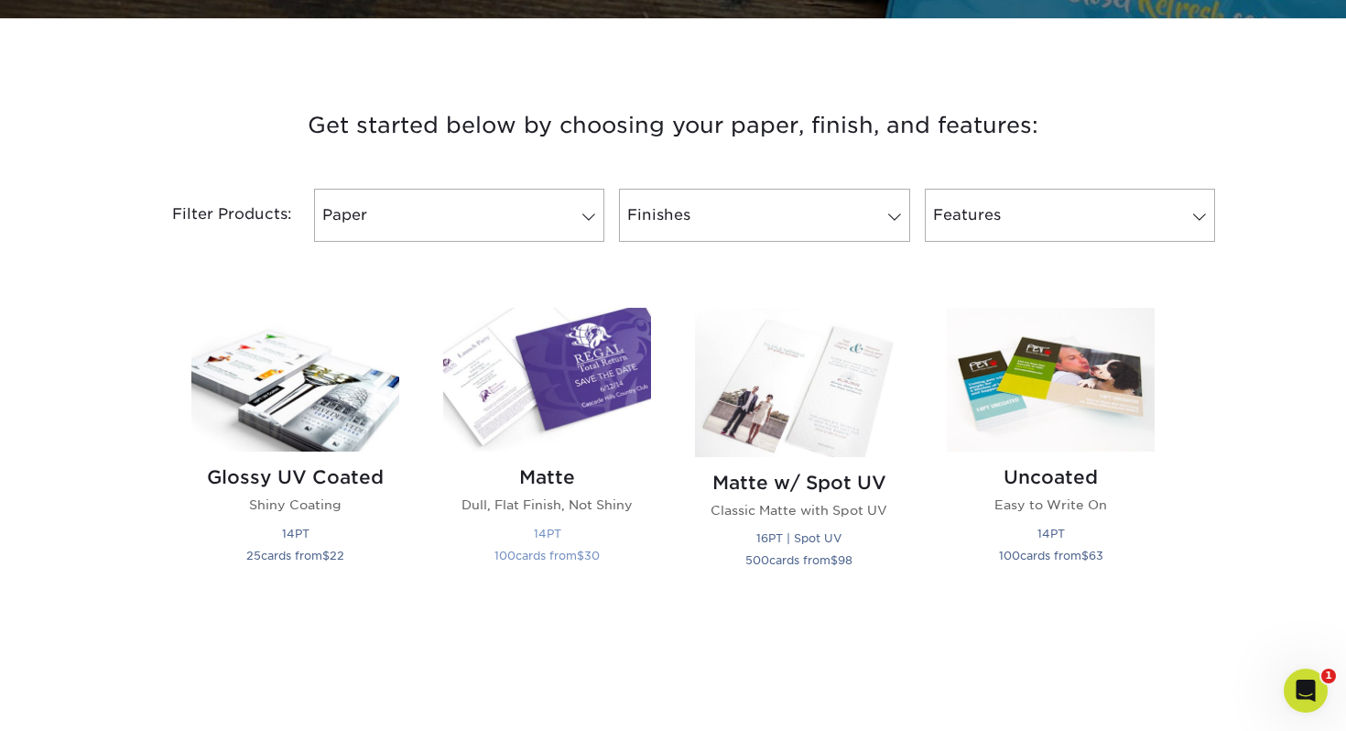
scroll to position [664, 0]
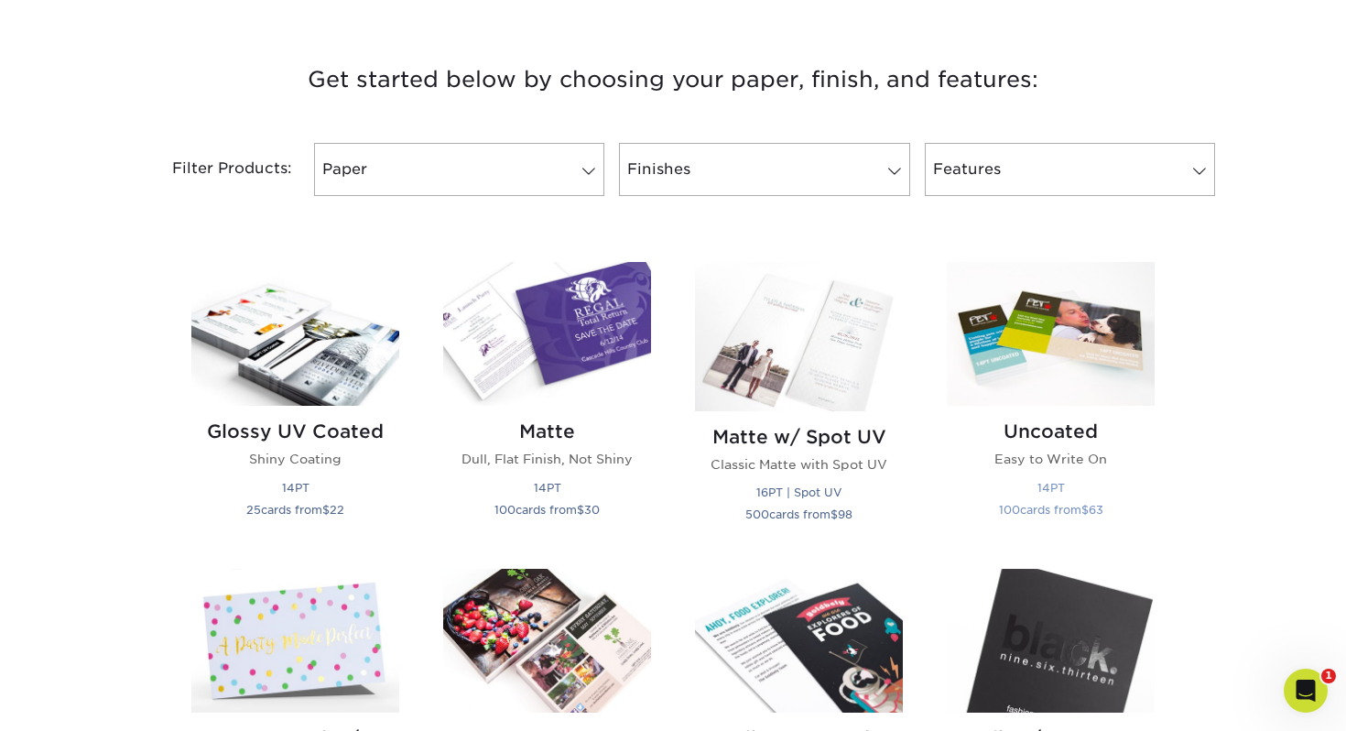
click at [1072, 348] on img at bounding box center [1051, 334] width 208 height 144
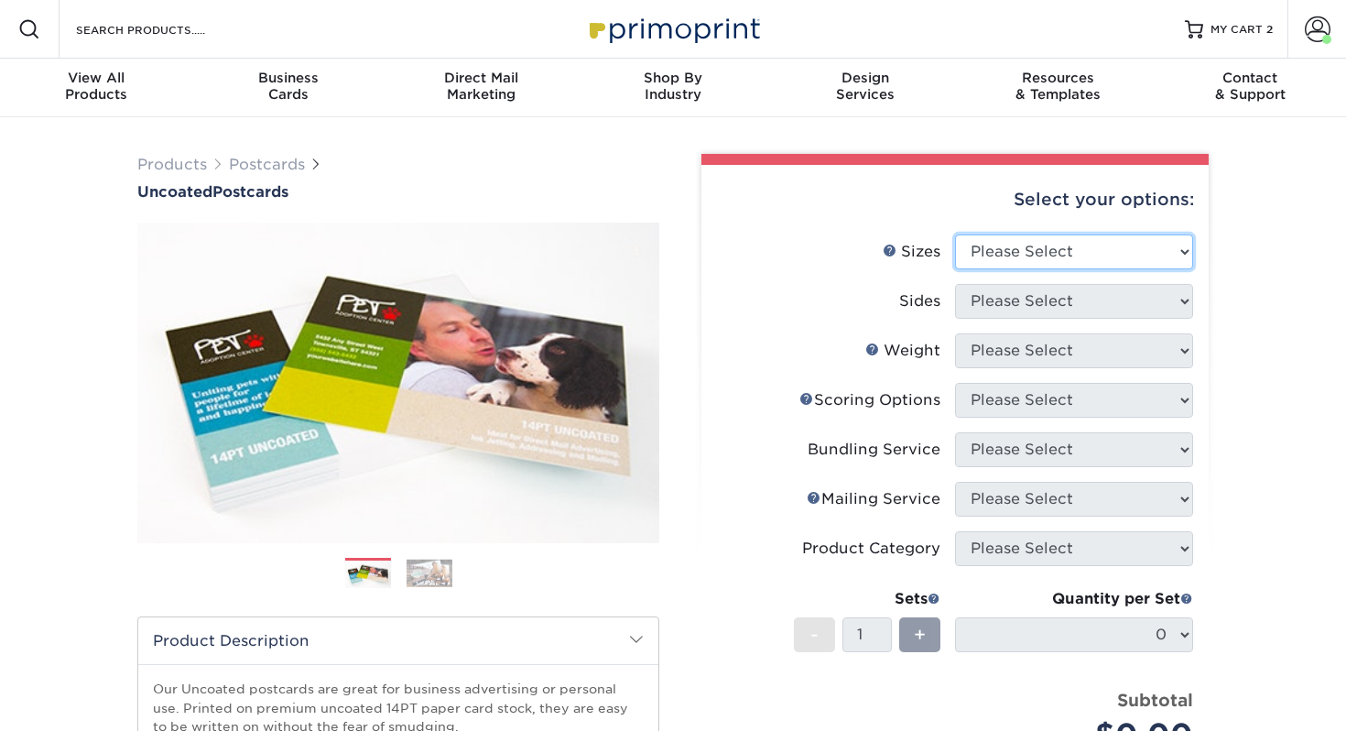
click at [1012, 260] on select "Please Select 1.5" x 7" 2" x 8" 2.12" x 5.5" 2.75" x 4.25" 2.75" x 8.5" 3" x 4"…" at bounding box center [1074, 251] width 238 height 35
select select "3.50x8.50"
click at [955, 234] on select "Please Select 1.5" x 7" 2" x 8" 2.12" x 5.5" 2.75" x 4.25" 2.75" x 8.5" 3" x 4"…" at bounding box center [1074, 251] width 238 height 35
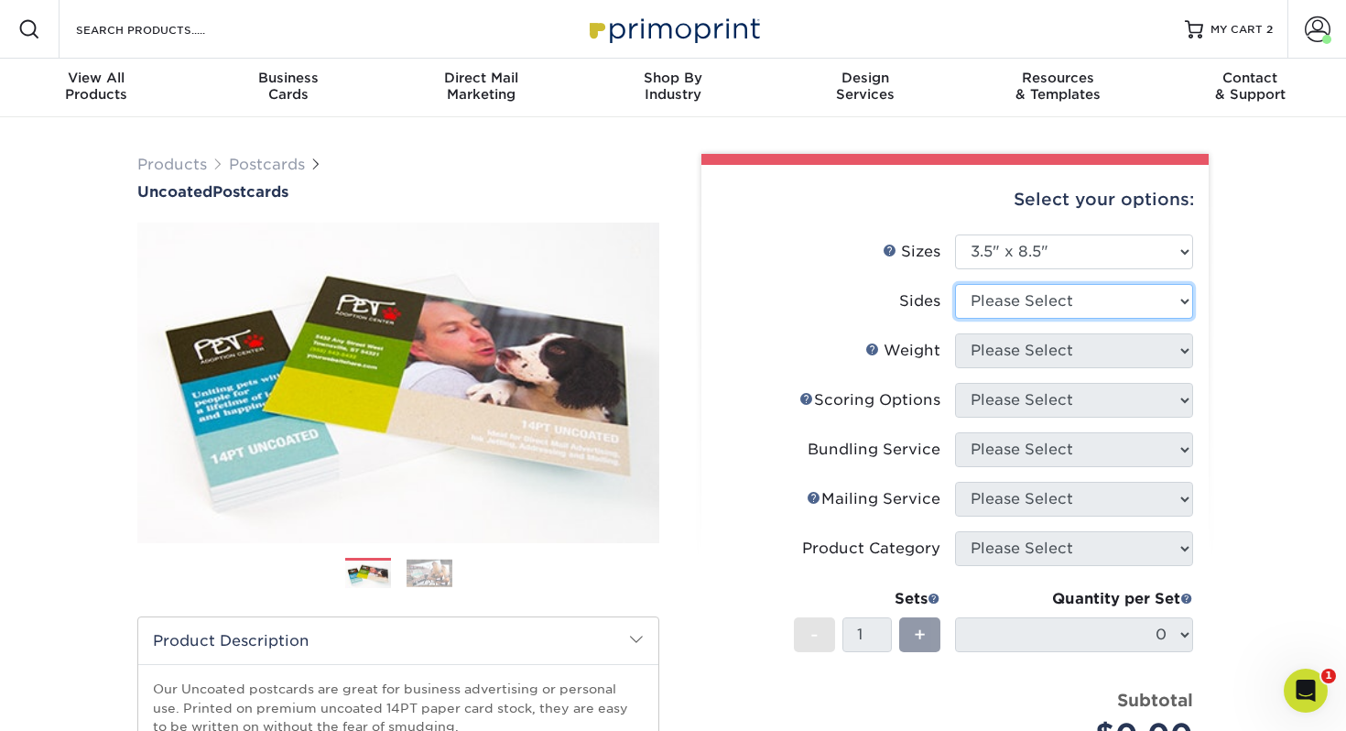
click at [1040, 299] on select "Please Select Print Both Sides Print Front Only" at bounding box center [1074, 301] width 238 height 35
select select "13abbda7-1d64-4f25-8bb2-c179b224825d"
click at [955, 284] on select "Please Select Print Both Sides Print Front Only" at bounding box center [1074, 301] width 238 height 35
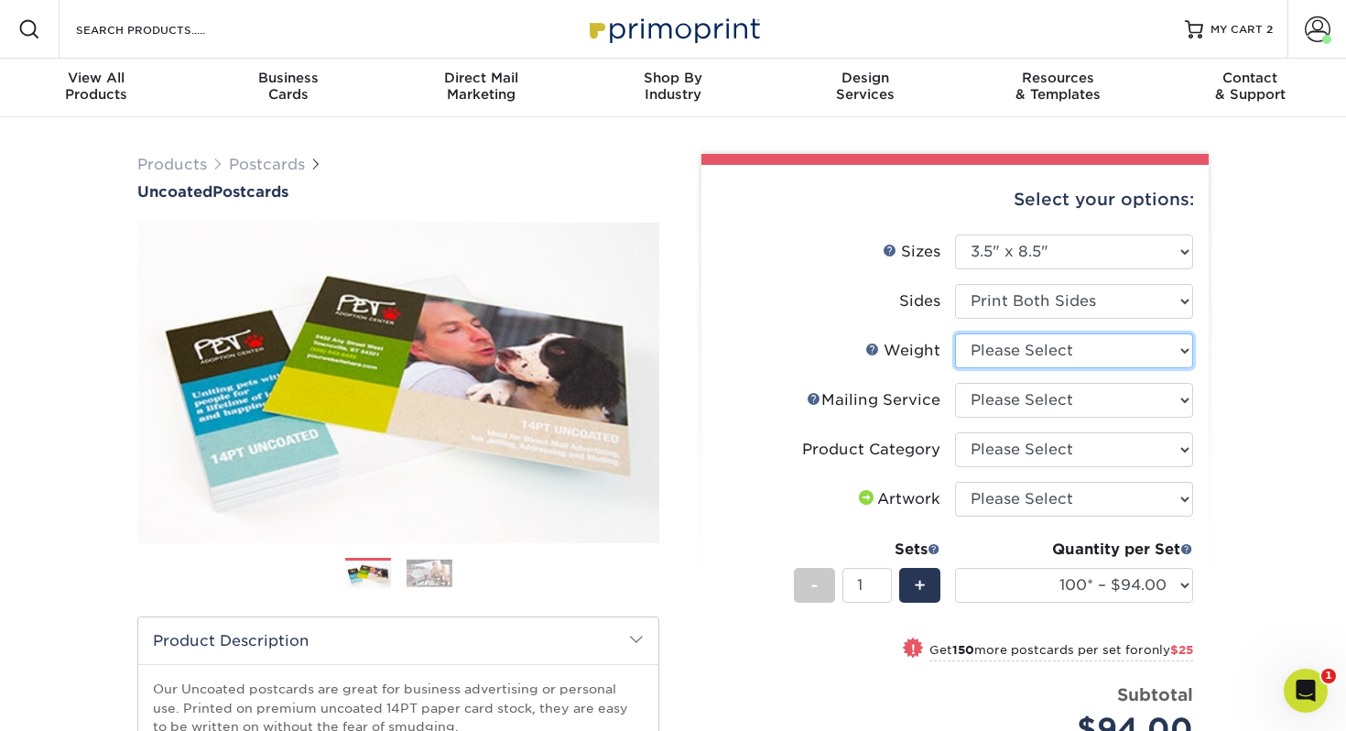
click at [1023, 349] on select "Please Select 14PT Uncoated" at bounding box center [1074, 350] width 238 height 35
select select "14PT Uncoated"
click at [955, 333] on select "Please Select 14PT Uncoated" at bounding box center [1074, 350] width 238 height 35
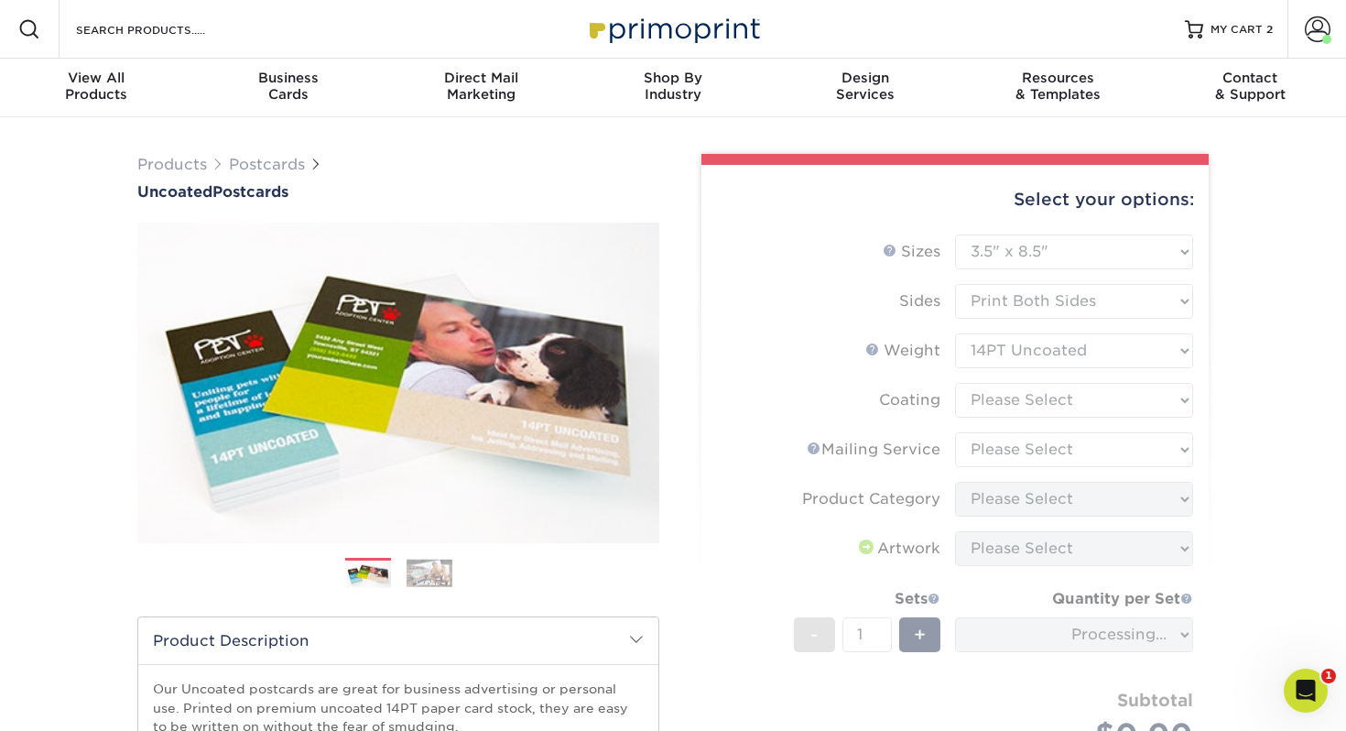
click at [1017, 406] on form "Sizes Help Sizes Please Select 1.5" x 7" 2" x 8" 2.12" x 5.5" 2.75" x 4.25" 2.7…" at bounding box center [955, 529] width 478 height 591
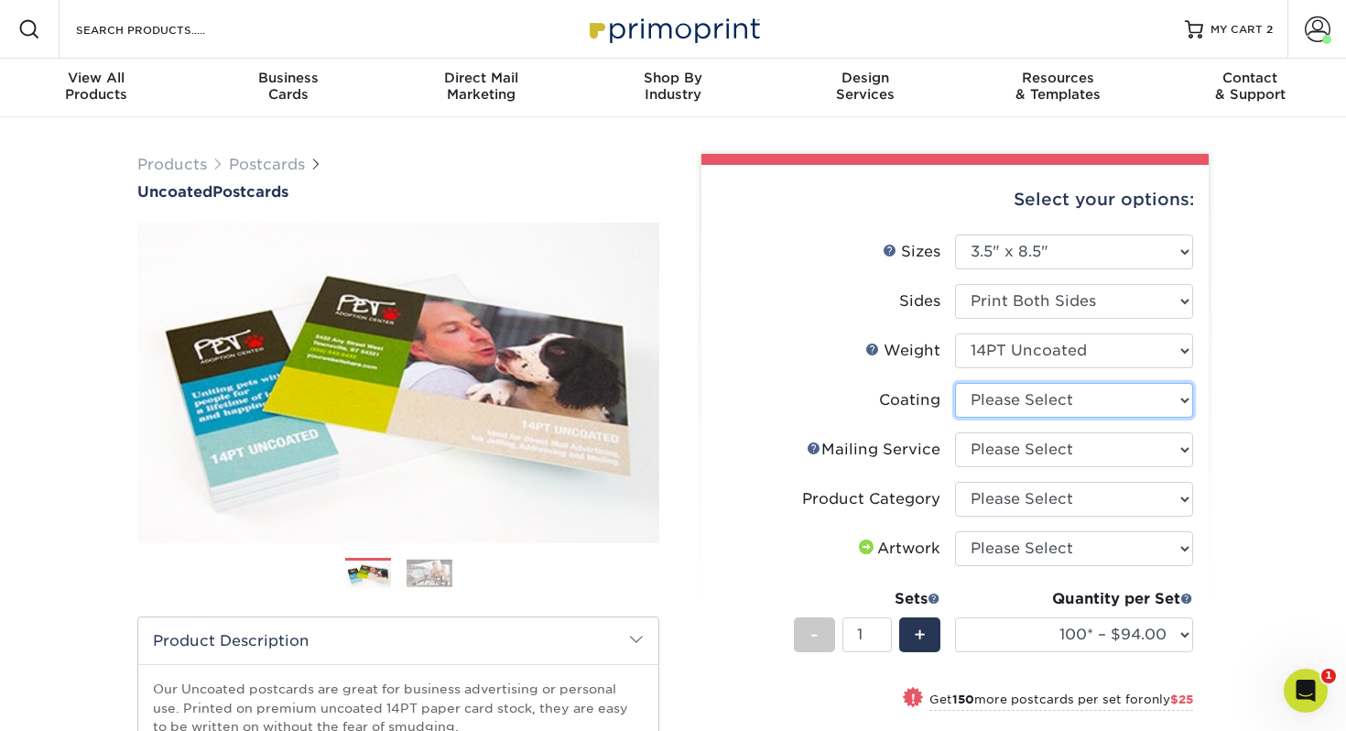
click at [995, 402] on select at bounding box center [1074, 400] width 238 height 35
select select "3e7618de-abca-4bda-9f97-8b9129e913d8"
click at [955, 383] on select at bounding box center [1074, 400] width 238 height 35
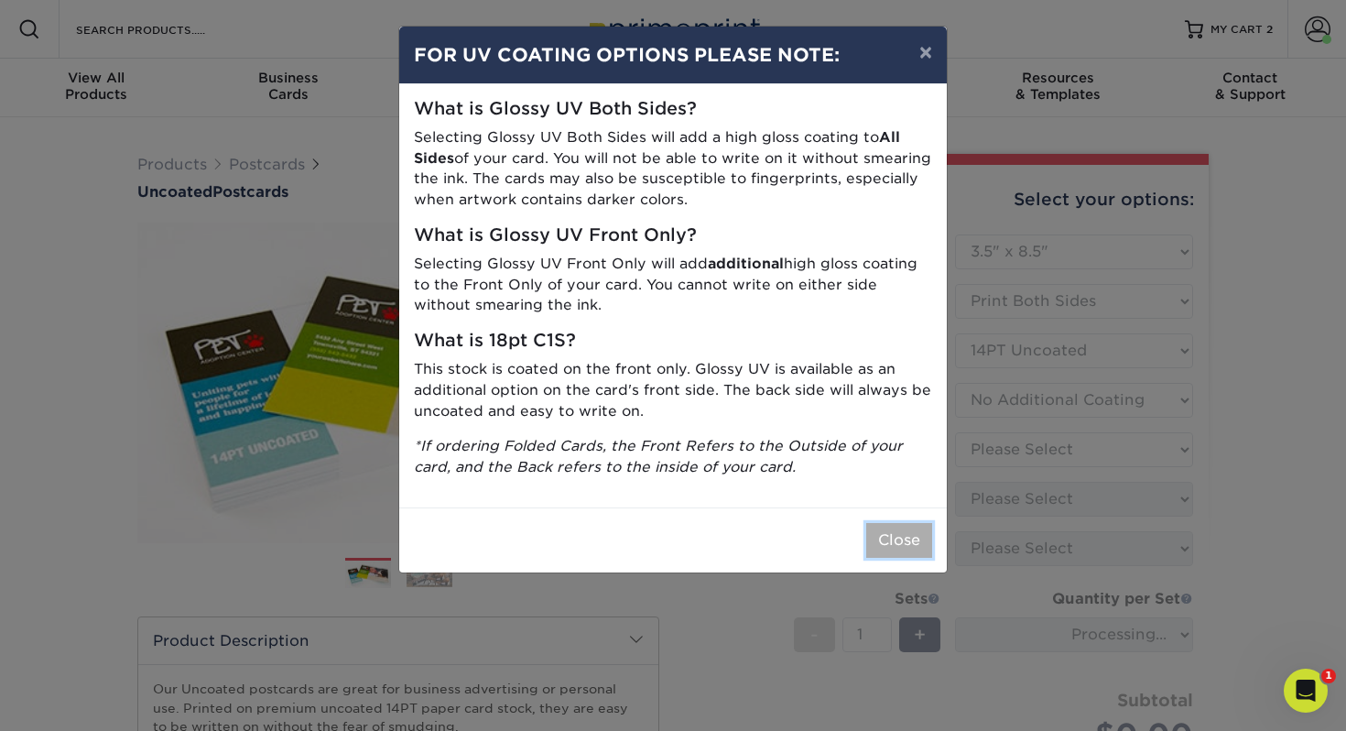
click at [893, 534] on button "Close" at bounding box center [899, 540] width 66 height 35
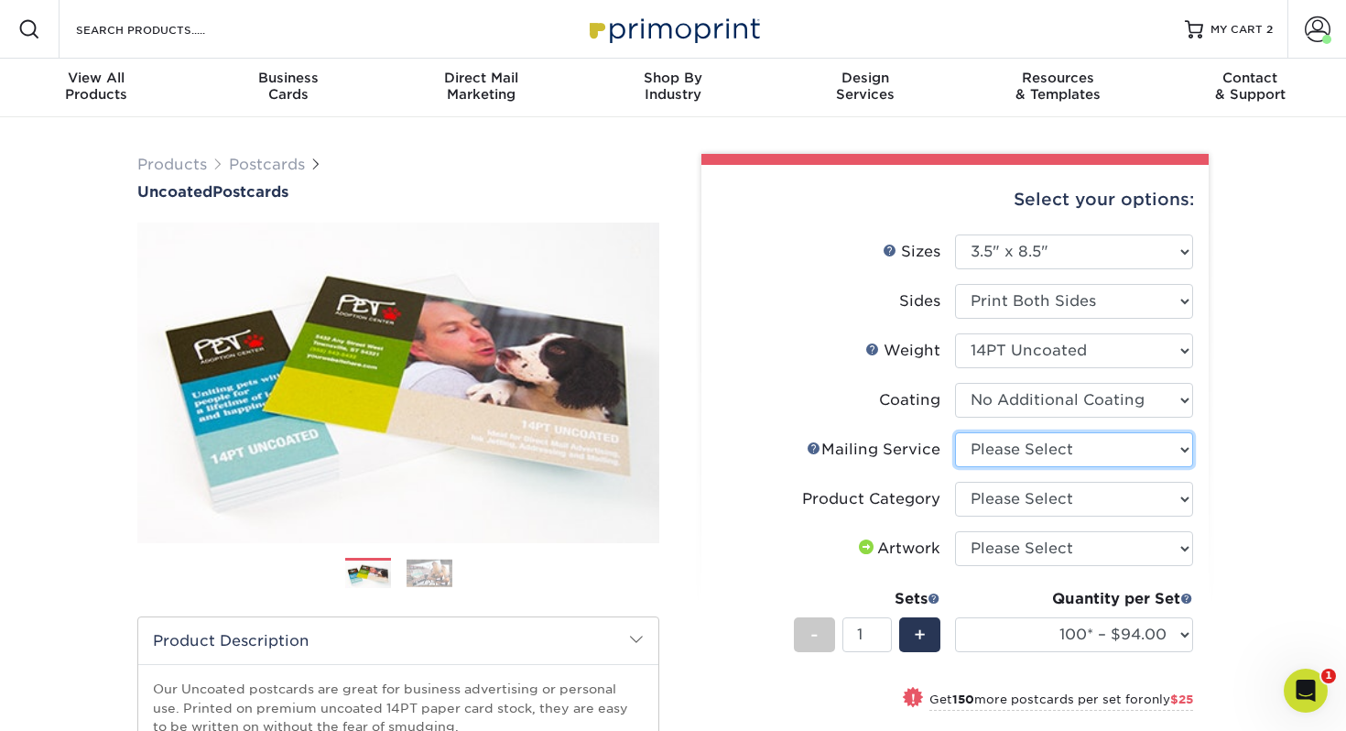
click at [977, 444] on select "Please Select No Direct Mailing Service No, I will mail/stamp/imprint Direct Ma…" at bounding box center [1074, 449] width 238 height 35
select select "3e5e9bdd-d78a-4c28-a41d-fe1407925ca6"
click at [955, 432] on select "Please Select No Direct Mailing Service No, I will mail/stamp/imprint Direct Ma…" at bounding box center [1074, 449] width 238 height 35
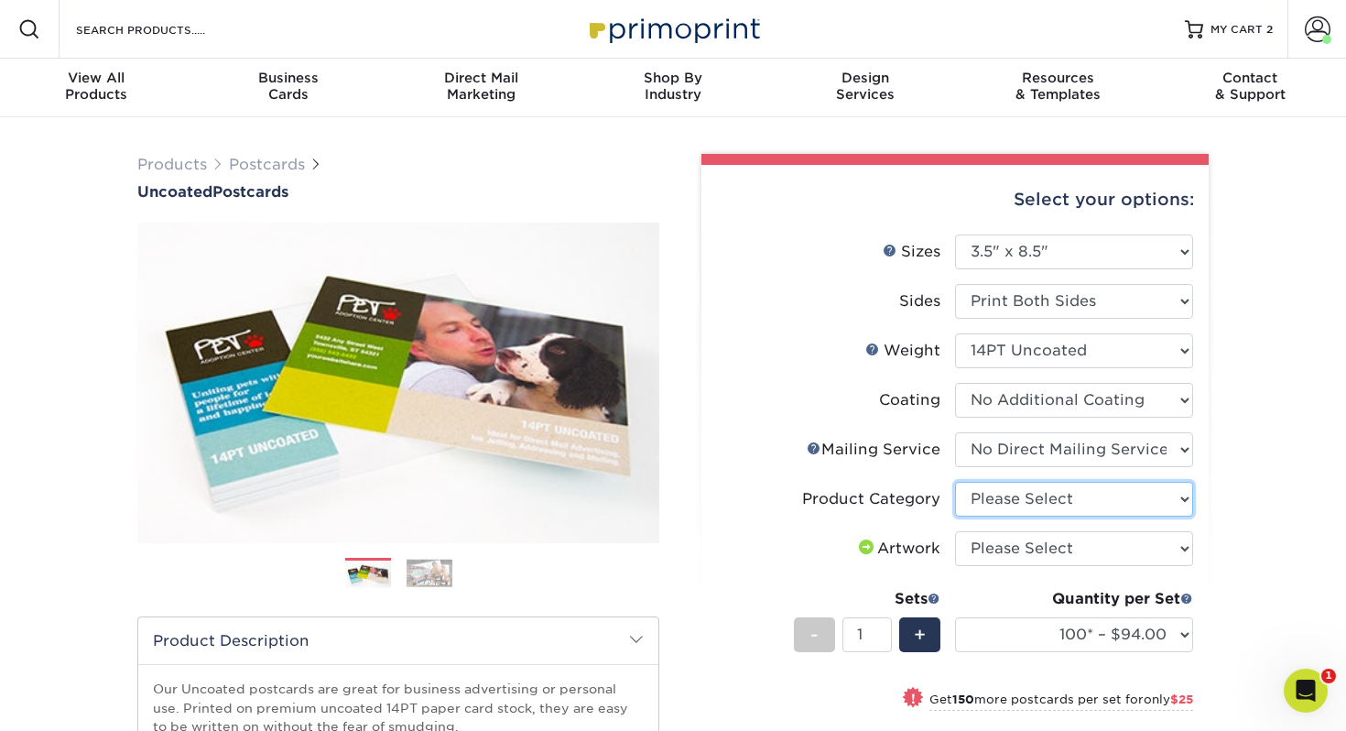
click at [994, 506] on select "Please Select Postcards" at bounding box center [1074, 499] width 238 height 35
select select "9b7272e0-d6c8-4c3c-8e97-d3a1bcdab858"
click at [955, 482] on select "Please Select Postcards" at bounding box center [1074, 499] width 238 height 35
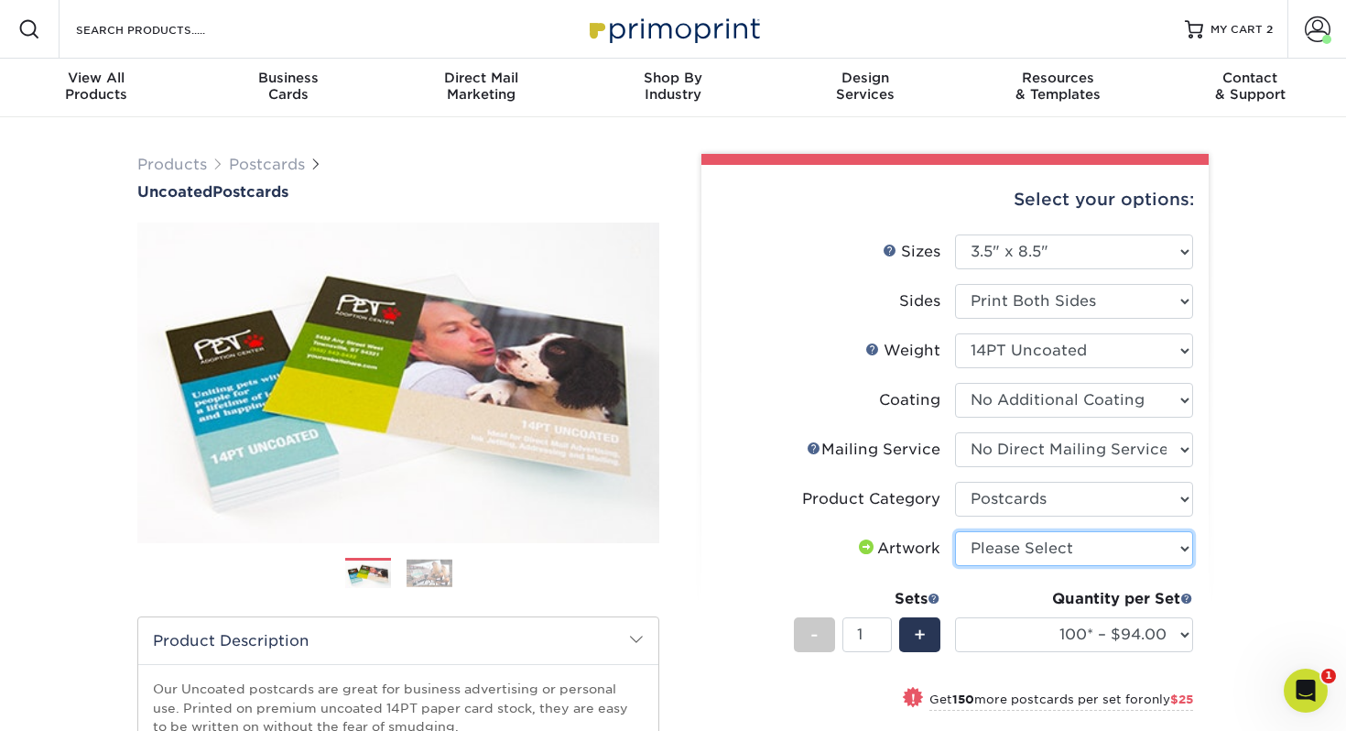
click at [993, 551] on select "Please Select I will upload files I need a design - $150" at bounding box center [1074, 548] width 238 height 35
select select "upload"
click at [955, 531] on select "Please Select I will upload files I need a design - $150" at bounding box center [1074, 548] width 238 height 35
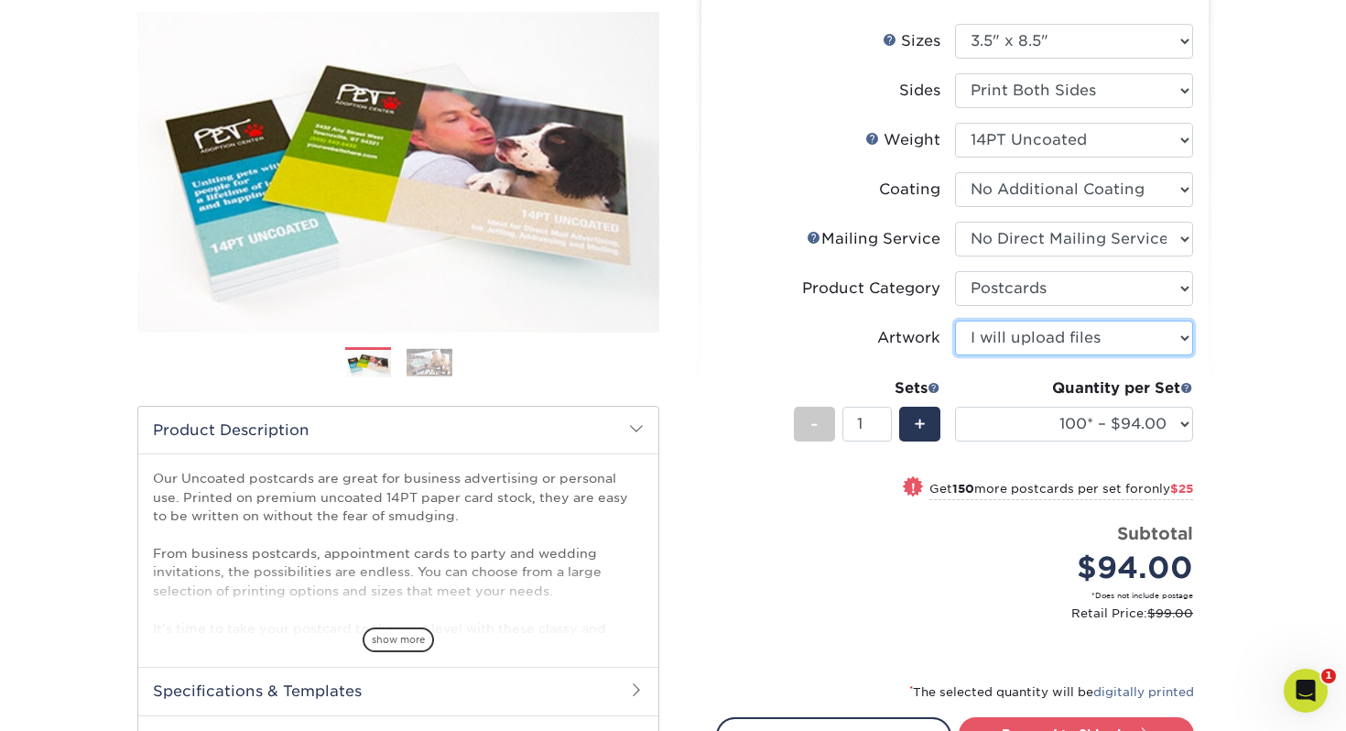
scroll to position [215, 0]
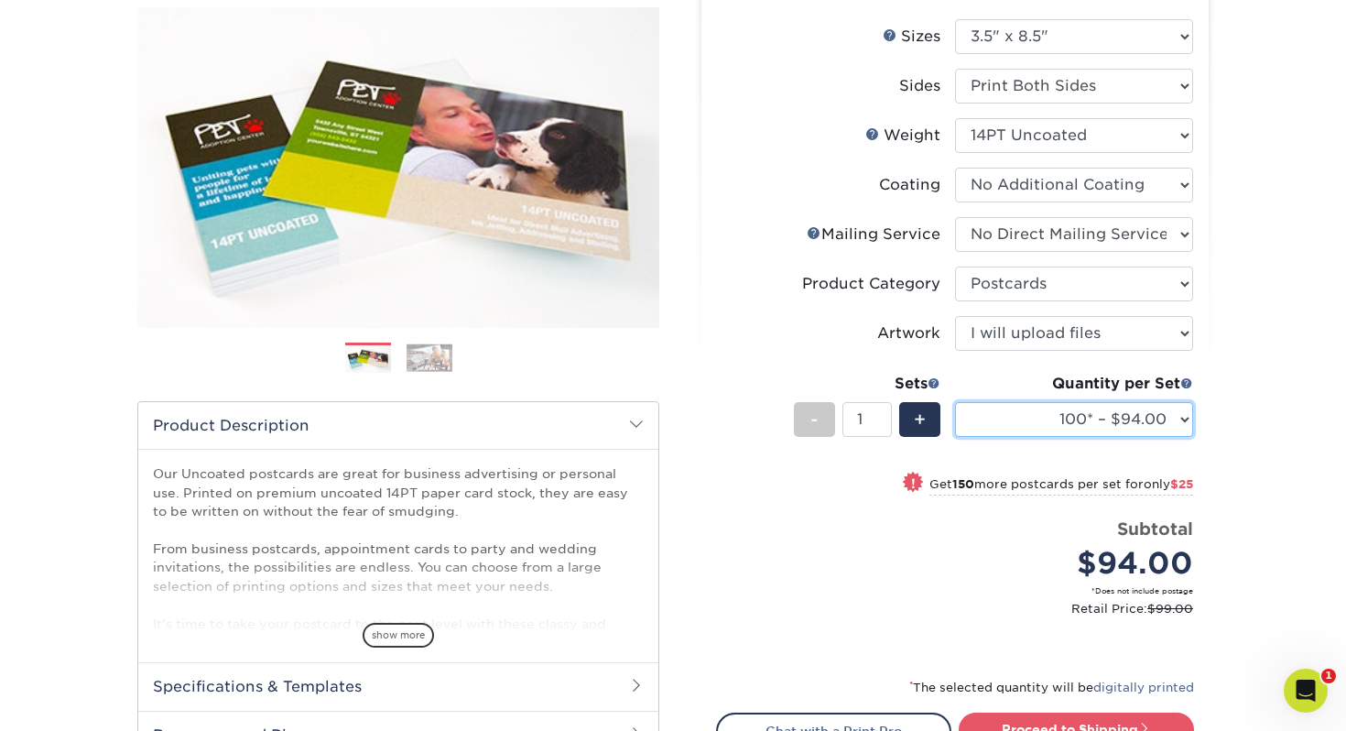
click at [1033, 427] on select "100* – $94.00 250* – $119.00 500 – $131.00 750 – $189.00 1000 – $246.00 1500 – …" at bounding box center [1074, 419] width 238 height 35
select select "2000 – $349.00"
click at [955, 402] on select "100* – $94.00 250* – $119.00 500 – $131.00 750 – $189.00 1000 – $246.00 1500 – …" at bounding box center [1074, 419] width 238 height 35
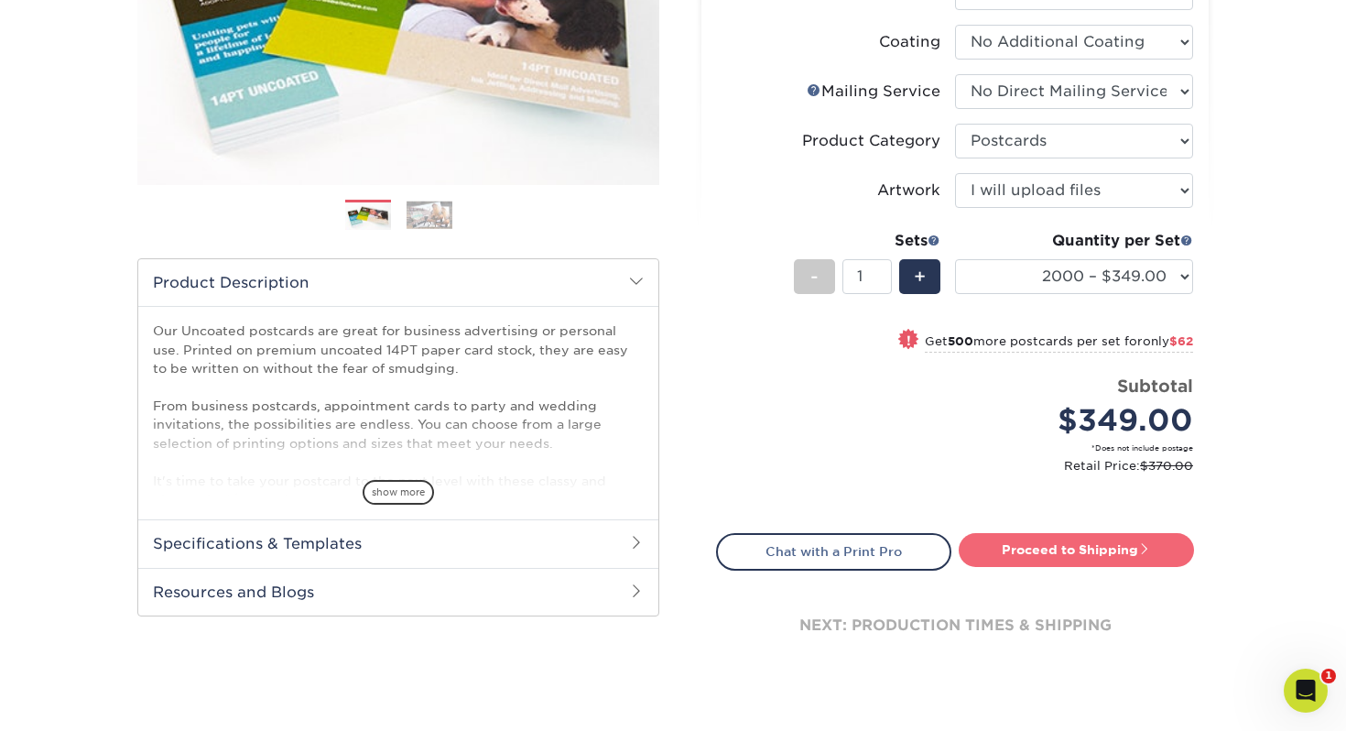
click at [1022, 547] on link "Proceed to Shipping" at bounding box center [1076, 549] width 235 height 33
type input "Set 1"
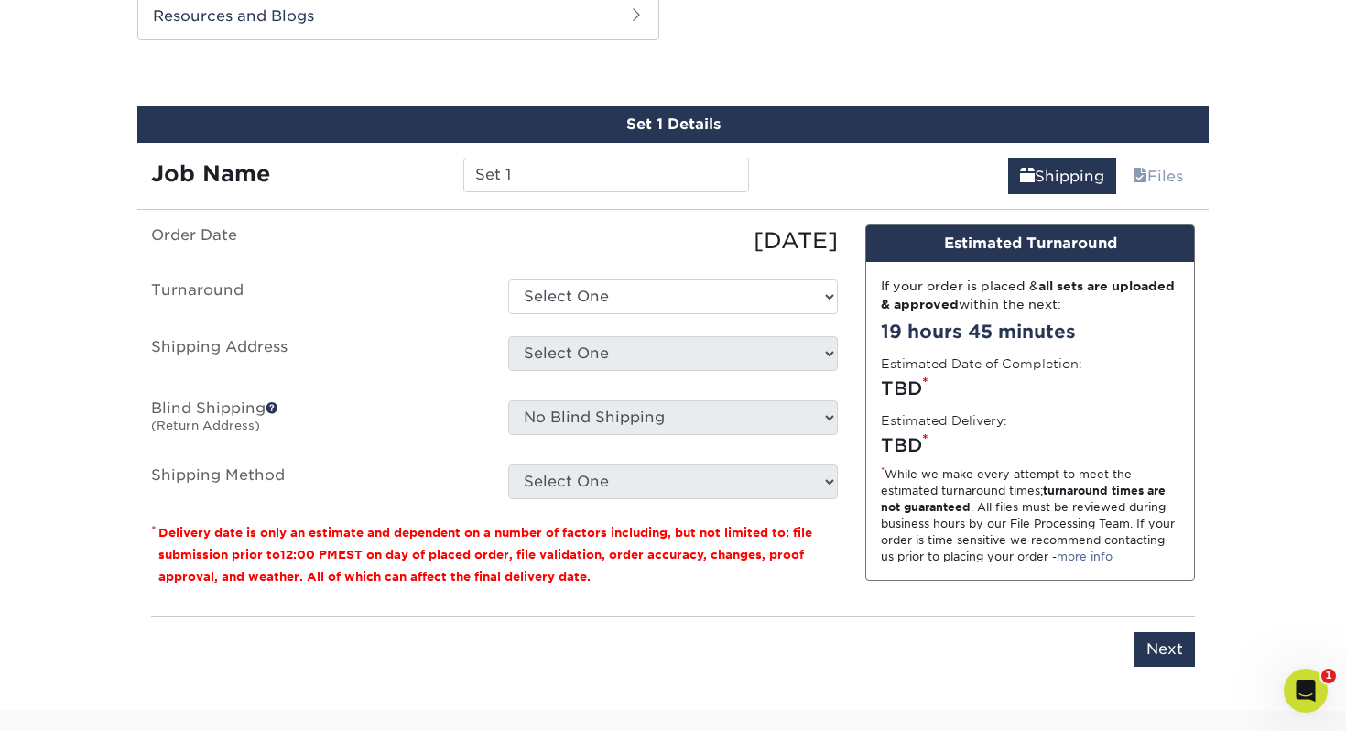
scroll to position [940, 0]
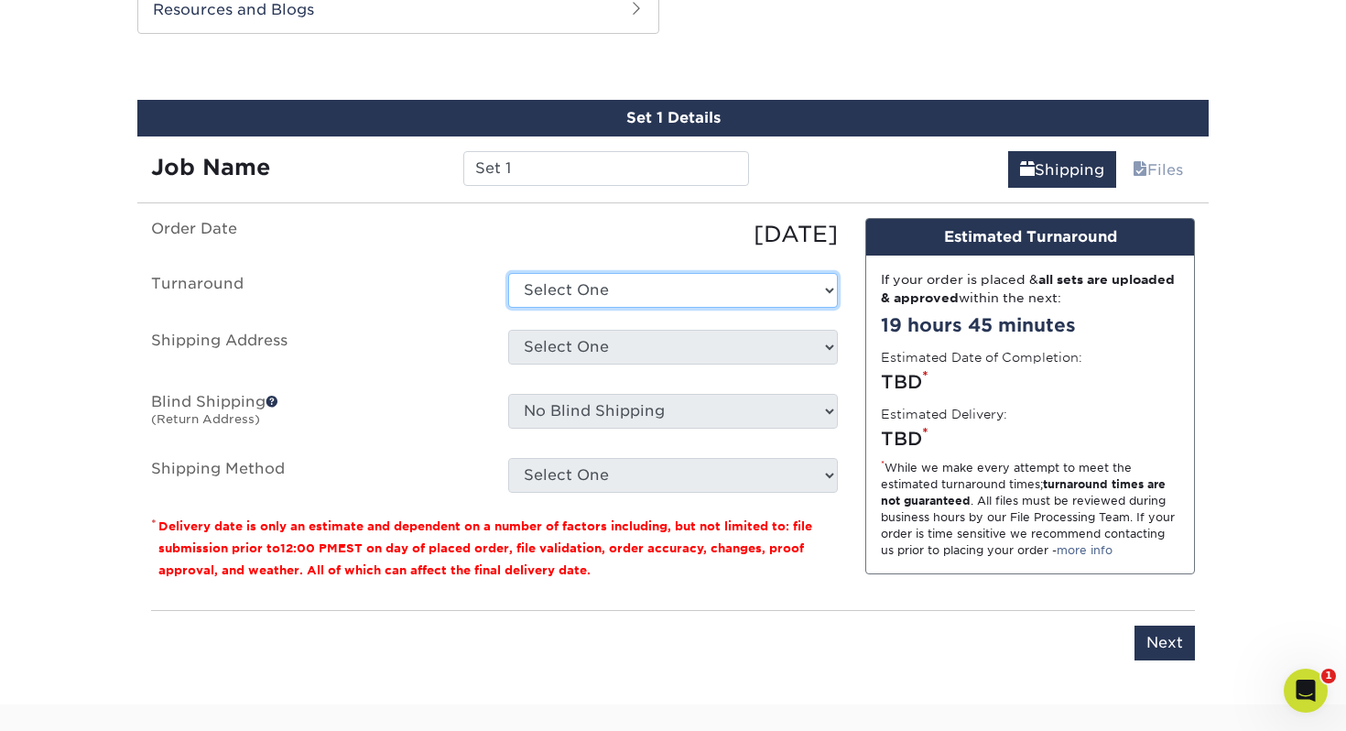
click at [577, 288] on select "Select One 2-4 Business Days 2 Day Next Business Day" at bounding box center [673, 290] width 330 height 35
select select "ee38cf19-70b5-4fb5-ab01-38428c1c9d9c"
click at [508, 273] on select "Select One 2-4 Business Days 2 Day Next Business Day" at bounding box center [673, 290] width 330 height 35
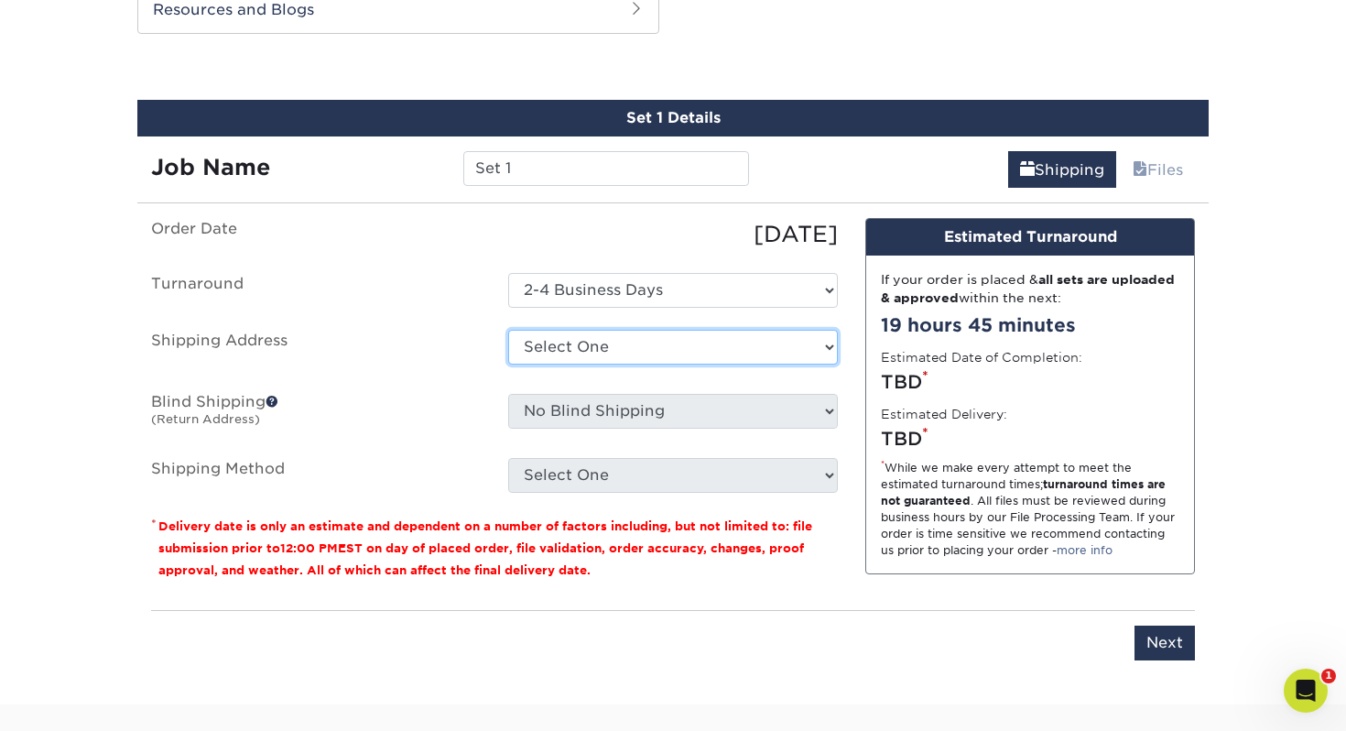
click at [569, 344] on select "Select One Elaine's House Stewart Road Church + Add New Address" at bounding box center [673, 347] width 330 height 35
select select "280563"
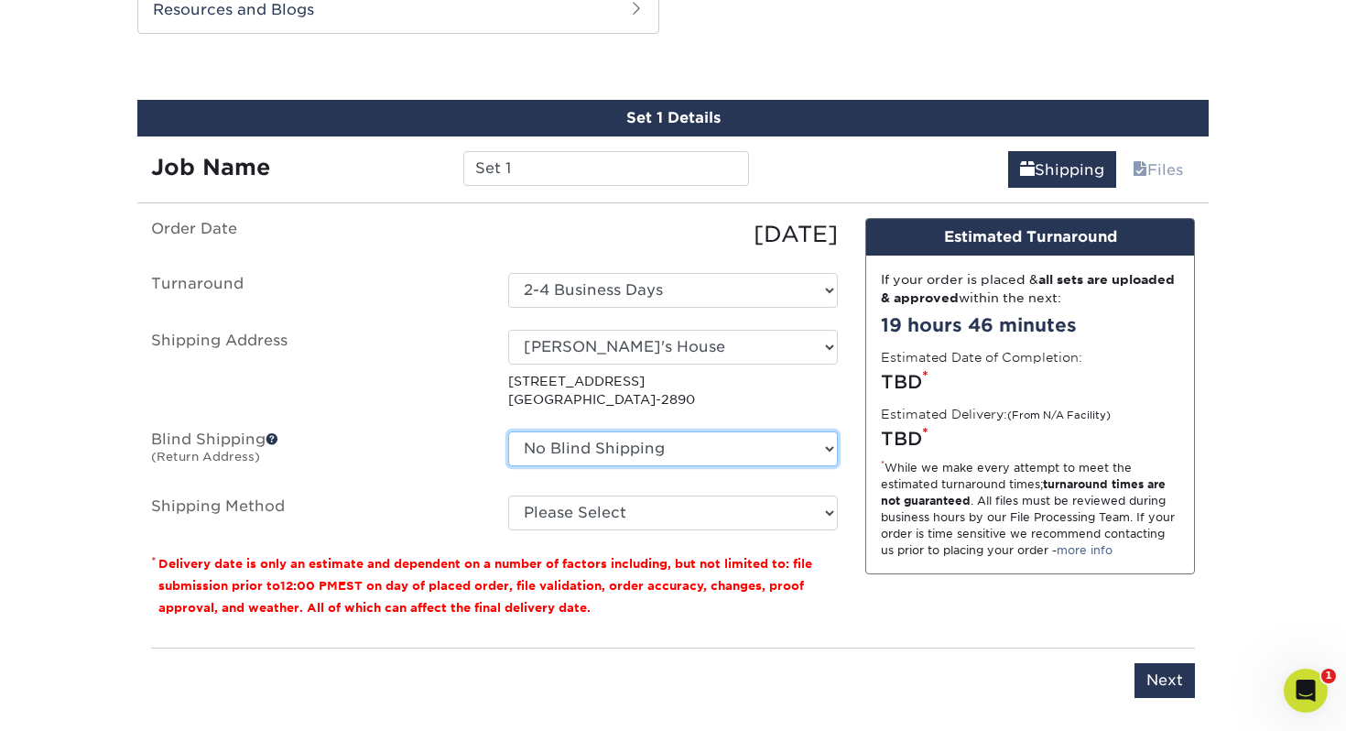
click at [598, 452] on select "No Blind Shipping Elaine's House Stewart Road Church + Add New Address" at bounding box center [673, 448] width 330 height 35
click at [508, 431] on select "No Blind Shipping Elaine's House Stewart Road Church + Add New Address" at bounding box center [673, 448] width 330 height 35
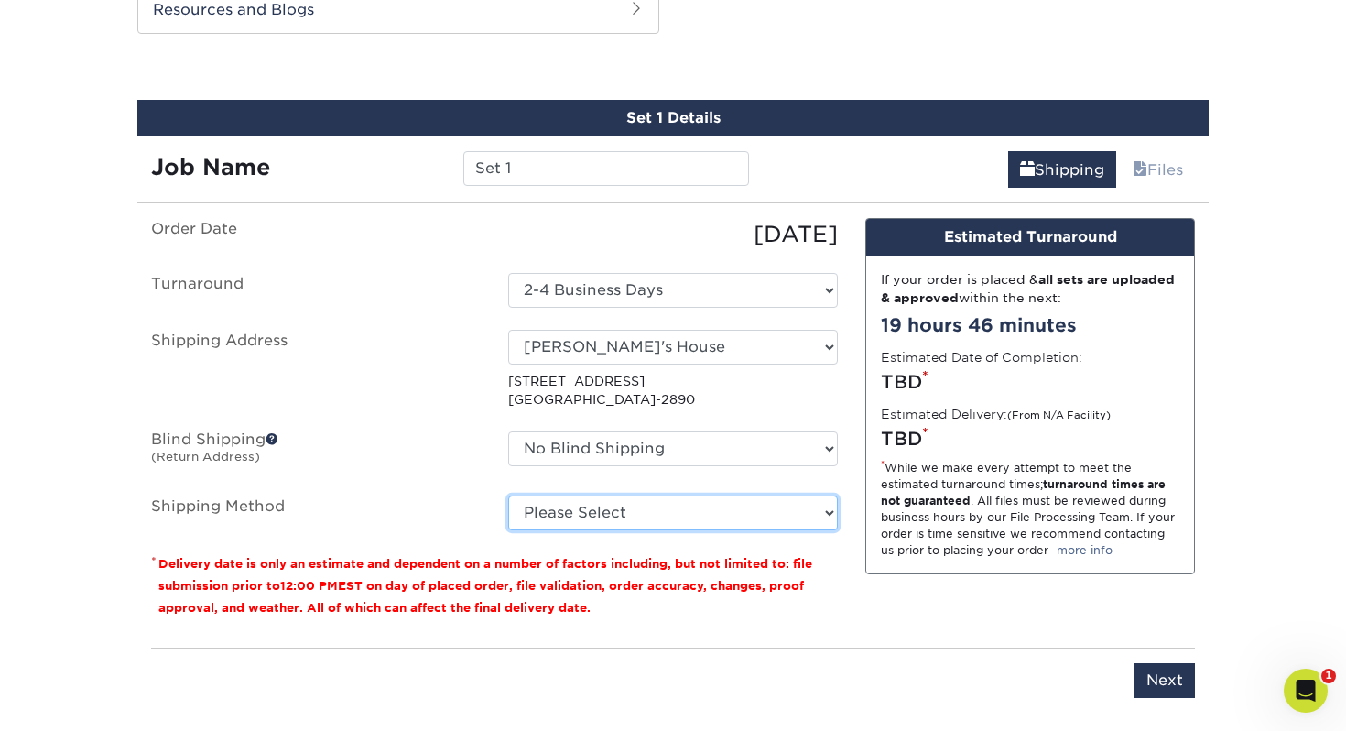
click at [598, 510] on select "Please Select UPS Ground (+$20.13) UPS 3 Day Select (+$30.74) UPS 2nd Day Air (…" at bounding box center [673, 512] width 330 height 35
select select "03"
click at [508, 495] on select "Please Select UPS Ground (+$20.13) UPS 3 Day Select (+$30.74) UPS 2nd Day Air (…" at bounding box center [673, 512] width 330 height 35
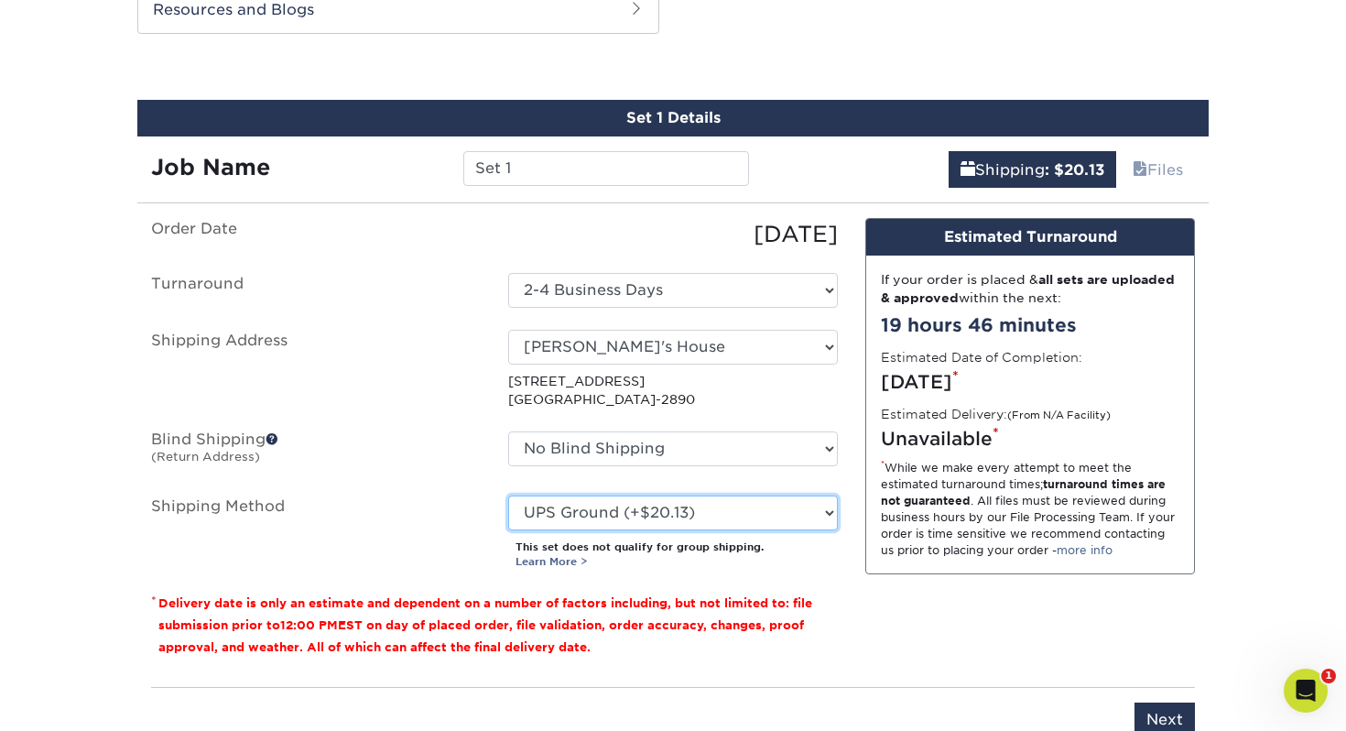
click at [700, 505] on select "Please Select UPS Ground (+$20.13) UPS 3 Day Select (+$30.74) UPS 2nd Day Air (…" at bounding box center [673, 512] width 330 height 35
click at [508, 495] on select "Please Select UPS Ground (+$20.13) UPS 3 Day Select (+$30.74) UPS 2nd Day Air (…" at bounding box center [673, 512] width 330 height 35
click at [558, 560] on link "Learn More >" at bounding box center [551, 561] width 72 height 13
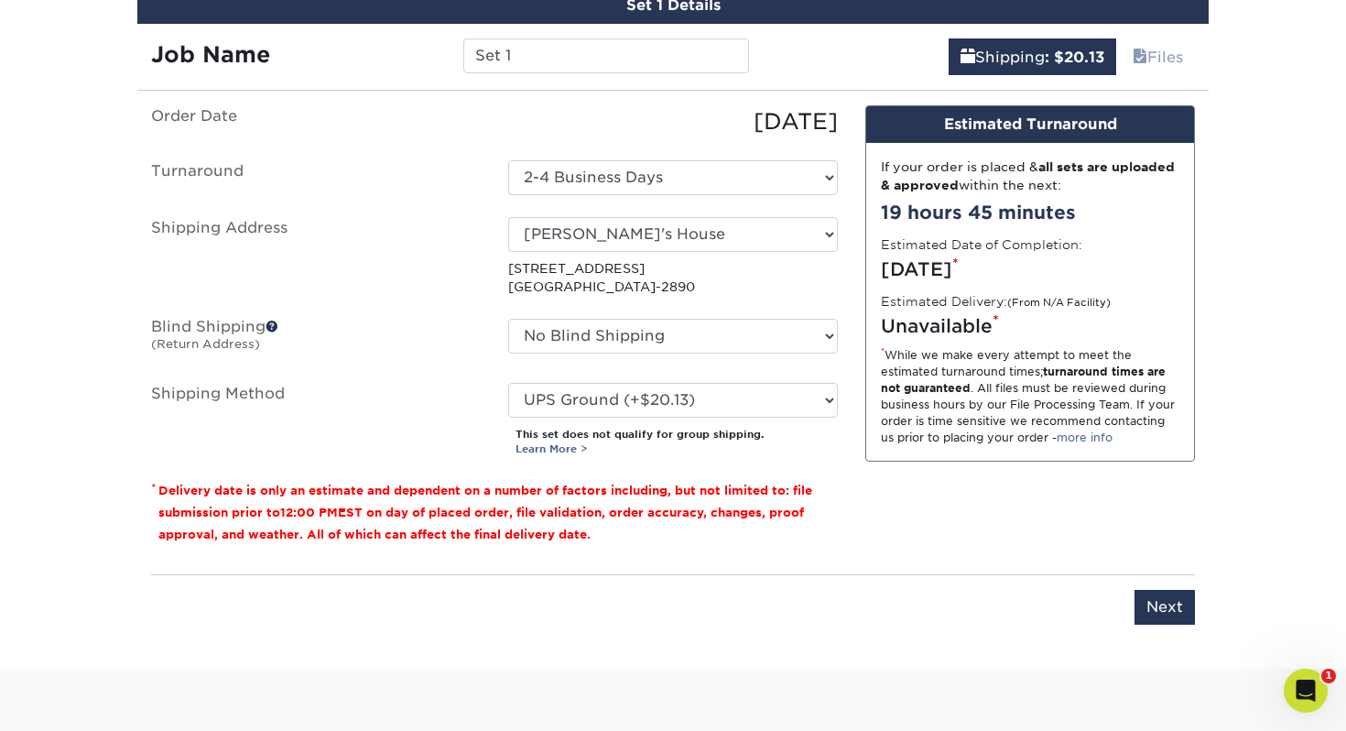
scroll to position [1054, 0]
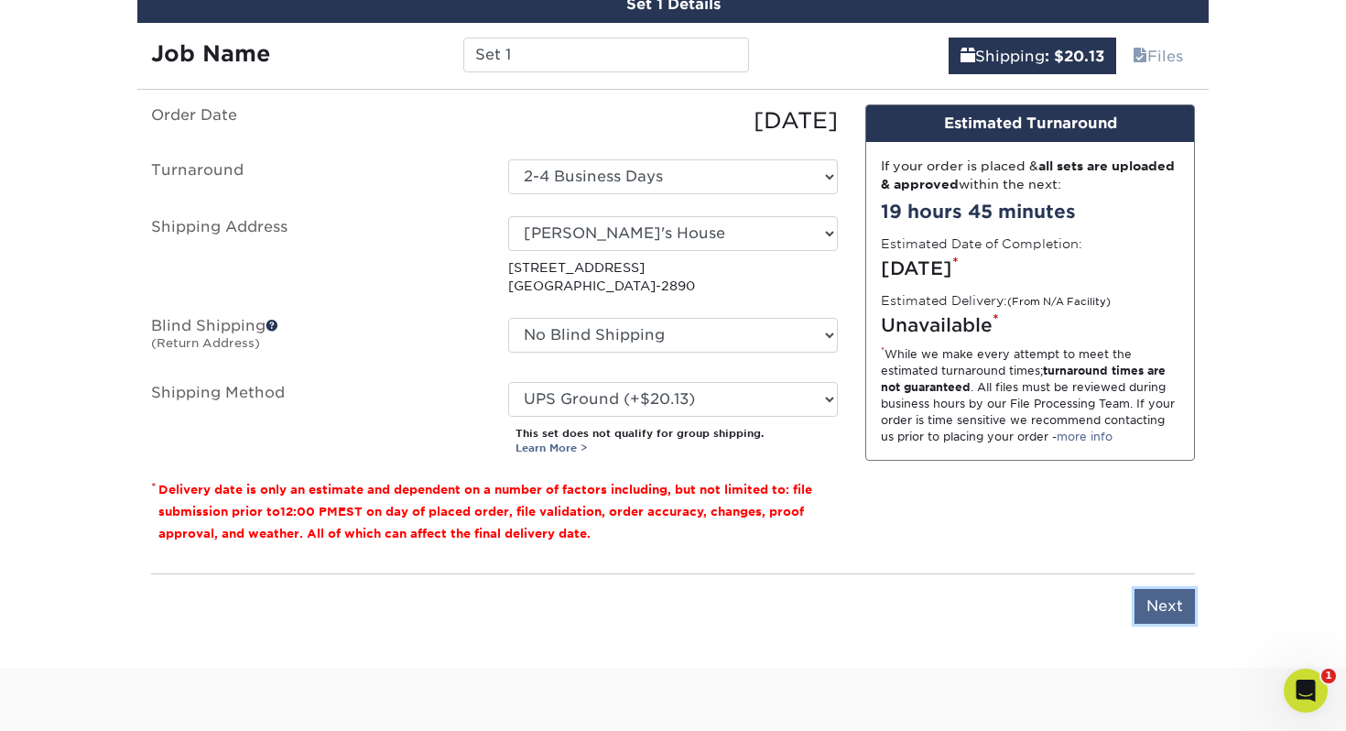
click at [1168, 611] on input "Next" at bounding box center [1164, 606] width 60 height 35
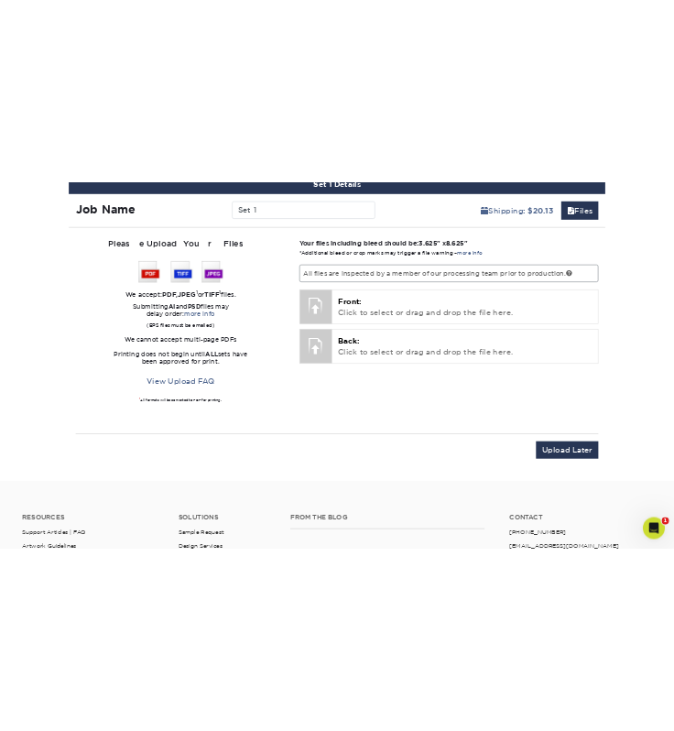
scroll to position [1581, 0]
